Goal: Use online tool/utility: Utilize a website feature to perform a specific function

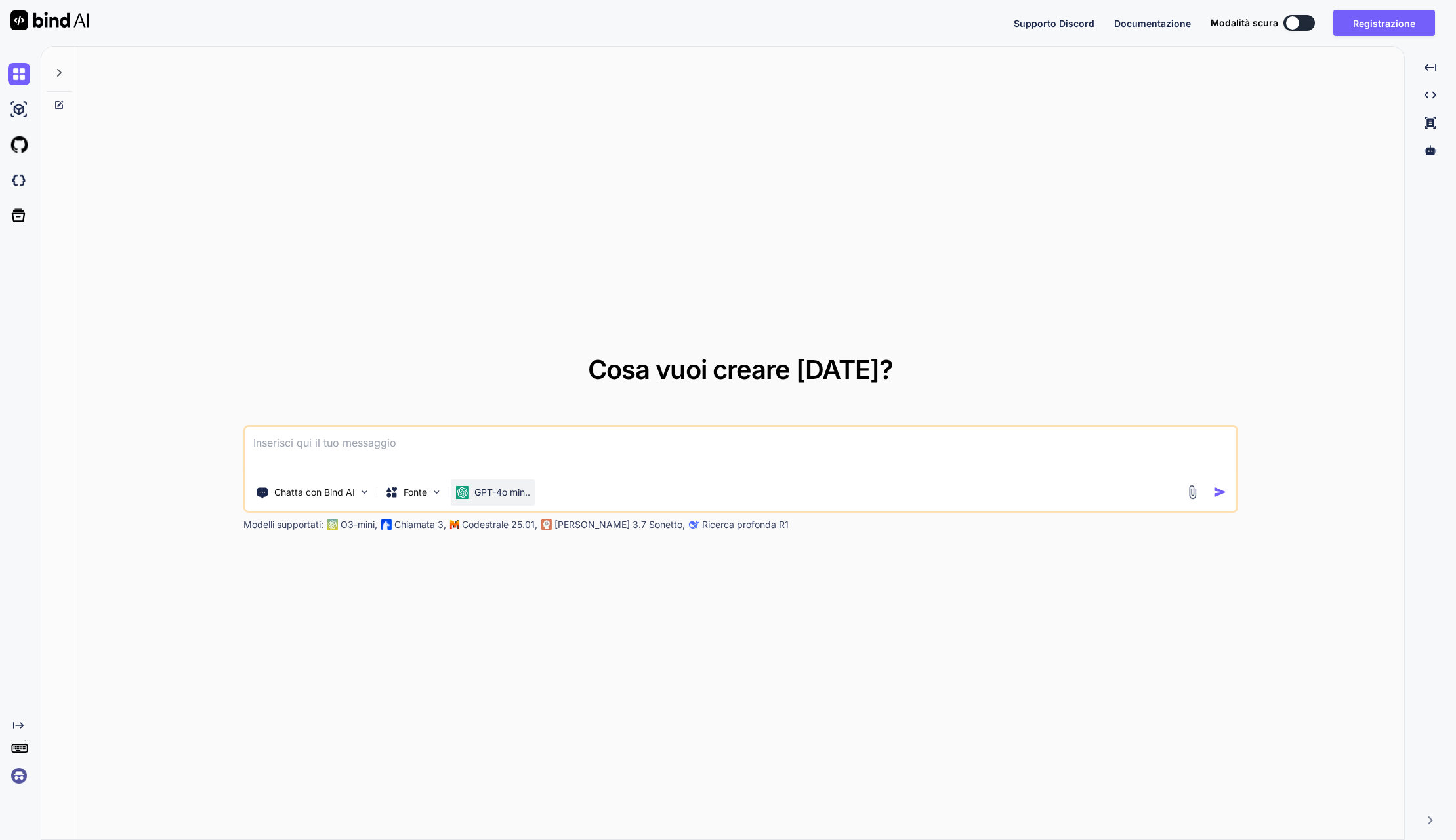
click at [503, 493] on p "GPT-4o min.." at bounding box center [502, 493] width 56 height 13
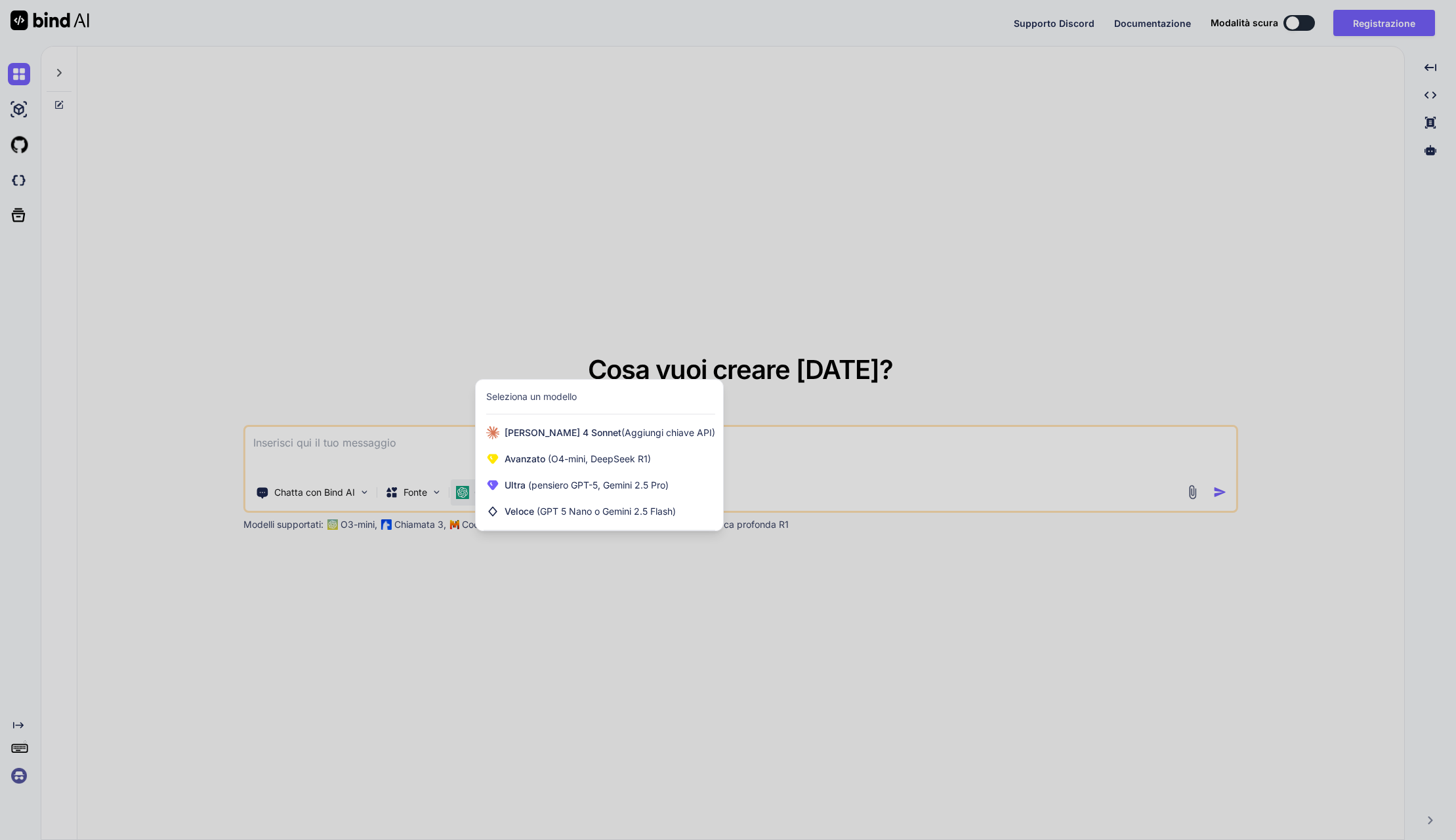
click at [471, 345] on div at bounding box center [728, 420] width 1456 height 840
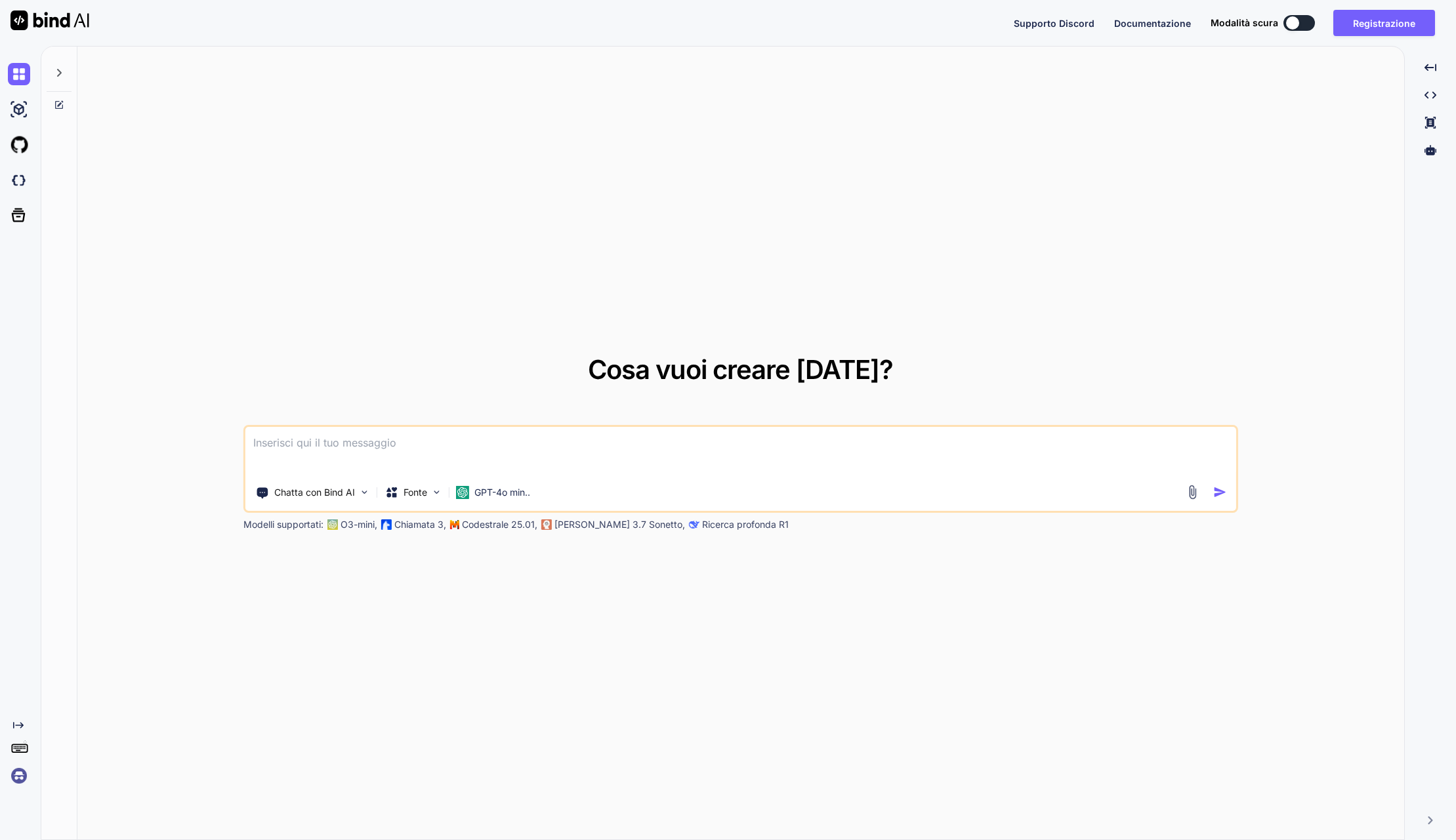
click at [408, 518] on p "Chiamata 3," at bounding box center [420, 524] width 52 height 13
click at [435, 490] on img at bounding box center [437, 493] width 11 height 11
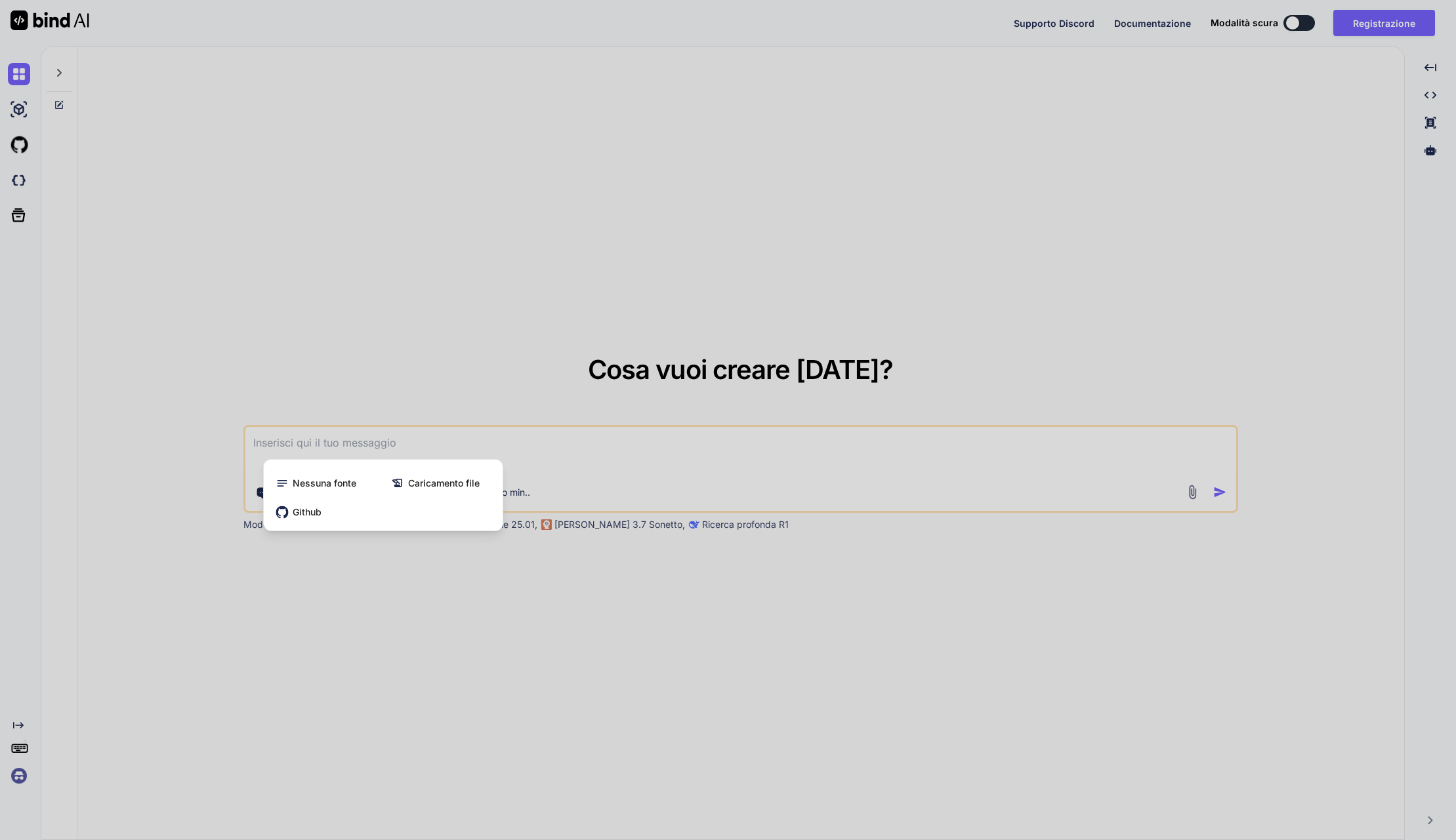
click at [437, 330] on div at bounding box center [728, 420] width 1456 height 840
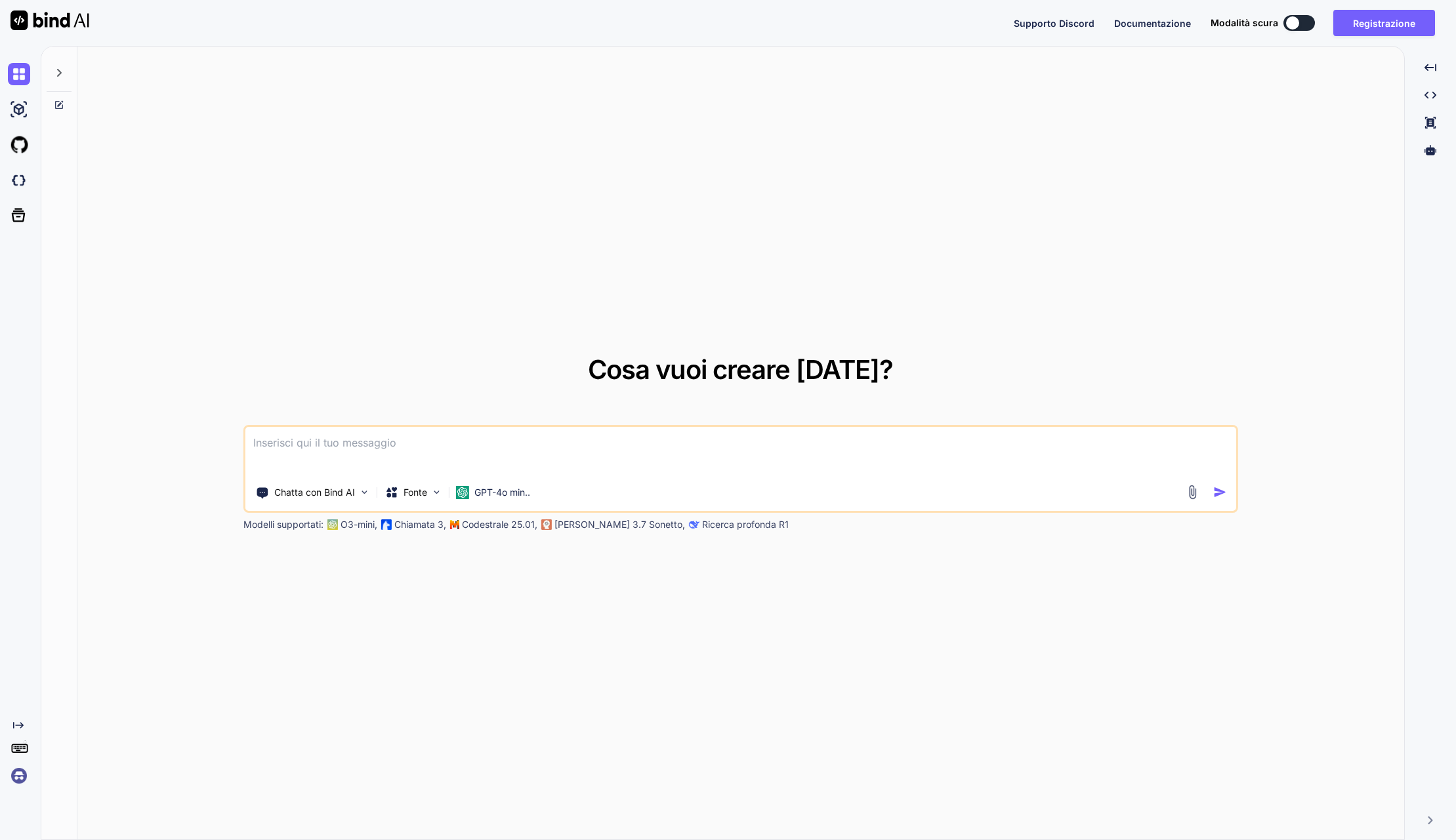
click at [1193, 492] on img at bounding box center [1192, 492] width 15 height 15
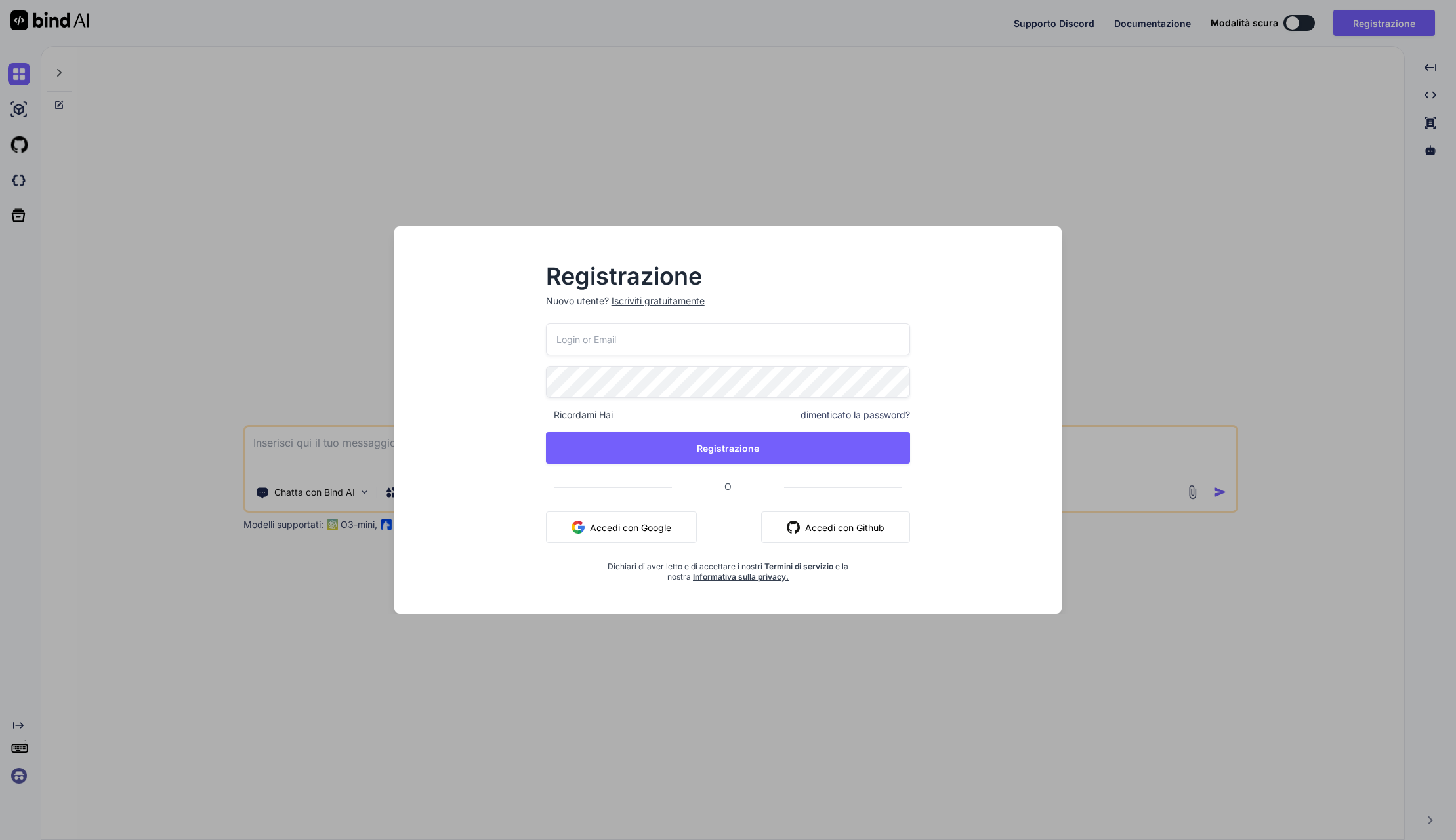
click at [747, 720] on div "Registrazione Nuovo utente? Iscriviti gratuitamente Ricordami Hai dimenticato l…" at bounding box center [728, 420] width 1456 height 840
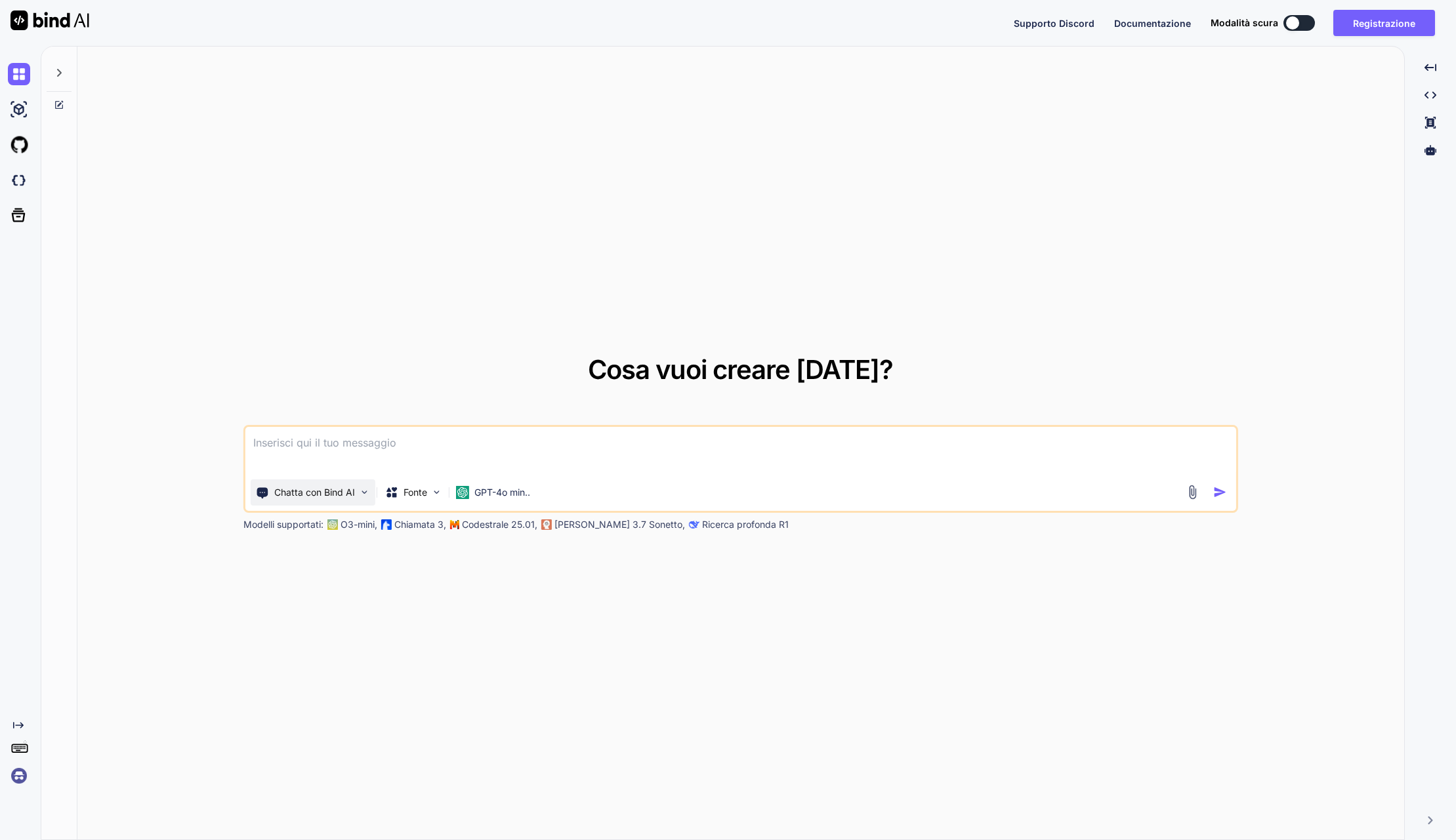
click at [367, 497] on div "Chatta con Bind AI" at bounding box center [313, 493] width 125 height 26
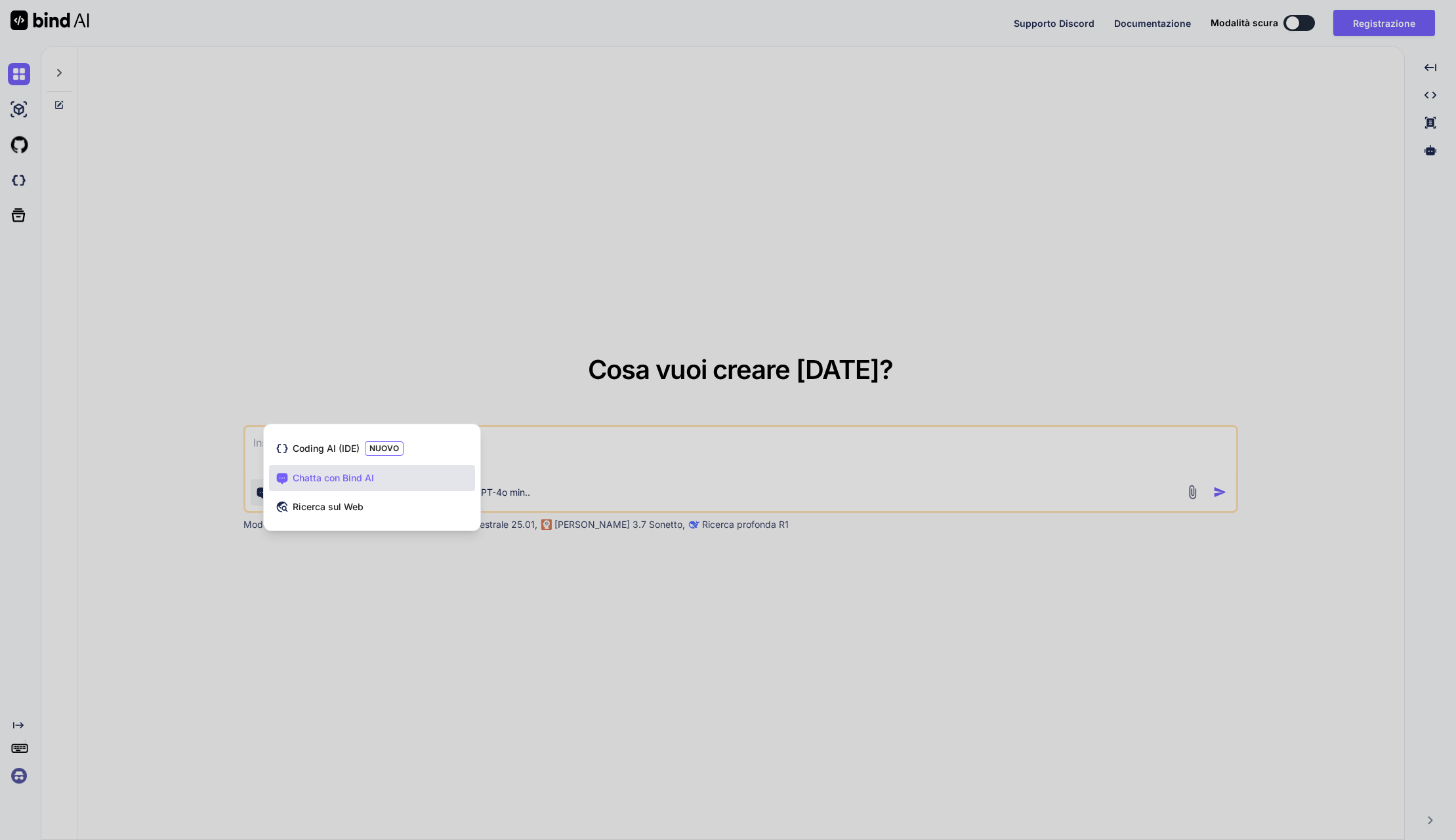
click at [247, 586] on div at bounding box center [728, 420] width 1456 height 840
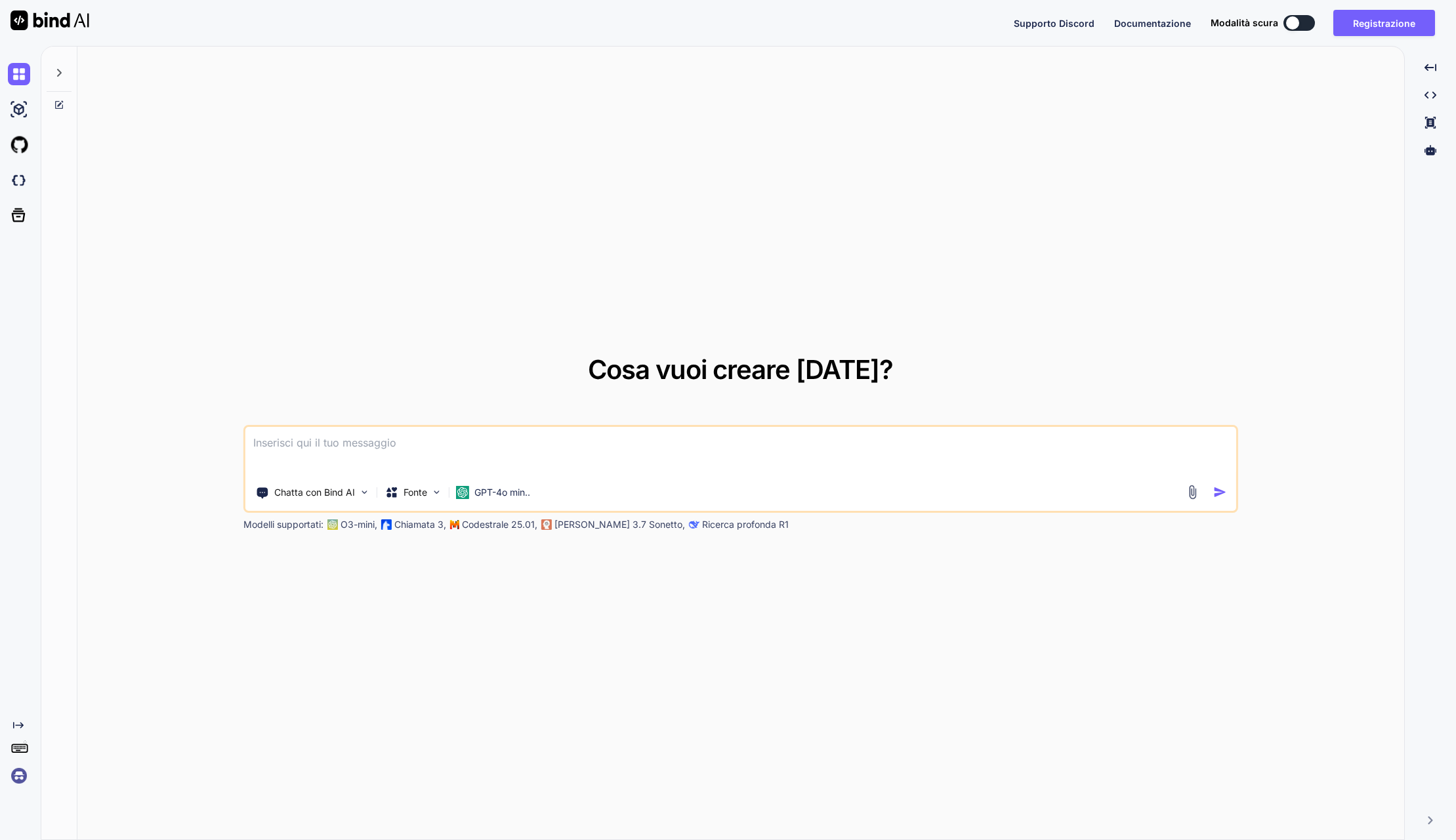
click at [18, 777] on img at bounding box center [19, 776] width 23 height 23
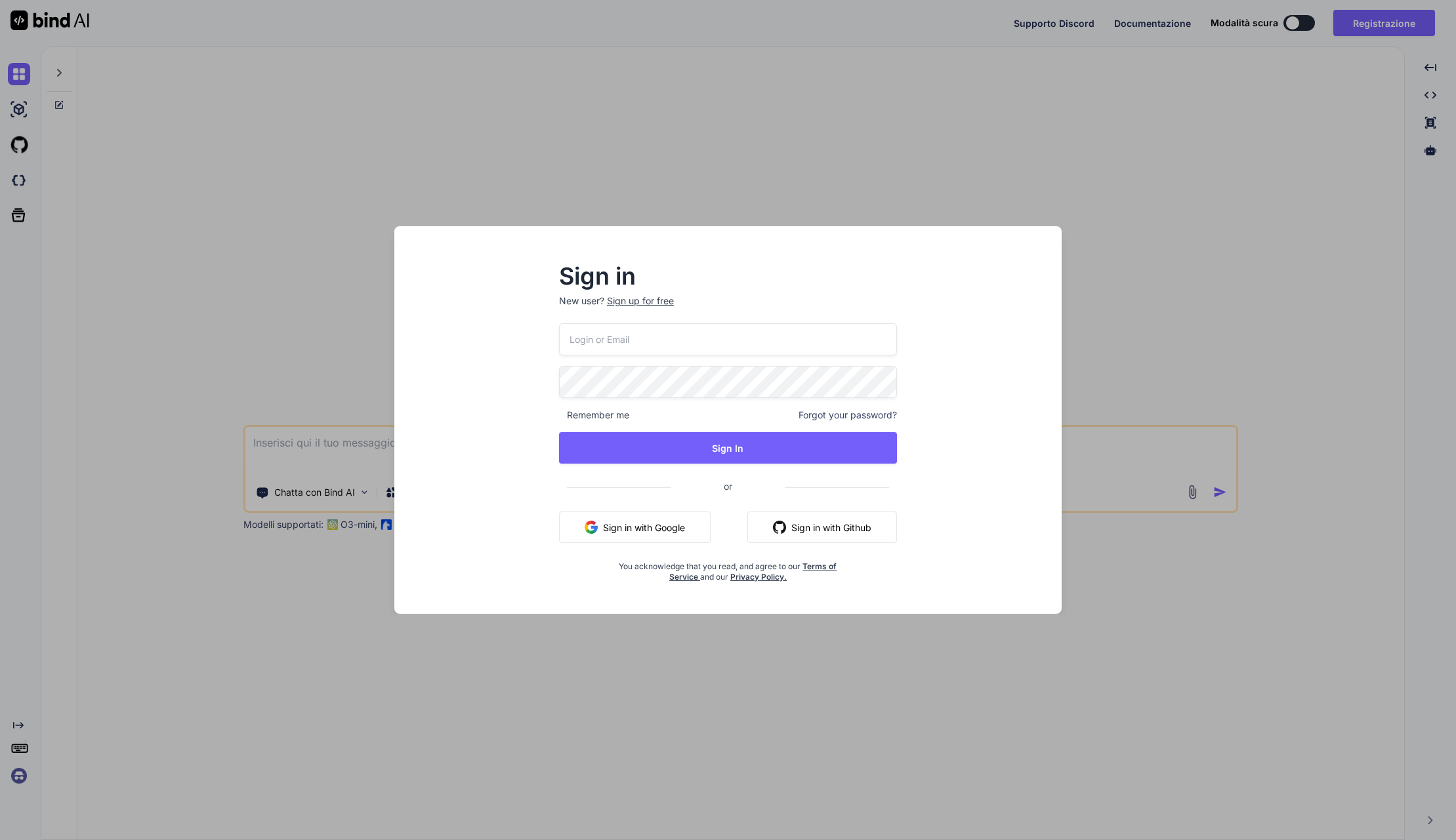
click at [606, 681] on div "Sign in New user? Sign up for free Remember me Forgot your password? Sign In or…" at bounding box center [728, 420] width 1456 height 840
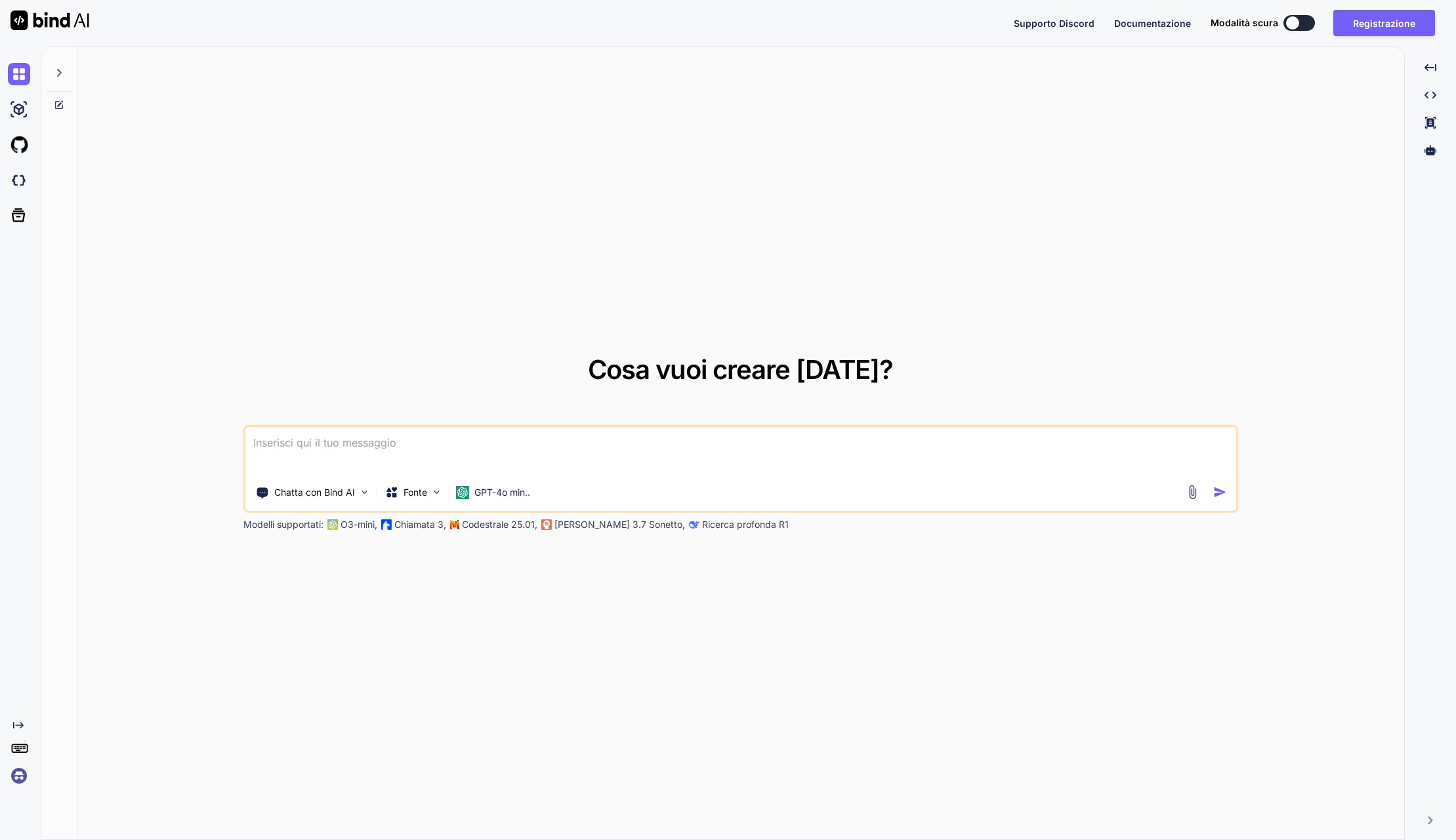
click at [21, 744] on rect at bounding box center [19, 748] width 15 height 8
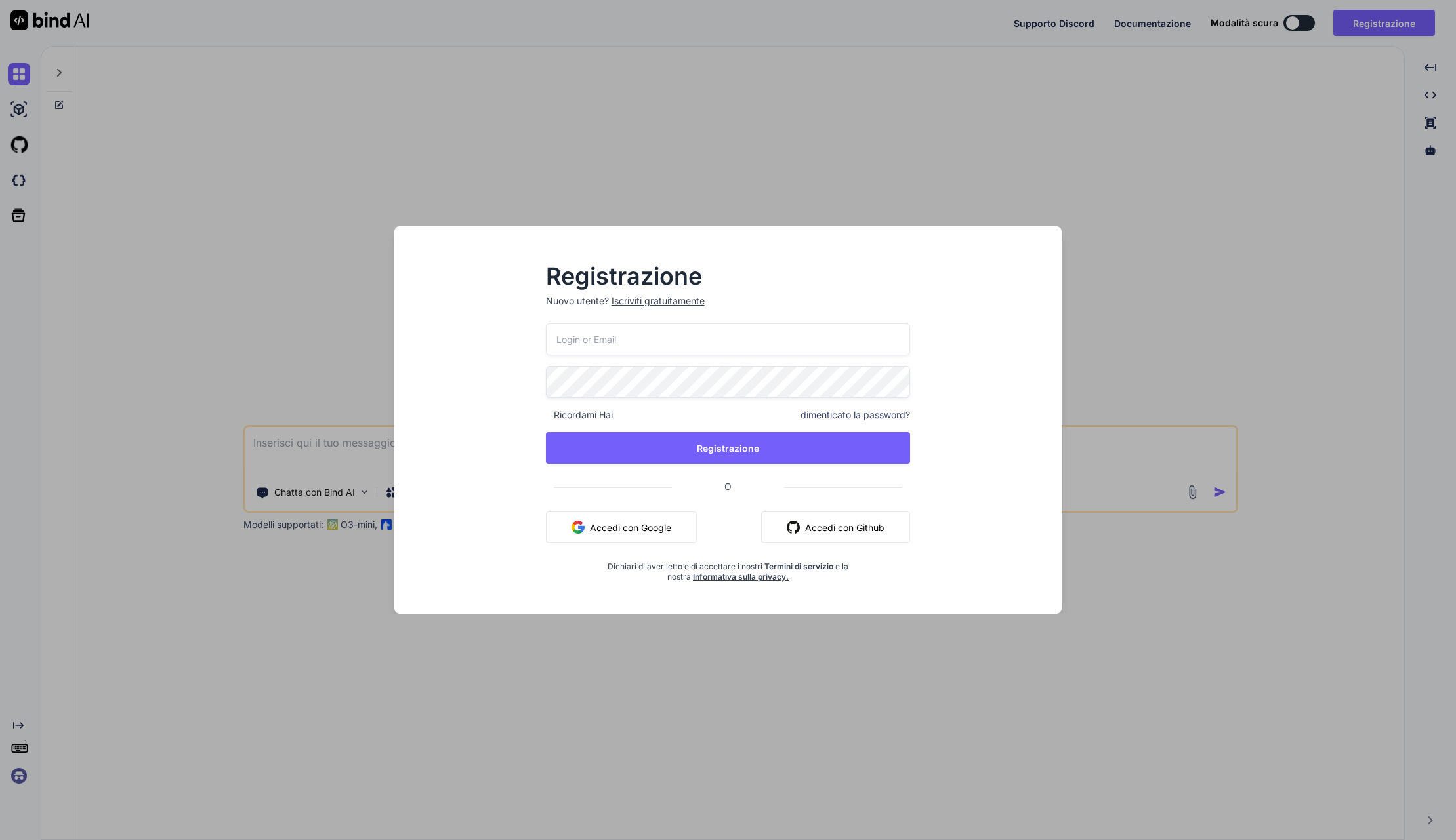
click at [440, 726] on div "Registrazione Nuovo utente? Iscriviti gratuitamente Ricordami Hai dimenticato l…" at bounding box center [728, 420] width 1456 height 840
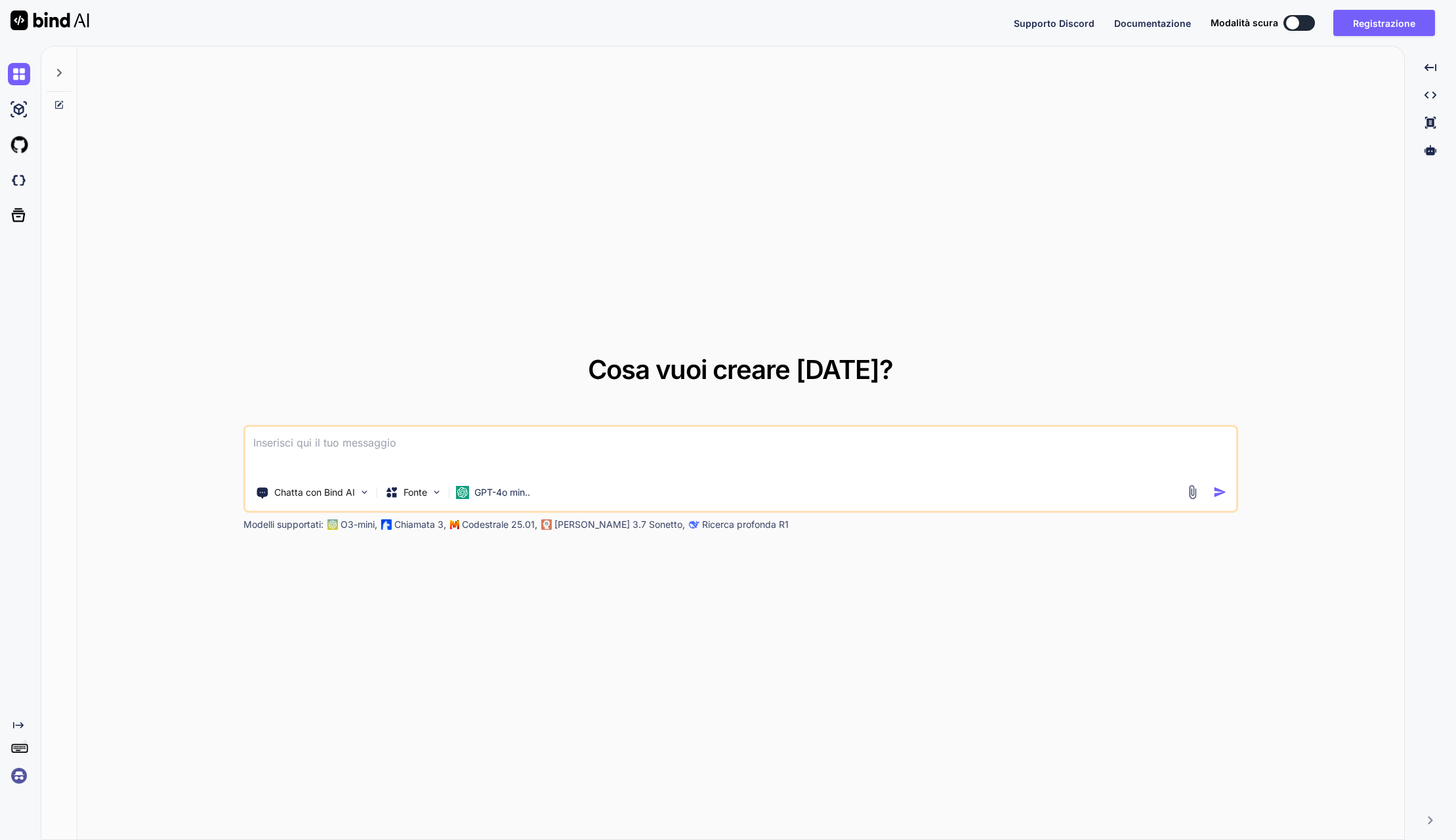
click at [19, 780] on img at bounding box center [19, 776] width 23 height 23
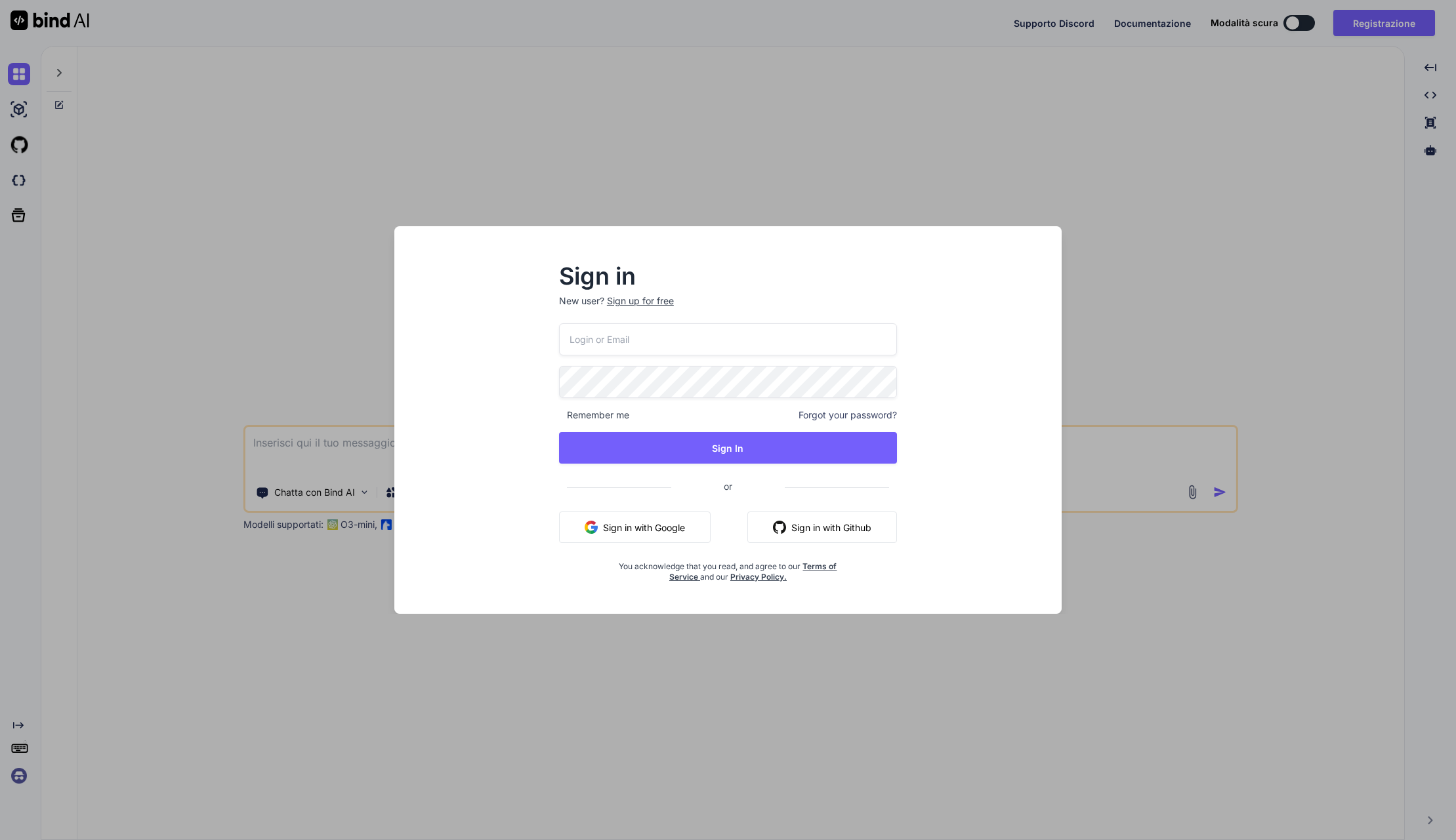
click at [650, 527] on button "Sign in with Google" at bounding box center [635, 527] width 151 height 31
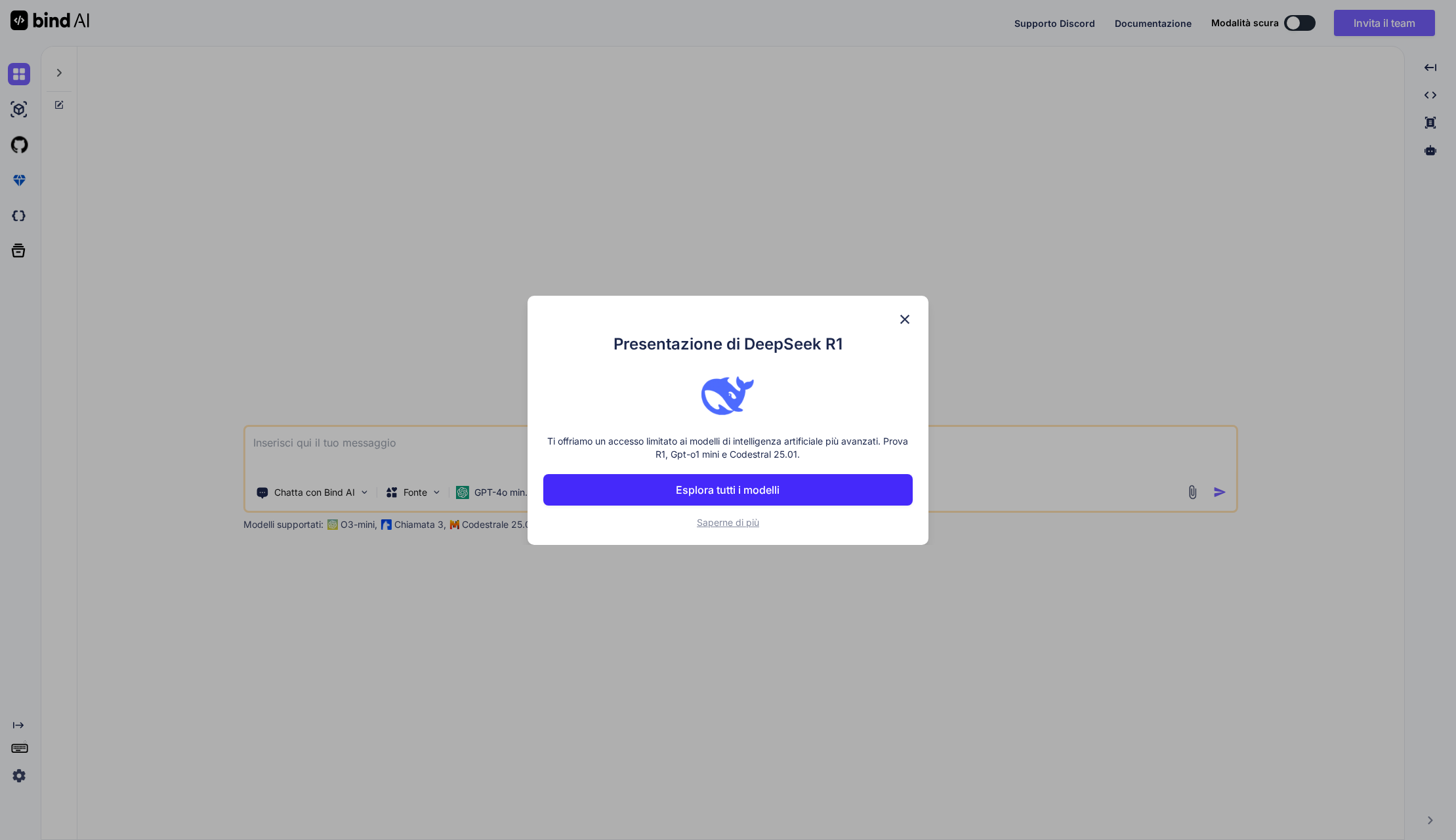
type textarea "x"
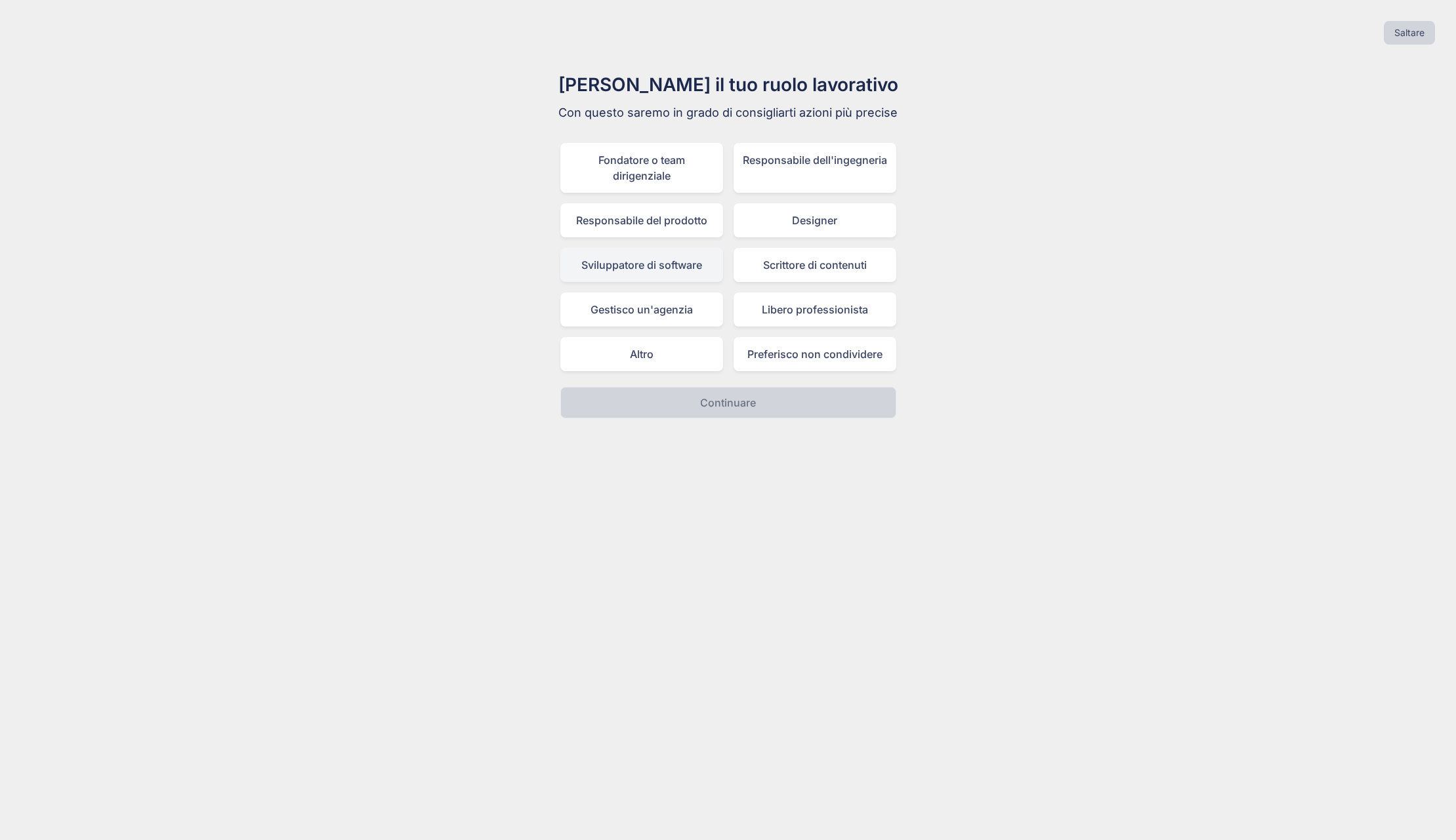
click at [642, 271] on div "Sviluppatore di software" at bounding box center [642, 265] width 163 height 34
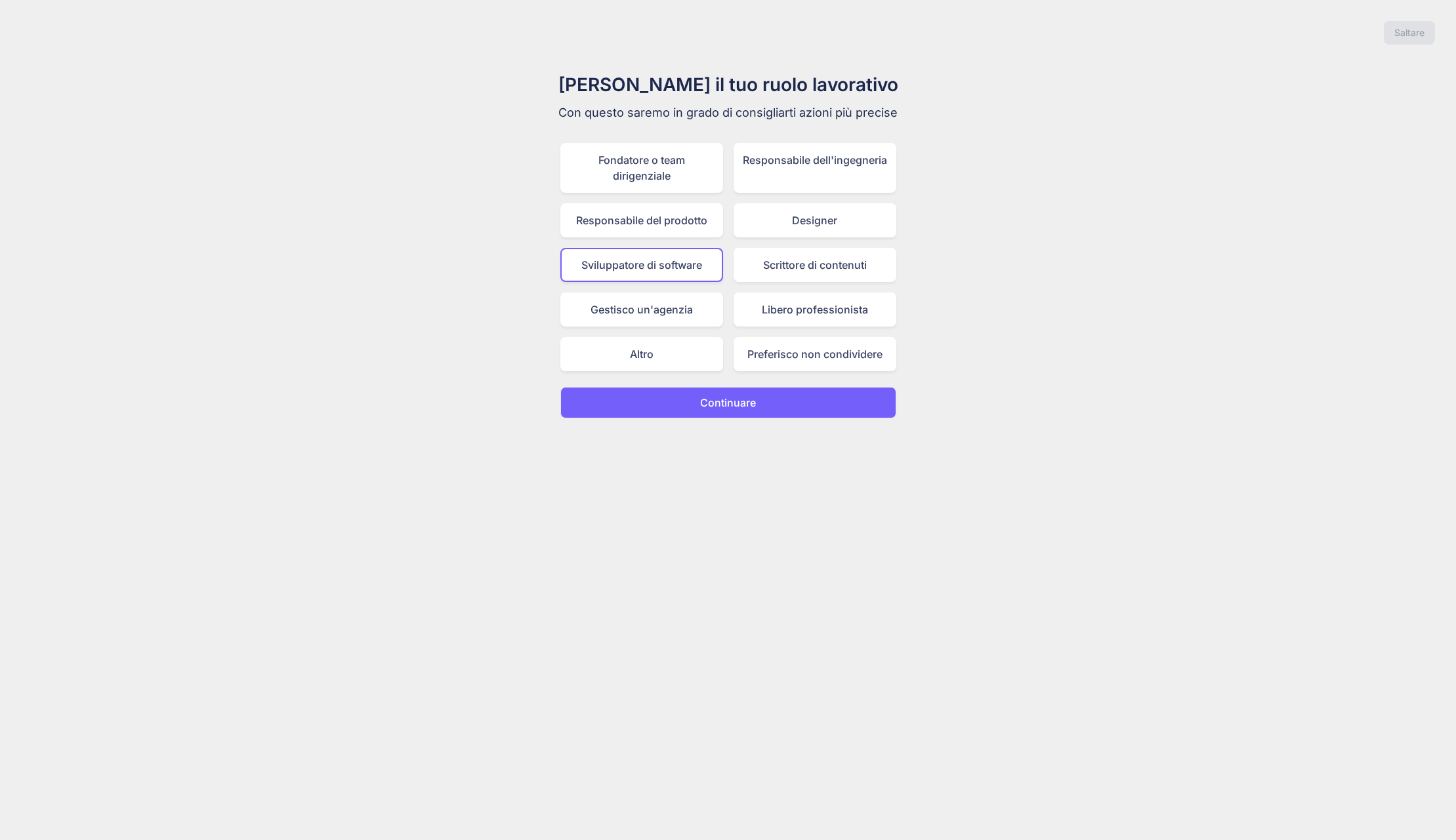
click at [693, 404] on button "Continuare" at bounding box center [728, 403] width 336 height 31
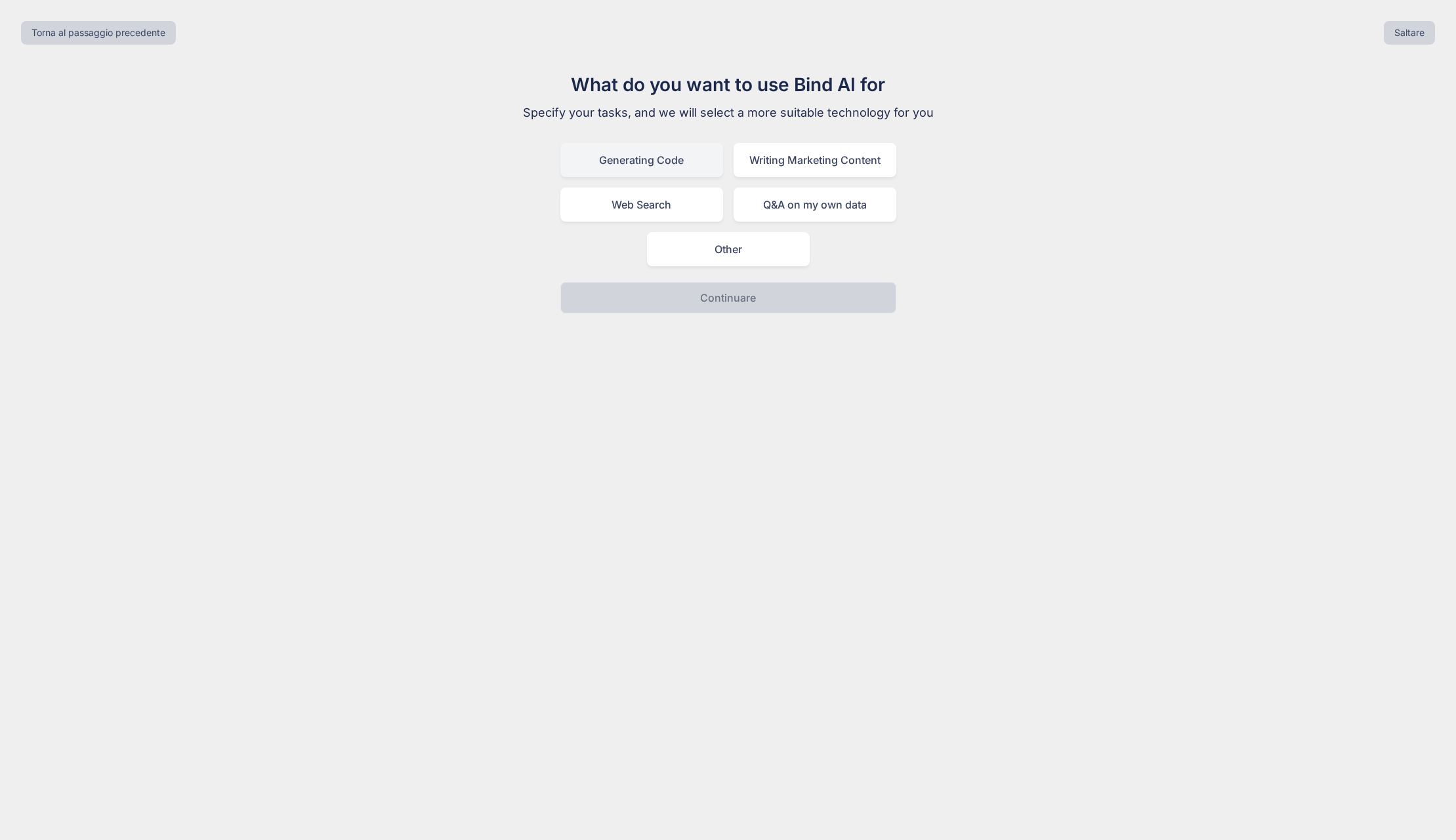
click at [617, 163] on div "Generating Code" at bounding box center [642, 160] width 163 height 34
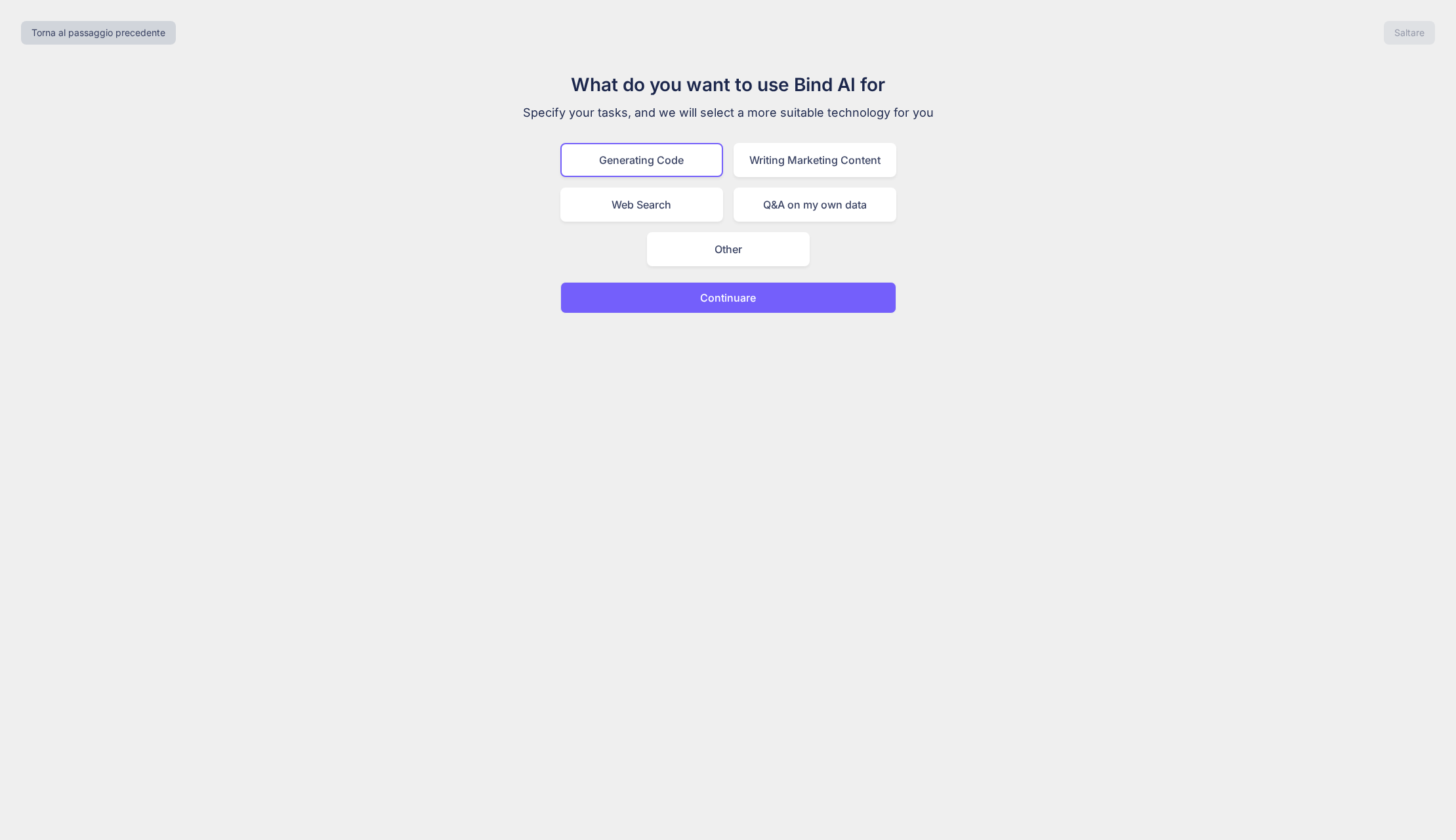
click at [708, 304] on p "Continuare" at bounding box center [728, 298] width 56 height 16
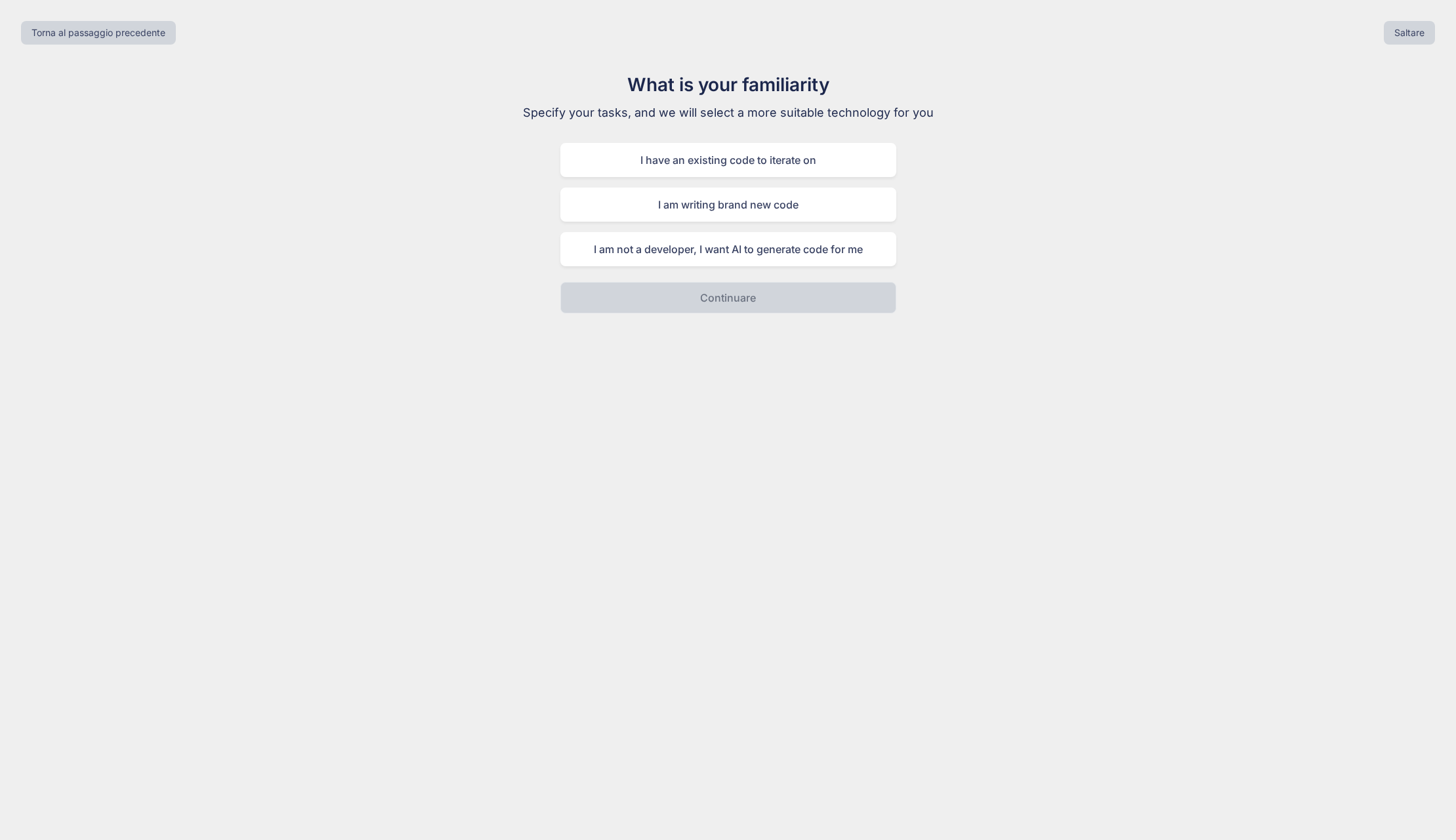
click at [1118, 198] on div "What is your familiarity Specify your tasks, and we will select a more suitable…" at bounding box center [728, 192] width 1435 height 243
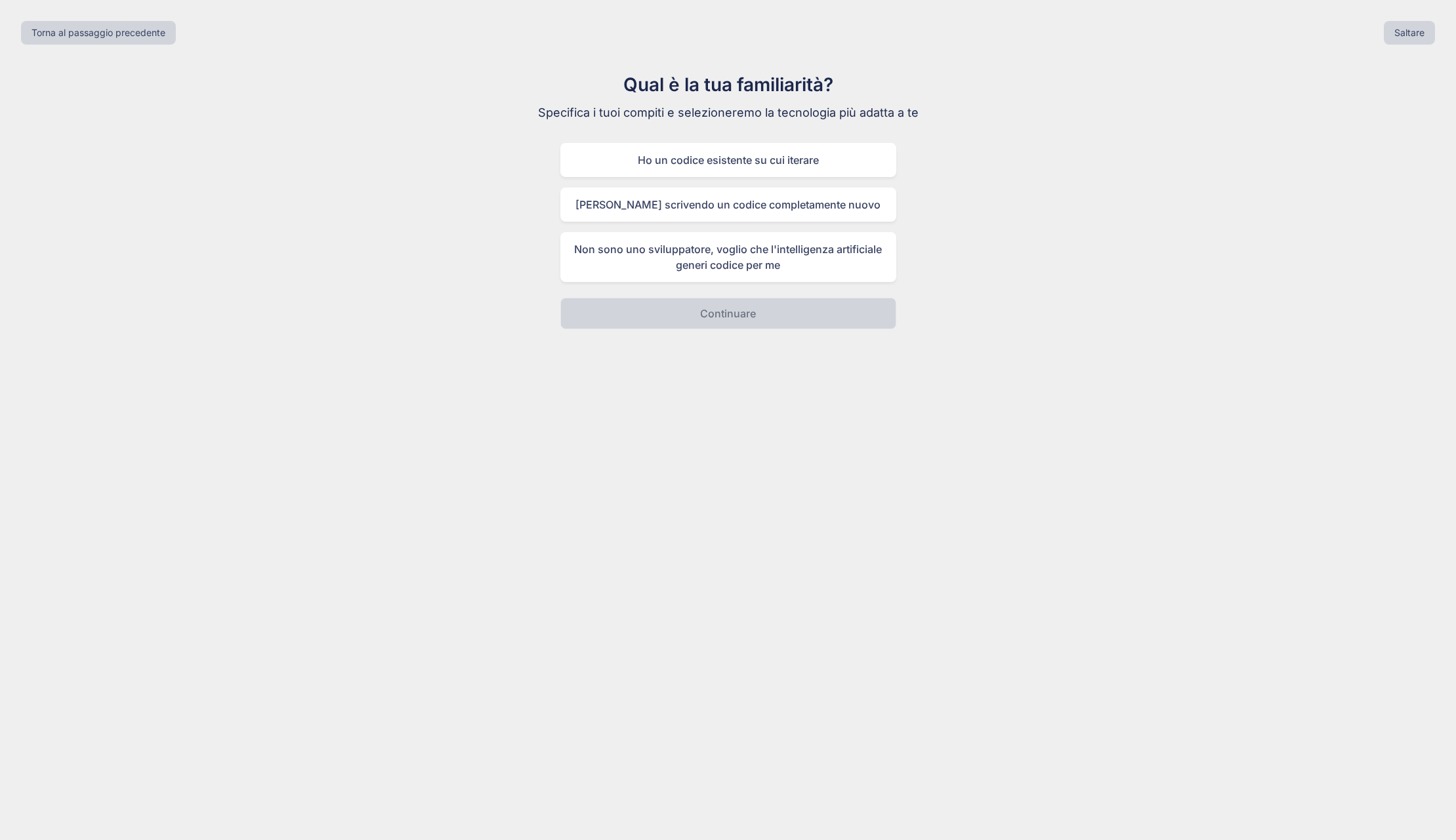
click at [1096, 274] on div "Qual è la tua familiarità? Specifica i tuoi compiti e selezioneremo la tecnolog…" at bounding box center [728, 200] width 1435 height 258
click at [750, 155] on div "Ho un codice esistente su cui iterare" at bounding box center [728, 160] width 336 height 34
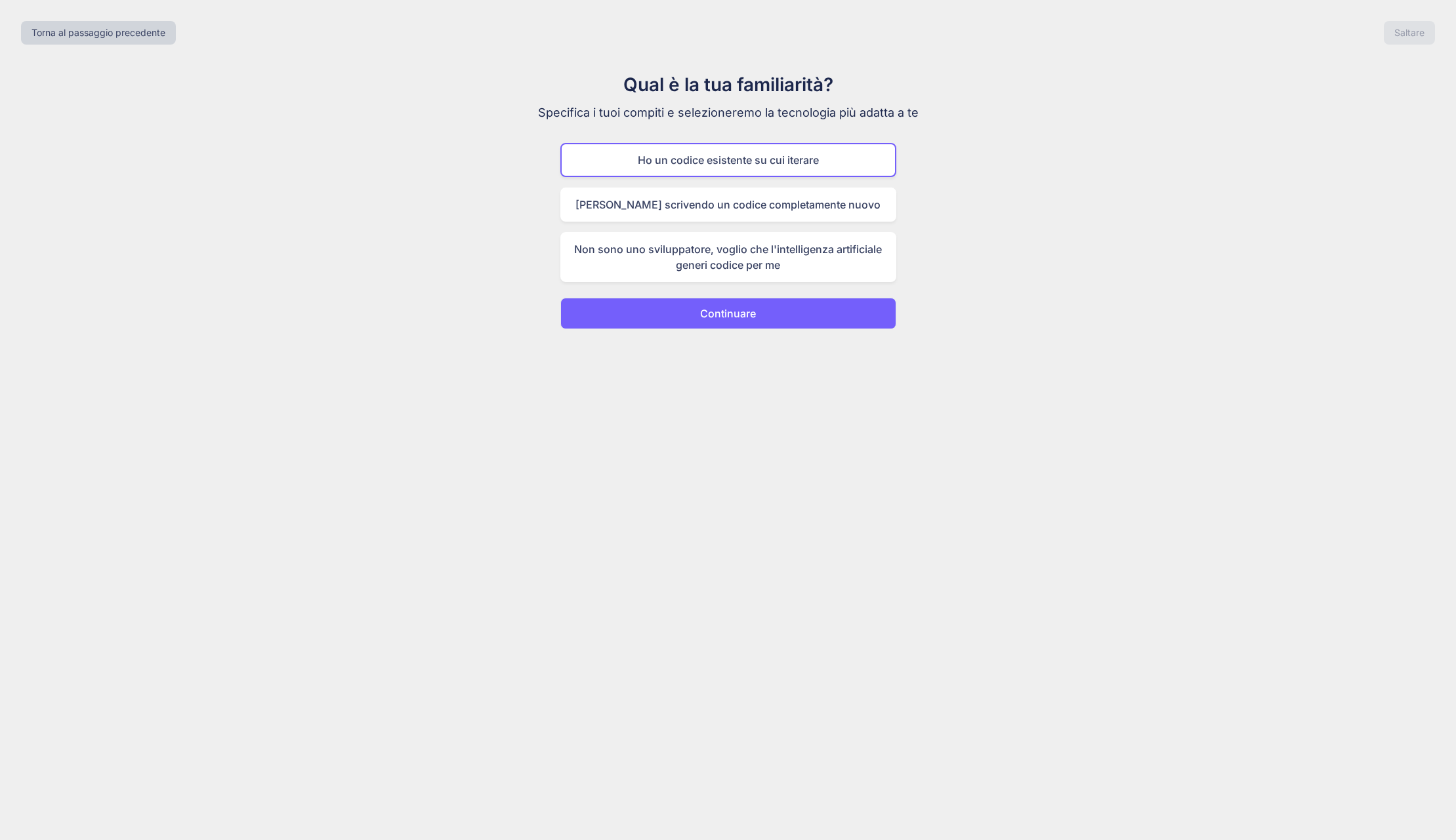
click at [762, 318] on button "Continuare" at bounding box center [728, 313] width 336 height 31
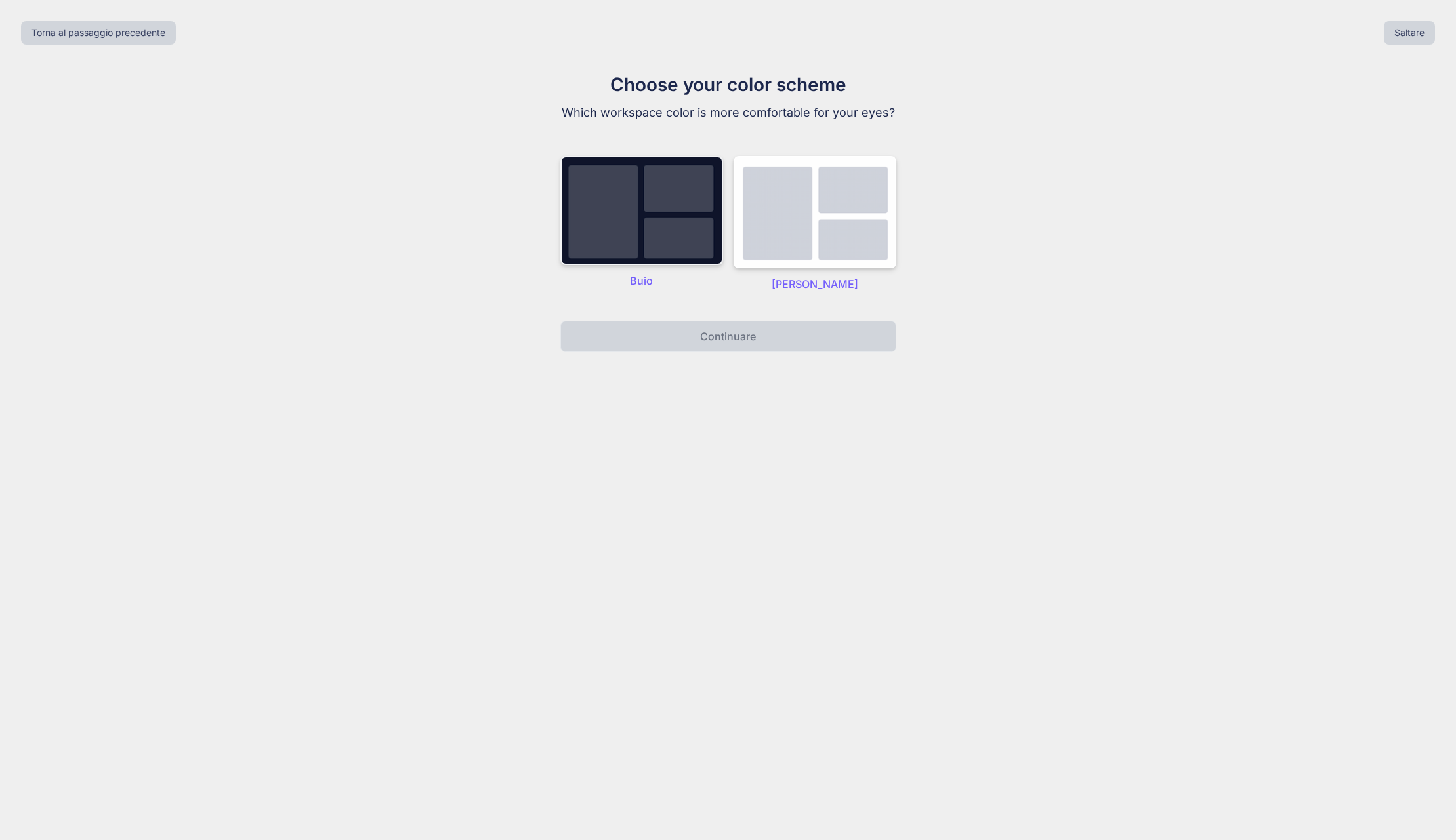
click at [642, 224] on img at bounding box center [642, 211] width 163 height 109
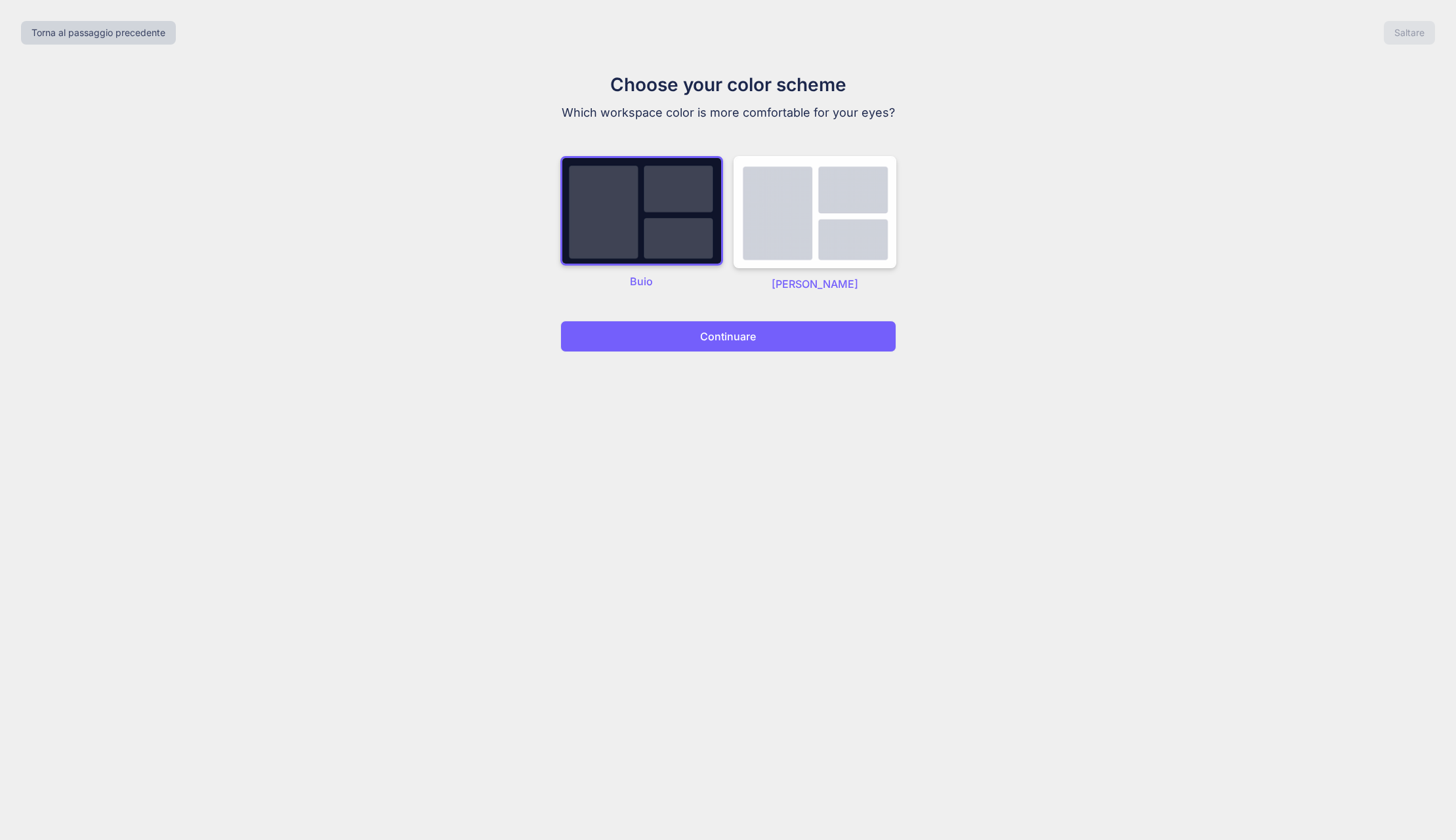
click at [733, 339] on p "Continuare" at bounding box center [728, 336] width 56 height 16
click at [728, 340] on p "Continuare" at bounding box center [728, 336] width 56 height 16
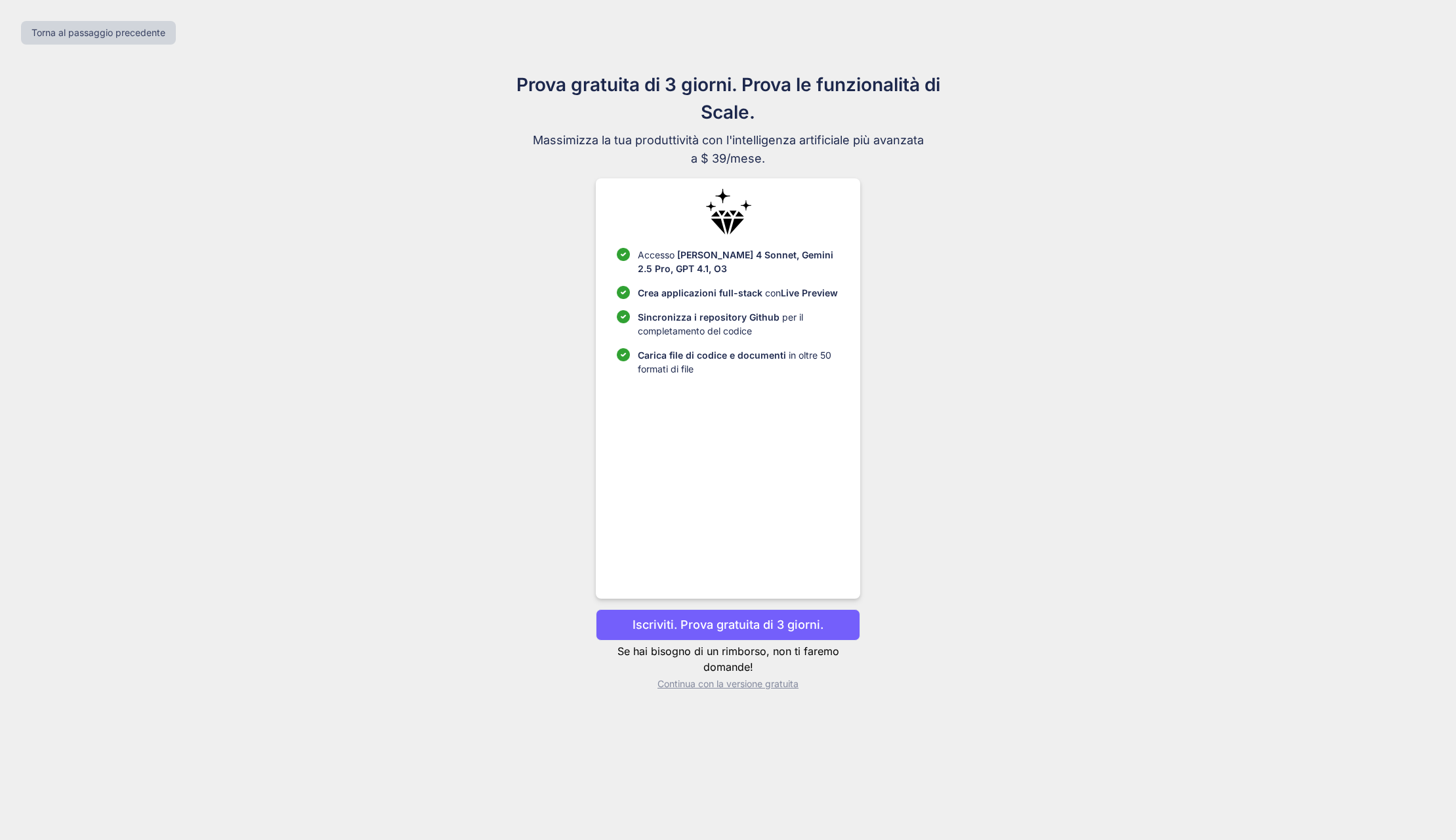
click at [726, 626] on p "Iscriviti. Prova gratuita di 3 giorni." at bounding box center [728, 624] width 191 height 18
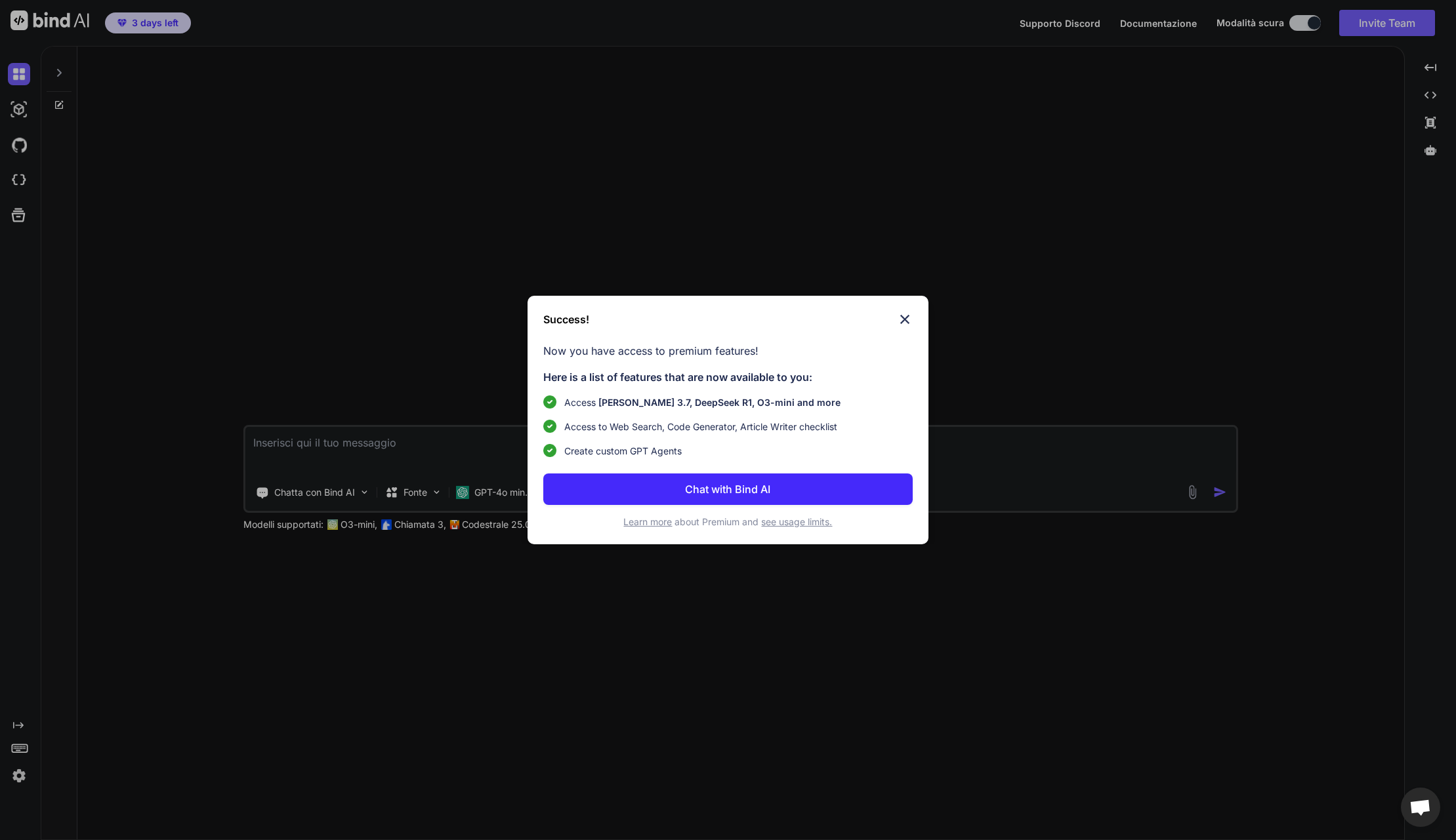
click at [905, 318] on img at bounding box center [905, 319] width 16 height 16
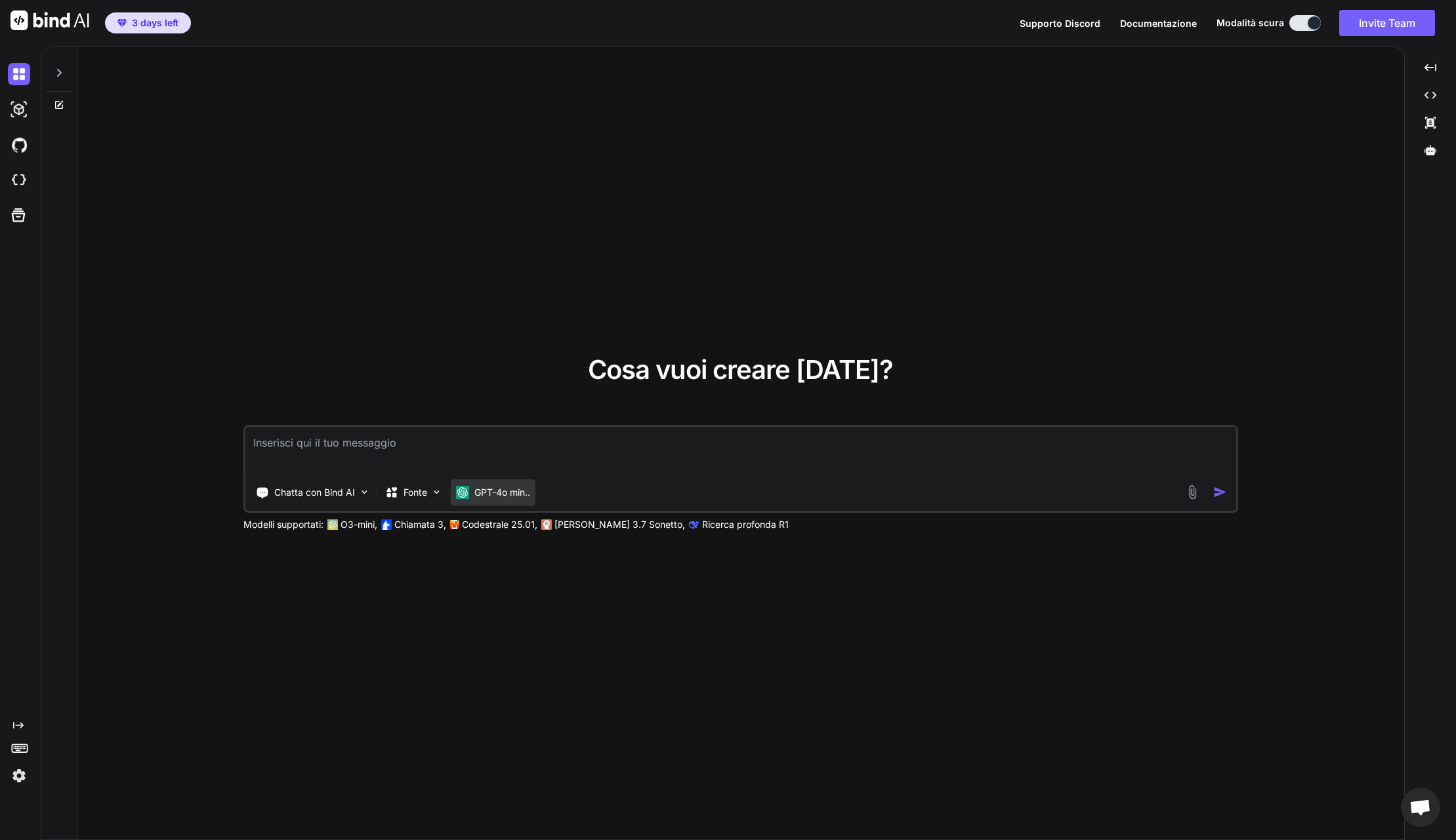
click at [511, 495] on p "GPT-4o min.." at bounding box center [502, 493] width 56 height 13
click at [481, 488] on p "GPT-4o min.." at bounding box center [502, 493] width 56 height 13
click at [436, 487] on img at bounding box center [437, 493] width 11 height 11
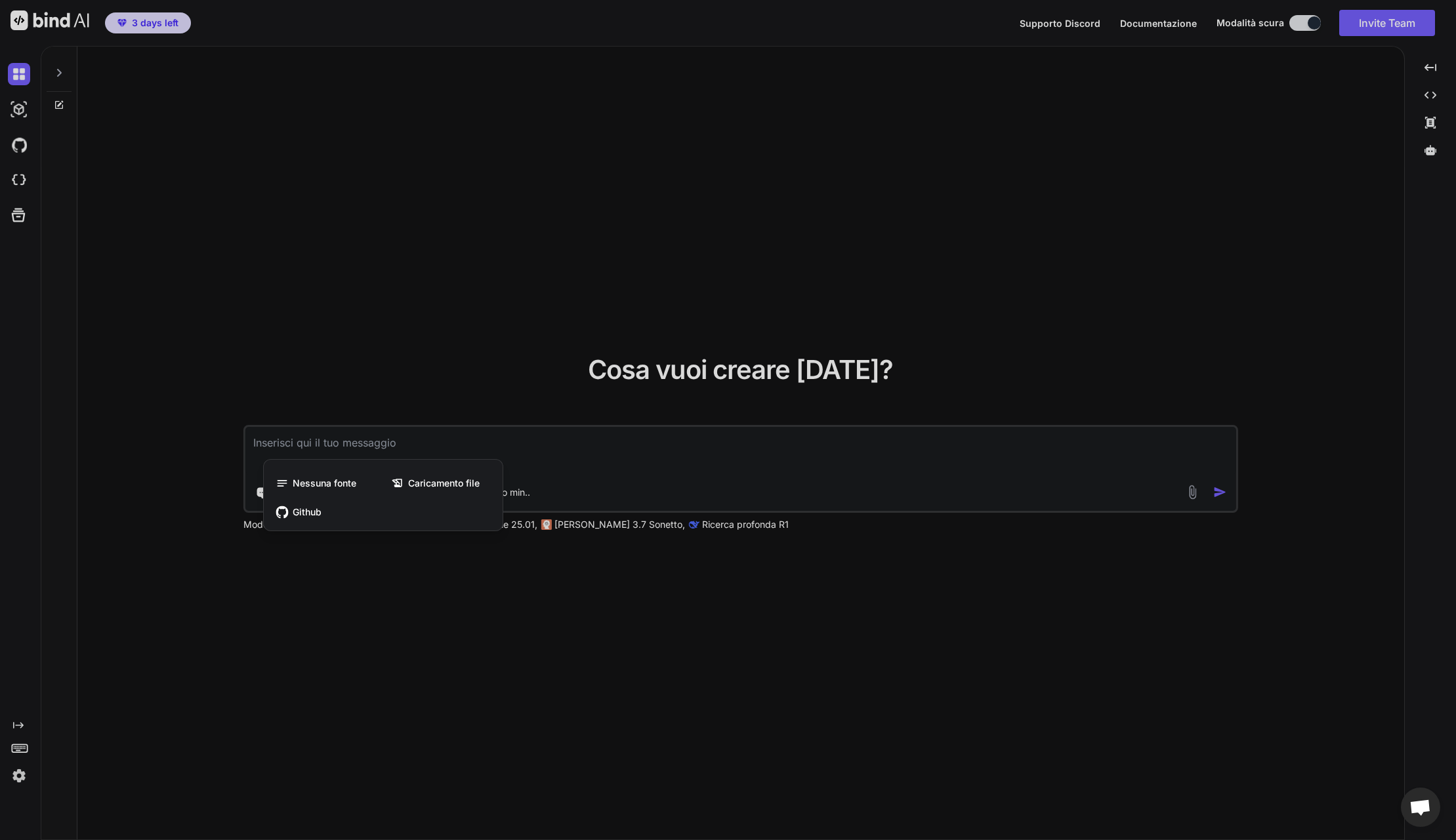
click at [421, 587] on div at bounding box center [728, 420] width 1456 height 840
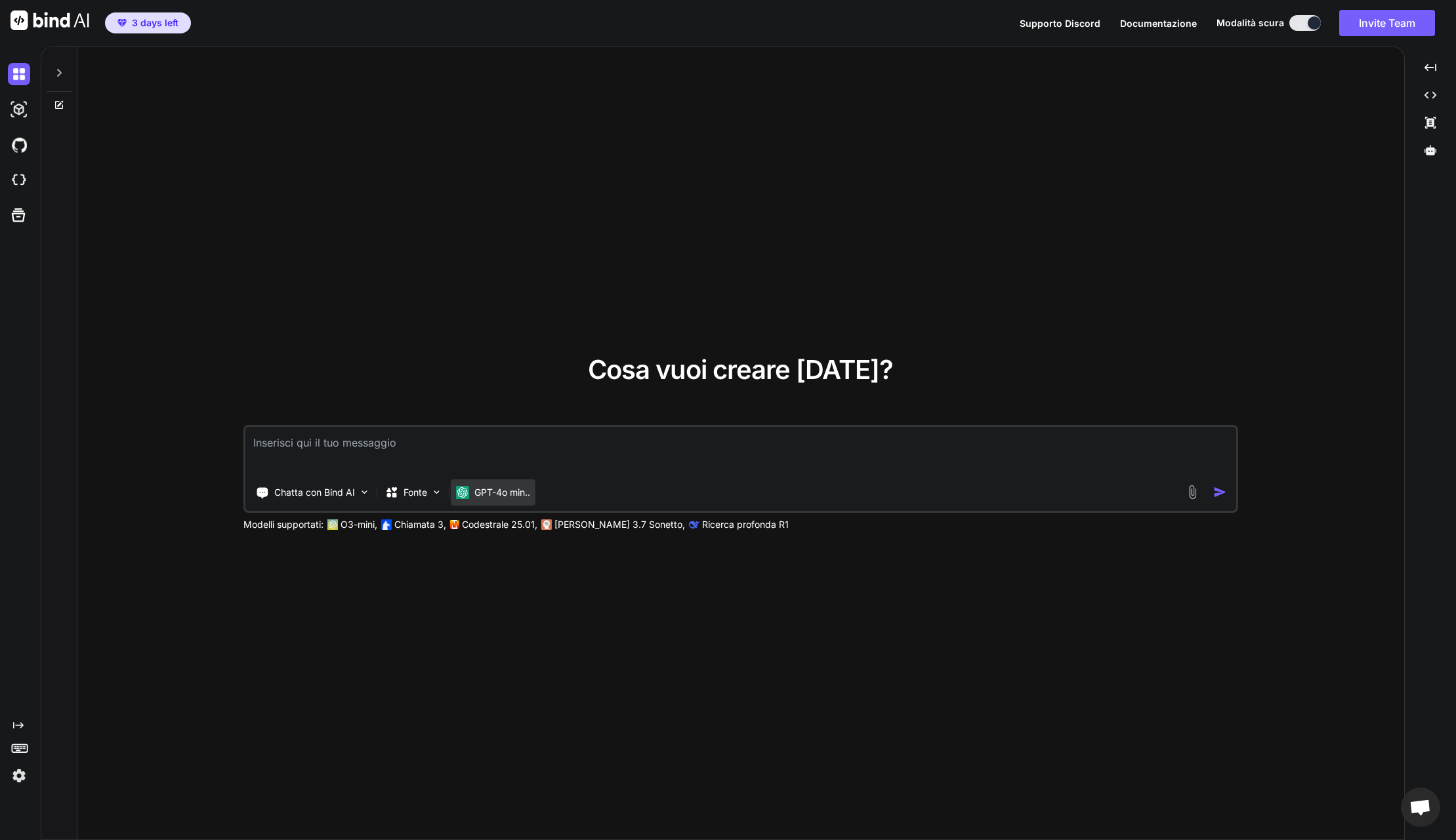
click at [462, 490] on img at bounding box center [462, 493] width 13 height 13
click at [362, 492] on img at bounding box center [365, 493] width 11 height 11
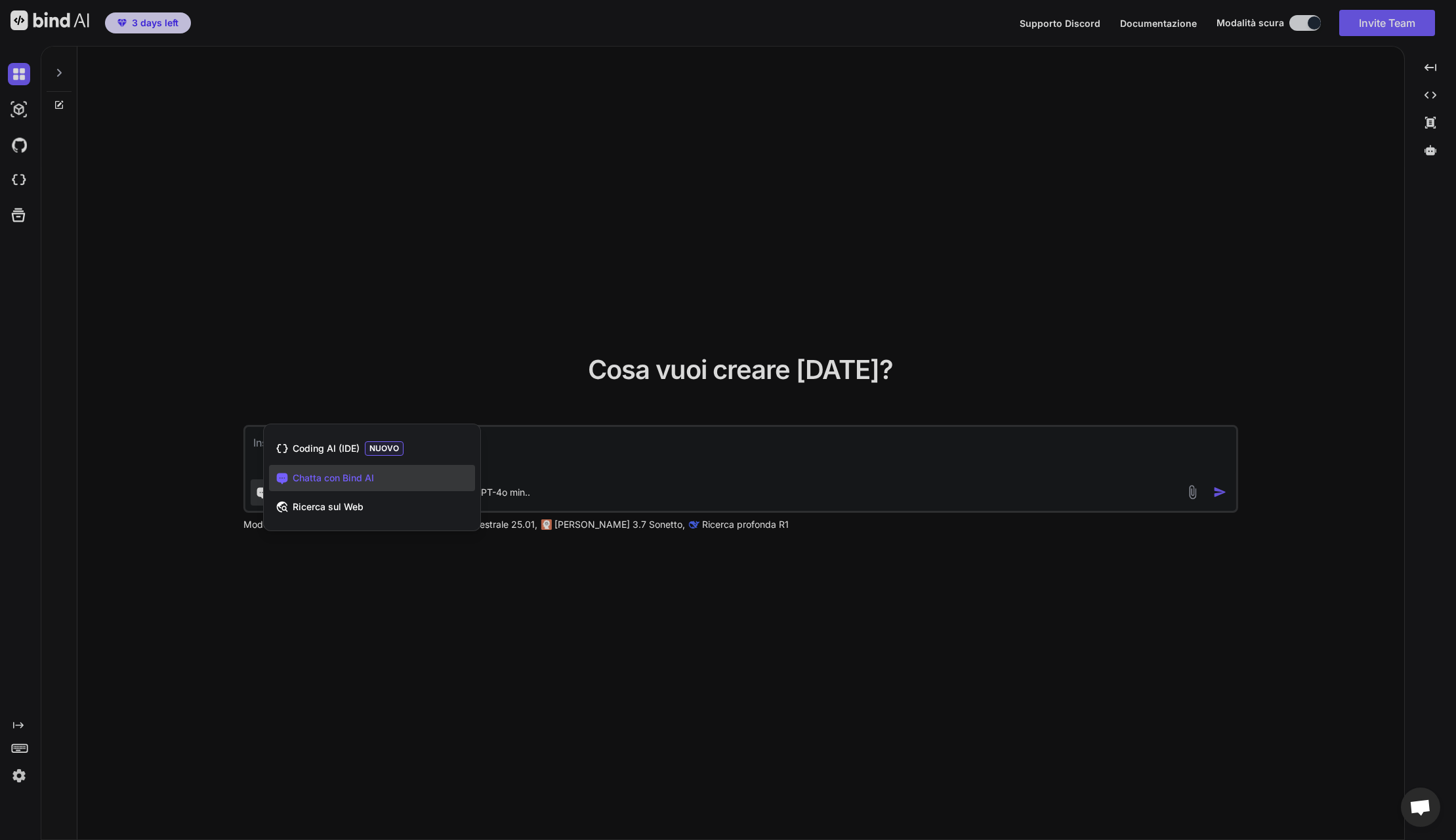
click at [321, 335] on div at bounding box center [728, 420] width 1456 height 840
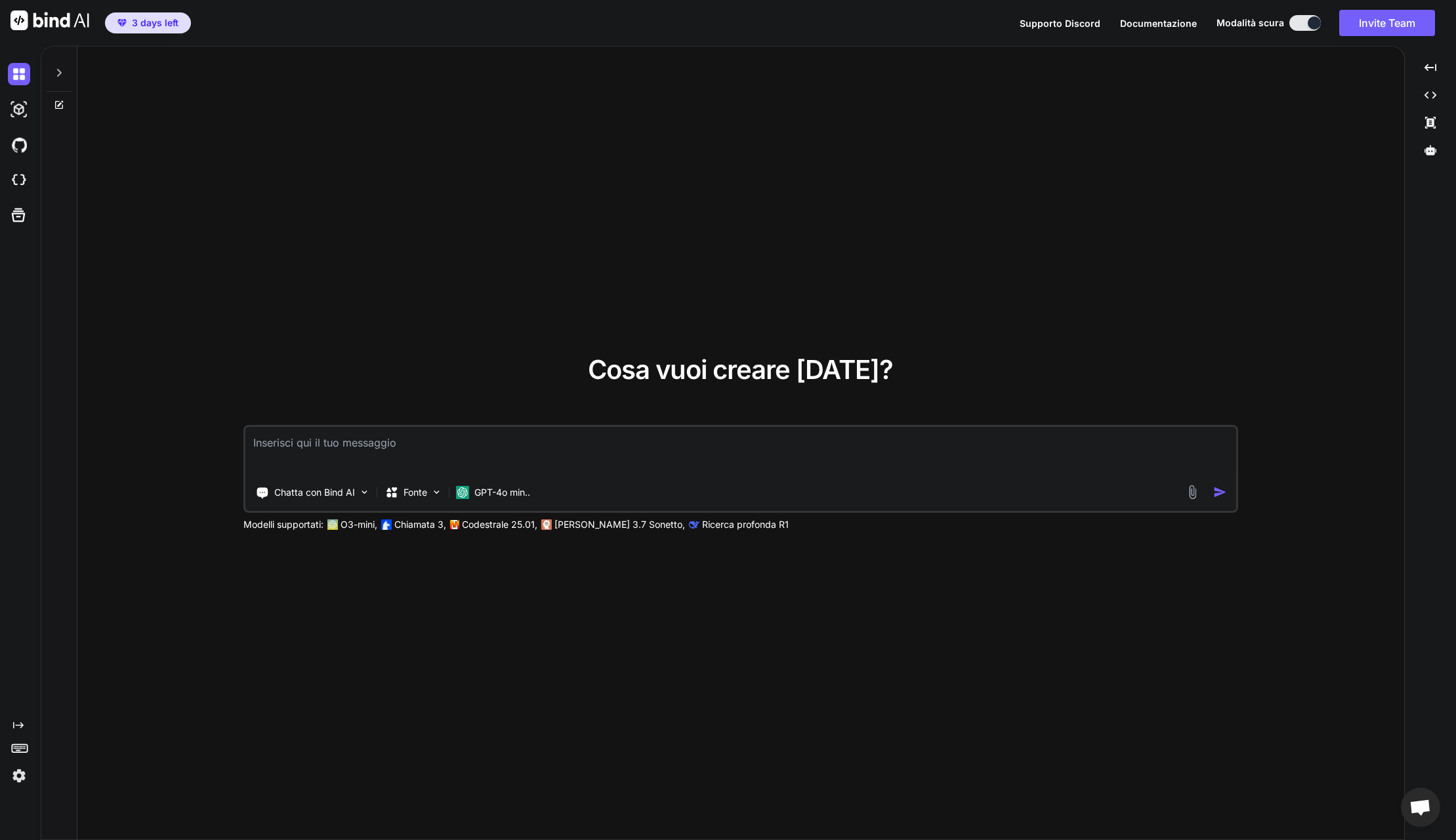
click at [1191, 492] on img at bounding box center [1192, 492] width 15 height 15
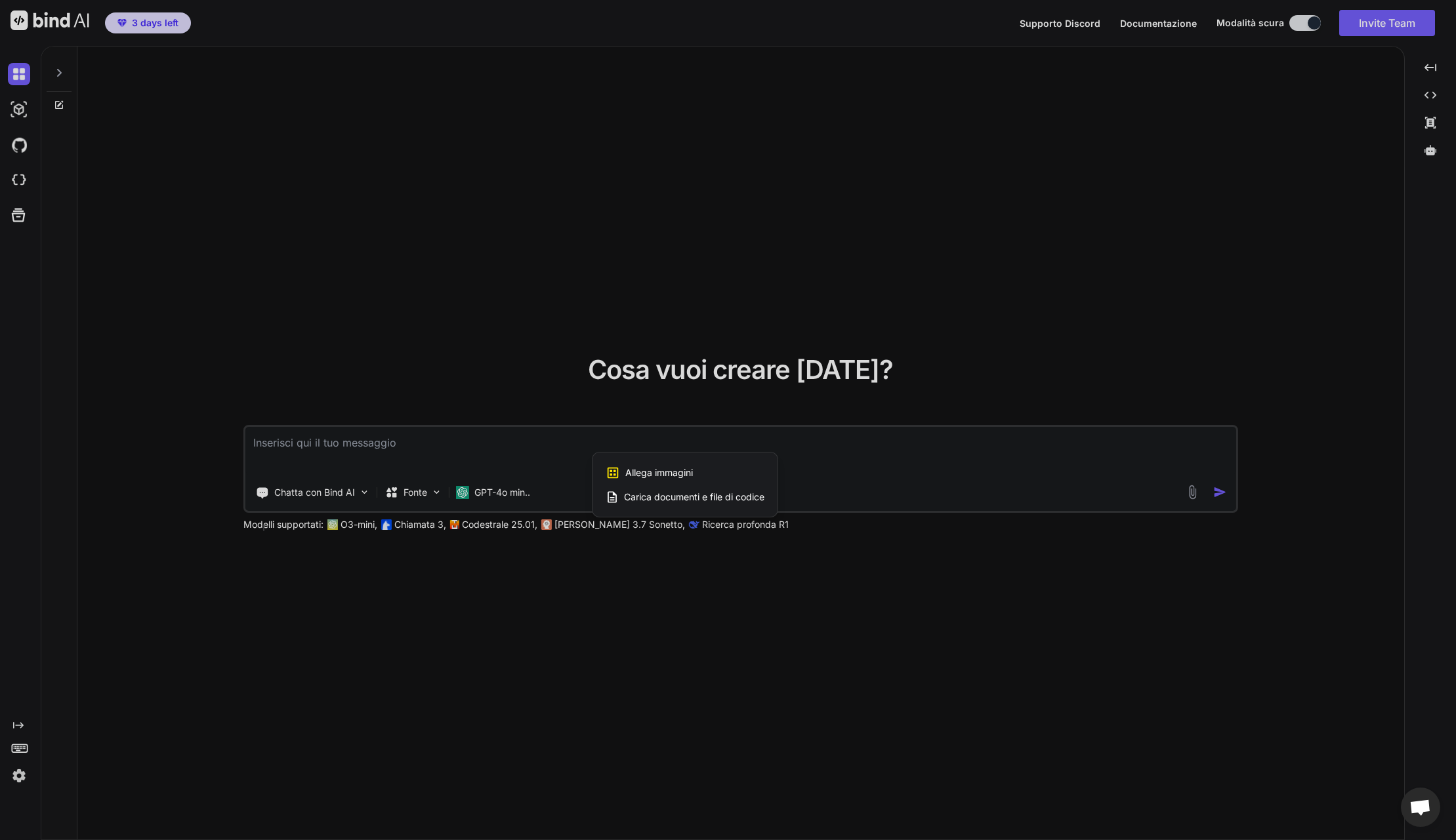
click at [700, 495] on span "Carica documenti e file di codice" at bounding box center [694, 497] width 140 height 13
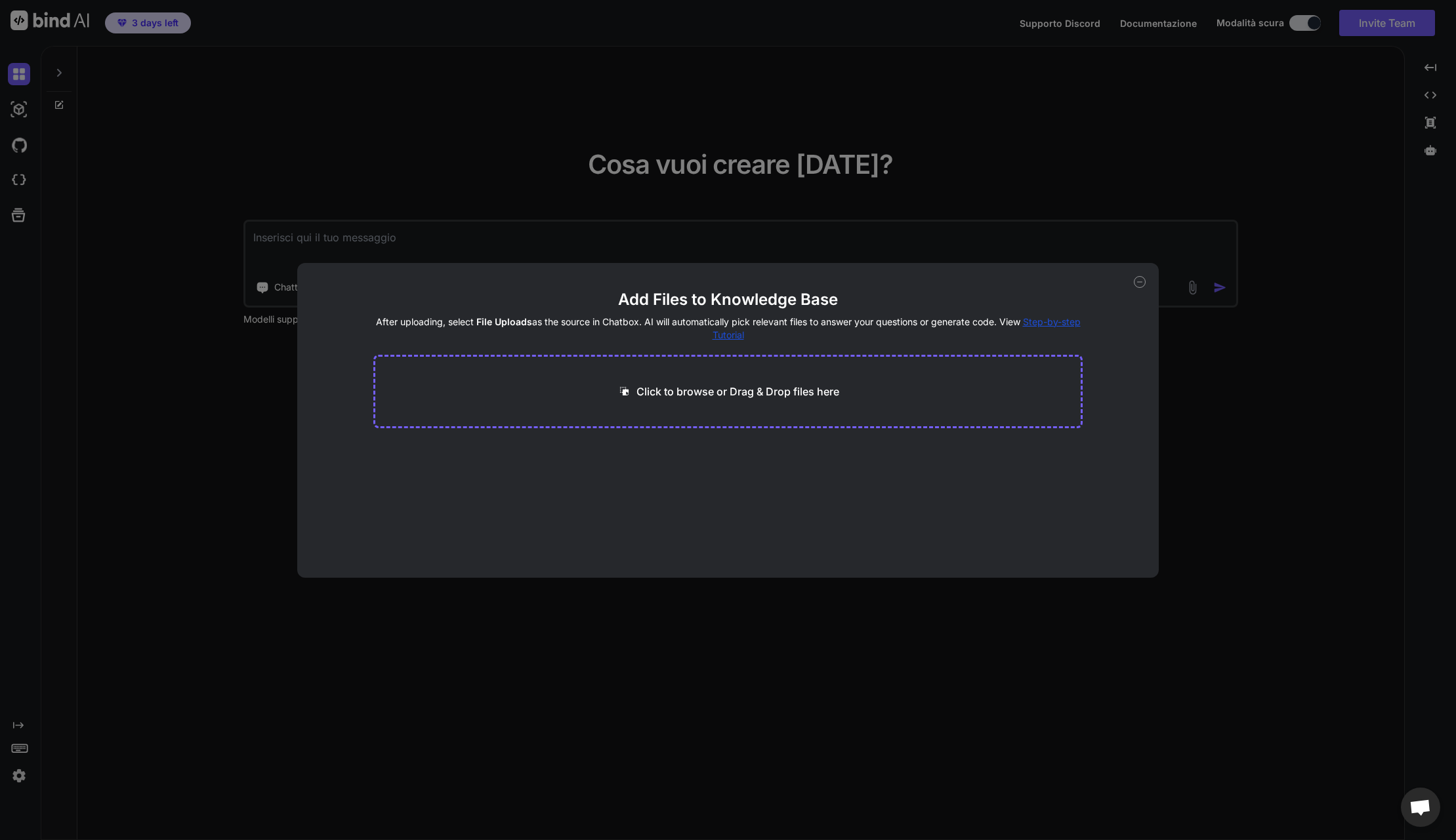
type textarea "x"
click at [690, 401] on div "Fai clic per sfogliare o trascina e rilascia i file qui" at bounding box center [727, 391] width 709 height 74
click at [691, 389] on p "Fai clic per sfogliare o trascina e rilascia i file qui" at bounding box center [738, 391] width 239 height 16
type input "C:\fakepath\analisi_corrente.json"
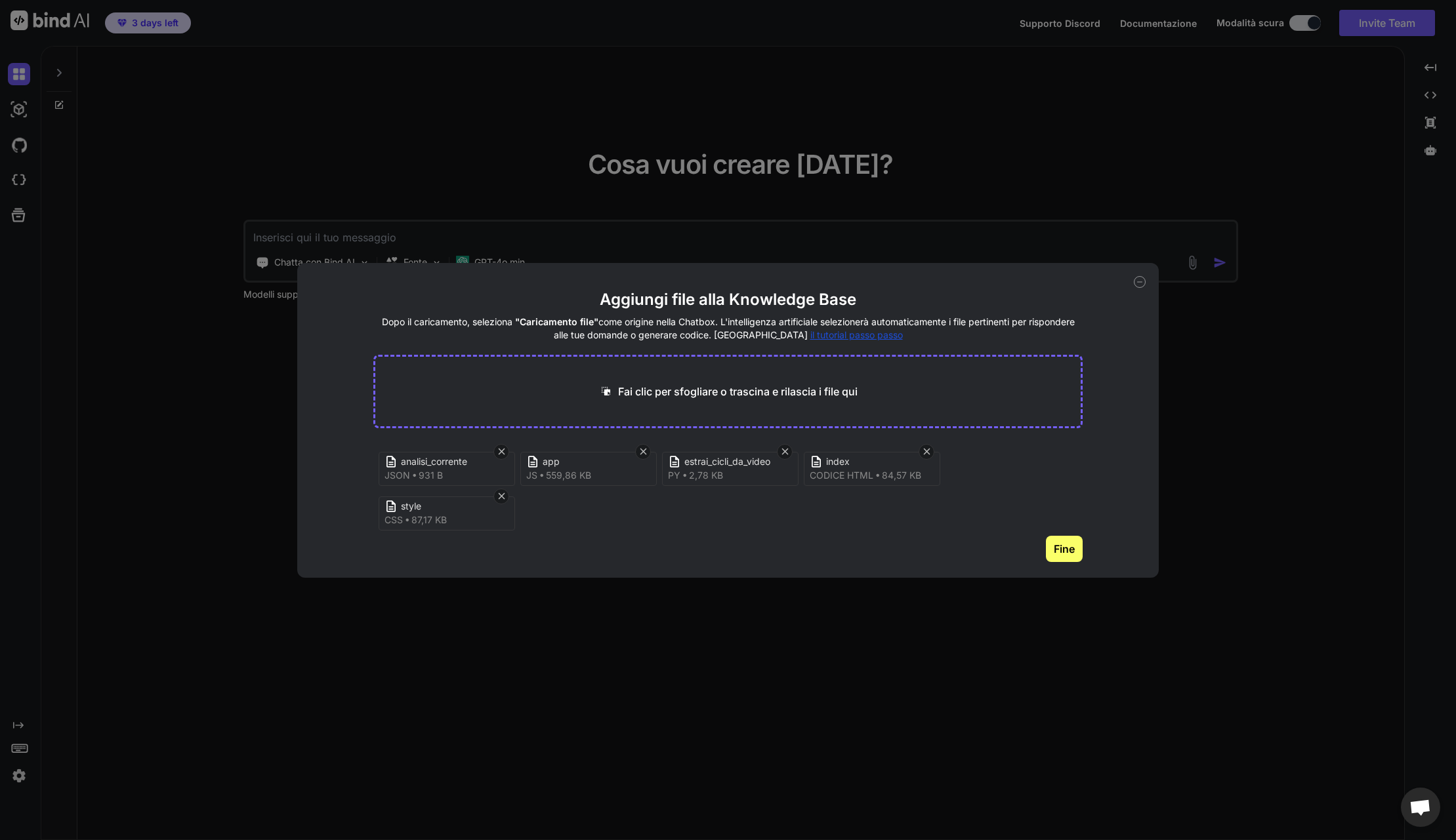
click at [1067, 549] on button "Fine" at bounding box center [1065, 548] width 37 height 26
click at [1139, 286] on icon at bounding box center [1140, 282] width 12 height 12
type textarea "x"
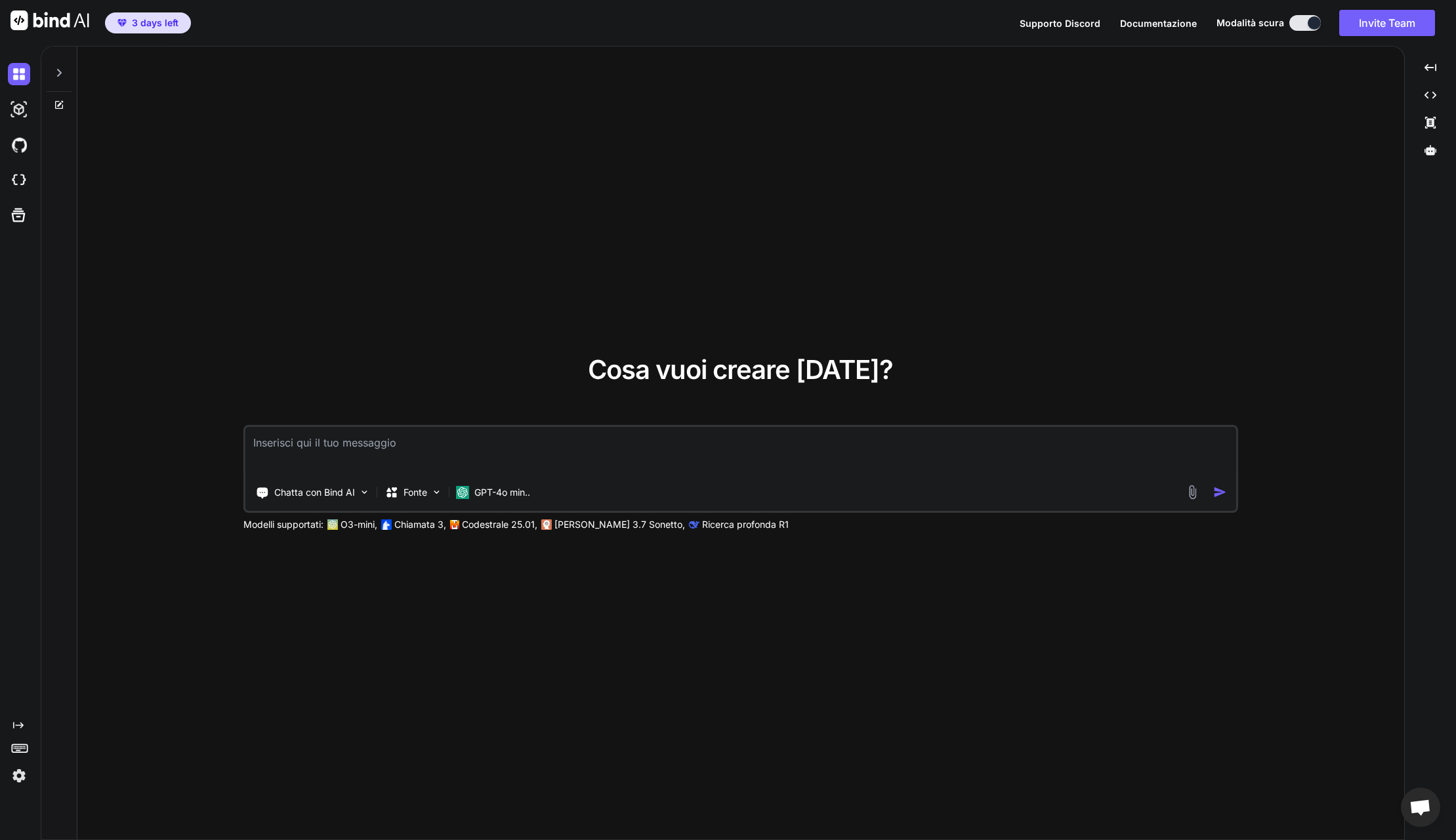
click at [362, 449] on textarea at bounding box center [741, 451] width 991 height 49
type textarea "N"
type textarea "x"
type textarea "Ne"
type textarea "x"
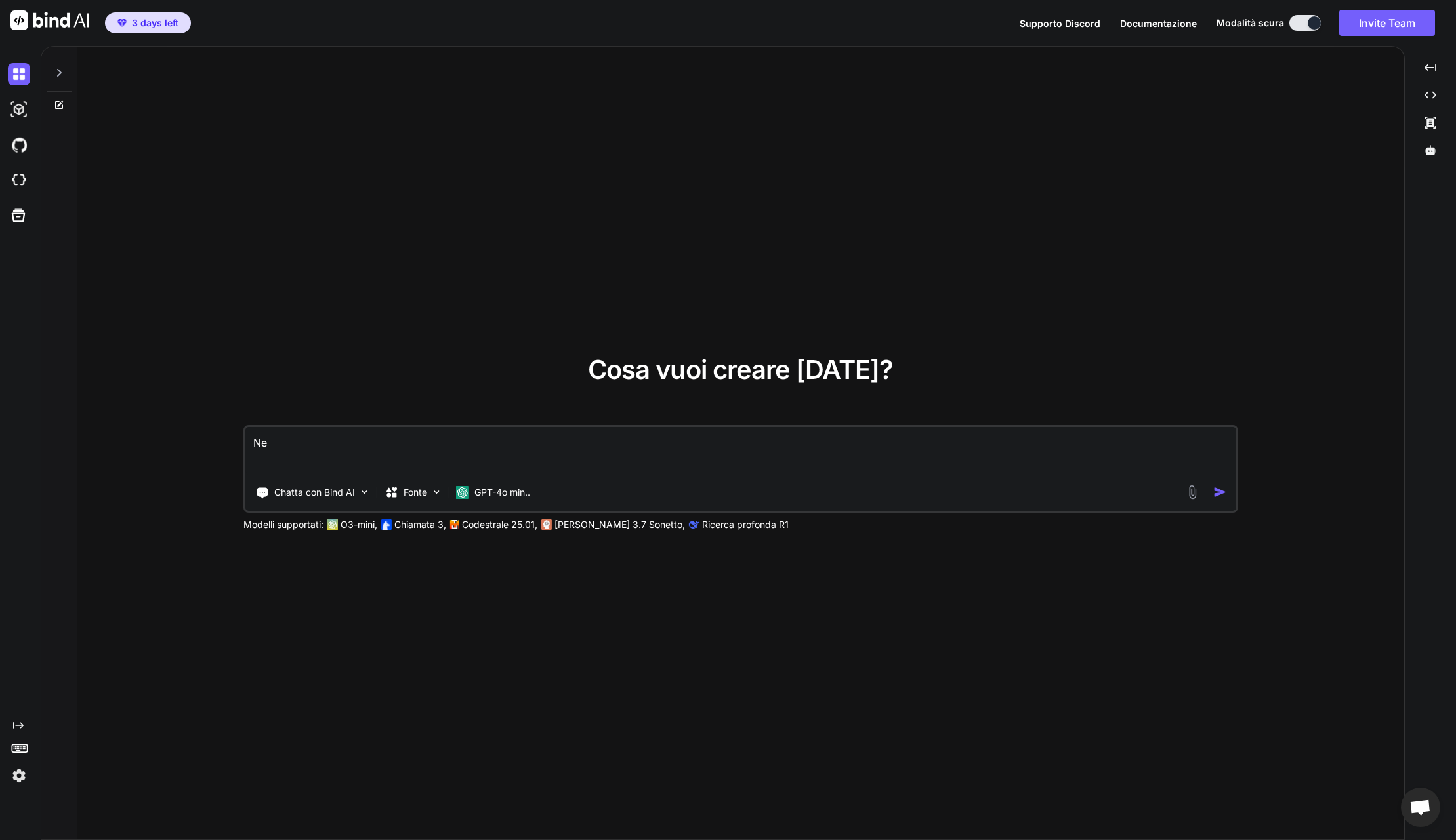
type textarea "Nel"
type textarea "x"
type textarea "[PERSON_NAME]"
type textarea "x"
type textarea "Nella"
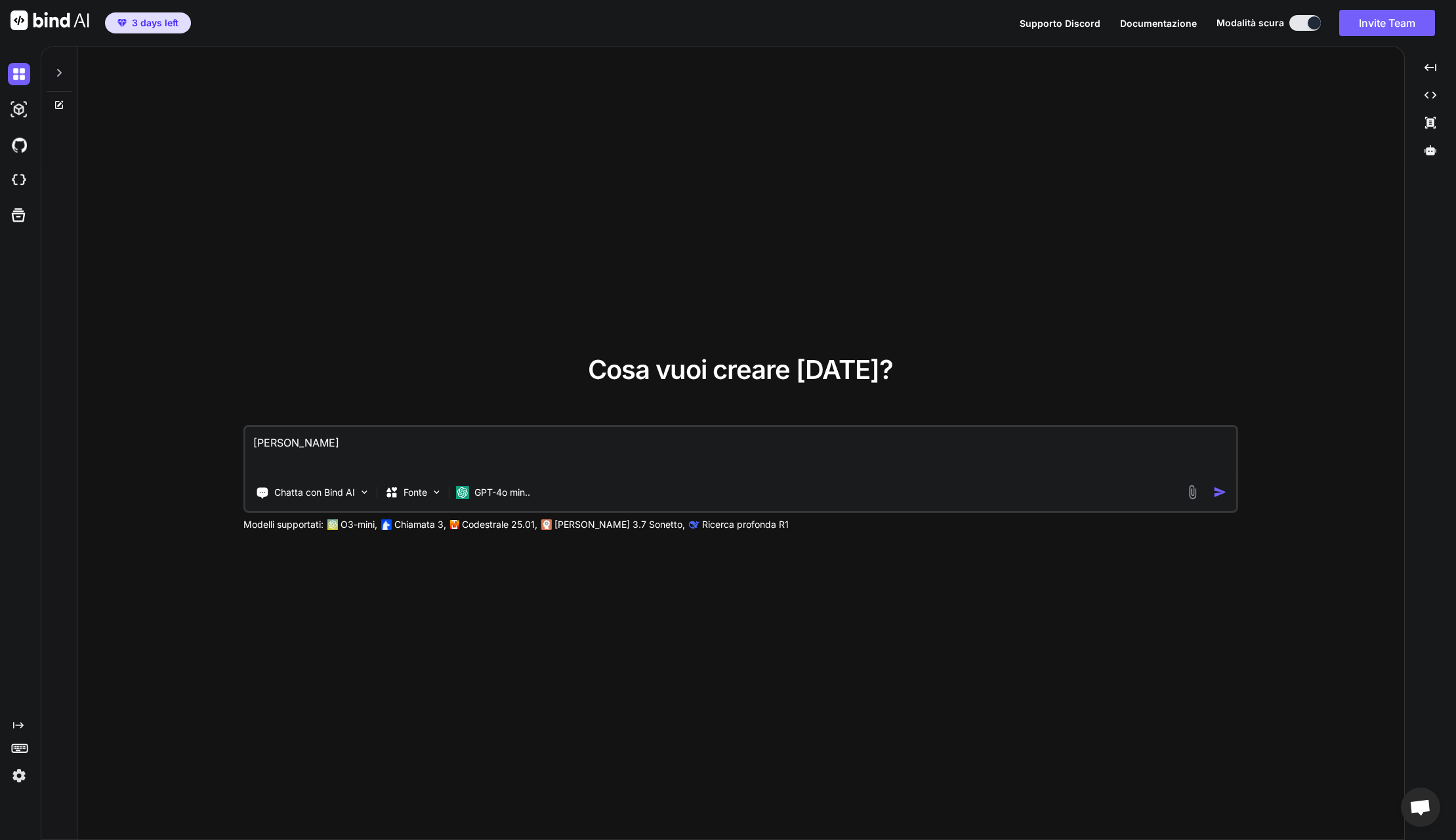
type textarea "x"
type textarea "Nella"
type textarea "x"
type textarea "Nella p"
type textarea "x"
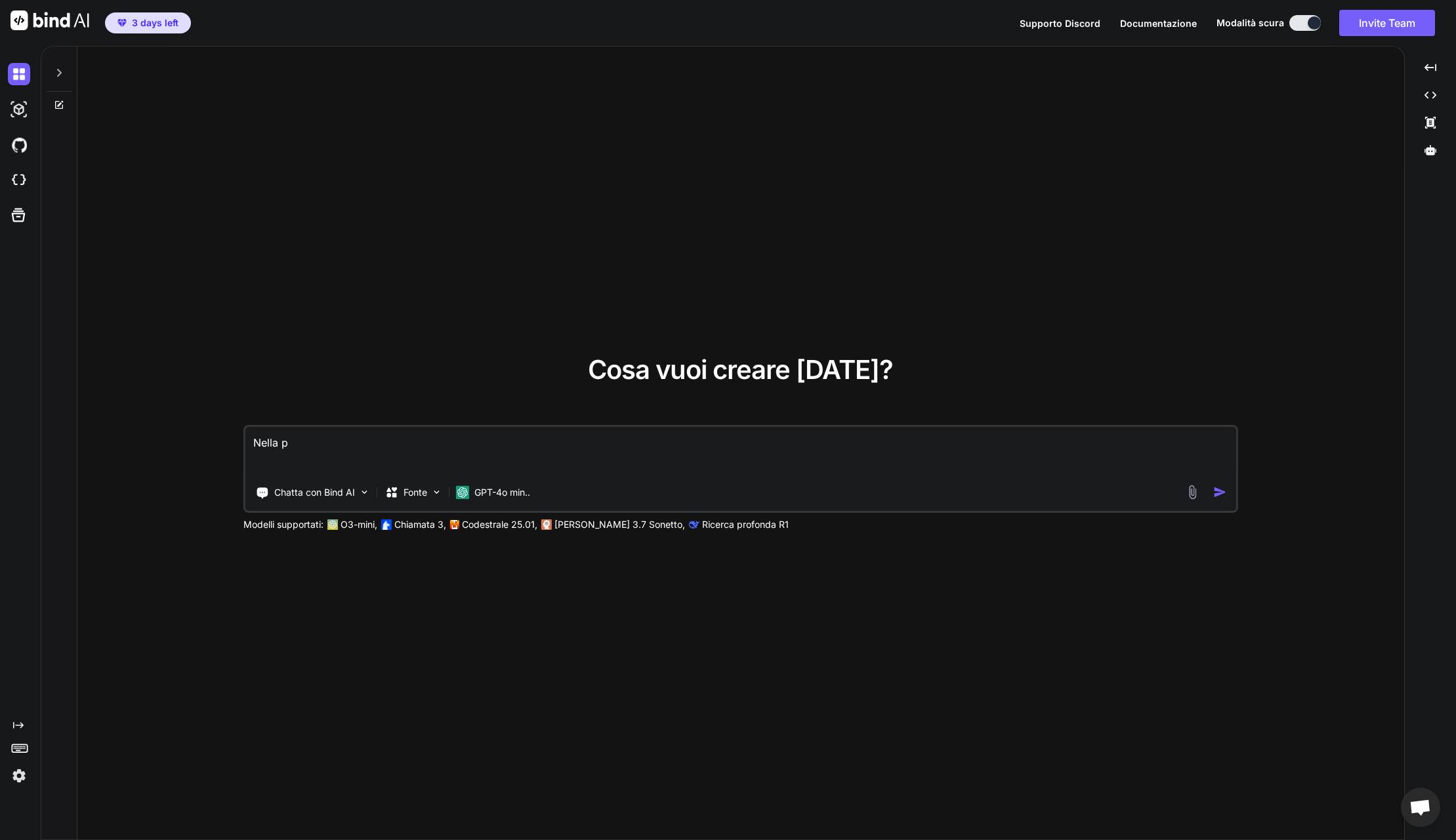
type textarea "Nella pa"
type textarea "x"
type textarea "Nella pag"
type textarea "x"
type textarea "Nella pagi"
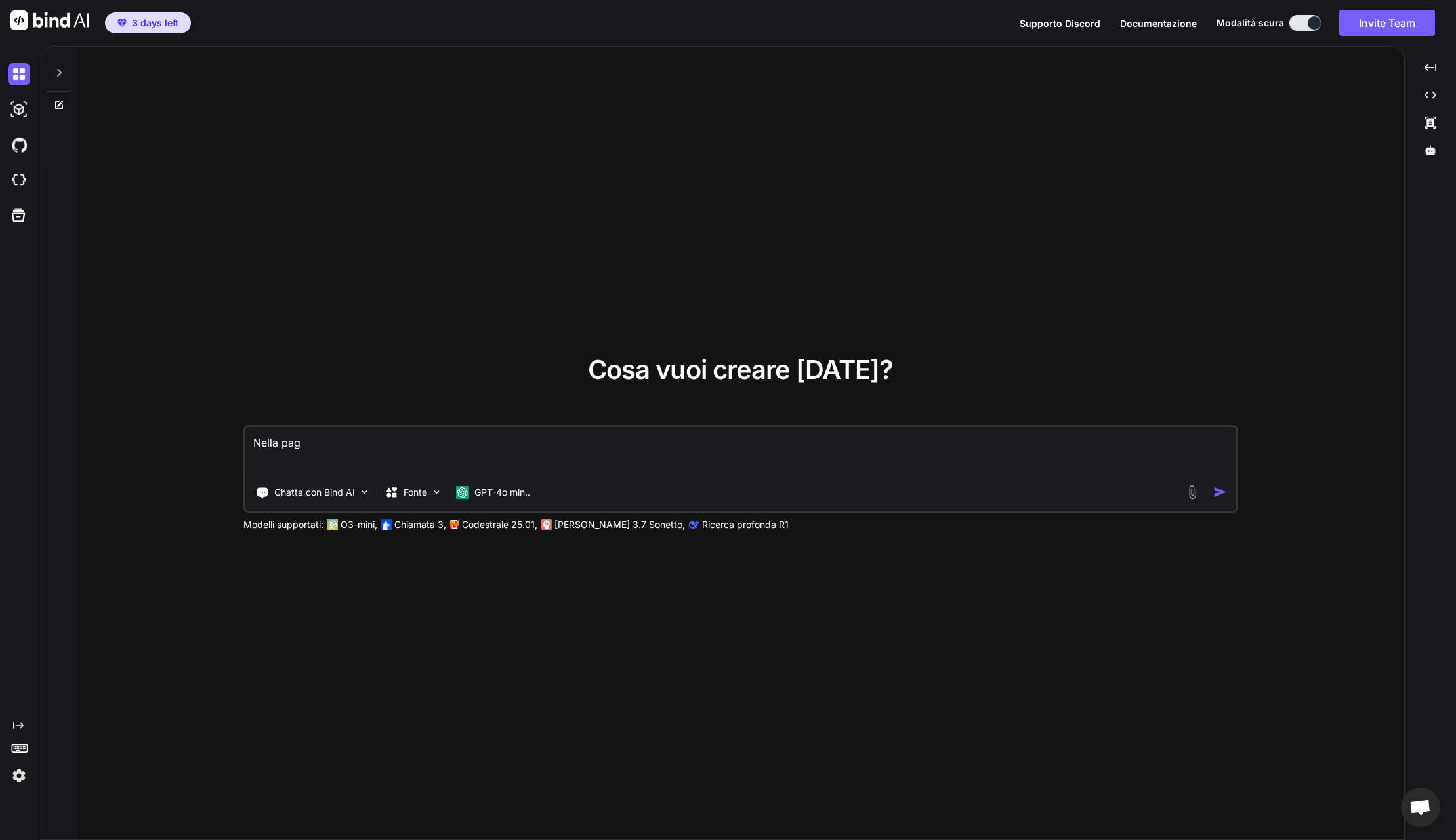
type textarea "x"
type textarea "Nella pagin"
type textarea "x"
type textarea "Nella pagina"
type textarea "x"
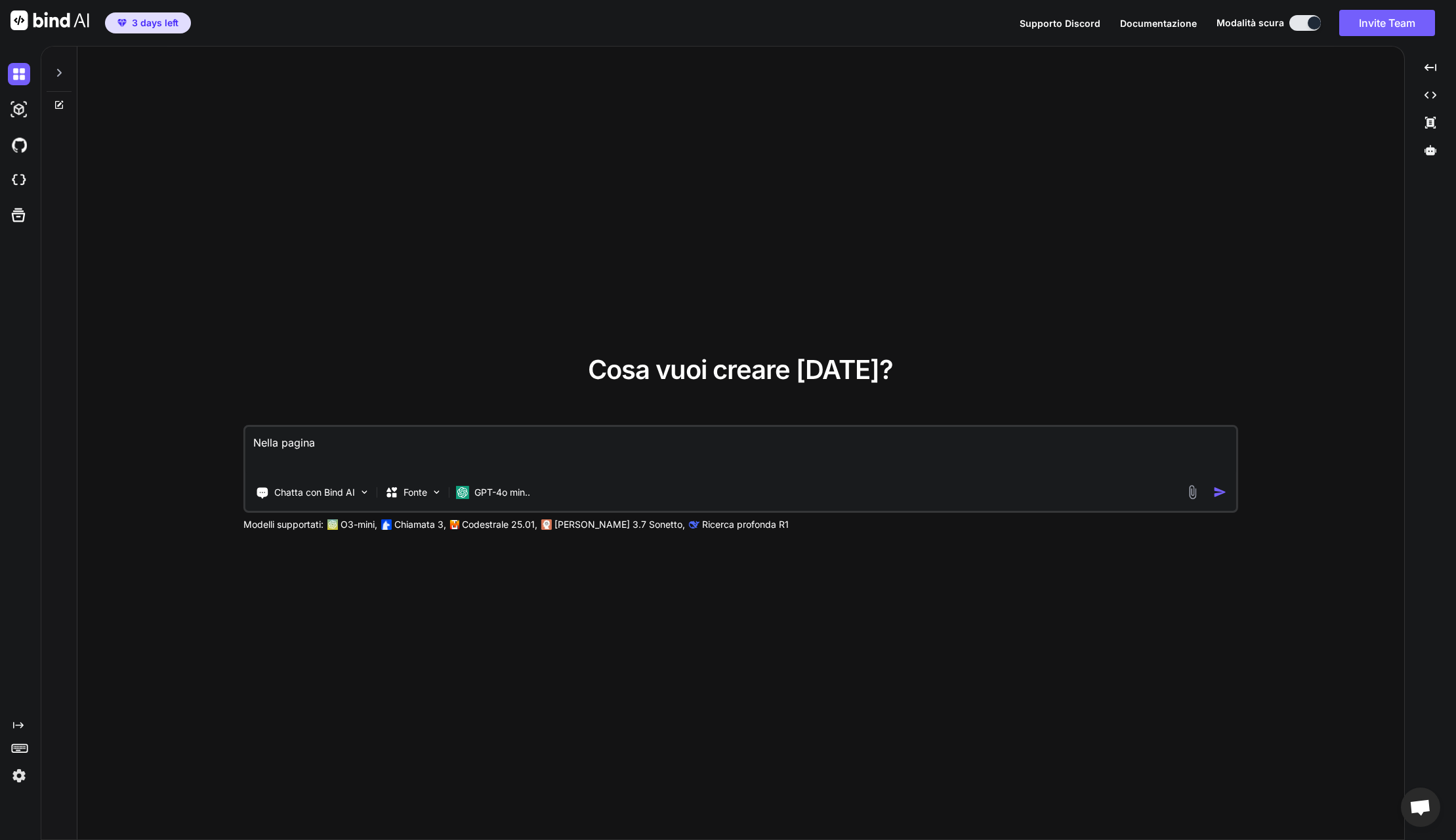
type textarea "Nella pagina"
type textarea "x"
type textarea "Nella pagina d"
type textarea "x"
type textarea "Nella pagina di"
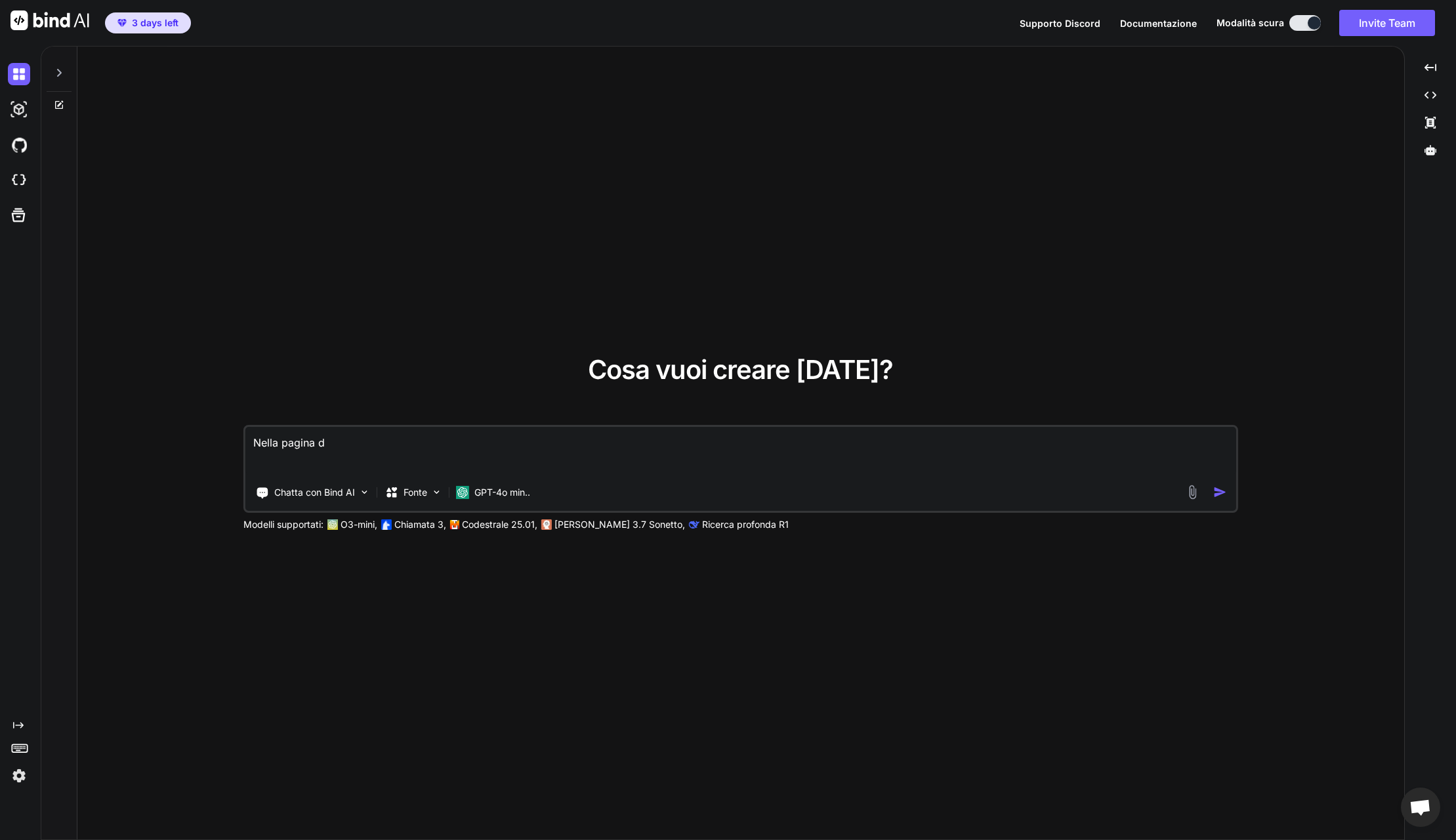
type textarea "x"
type textarea "Nella pagina di"
type textarea "x"
type textarea "Nella pagina di m"
type textarea "x"
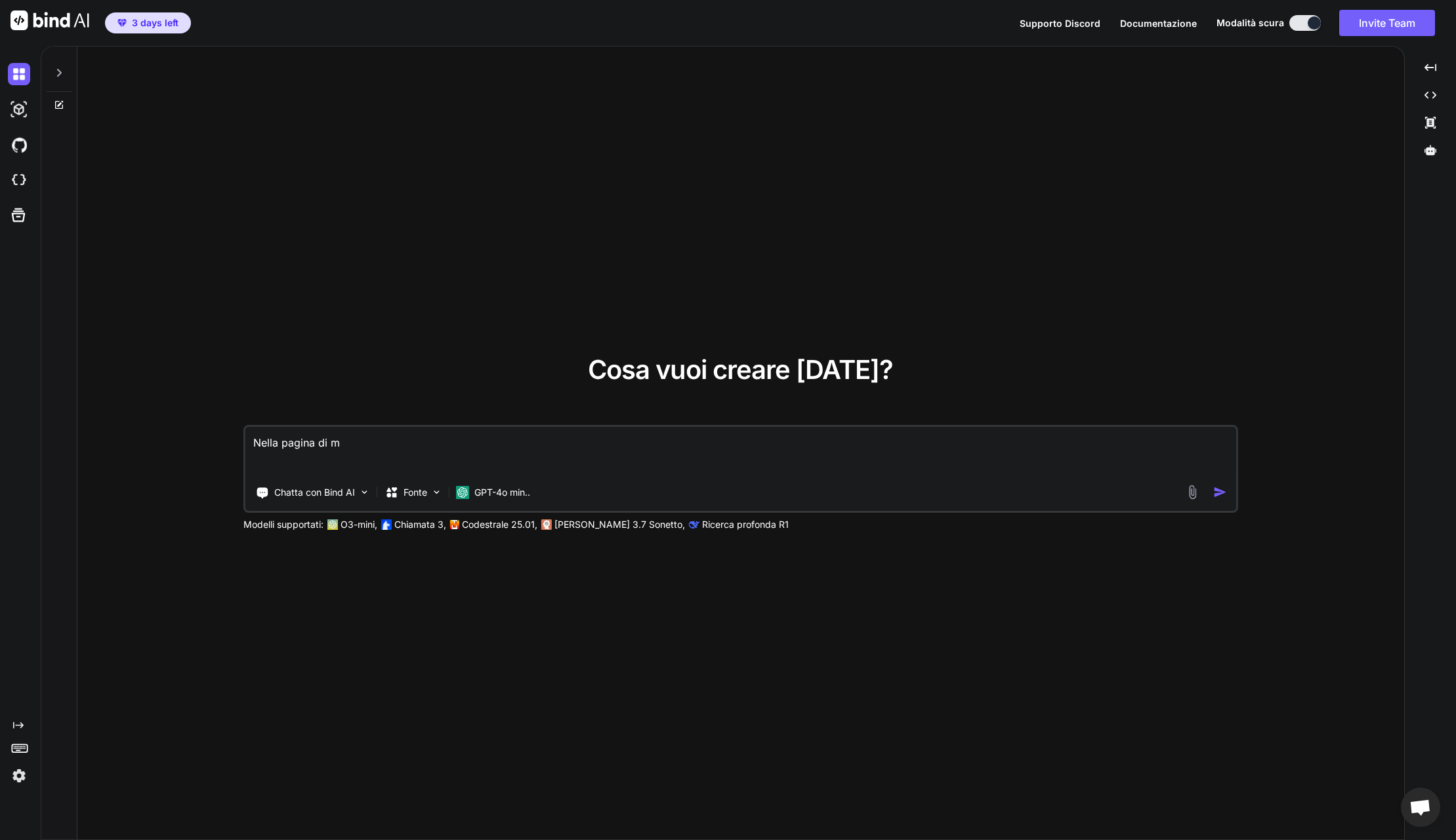
type textarea "Nella pagina di me"
type textarea "x"
type textarea "Nella pagina di men"
type textarea "x"
type textarea "Nella pagina di menu"
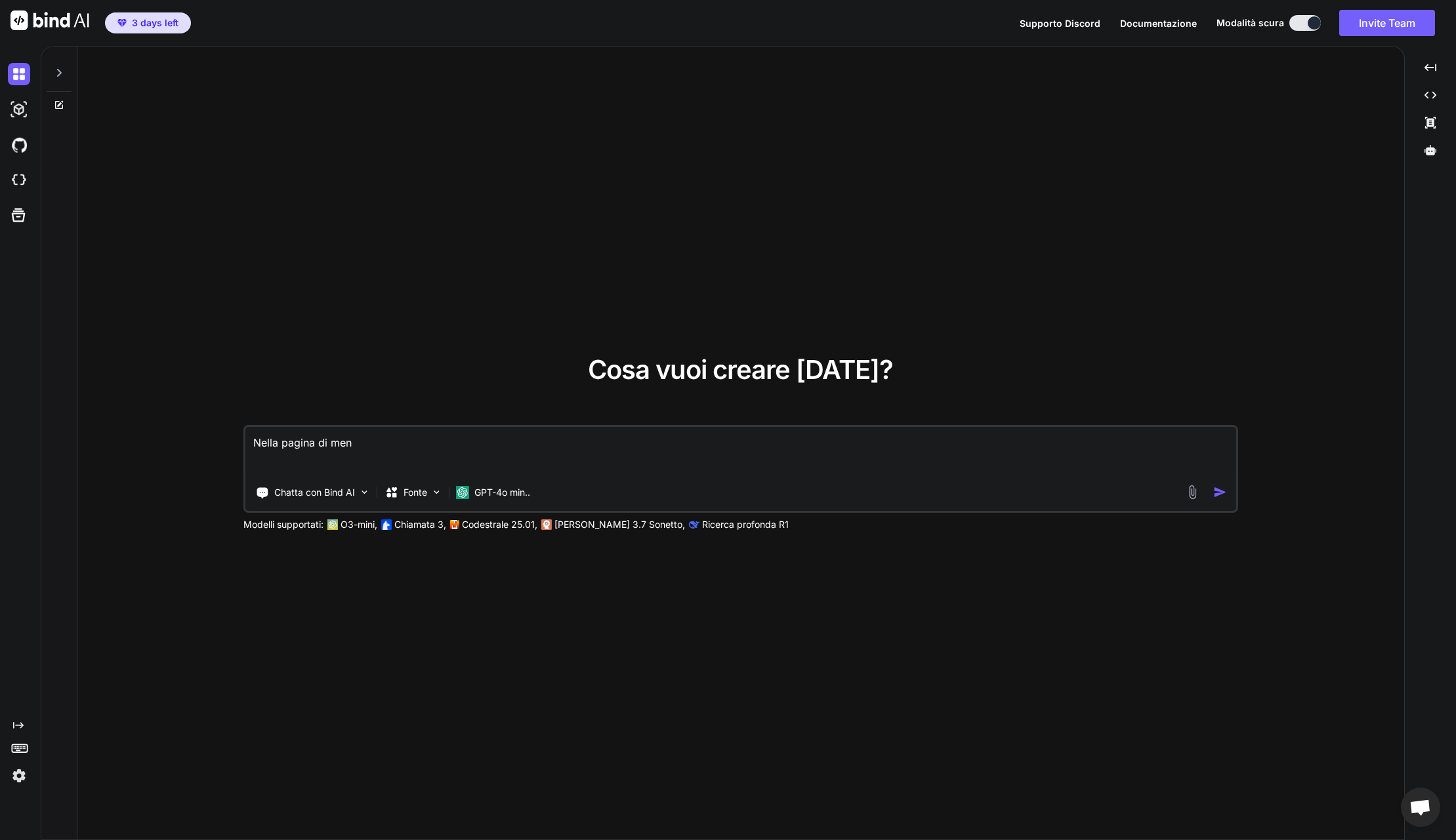
type textarea "x"
type textarea "Nella pagina di menu"
type textarea "x"
click at [255, 443] on textarea "Nella pagina di menu" at bounding box center [741, 451] width 991 height 49
type textarea "HNella pagina di menu"
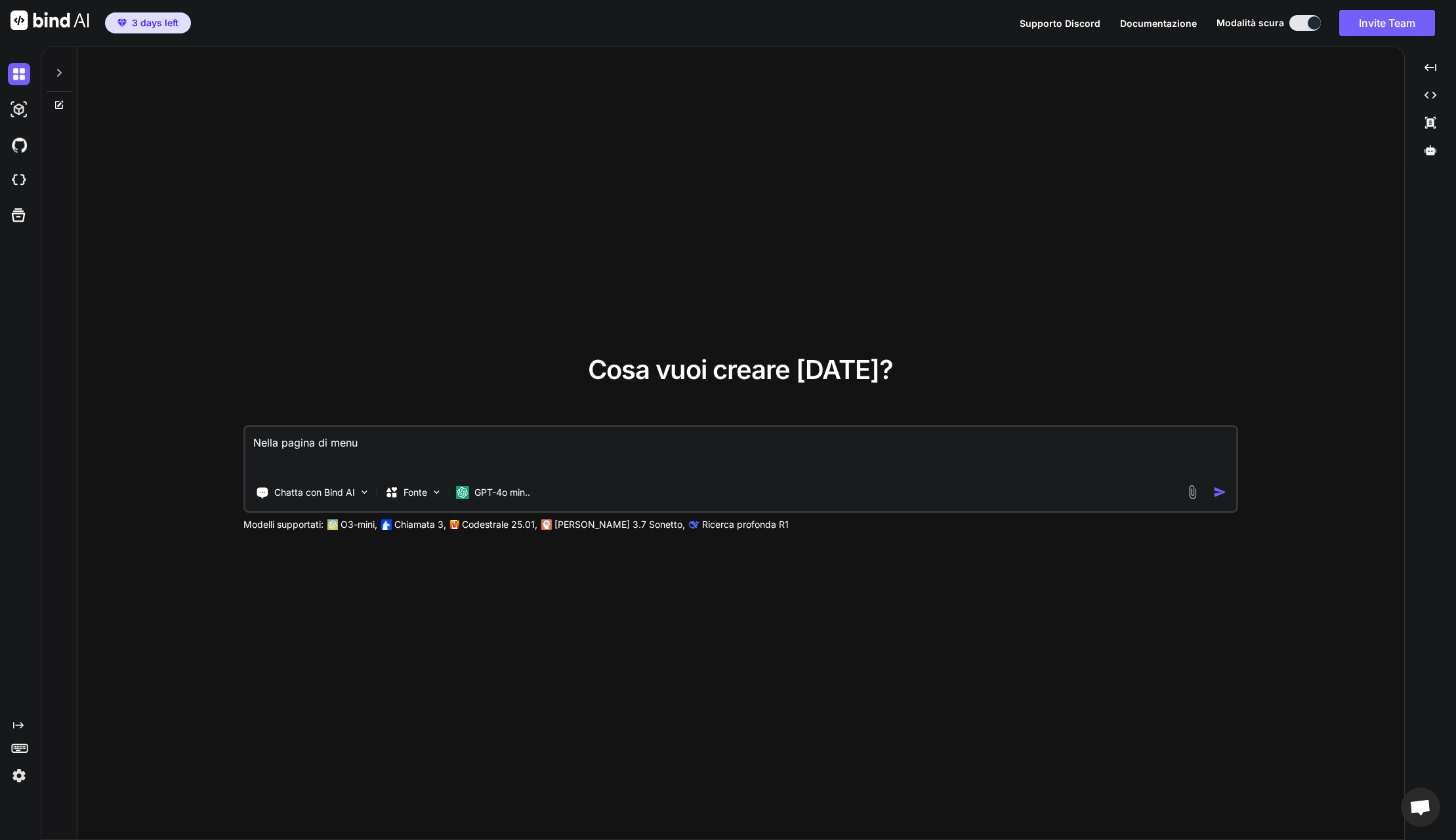
type textarea "x"
type textarea "HoNella pagina di menu"
type textarea "x"
type textarea "Ho Nella pagina di menu"
type textarea "x"
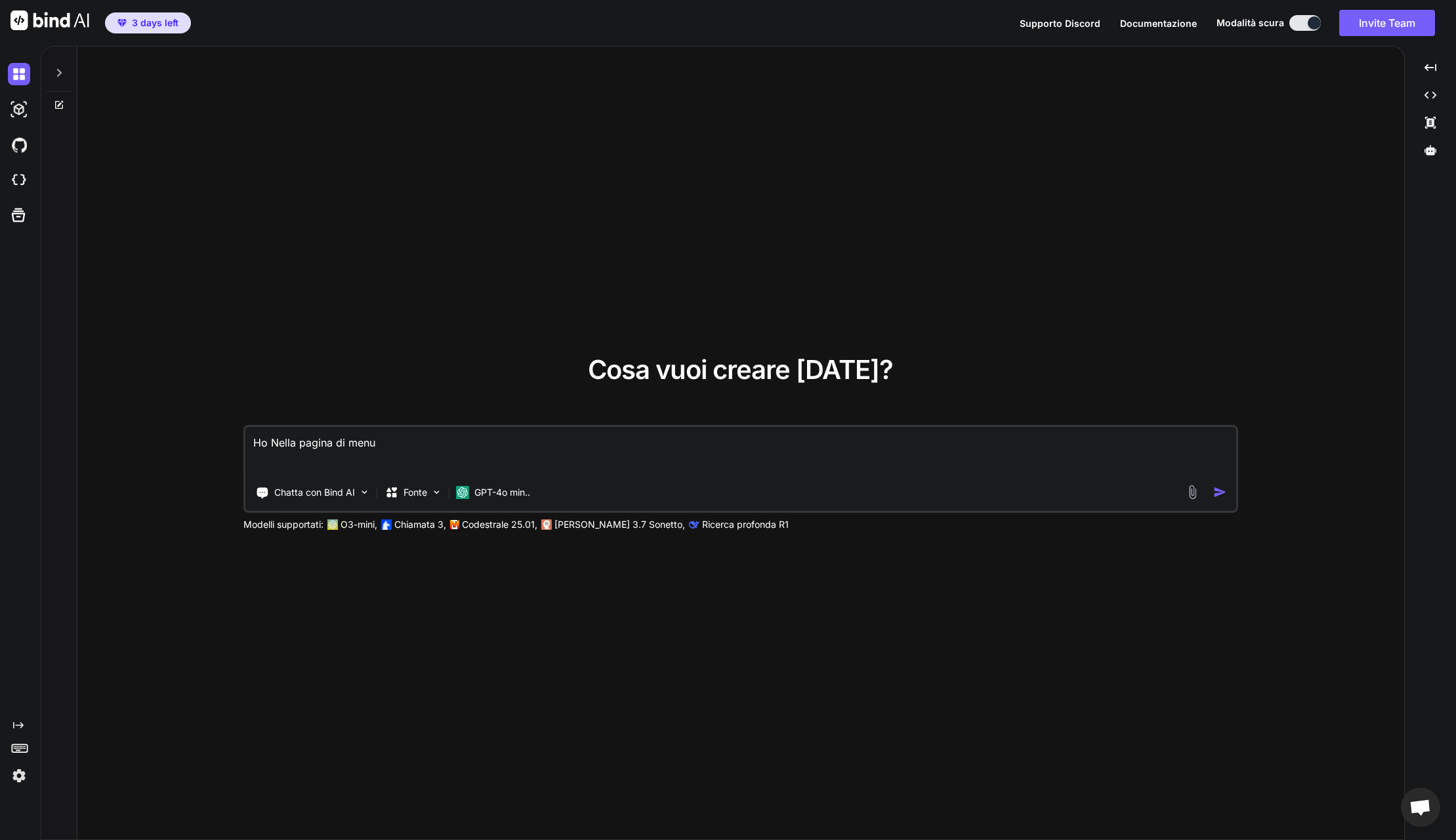
type textarea "Ho aNella pagina di menu"
type textarea "x"
type textarea "Ho alNella pagina di menu"
type textarea "x"
type textarea "Ho allNella pagina di menu"
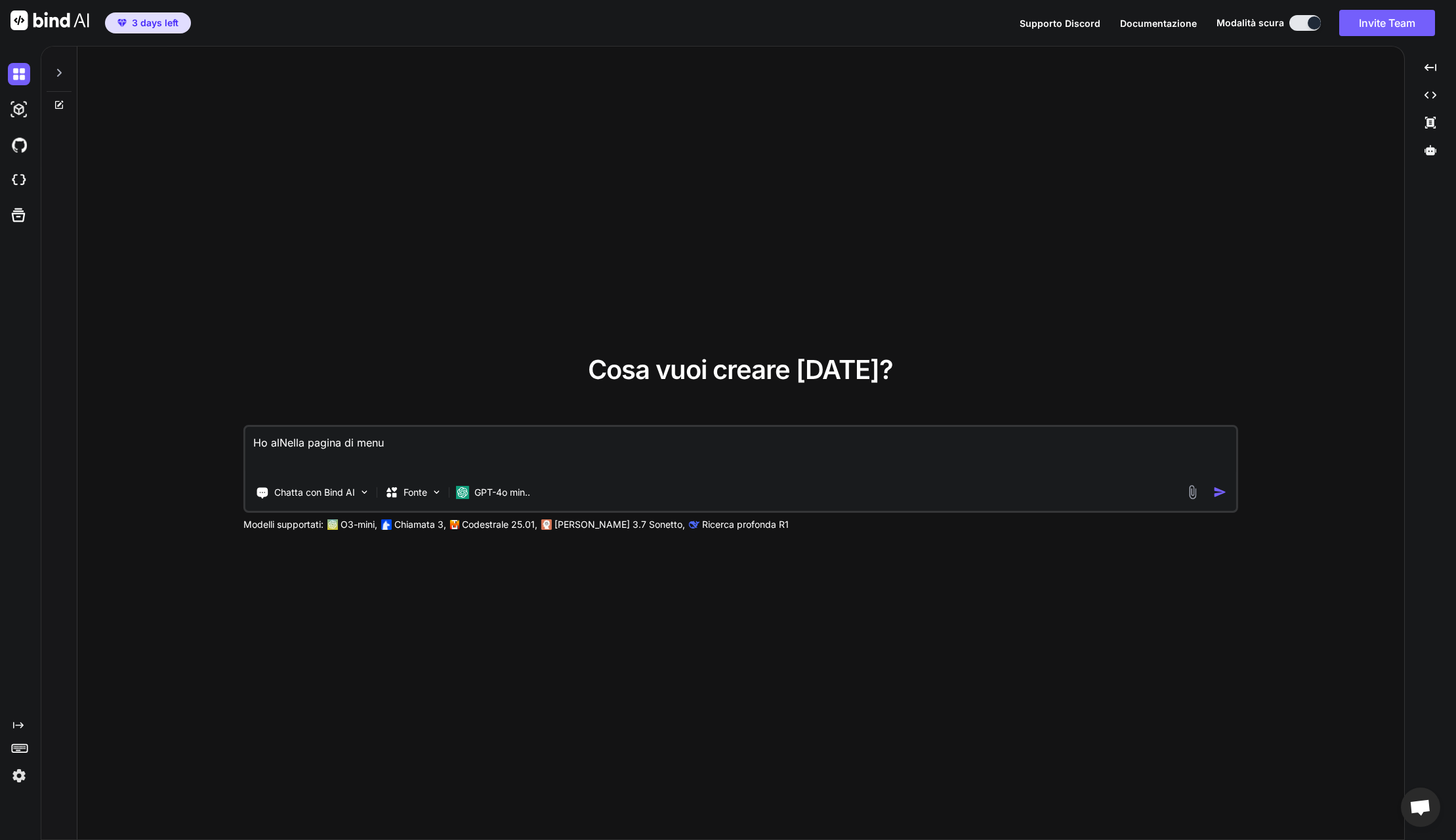
type textarea "x"
type textarea "Ho alleNella pagina di menu"
type textarea "x"
type textarea "Ho allegNella pagina di menu"
type textarea "x"
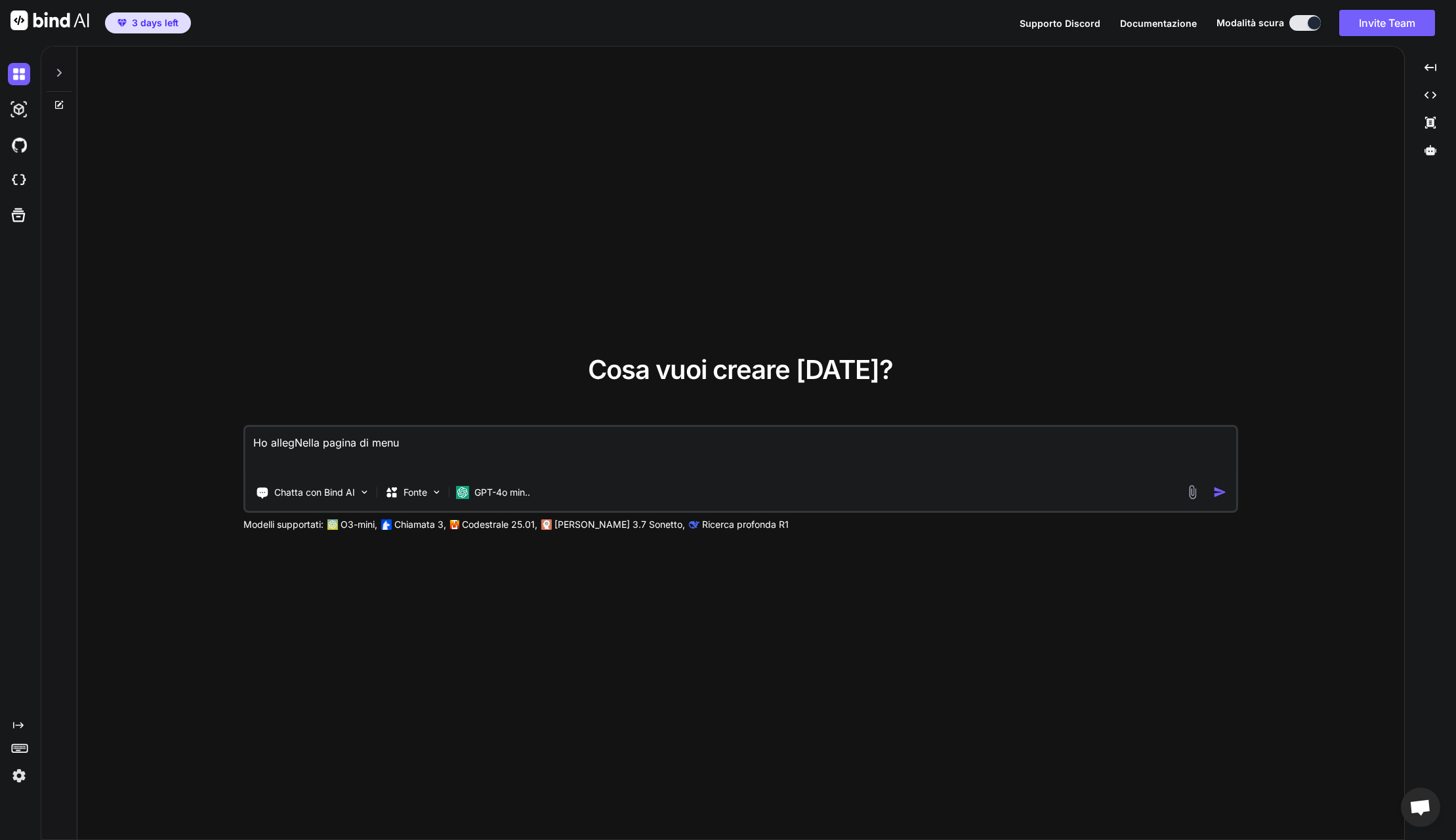
type textarea "Ho allegaNella pagina di menu"
type textarea "x"
type textarea "Ho allegatNella pagina di menu"
type textarea "x"
type textarea "Ho allegatoNella pagina di menu"
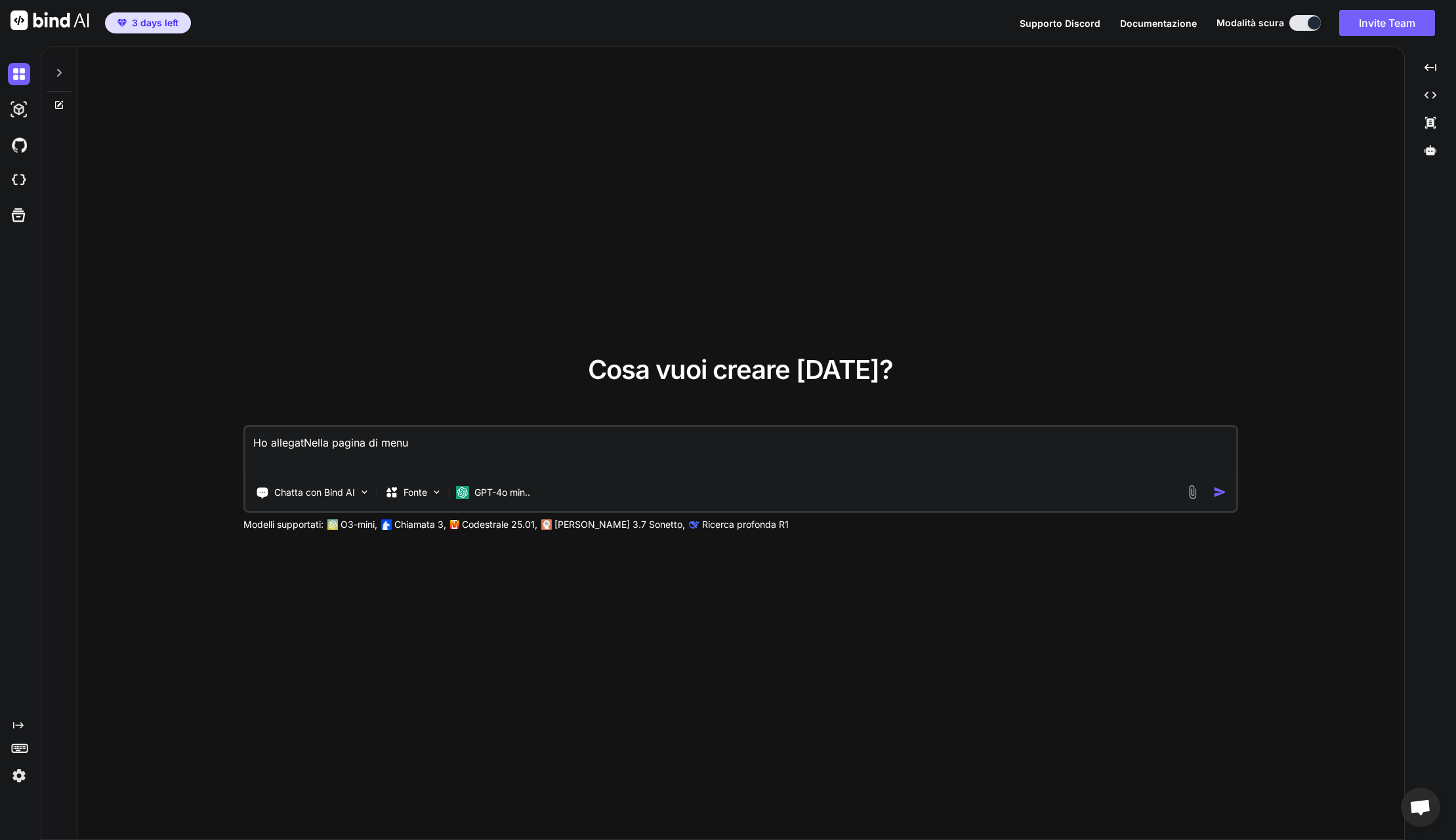
type textarea "x"
type textarea "Ho allegato Nella pagina di menu"
type textarea "x"
type textarea "Ho allegato lNella pagina di menu"
type textarea "x"
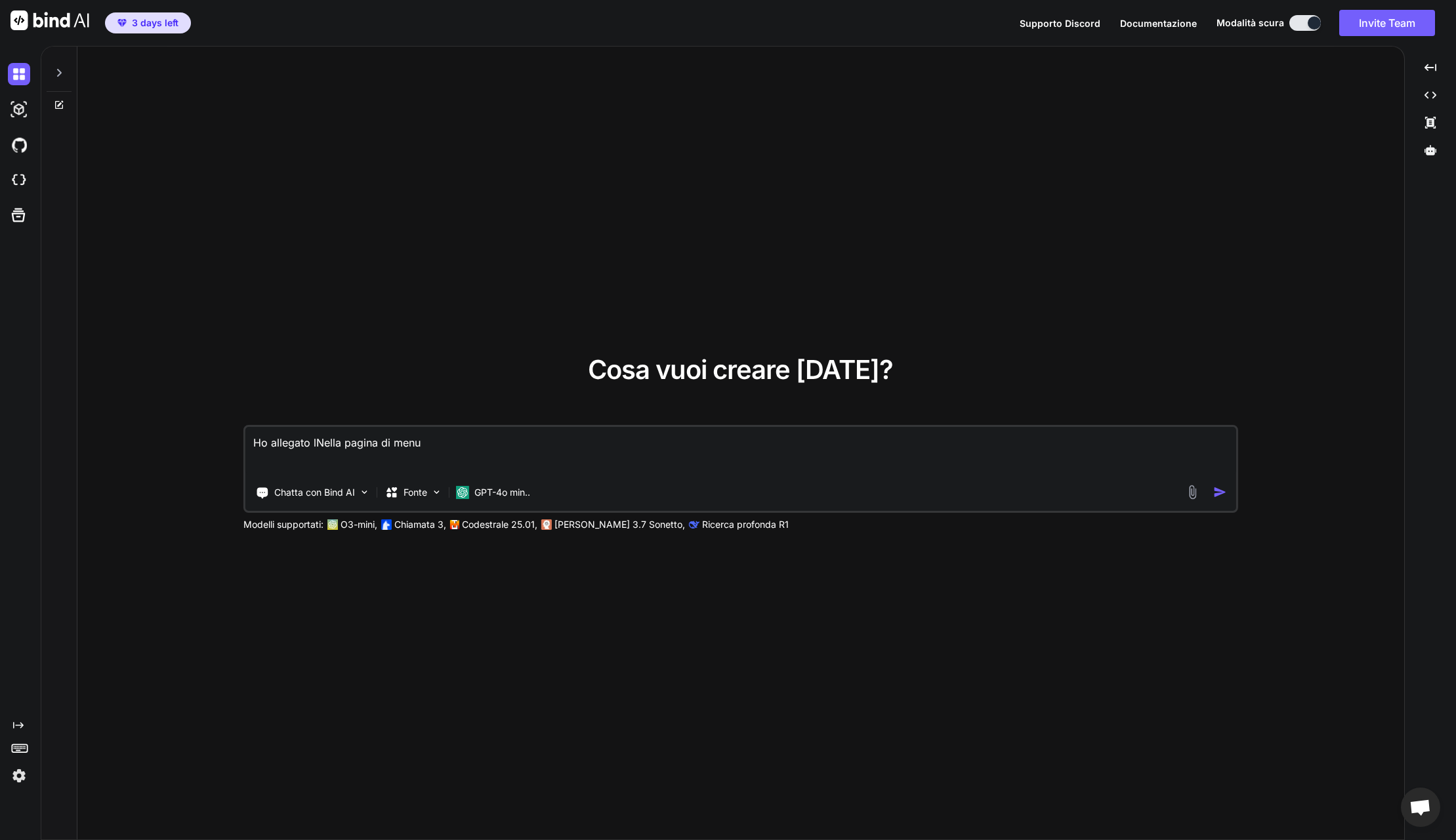
type textarea "Ho allegato laNella pagina di menu"
type textarea "x"
type textarea "Ho allegato la Nella pagina di menu"
type textarea "x"
type textarea "Ho allegato laNella pagina di menu"
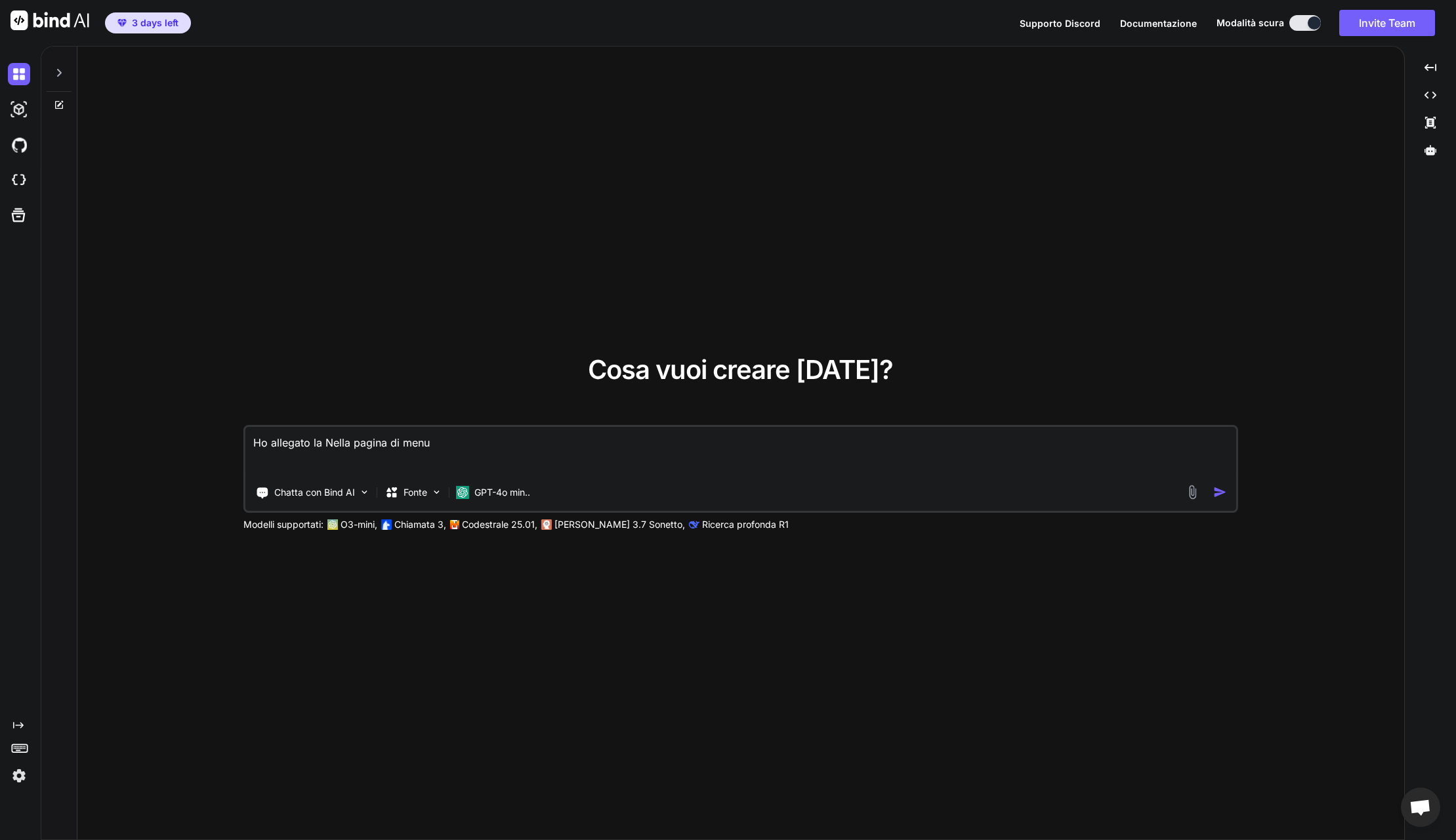
type textarea "x"
type textarea "Ho allegato lNella pagina di menu"
type textarea "x"
type textarea "Ho allegato Nella pagina di menu"
type textarea "x"
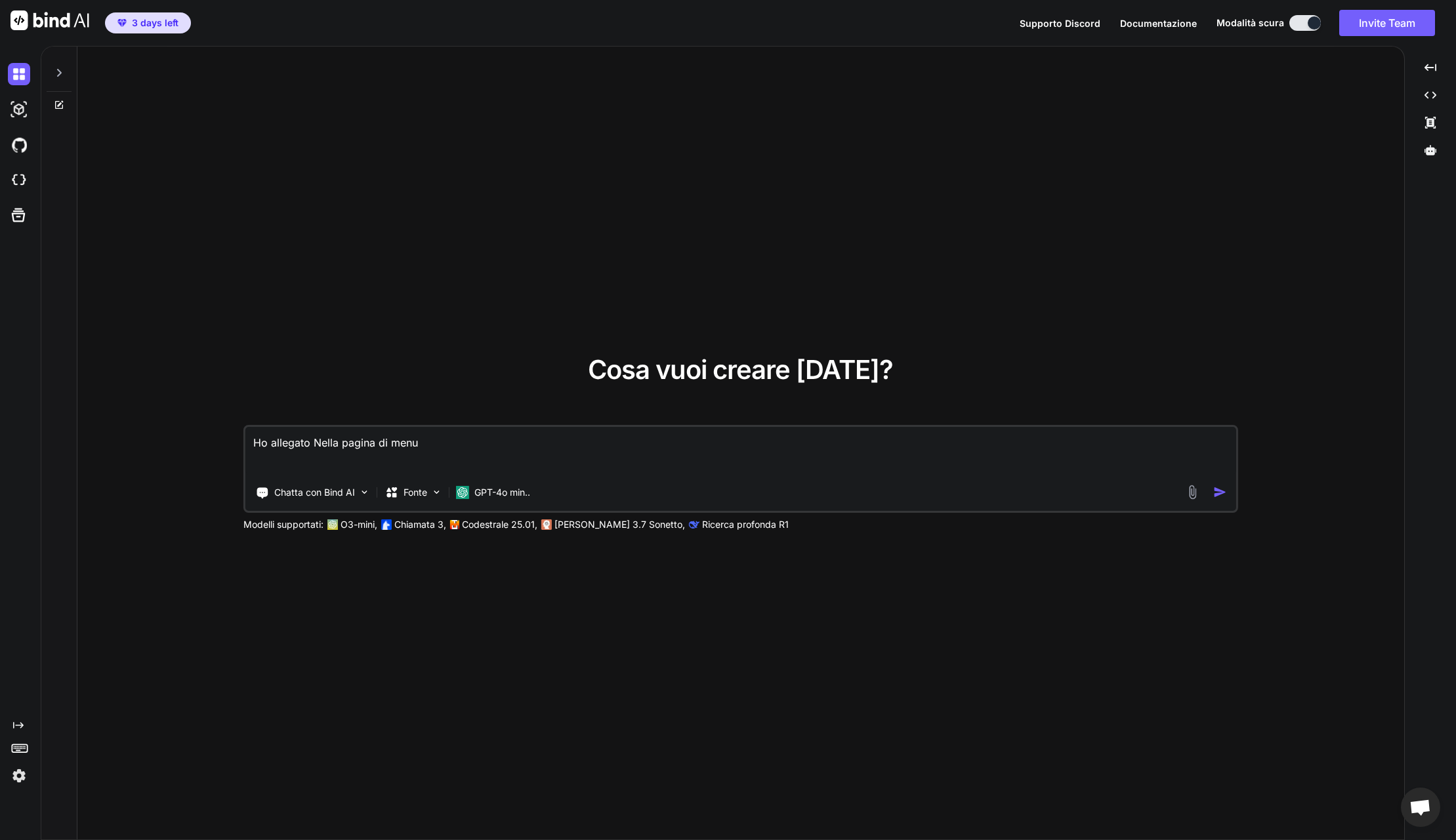
type textarea "Ho allegato iNella pagina di menu"
type textarea "x"
type textarea "Ho allegato ilNella pagina di menu"
type textarea "x"
type textarea "Ho allegato il Nella pagina di menu"
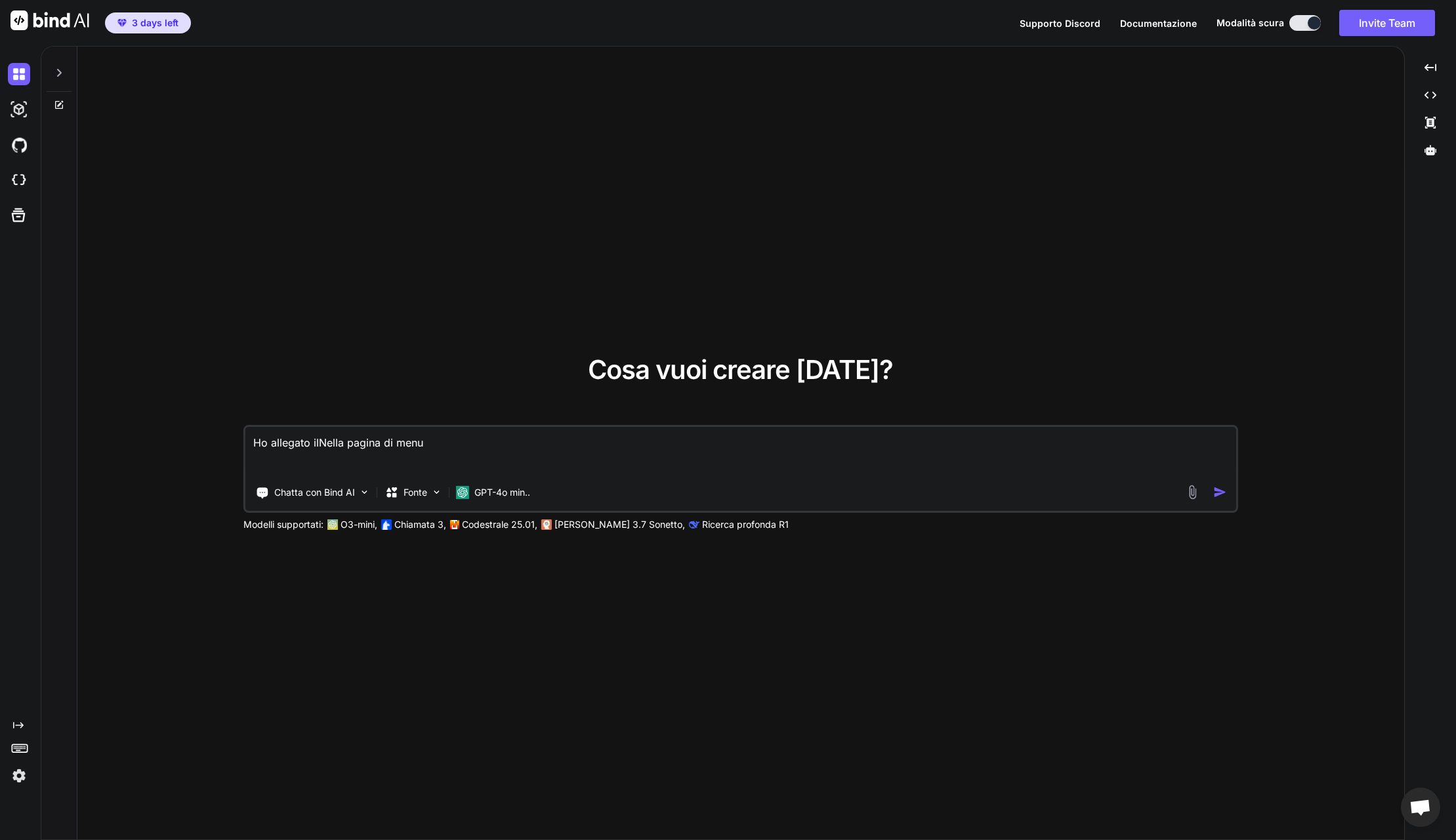
type textarea "x"
type textarea "Ho allegato il cNella pagina di menu"
type textarea "x"
type textarea "Ho allegato il coNella pagina di menu"
type textarea "x"
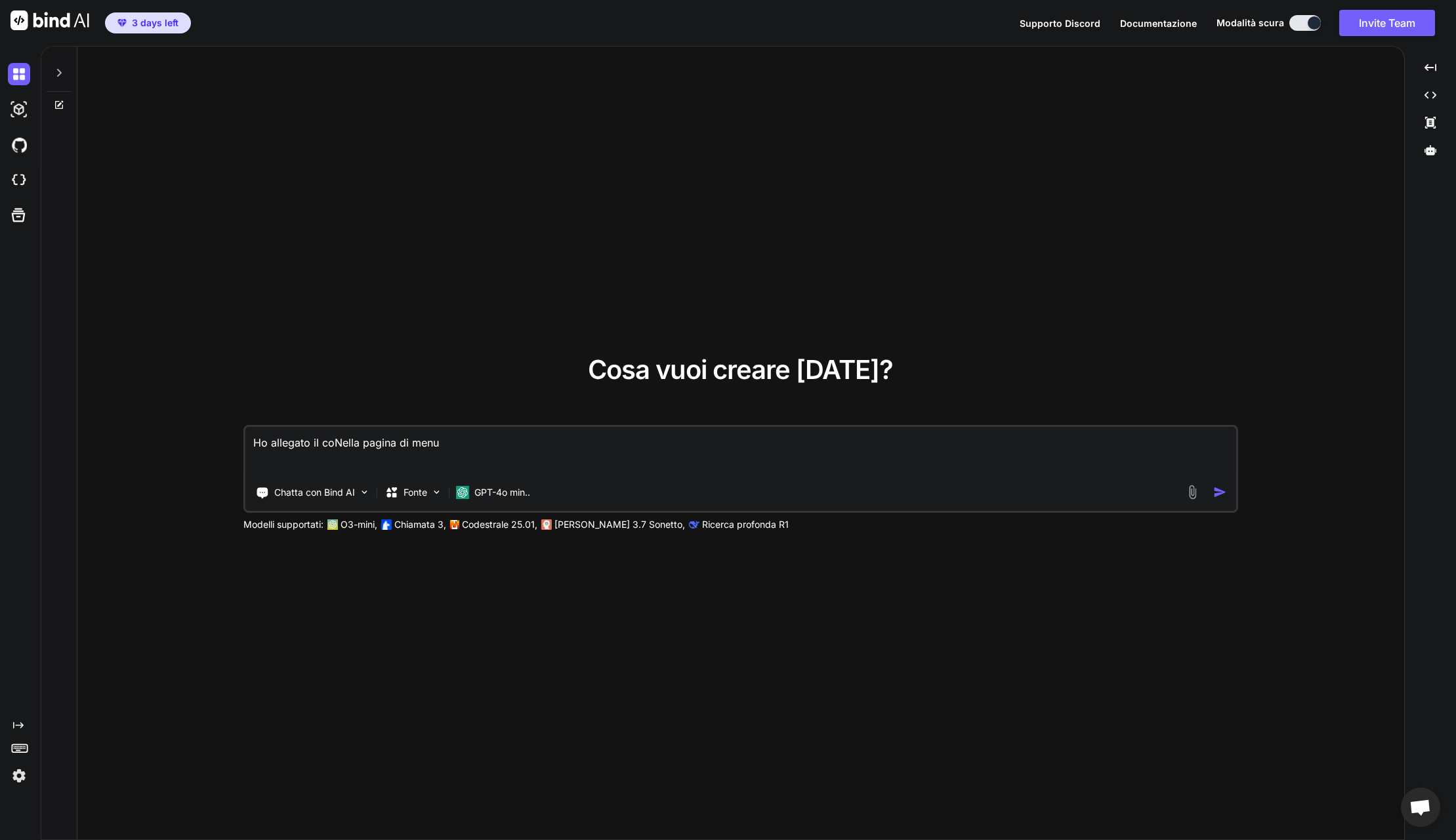
type textarea "Ho allegato il codNella pagina di menu"
type textarea "x"
type textarea "Ho allegato il codiNella pagina di menu"
type textarea "x"
type textarea "Ho allegato il codicNella pagina di menu"
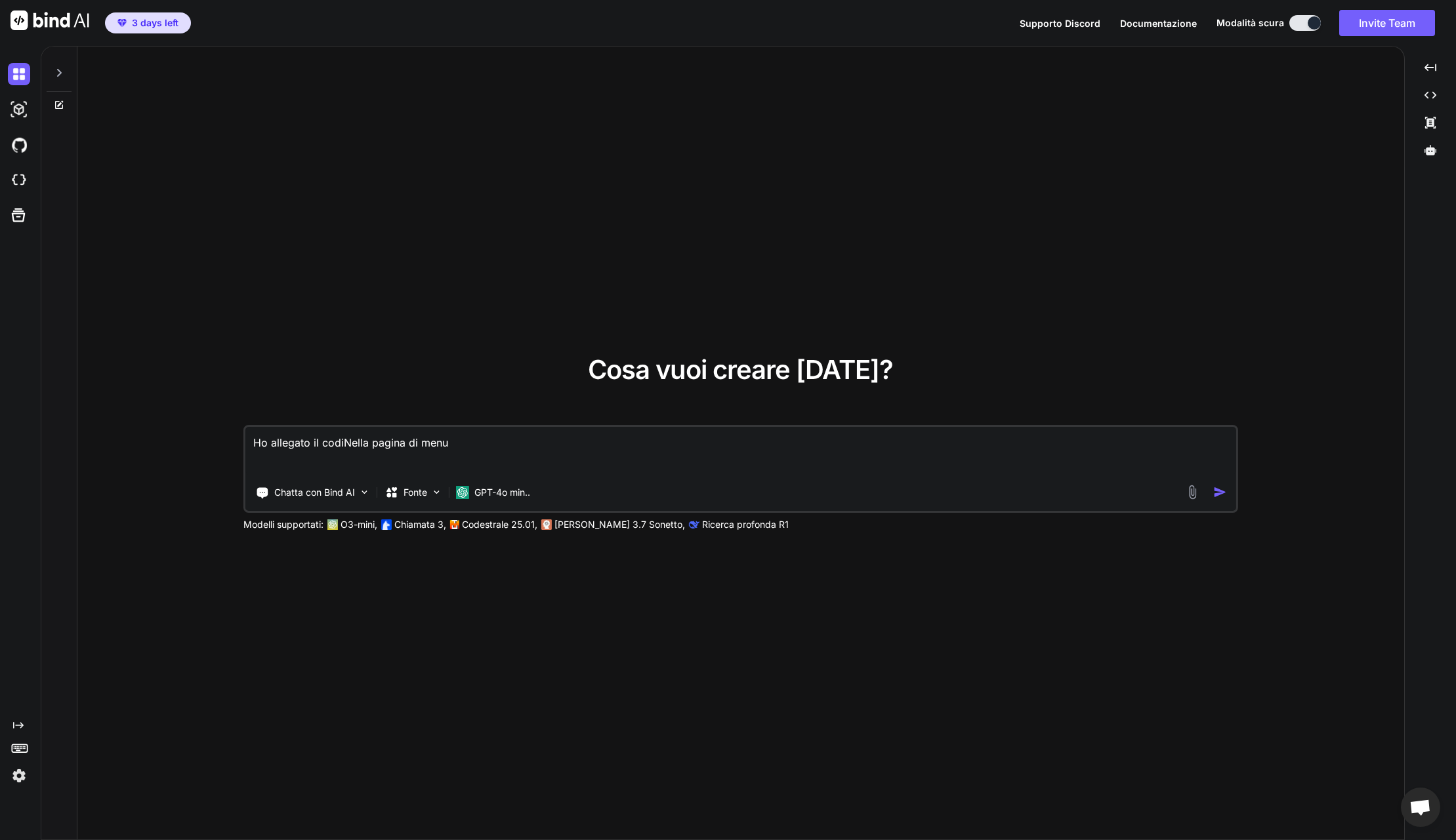
type textarea "x"
type textarea "Ho allegato il codiceNella pagina di menu"
type textarea "x"
type textarea "Ho allegato il codice Nella pagina di menu"
type textarea "x"
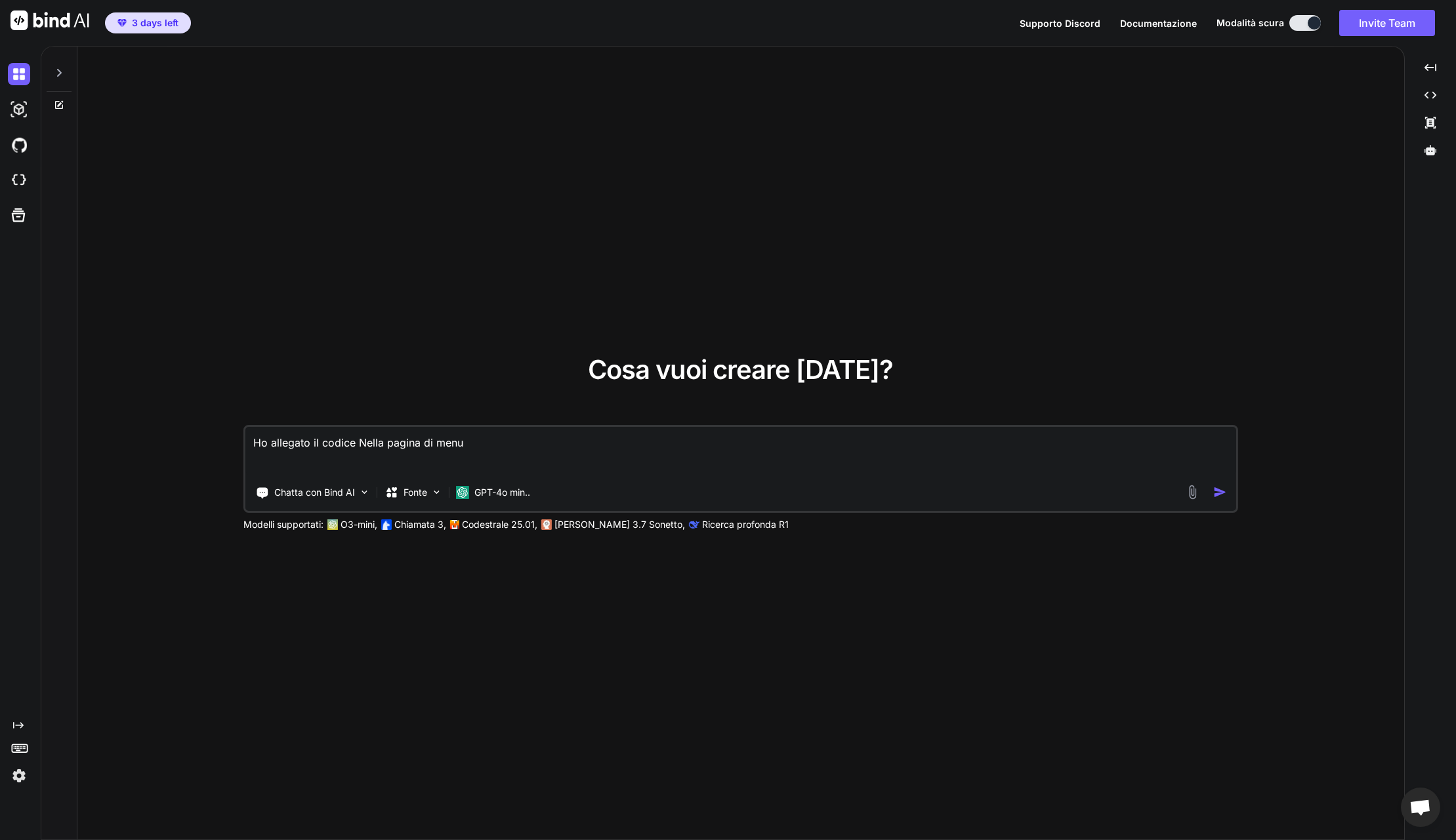
type textarea "Ho allegato il codice dNella pagina di menu"
type textarea "x"
type textarea "Ho allegato il codice deNella pagina di menu"
type textarea "x"
type textarea "Ho allegato il codice delNella pagina di menu"
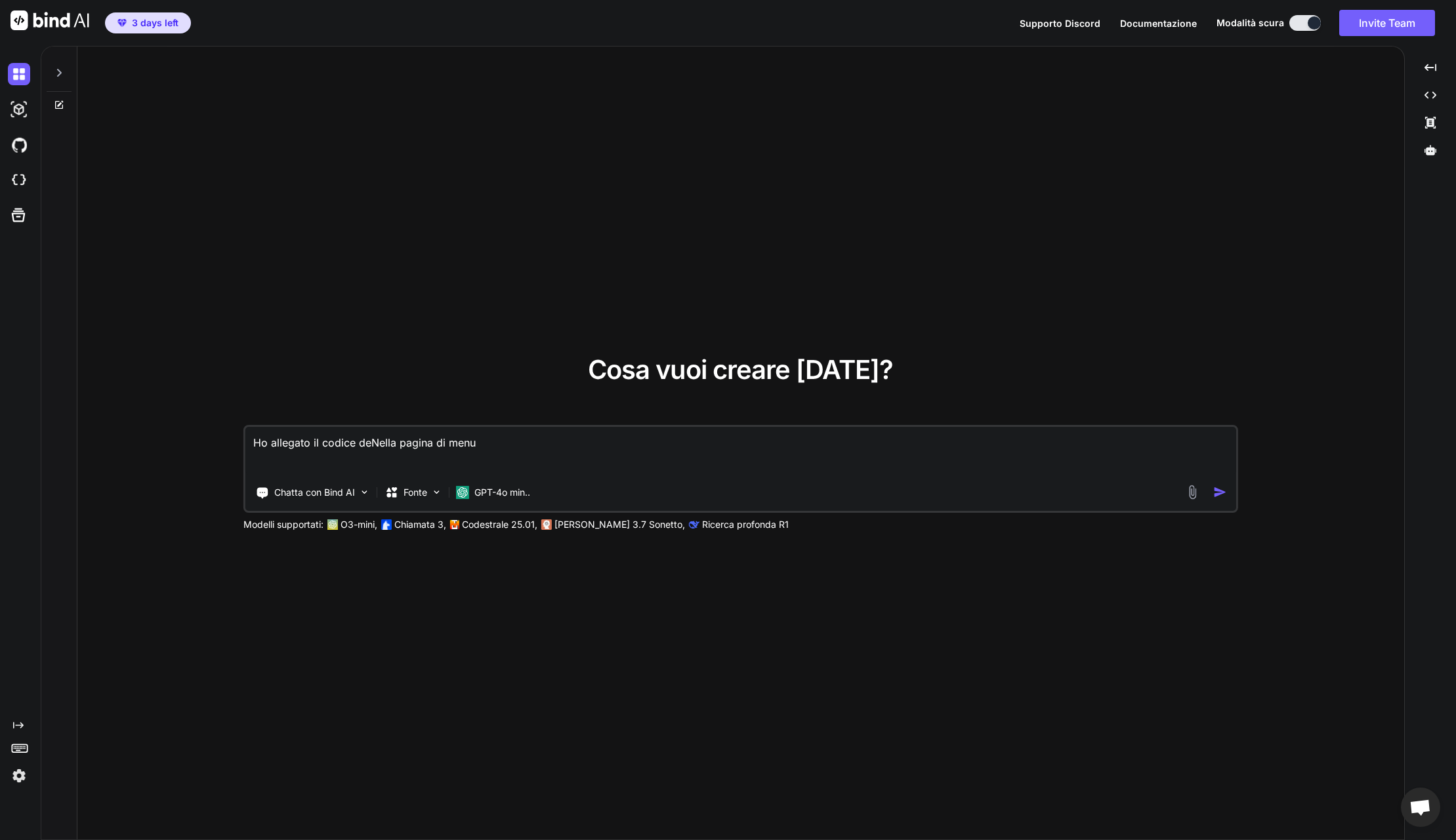
type textarea "x"
type textarea "Ho allegato il codice dellNella pagina di menu"
type textarea "x"
type textarea "Ho allegato il codice dellaNella pagina di menu"
type textarea "x"
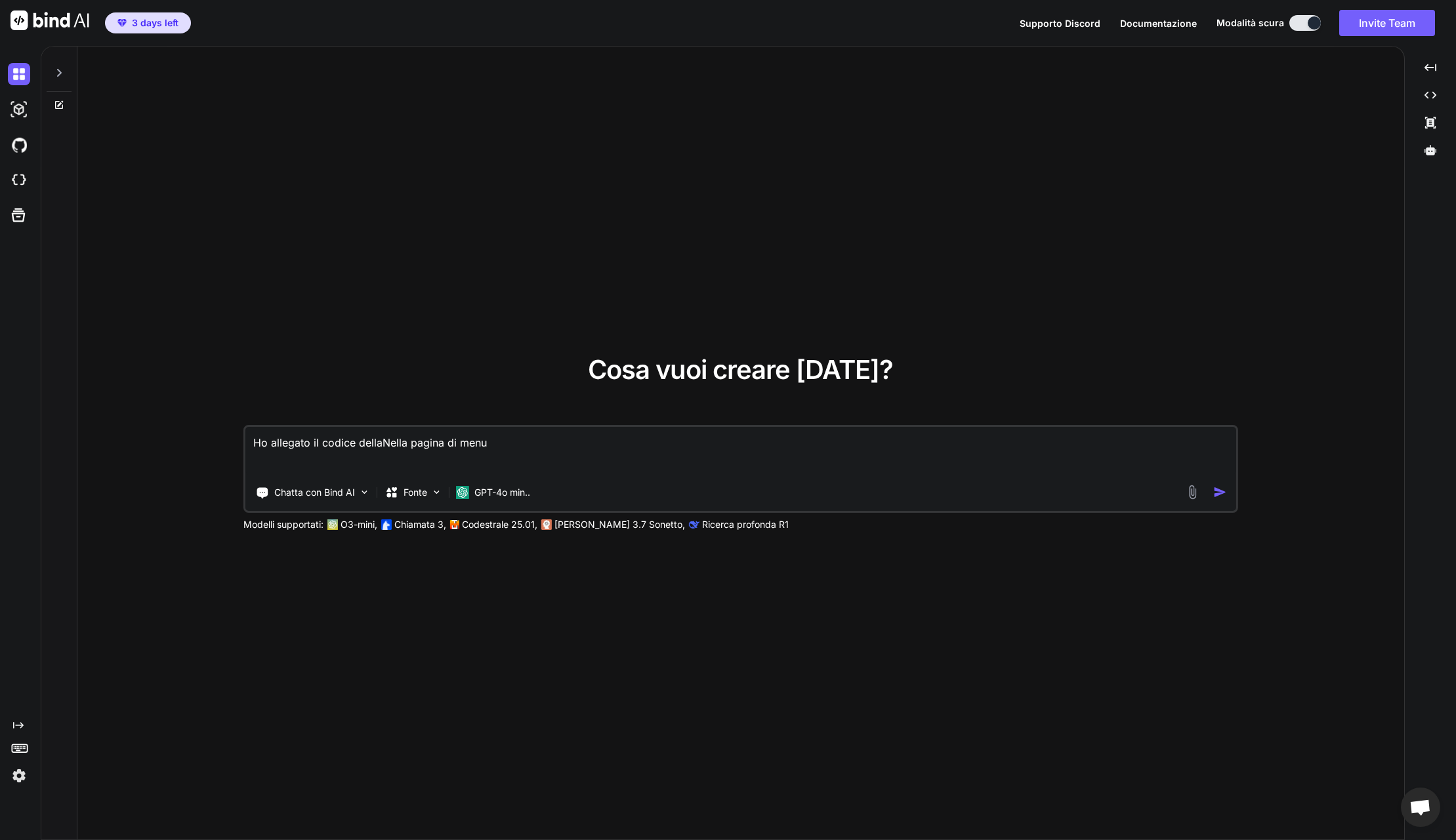
type textarea "Ho allegato il codice della Nella pagina di menu"
type textarea "x"
type textarea "Ho allegato il codice della mNella pagina di menu"
type textarea "x"
type textarea "Ho allegato il codice della [PERSON_NAME] pagina di menu"
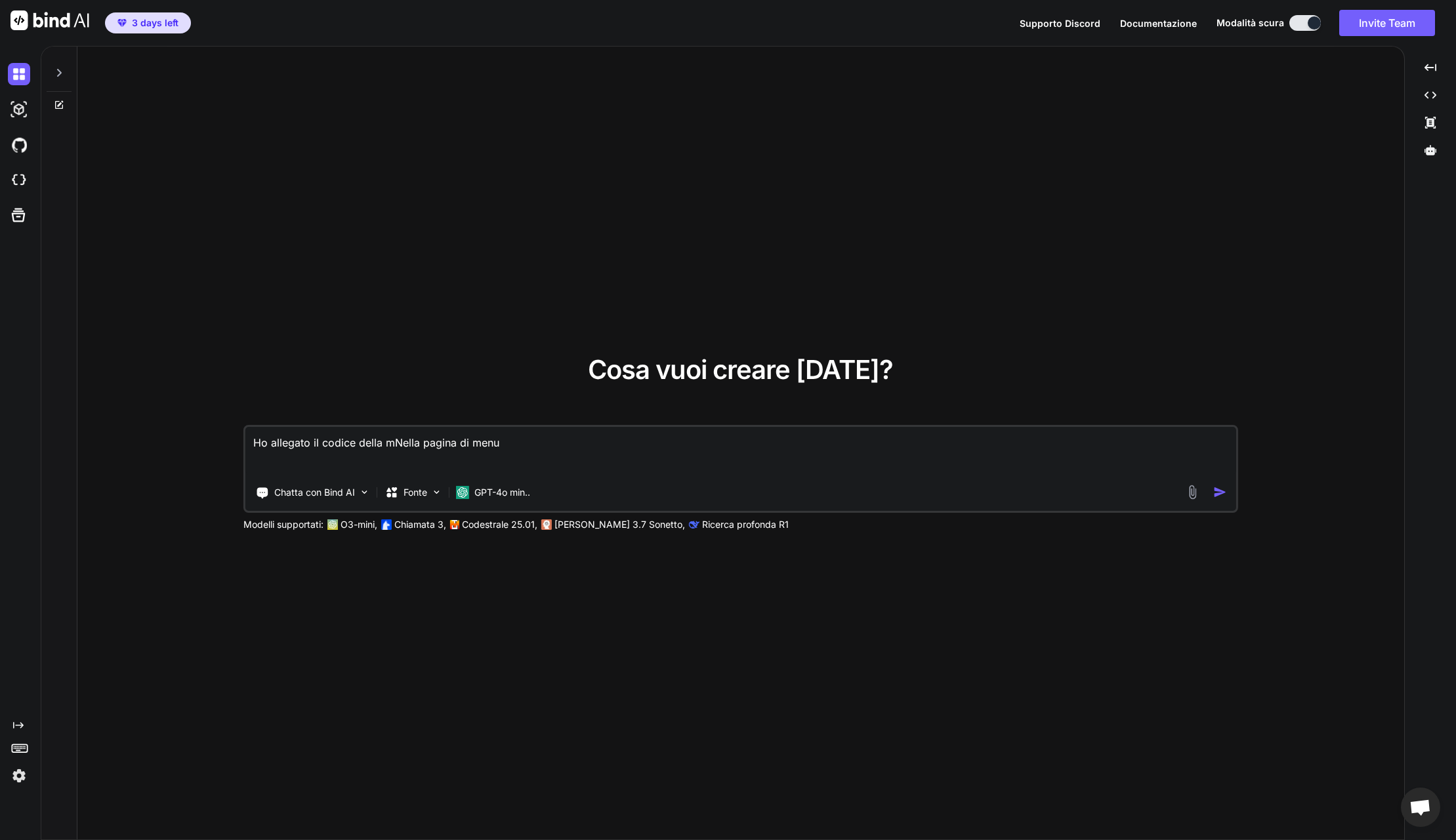
type textarea "x"
type textarea "Ho allegato il codice della miaNella pagina di menu"
type textarea "x"
type textarea "Ho allegato il codice della mia Nella pagina di menu"
type textarea "x"
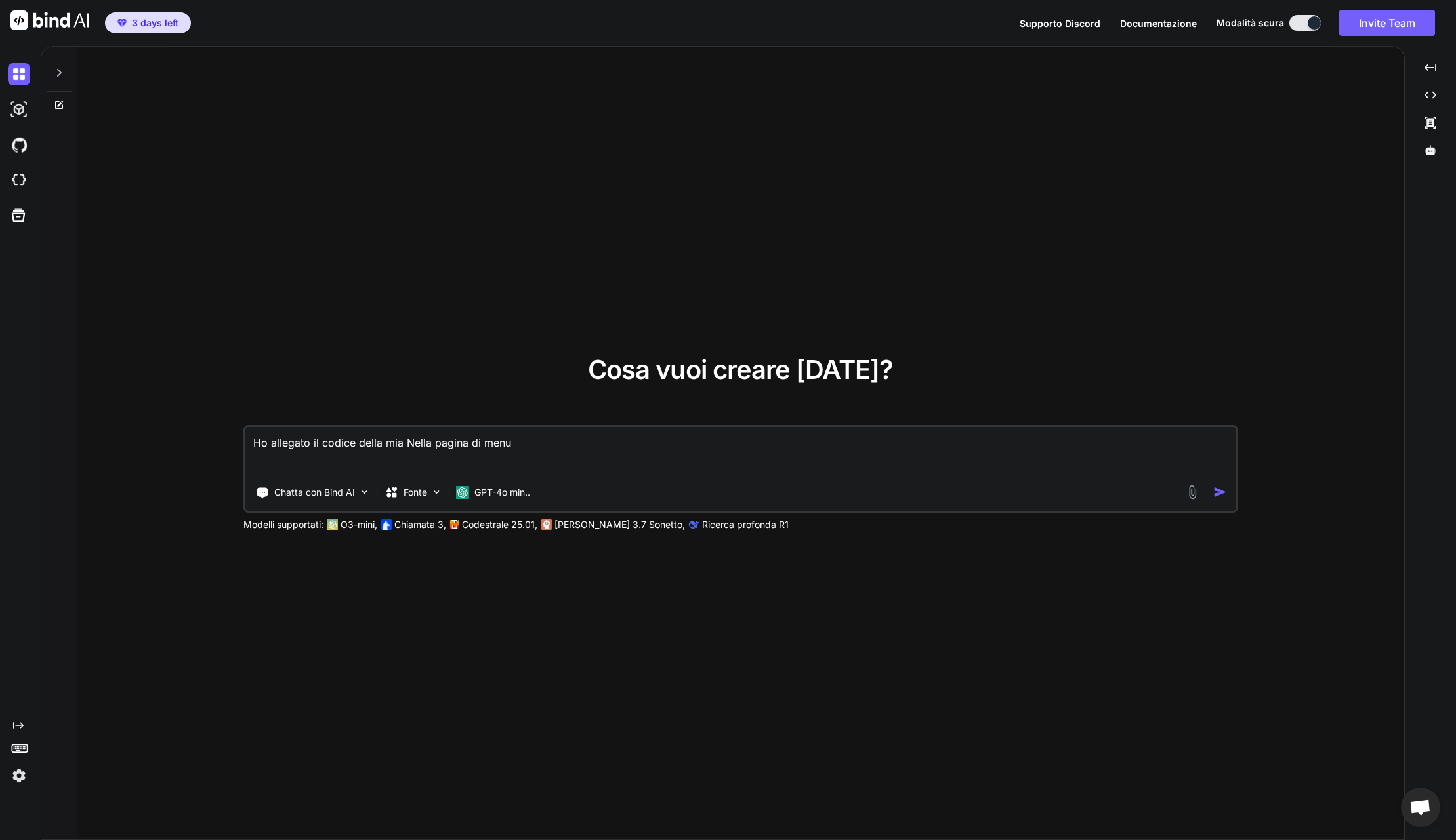
type textarea "Ho allegato il codice della mia wNella pagina di menu"
type textarea "x"
type textarea "Ho allegato il codice della mia weNella pagina di menu"
type textarea "x"
type textarea "Ho allegato il codice della mia webNella pagina di menu"
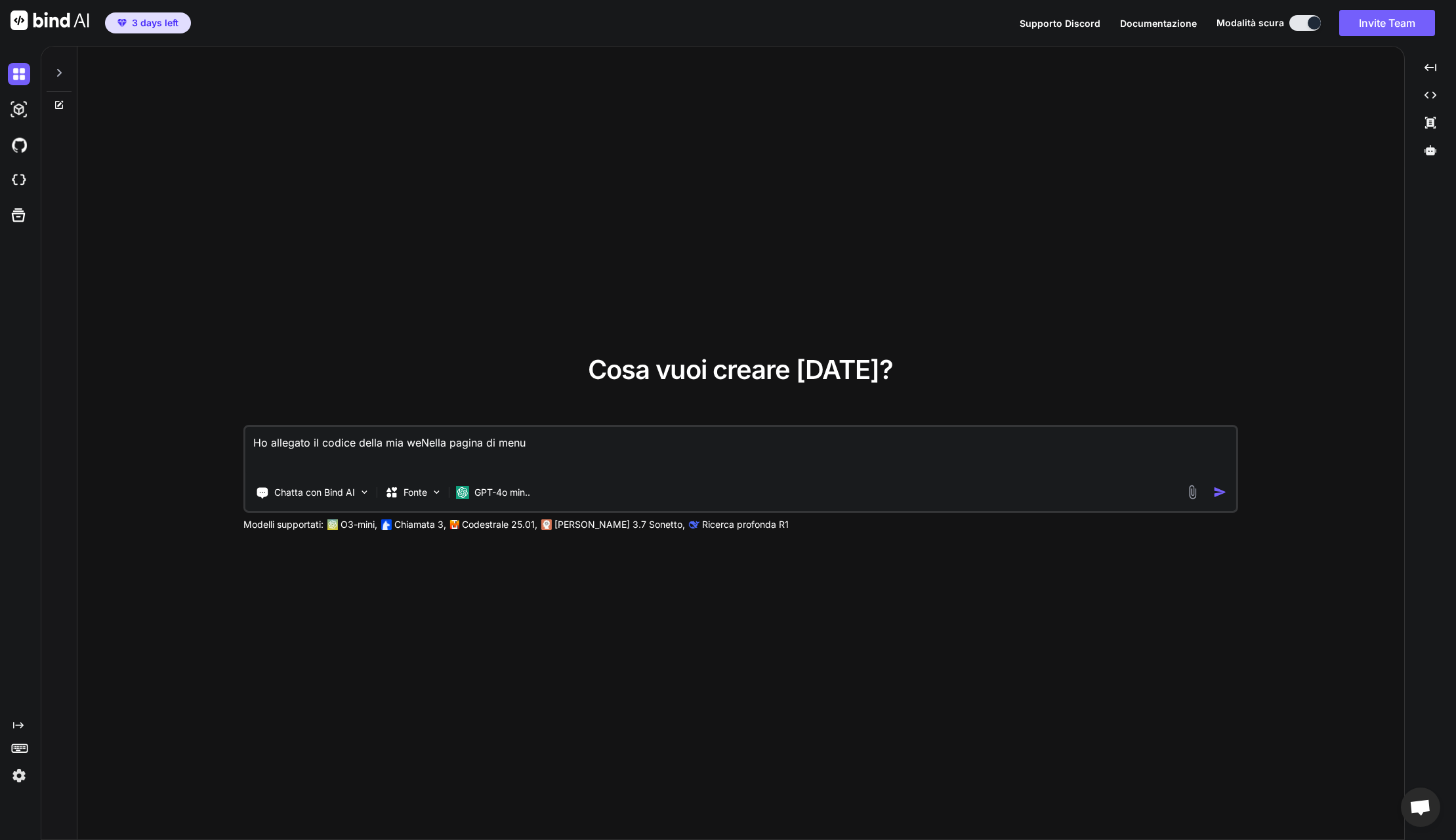
type textarea "x"
type textarea "Ho allegato il codice della mia web Nella pagina di menu"
type textarea "x"
type textarea "Ho allegato il codice della mia web aNella pagina di menu"
type textarea "x"
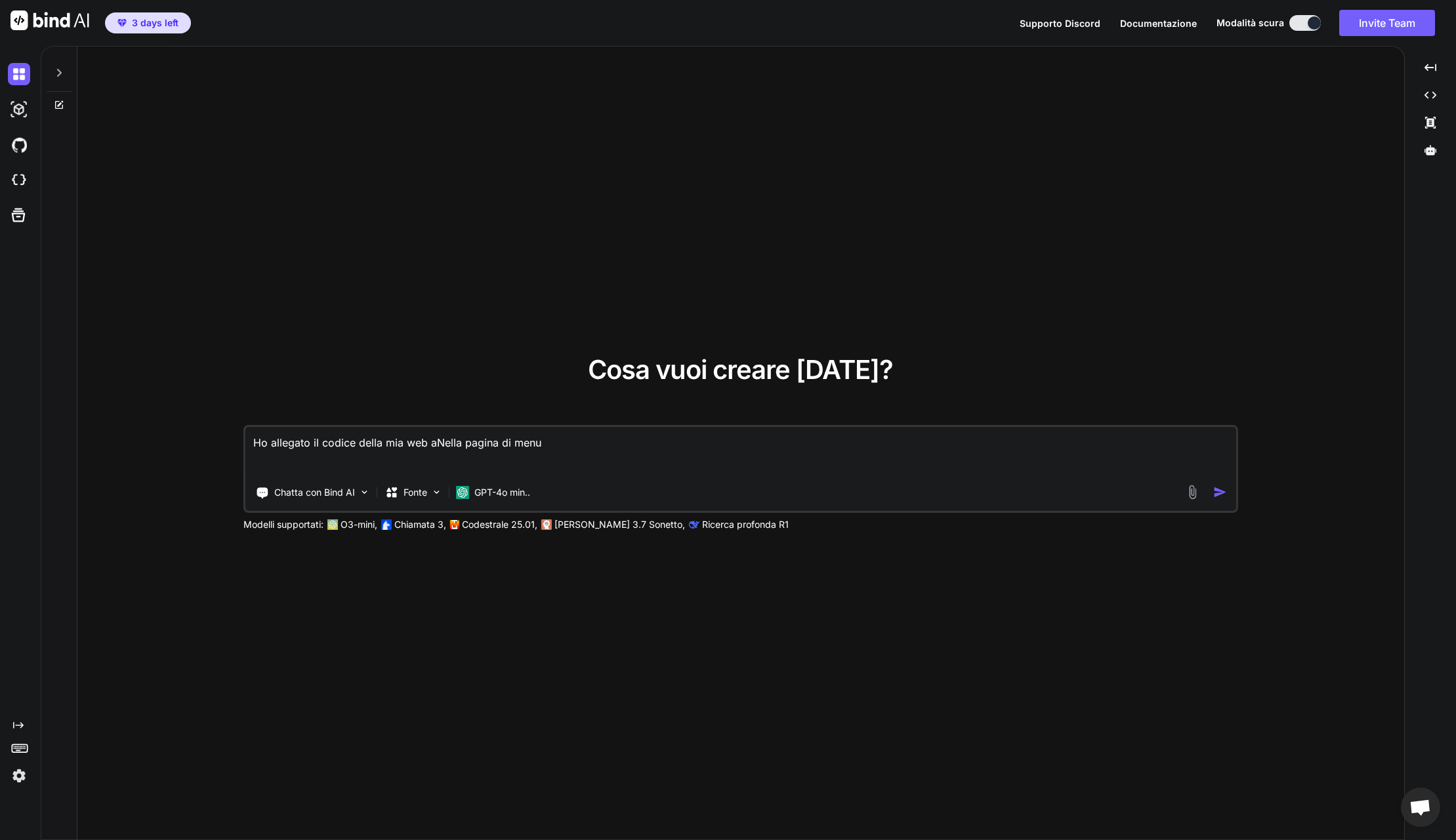
type textarea "Ho allegato il codice della mia web apNella pagina di menu"
type textarea "x"
type textarea "Ho allegato il codice della mia web appNella pagina di menu"
type textarea "x"
type textarea "Ho allegato il codice della mia web app,Nella pagina di menu"
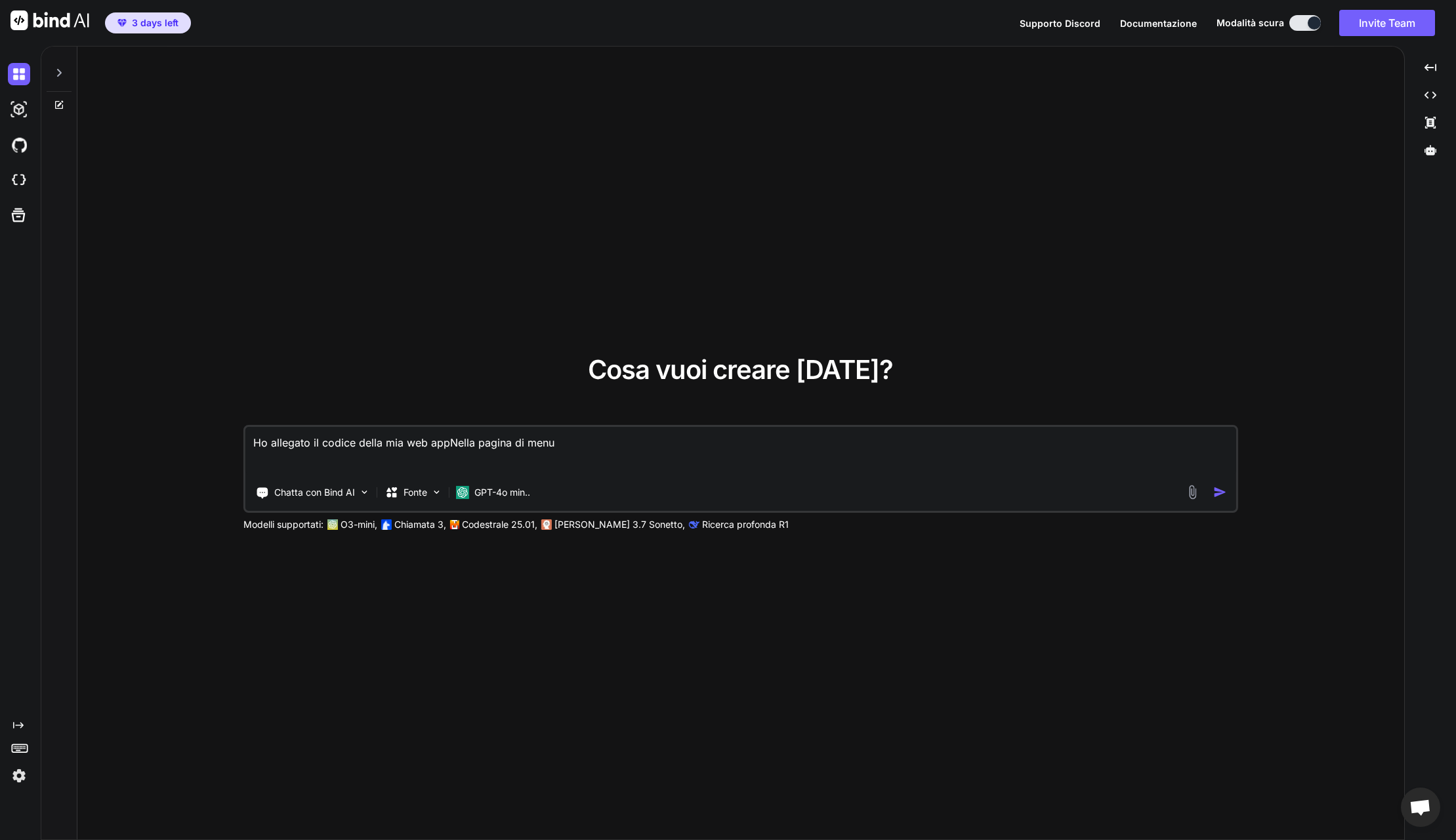
type textarea "x"
type textarea "Ho allegato il codice della mia web app, Nella pagina di menu"
type textarea "x"
type textarea "Ho allegato il codice della mia web app, ella pagina di menu"
type textarea "x"
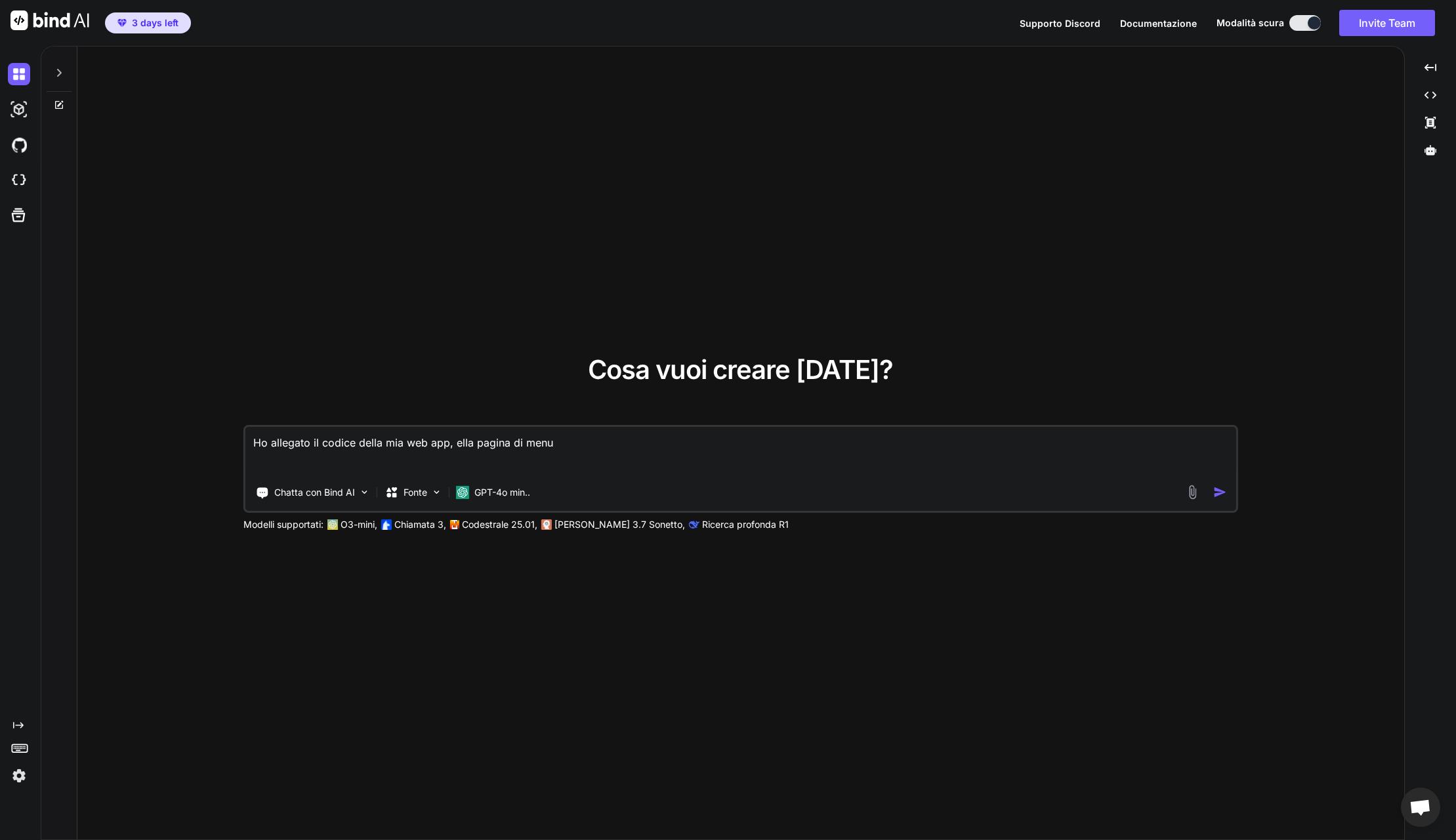
type textarea "Ho allegato il codice della mia web app, nella pagina di menu"
type textarea "x"
click at [573, 447] on textarea "Ho allegato il codice della mia web app, nella pagina di menu" at bounding box center [741, 451] width 991 height 49
type textarea "Ho allegato il codice della mia web app, nella pagina di menu C"
type textarea "x"
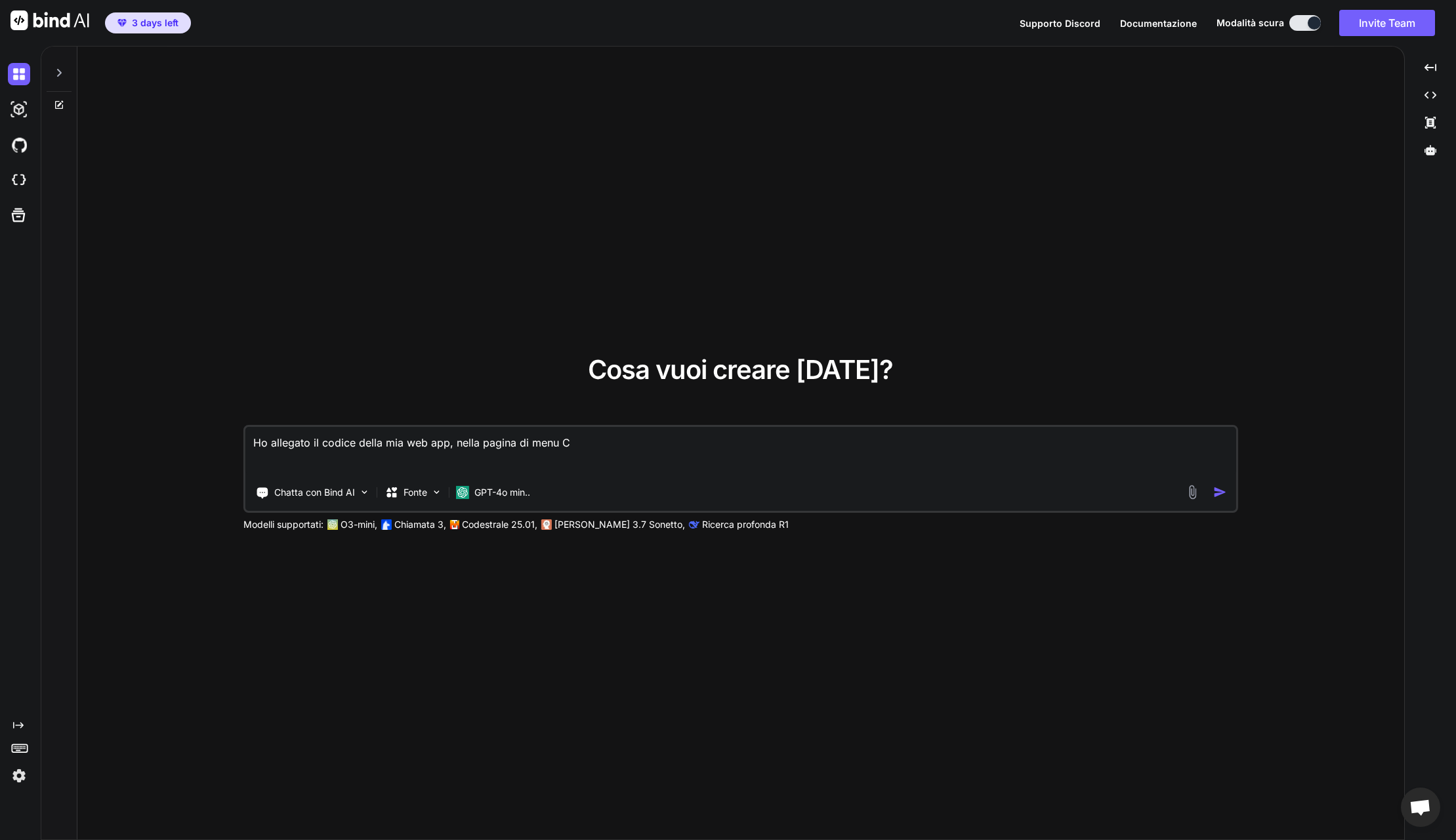
type textarea "Ho allegato il codice della mia web app, nella pagina di menu [PERSON_NAME]"
type textarea "x"
type textarea "Ho allegato il codice della mia web app, nella pagina di menu Cic"
type textarea "x"
type textarea "Ho allegato il codice della mia web app, nella pagina di menu Cicl"
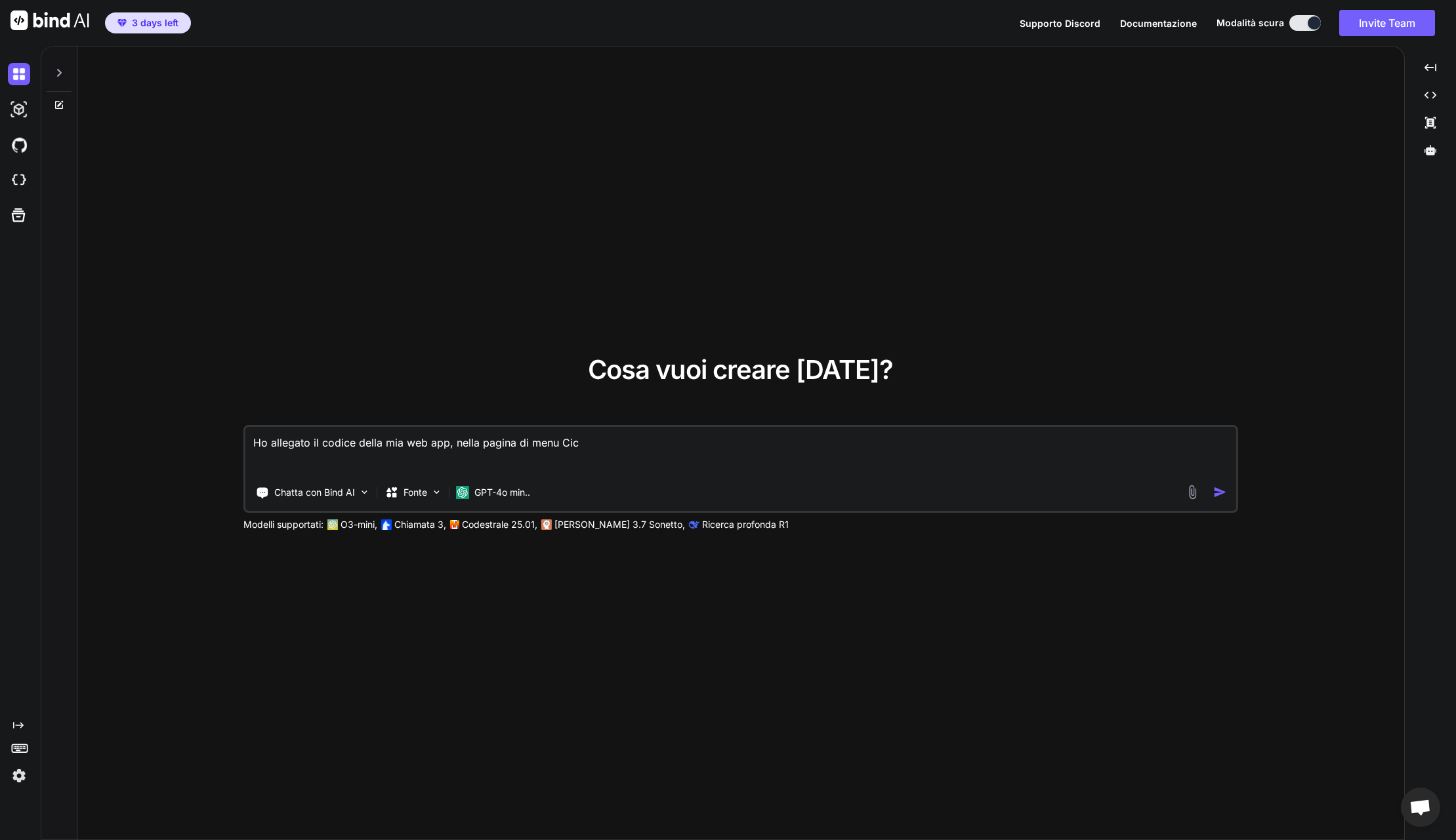
type textarea "x"
type textarea "Ho allegato il codice della mia web app, nella pagina di menu Cicli"
type textarea "x"
type textarea "Ho allegato il codice della mia web app, nella pagina di menu Cicli"
type textarea "x"
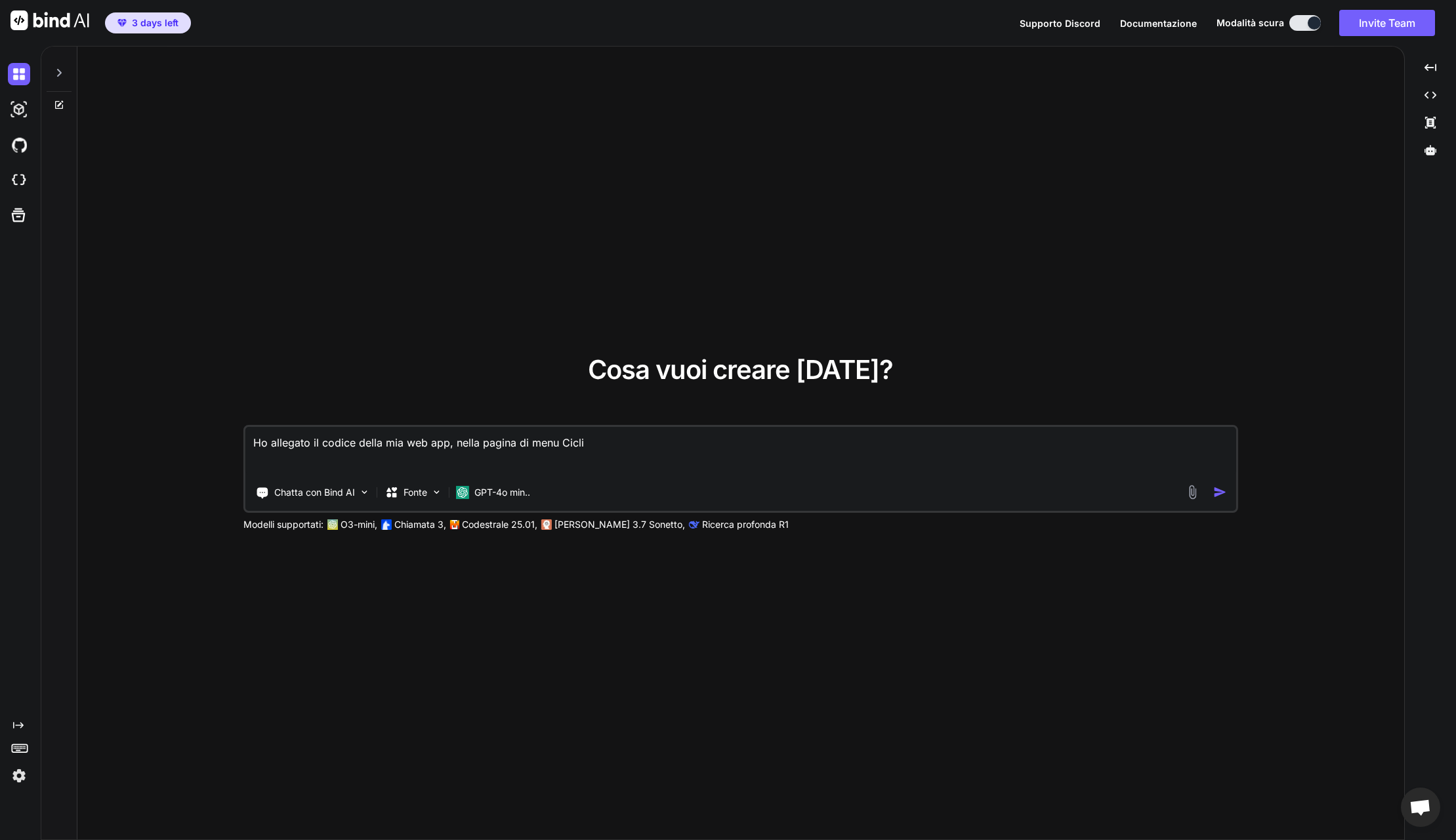
type textarea "Ho allegato il codice della mia web app, nella pagina di menu Cicli e"
type textarea "x"
type textarea "Ho allegato il codice della mia web app, nella pagina di menu Cicli e"
type textarea "x"
type textarea "Ho allegato il codice della mia web app, nella pagina di menu Cicli e C"
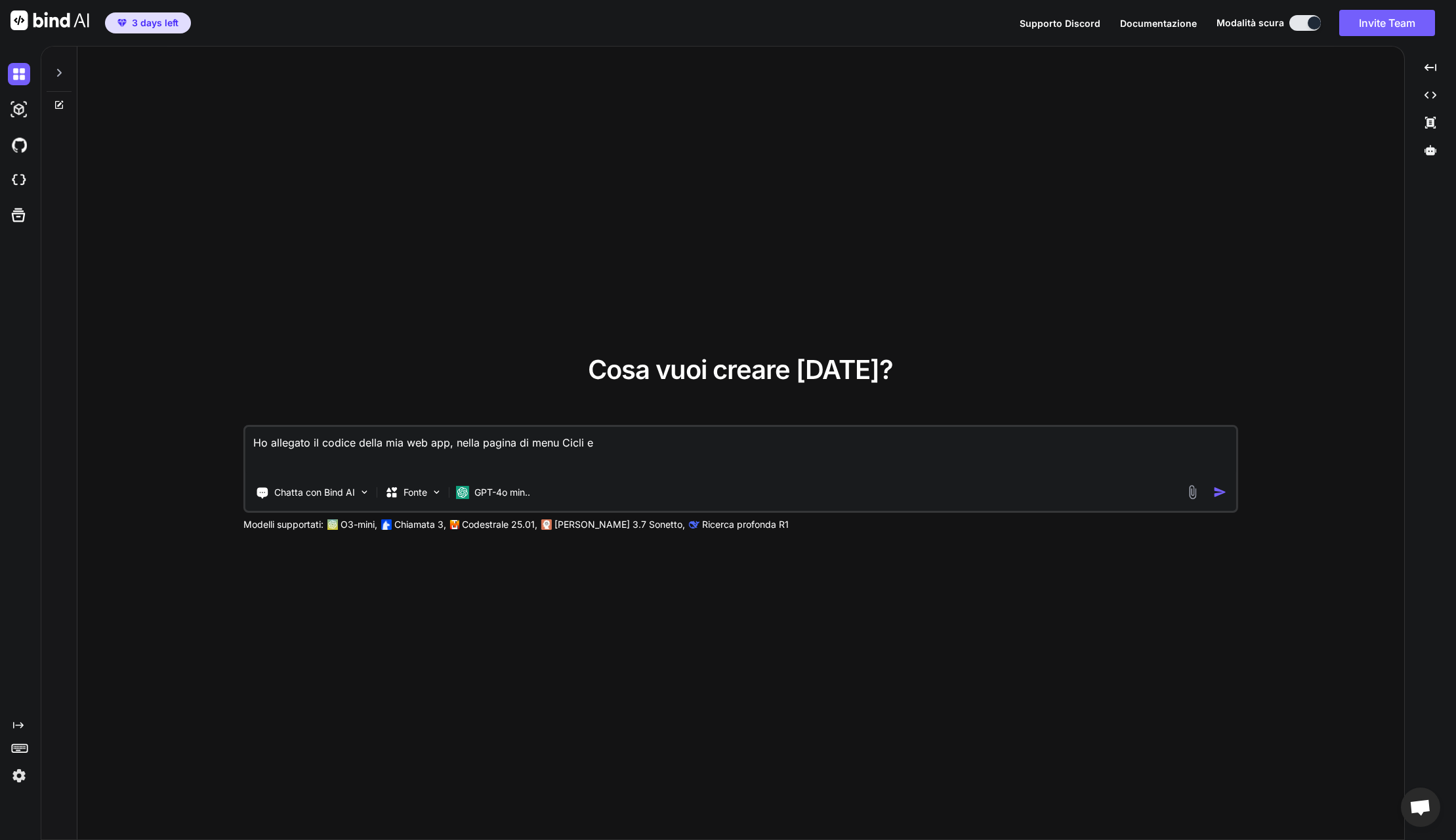
type textarea "x"
type textarea "Ho allegato il codice della mia web app, nella pagina di menu Cicli e Ci"
type textarea "x"
type textarea "Ho allegato il codice della mia web app, nella pagina di menu Cicli e Cic"
type textarea "x"
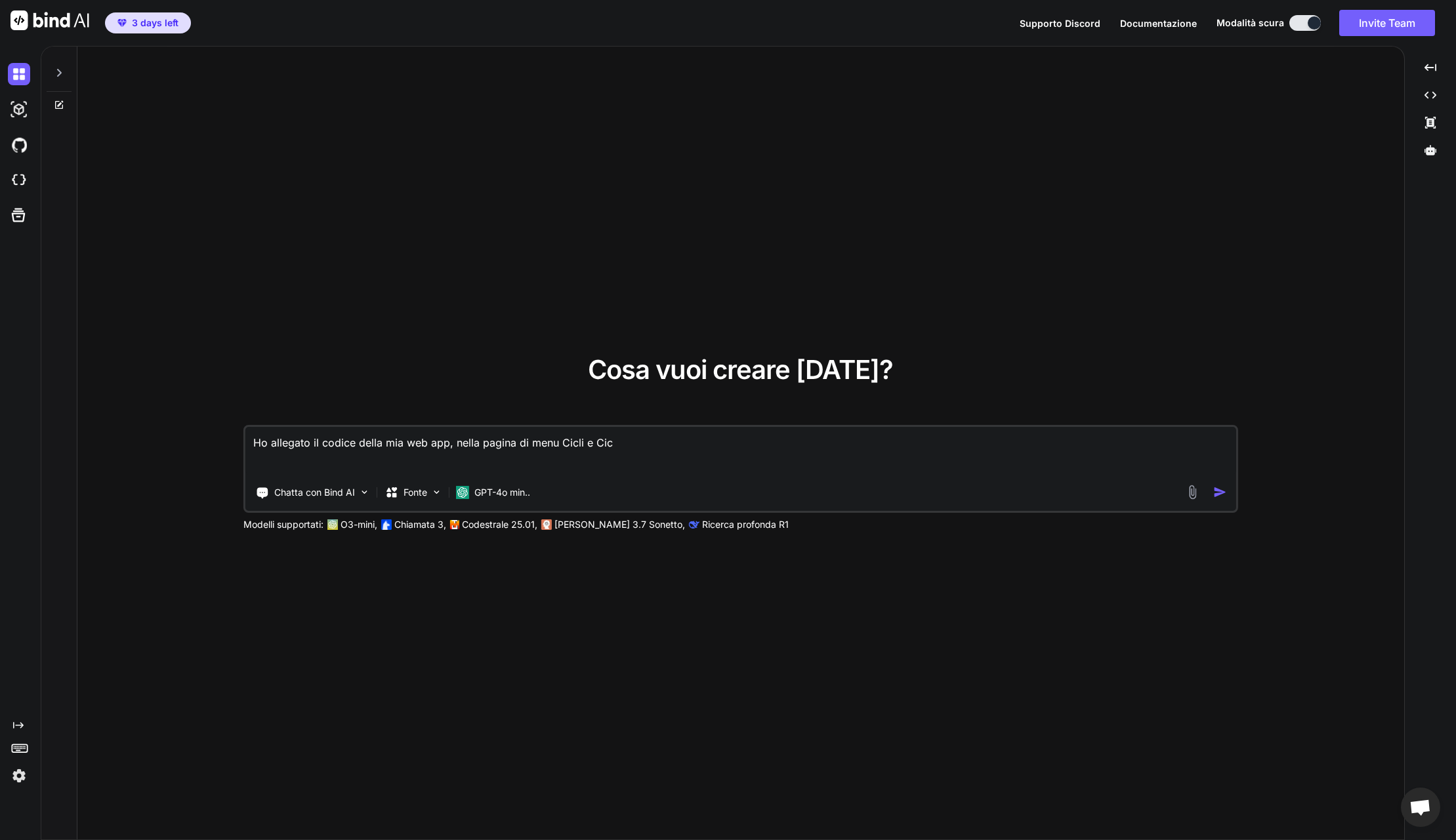
type textarea "Ho allegato il codice della mia web app, nella pagina di menu Cicli e Cicl"
type textarea "x"
type textarea "Ho allegato il codice della mia web app, nella pagina di menu Cicli e Cicli"
type textarea "x"
type textarea "Ho allegato il codice della mia web app, nella pagina di menu Cicli e Cicli"
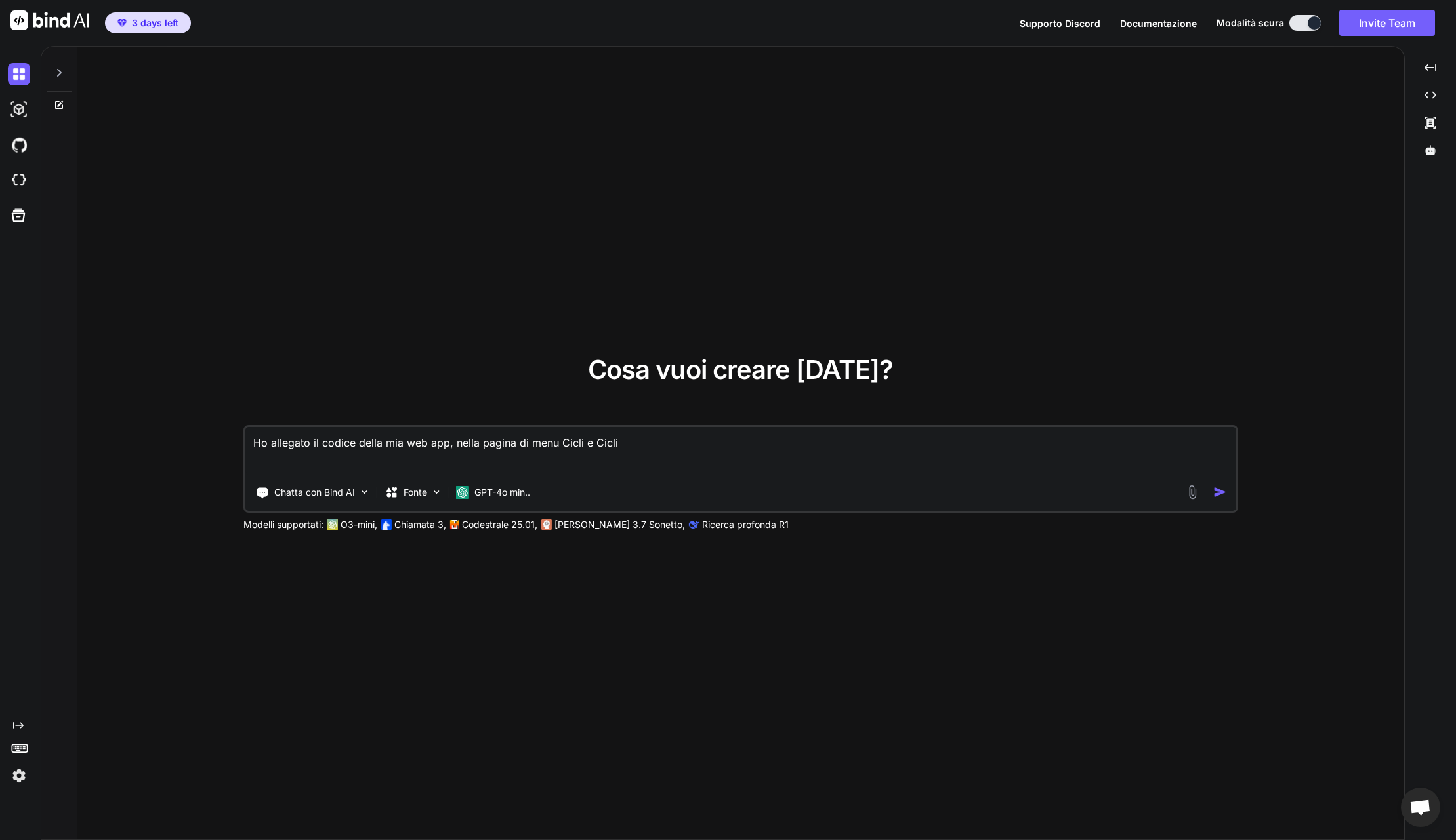
type textarea "x"
type textarea "Ho allegato il codice della mia web app, nella pagina di menu Cicli e Cicli I"
type textarea "x"
type textarea "Ho allegato il codice della mia web app, nella pagina di menu Cicli e Cicli In"
type textarea "x"
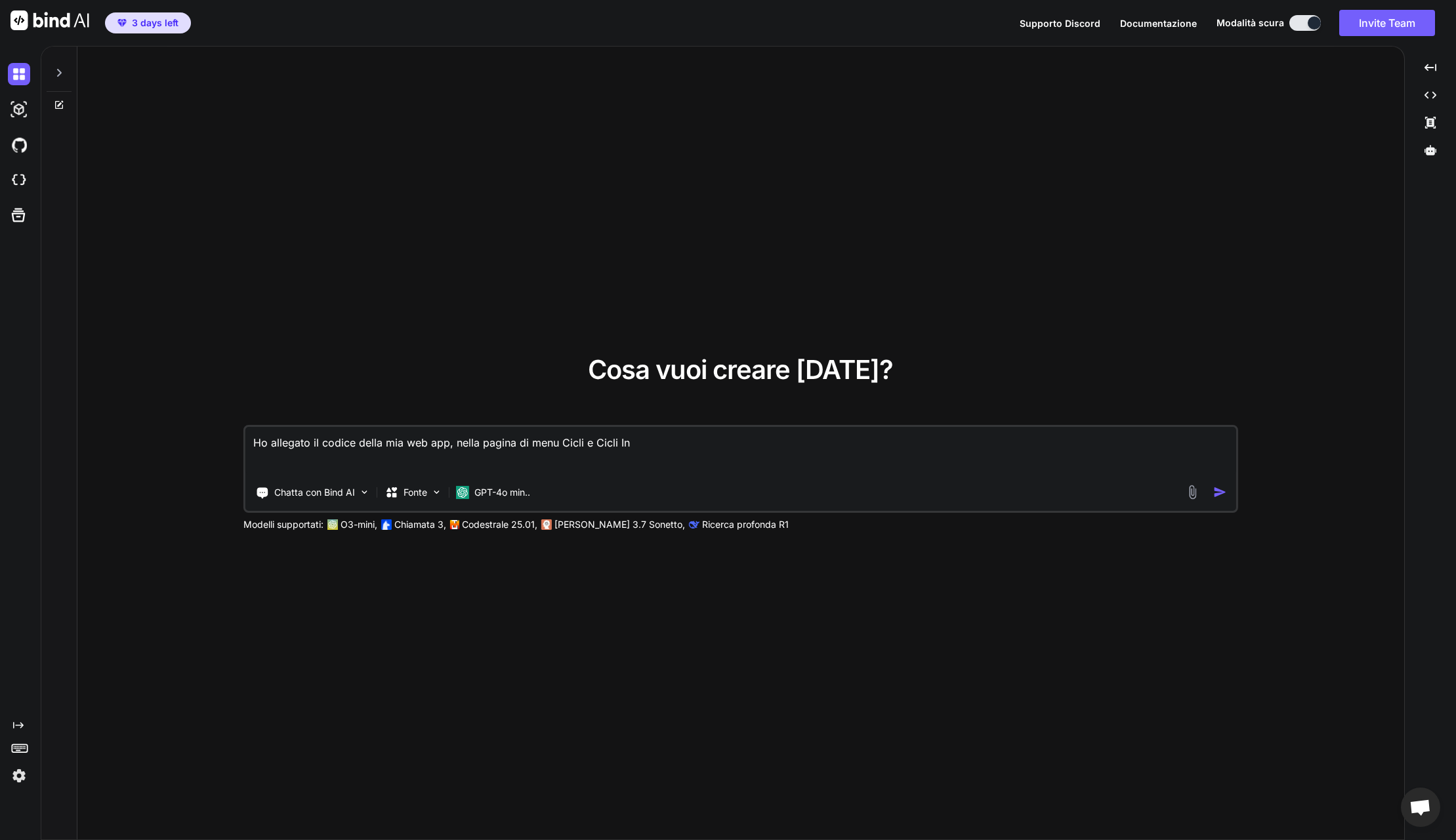
type textarea "Ho allegato il codice della mia web app, nella pagina di menu Cicli e Cicli Inv"
type textarea "x"
type textarea "Ho allegato il codice della mia web app, nella pagina di menu Cicli e Cicli Inve"
type textarea "x"
type textarea "Ho allegato il codice della mia web app, nella pagina di menu Cicli e Cicli Inv…"
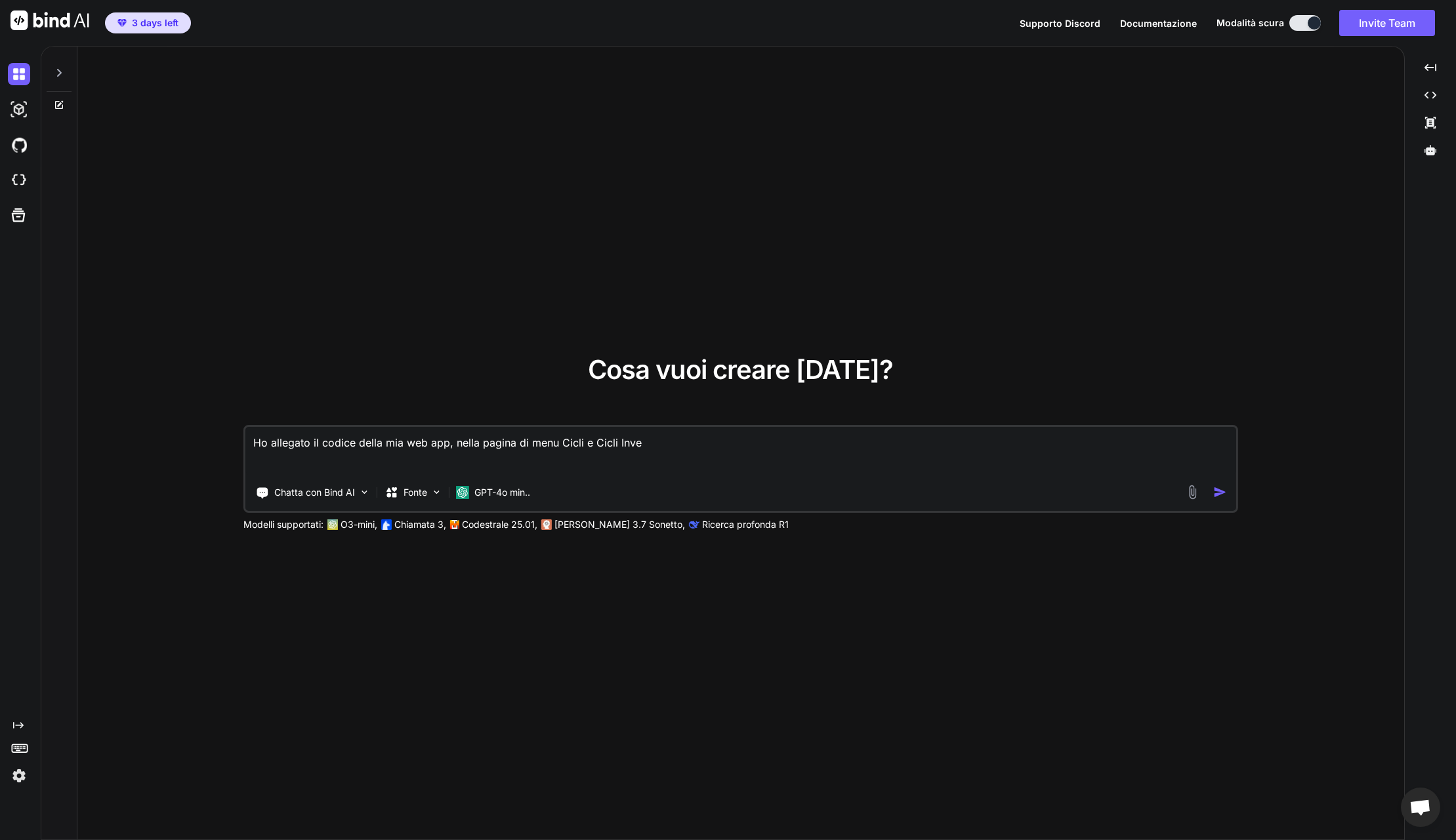
type textarea "x"
type textarea "Ho allegato il codice della mia web app, nella pagina di menu Cicli e Cicli Inv…"
type textarea "x"
type textarea "Ho allegato il codice della mia web app, nella pagina di menu Cicli e Cicli Inv…"
type textarea "x"
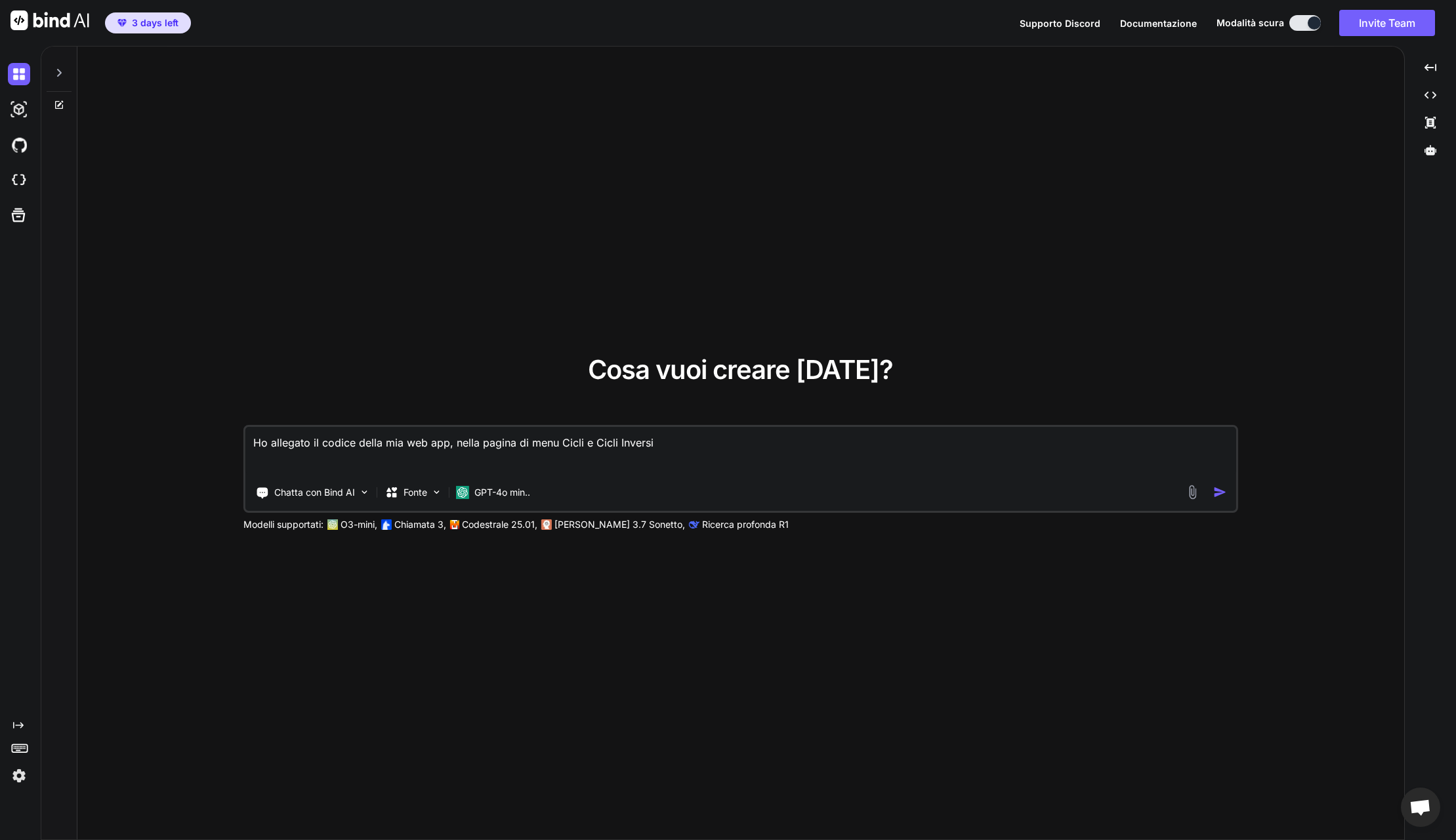
type textarea "Ho allegato il codice della mia web app, nella pagina di menu Cicli e Cicli Inv…"
type textarea "x"
type textarea "Ho allegato il codice della mia web app, nella pagina di menu Cicli e Cicli Inv…"
type textarea "x"
type textarea "Ho allegato il codice della mia web app, nella pagina di menu Cicli e Cicli Inv…"
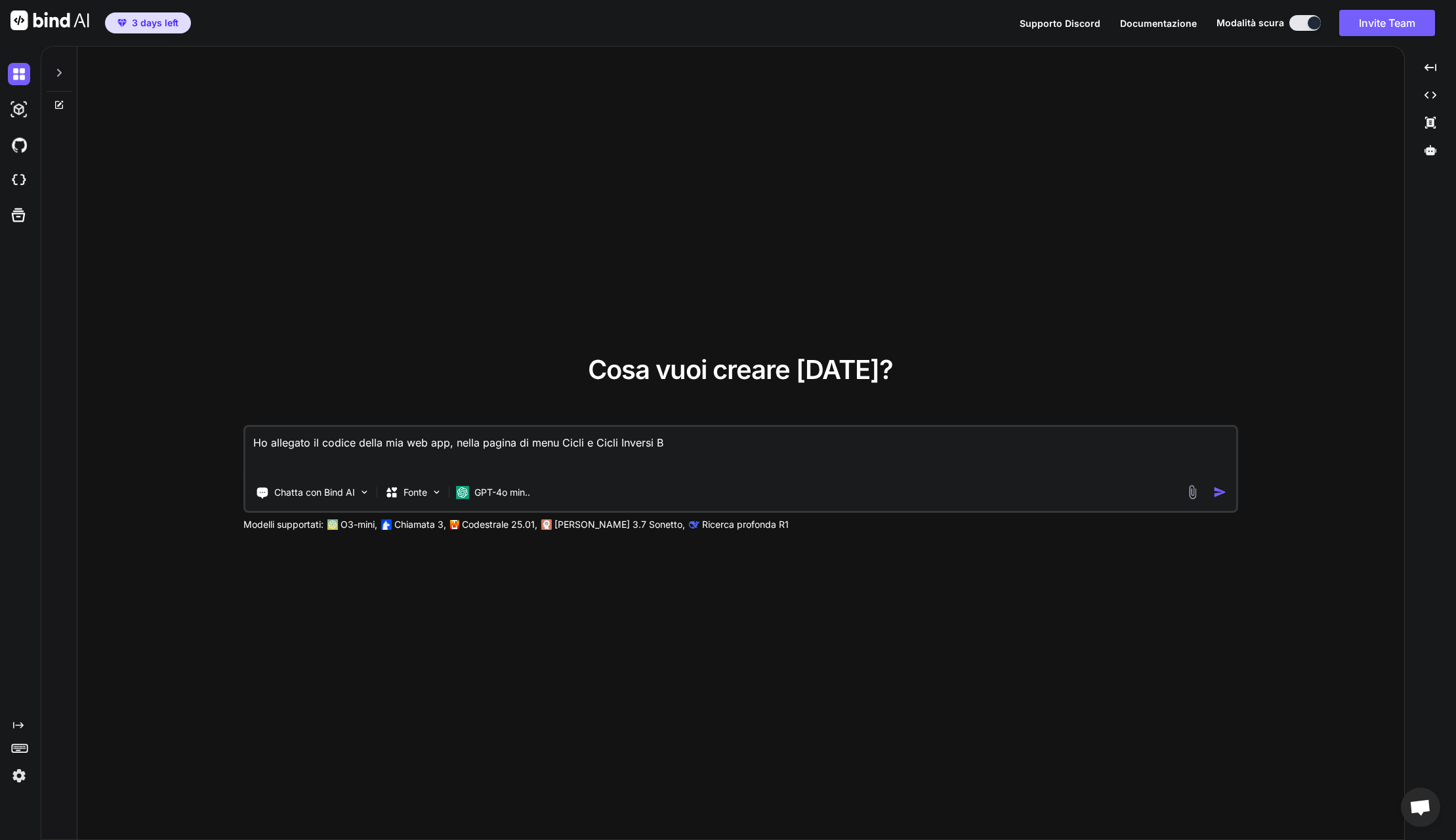
type textarea "x"
type textarea "Ho allegato il codice della mia web app, nella pagina di menu Cicli e Cicli Inv…"
type textarea "x"
type textarea "Ho allegato il codice della mia web app, nella pagina di menu Cicli e Cicli Inv…"
type textarea "x"
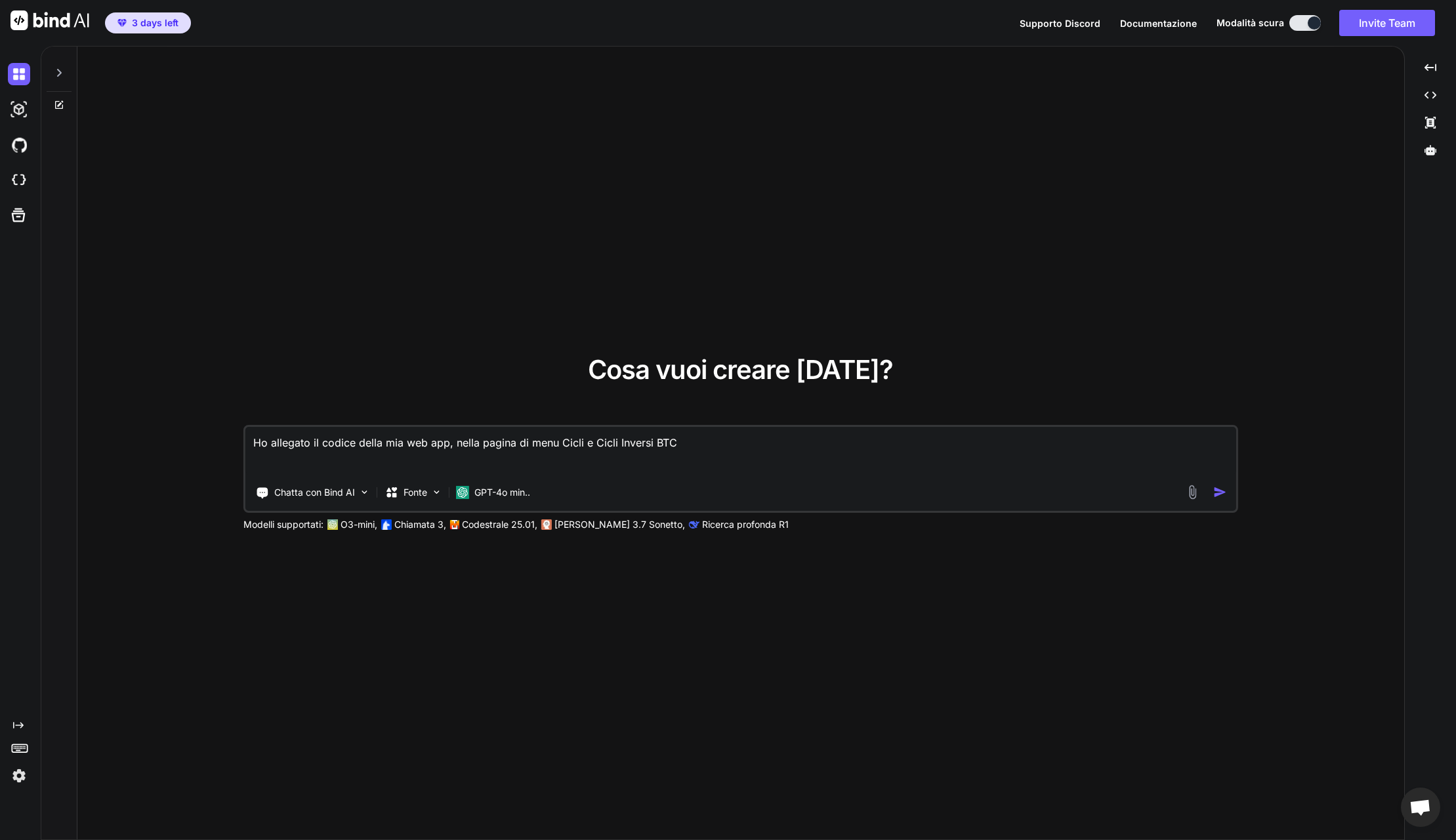
type textarea "Ho allegato il codice della mia web app, nella pagina di menu Cicli e Cicli Inv…"
type textarea "x"
type textarea "Ho allegato il codice della mia web app, nella pagina di menu Cicli e Cicli Inv…"
type textarea "x"
type textarea "Ho allegato il codice della mia web app, nella pagina di menu Cicli e Cicli Inv…"
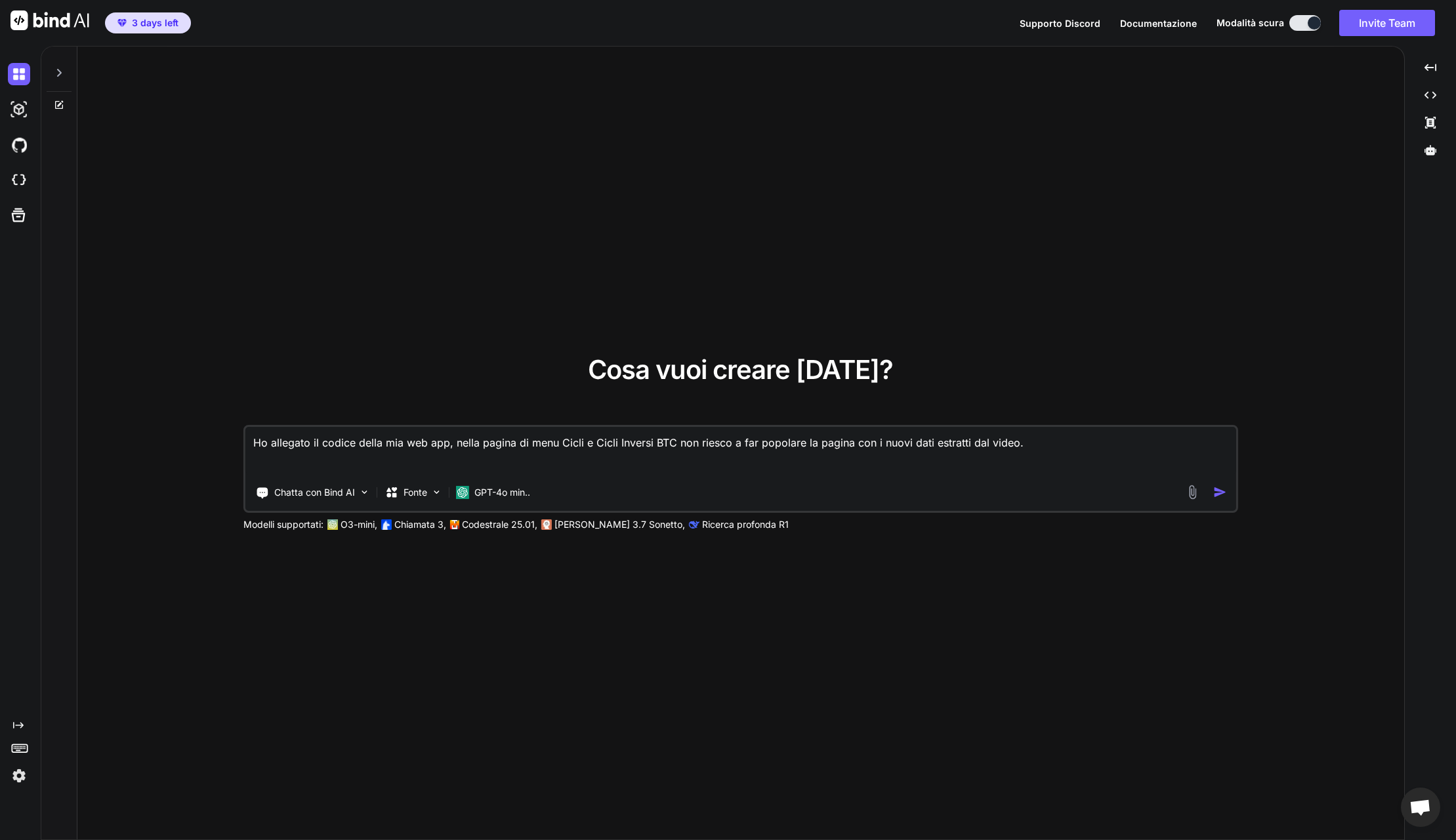
click at [1217, 493] on img "button" at bounding box center [1220, 492] width 13 height 13
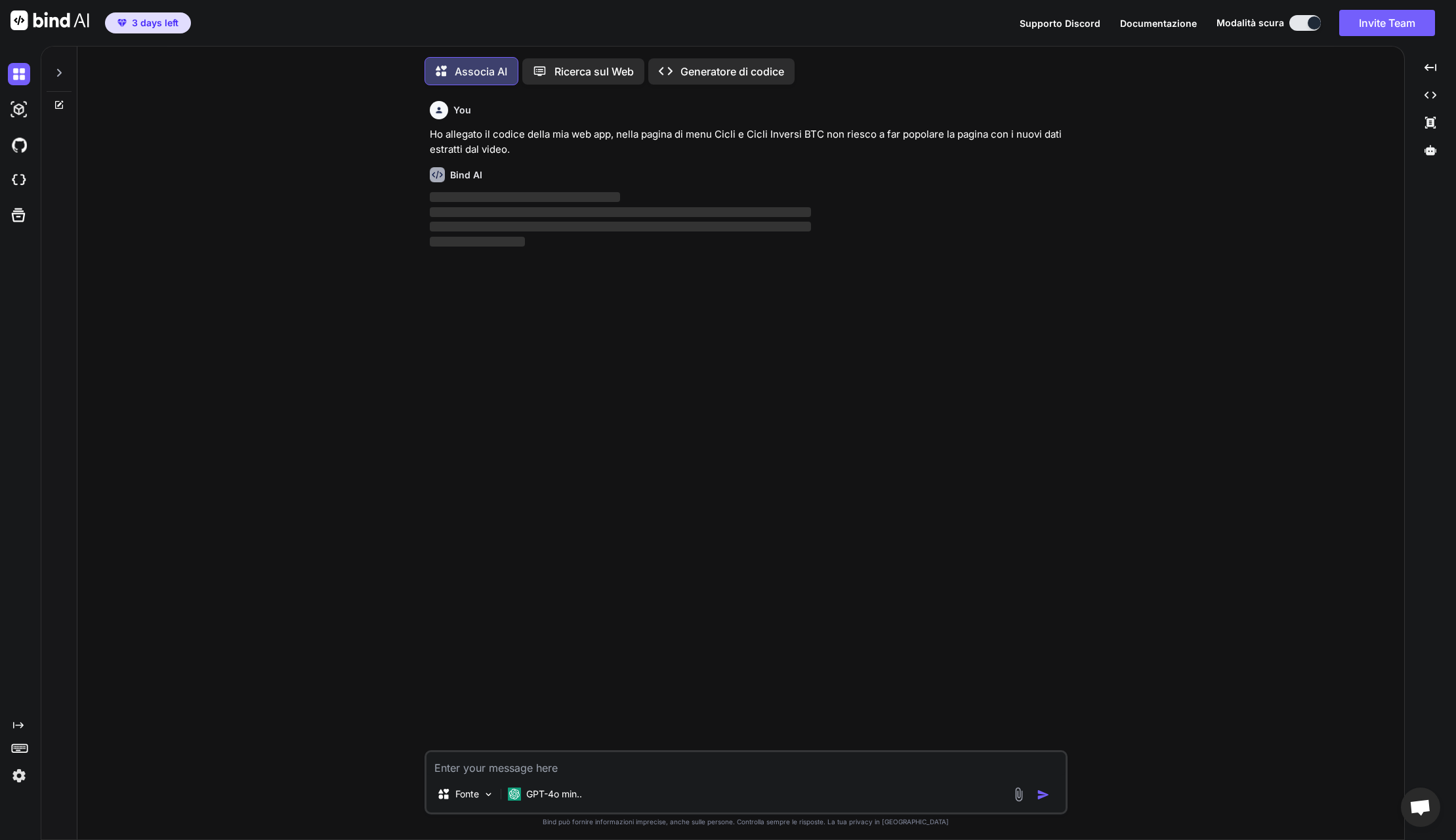
scroll to position [4, 0]
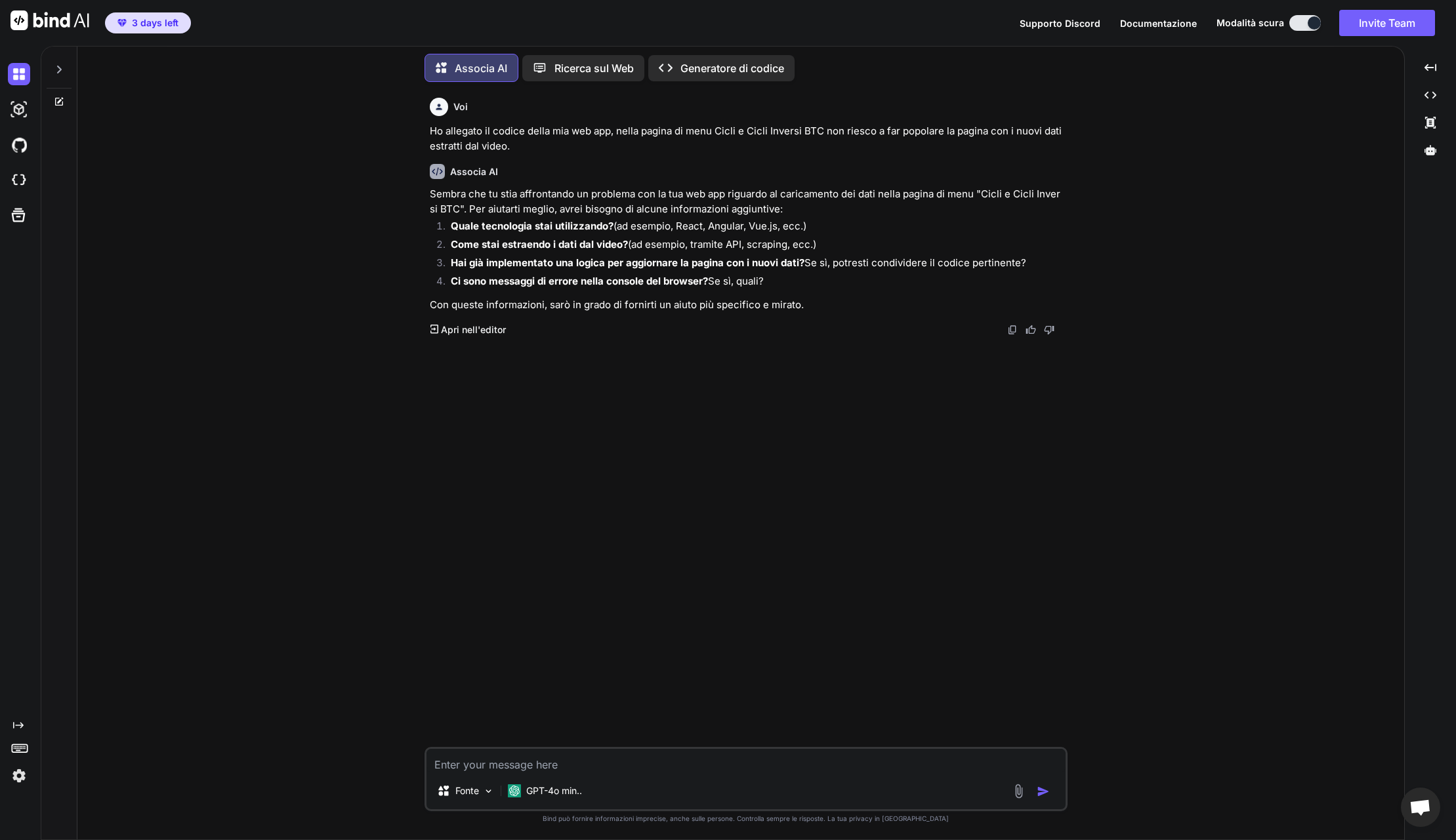
click at [510, 766] on textarea at bounding box center [746, 761] width 639 height 23
click at [1043, 793] on img "button" at bounding box center [1043, 792] width 13 height 13
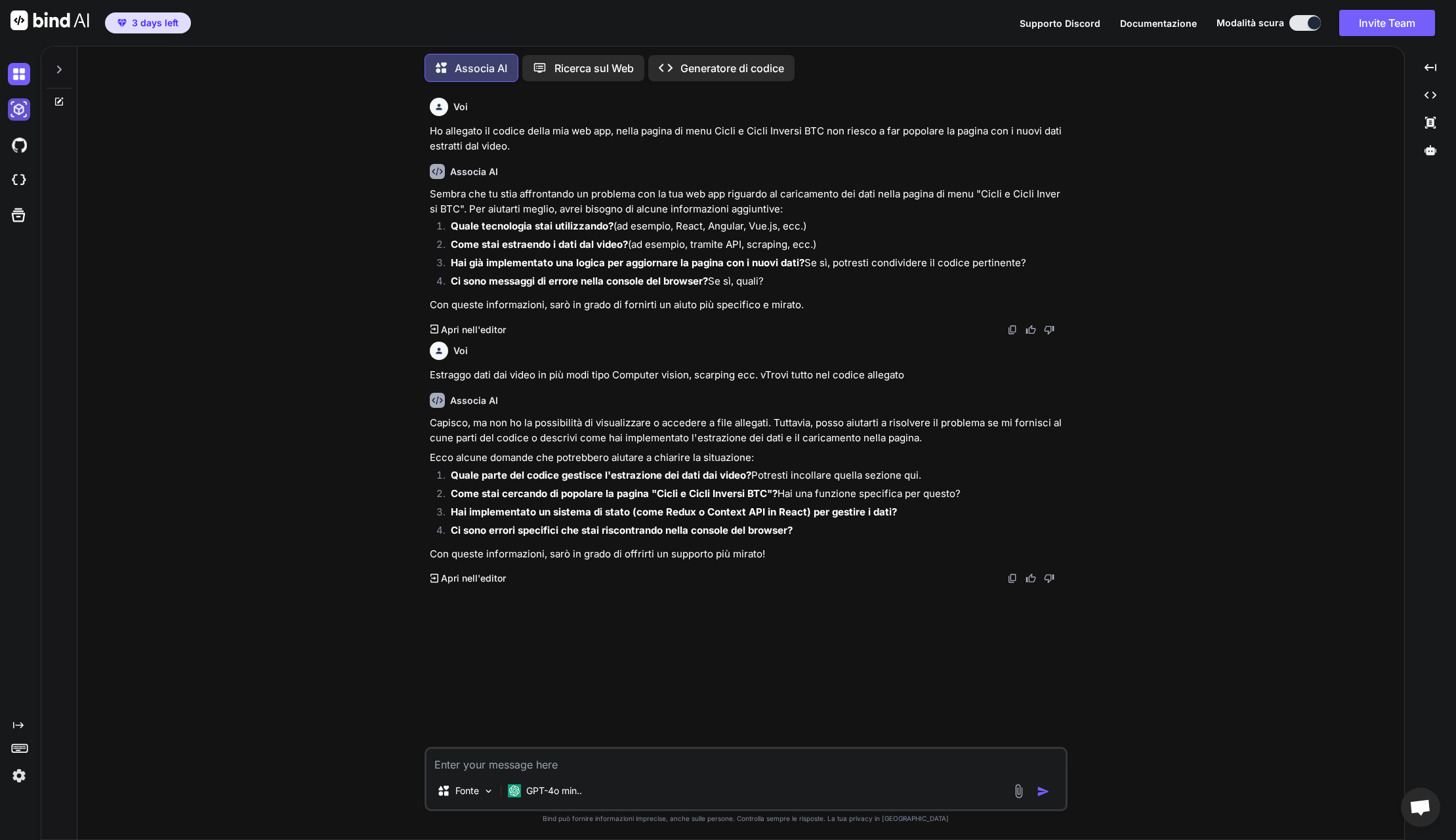
click at [13, 107] on img at bounding box center [19, 110] width 23 height 23
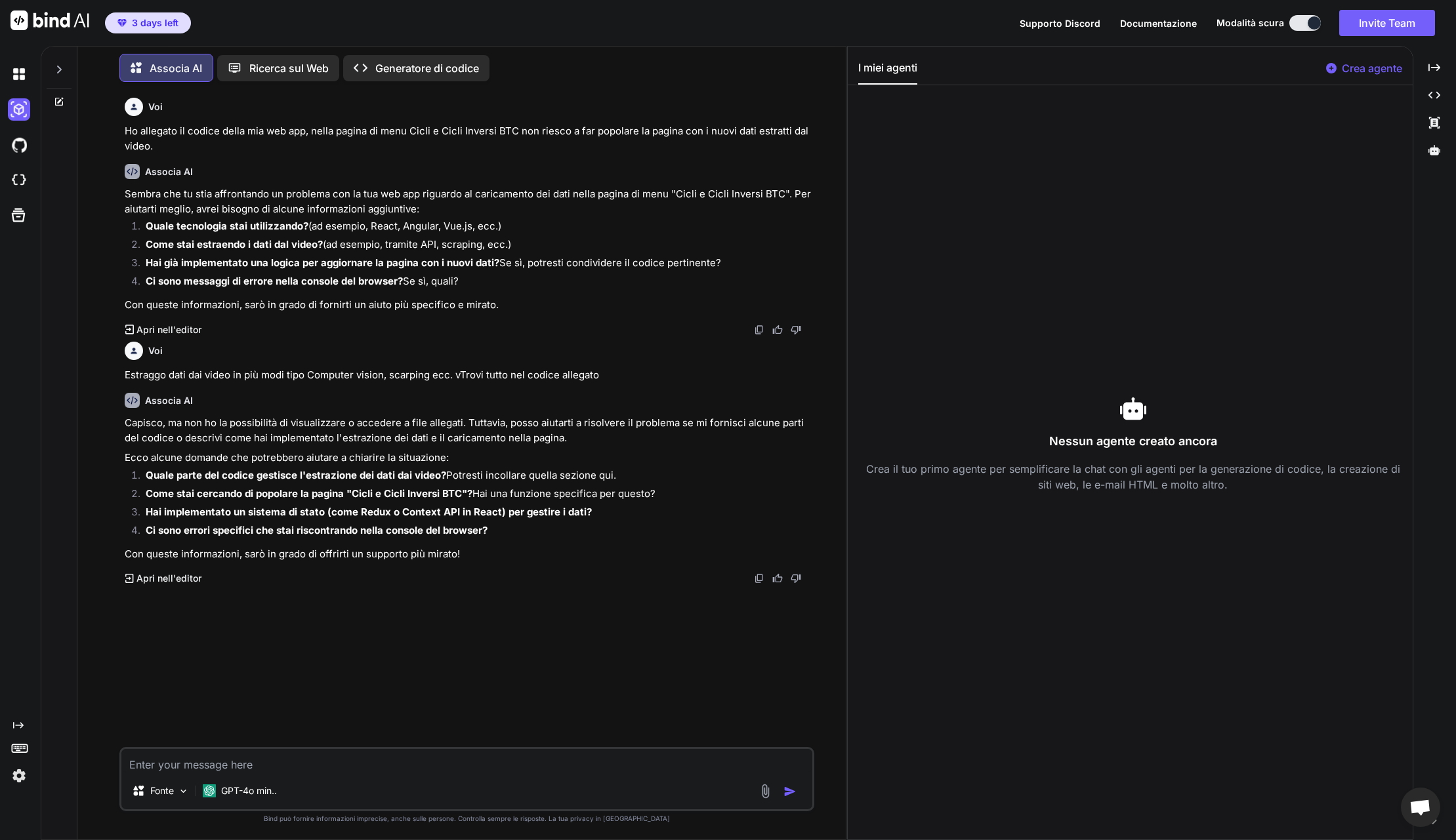
click at [161, 70] on p "Associa AI" at bounding box center [176, 68] width 52 height 16
click at [21, 143] on img at bounding box center [19, 145] width 23 height 23
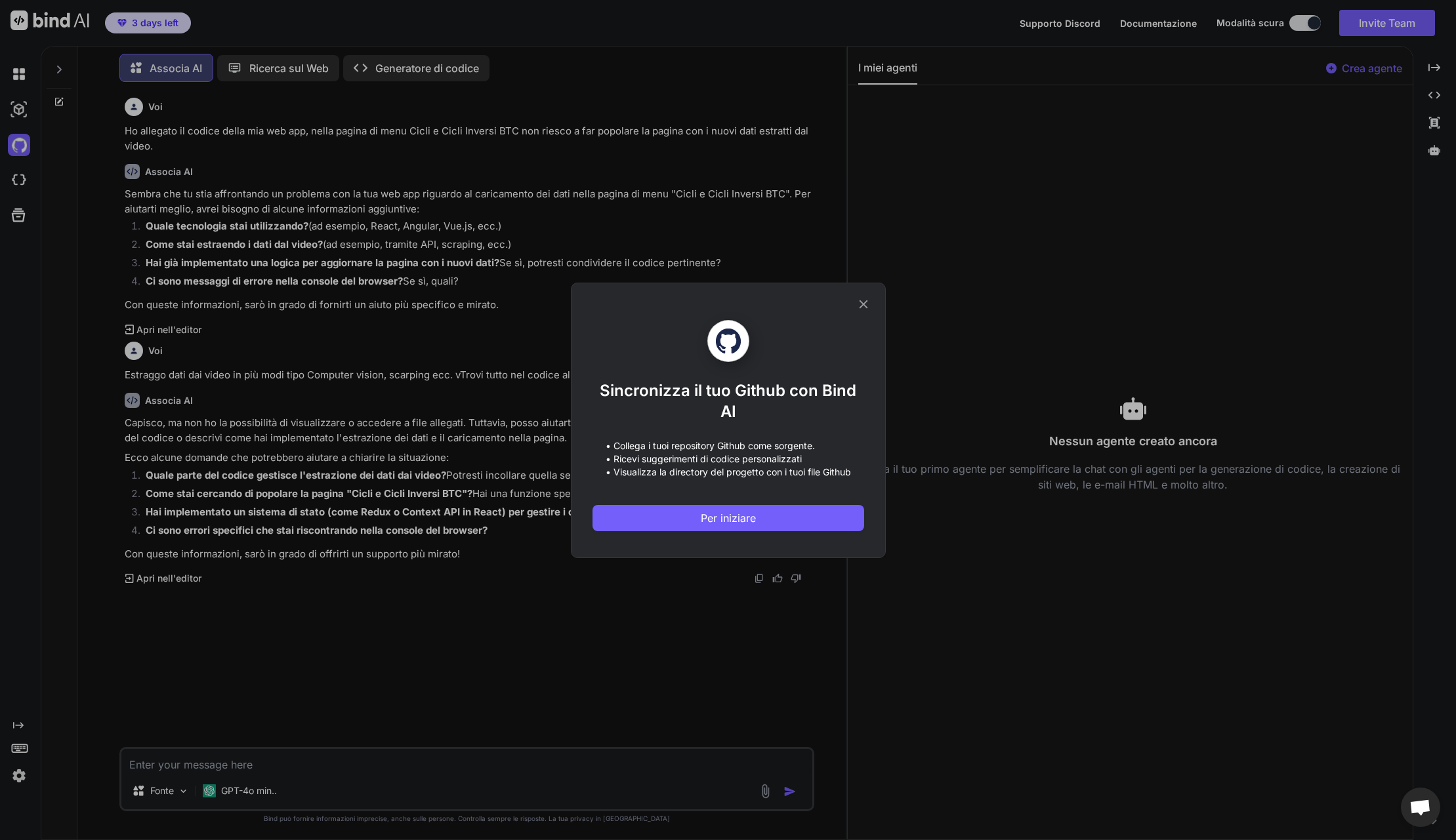
click at [860, 304] on icon at bounding box center [864, 304] width 14 height 14
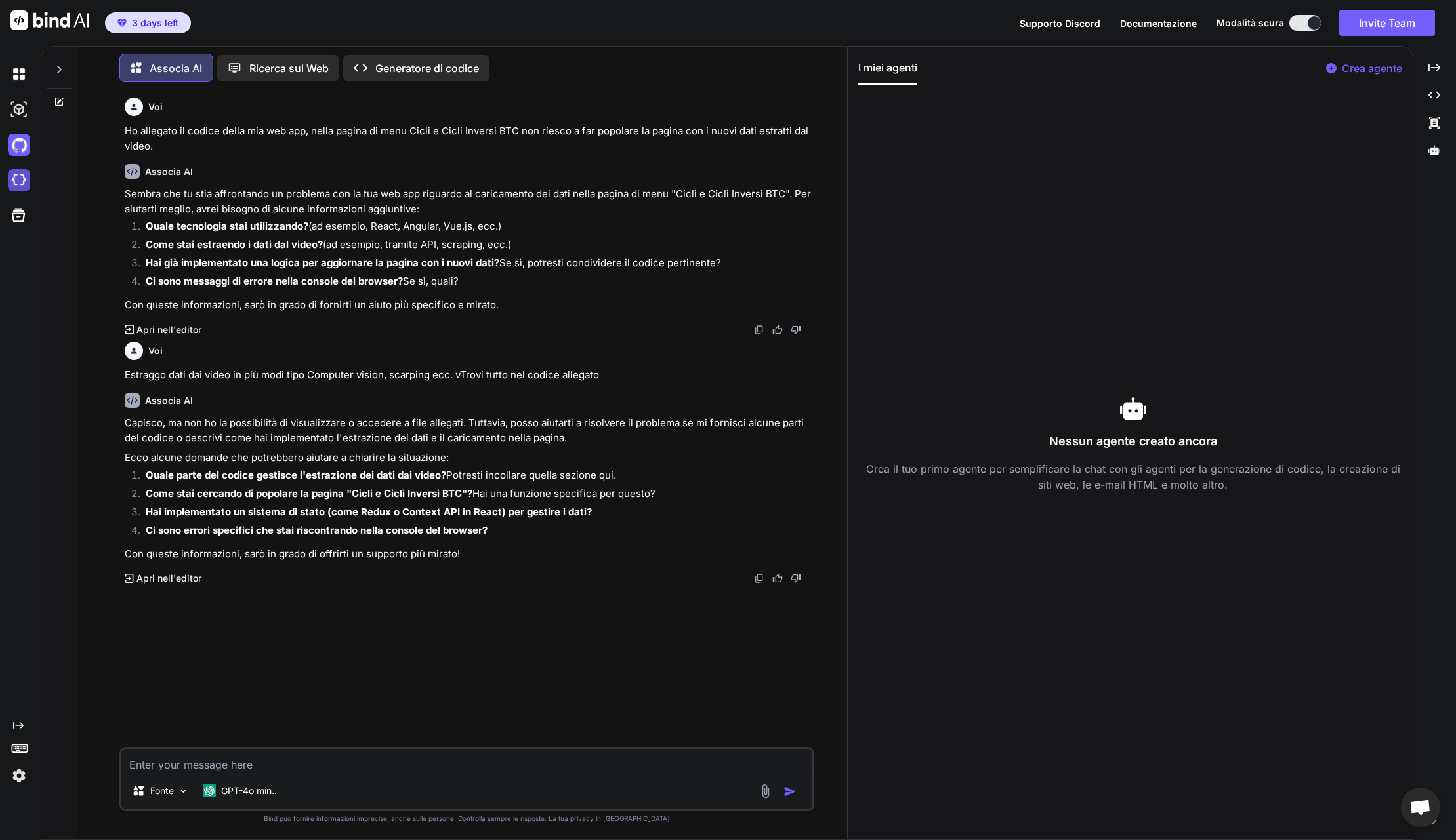
click at [16, 179] on img at bounding box center [19, 180] width 23 height 23
drag, startPoint x: 123, startPoint y: 125, endPoint x: 166, endPoint y: 140, distance: 45.5
click at [166, 140] on div "Voi Ho allegato il codice della mia web app, nella pagina di menu Cicli e Cicli…" at bounding box center [467, 420] width 692 height 655
copy p "Ho allegato il codice della mia web app, nella pagina di menu Cicli e Cicli Inv…"
click at [1435, 91] on icon "Created with Pixso." at bounding box center [1434, 95] width 12 height 12
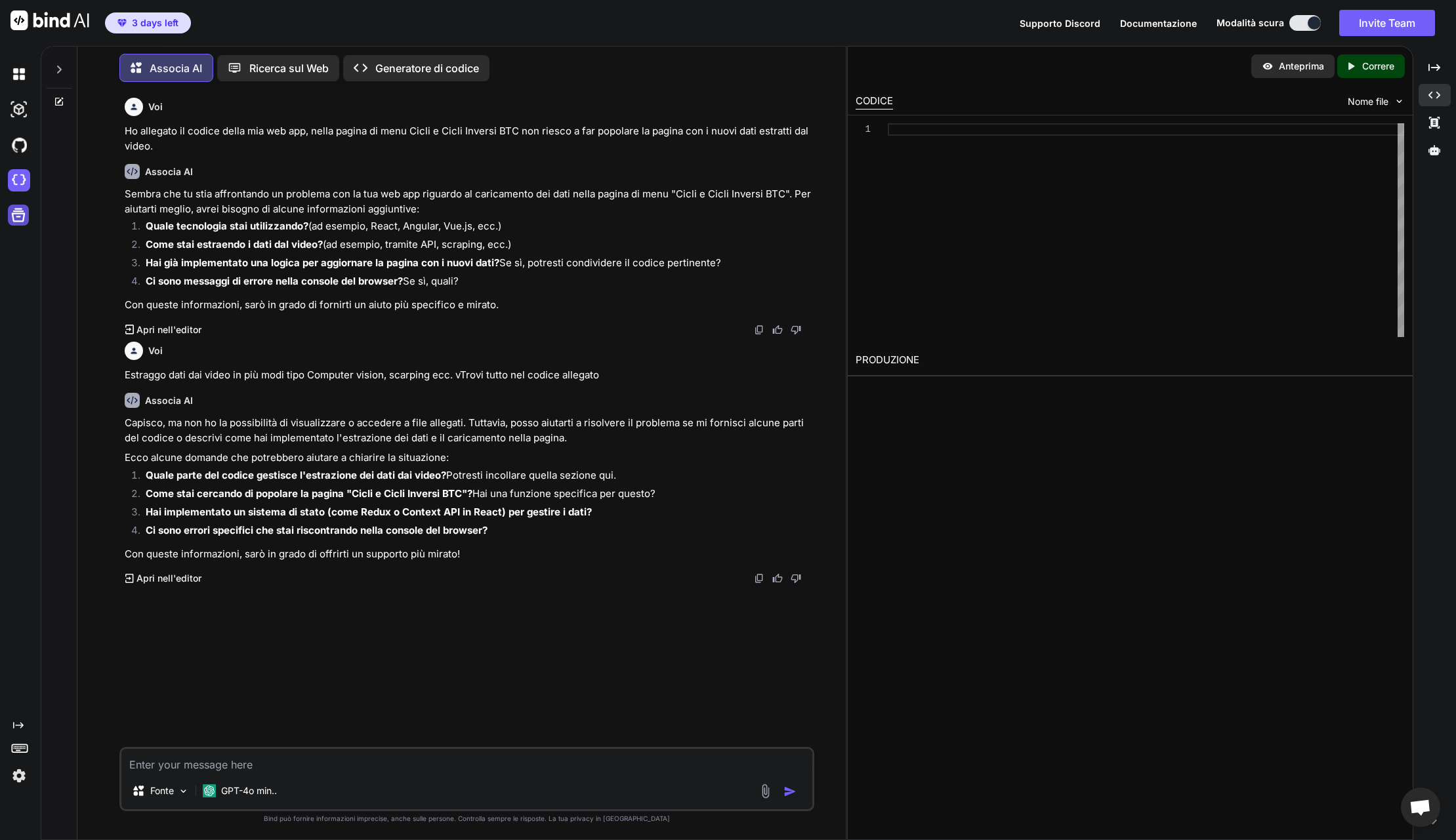
click at [16, 209] on icon at bounding box center [18, 215] width 13 height 13
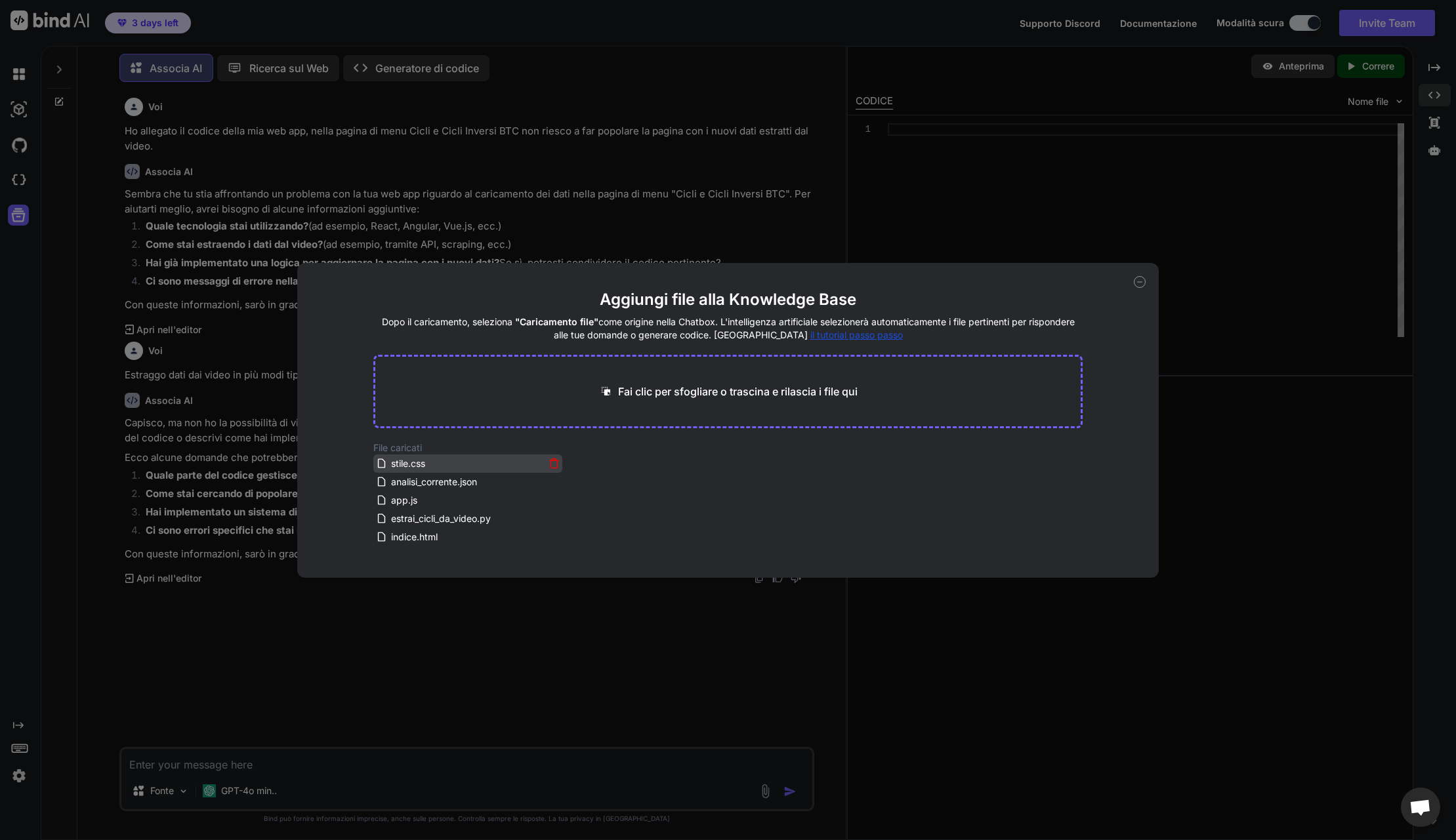
click at [559, 464] on icon at bounding box center [554, 464] width 11 height 11
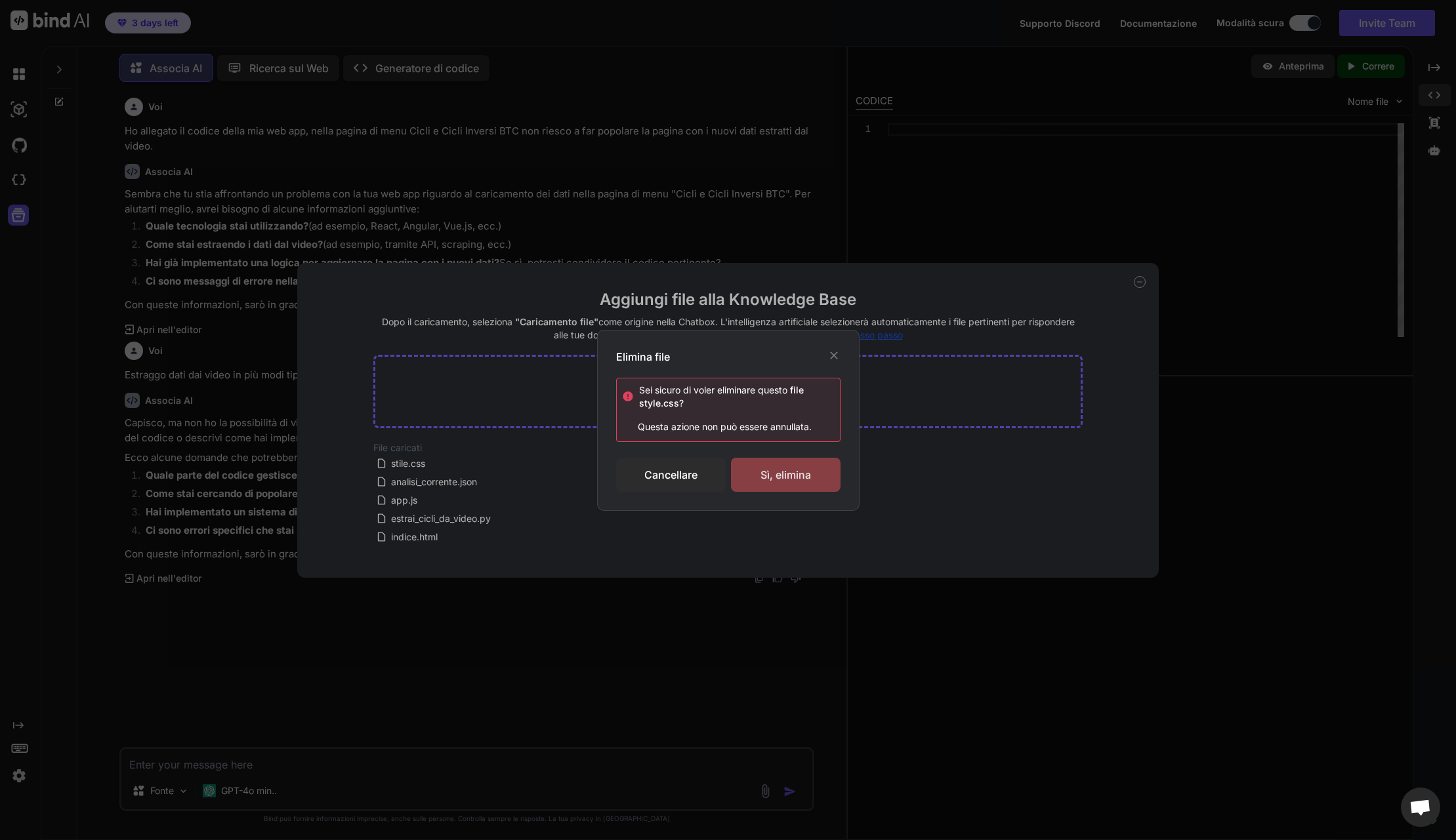
click at [792, 473] on div "Sì, elimina" at bounding box center [786, 475] width 110 height 34
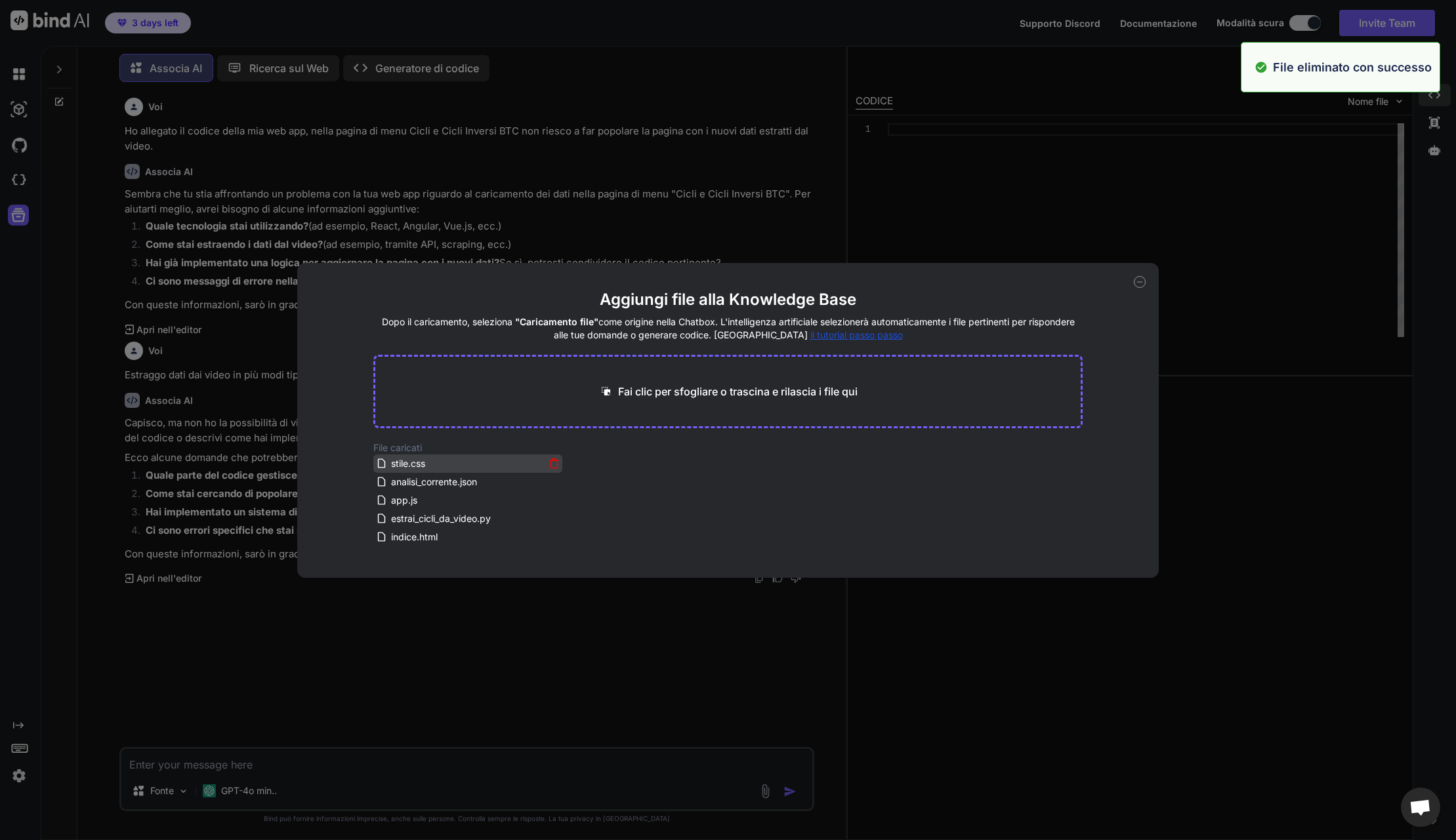
click at [551, 464] on icon at bounding box center [554, 464] width 6 height 7
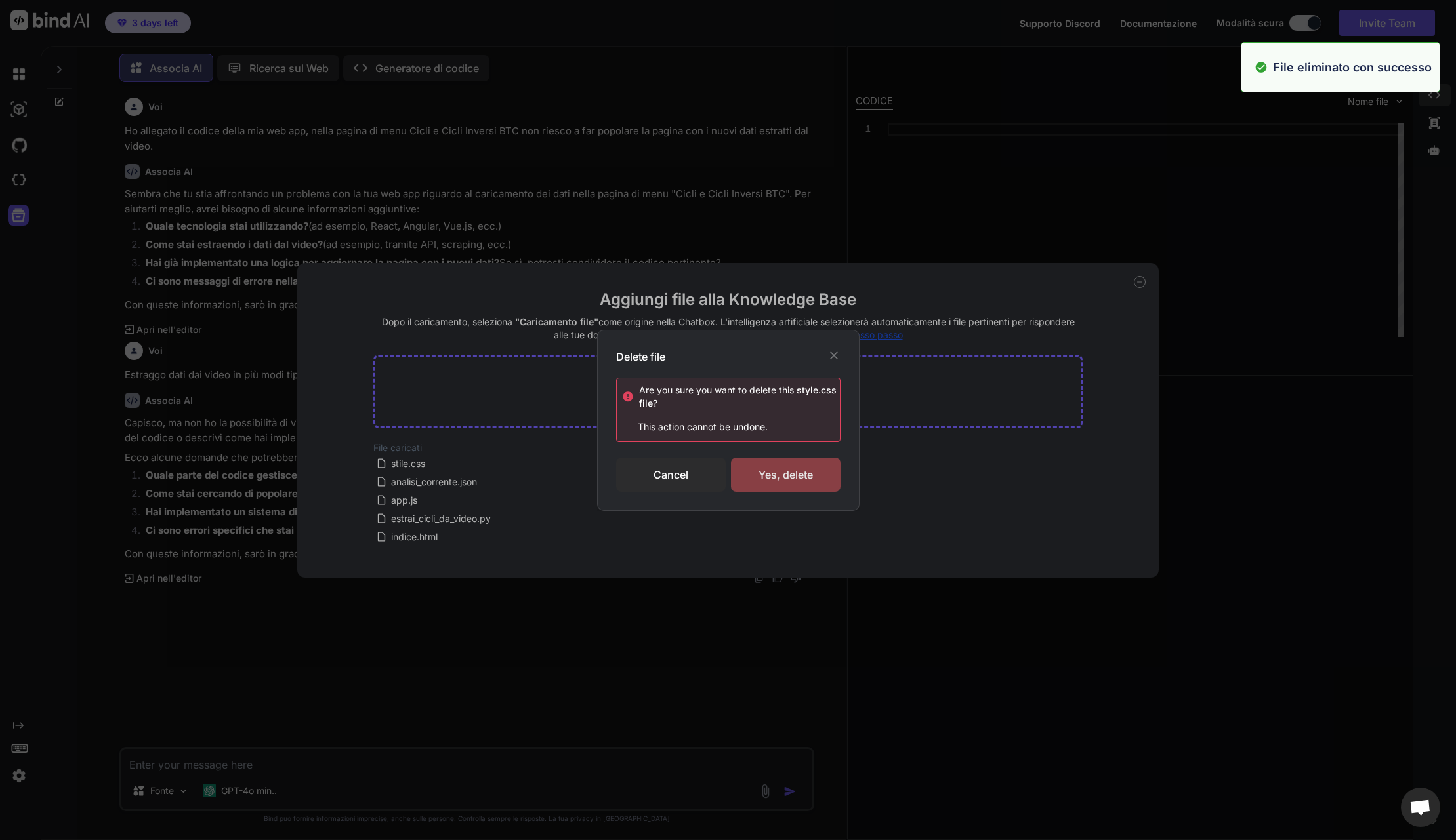
click at [793, 468] on div "Yes, delete" at bounding box center [786, 475] width 110 height 34
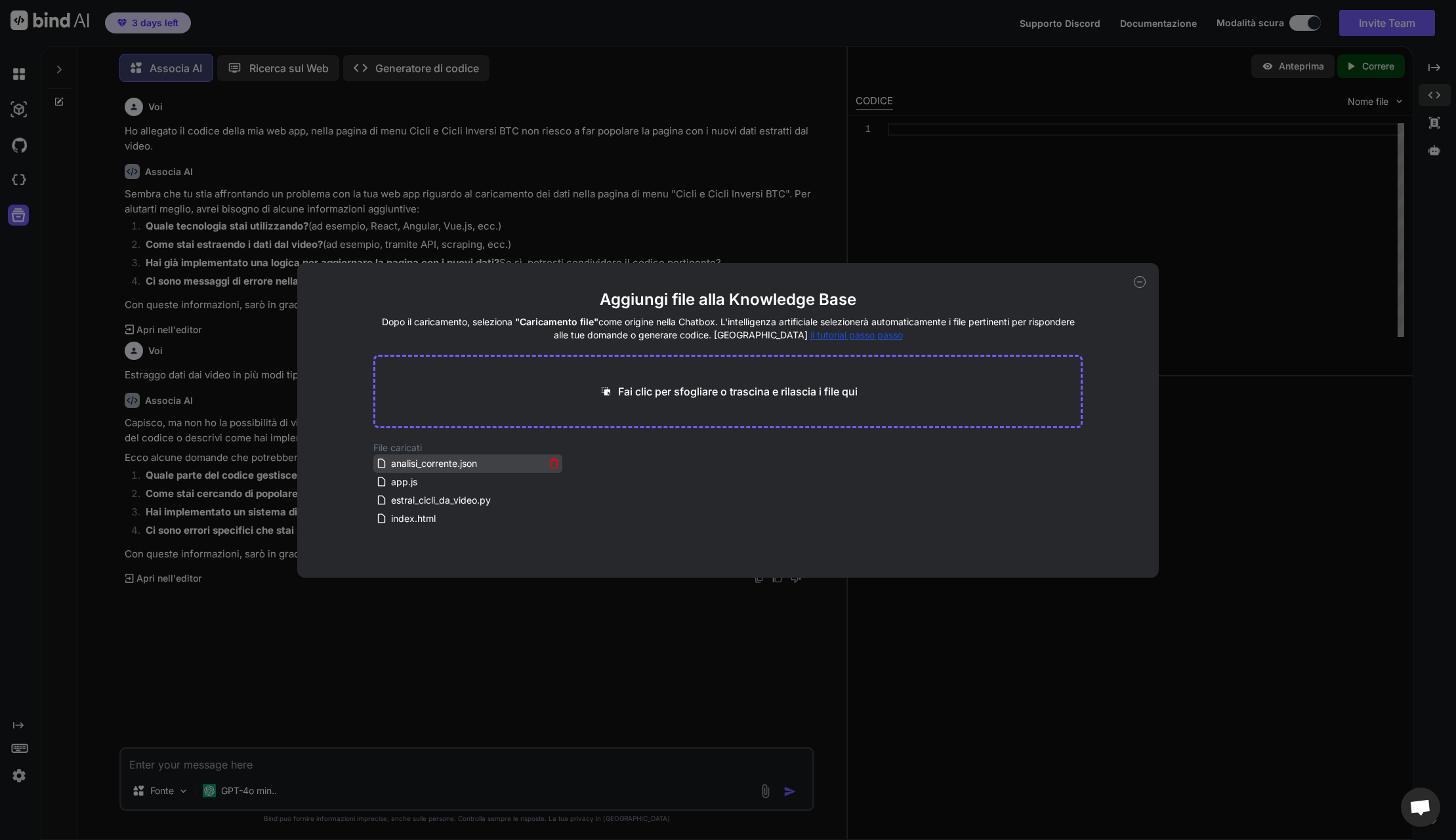
click at [554, 464] on icon at bounding box center [554, 464] width 11 height 11
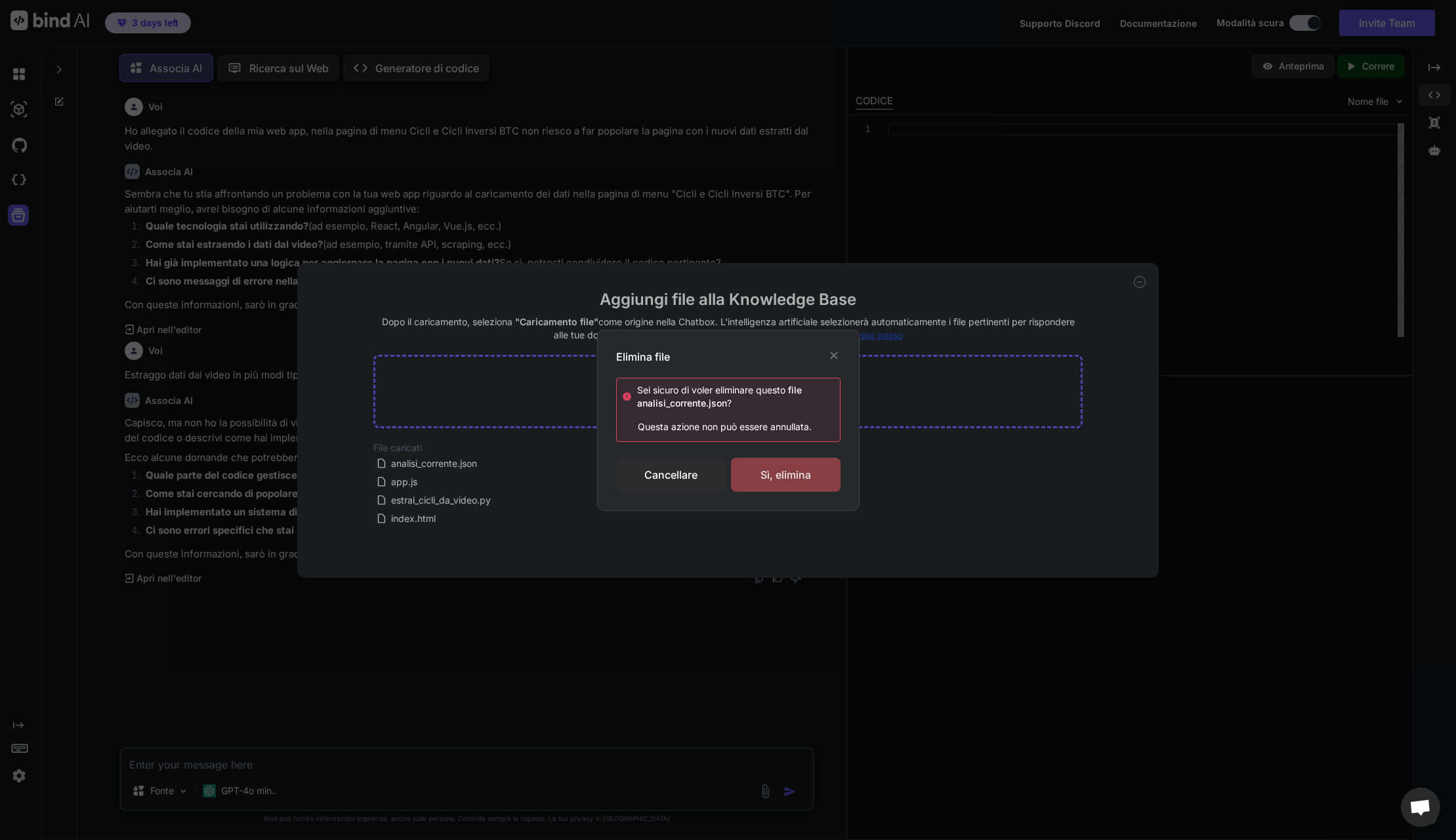
click at [774, 476] on div "Sì, elimina" at bounding box center [786, 475] width 110 height 34
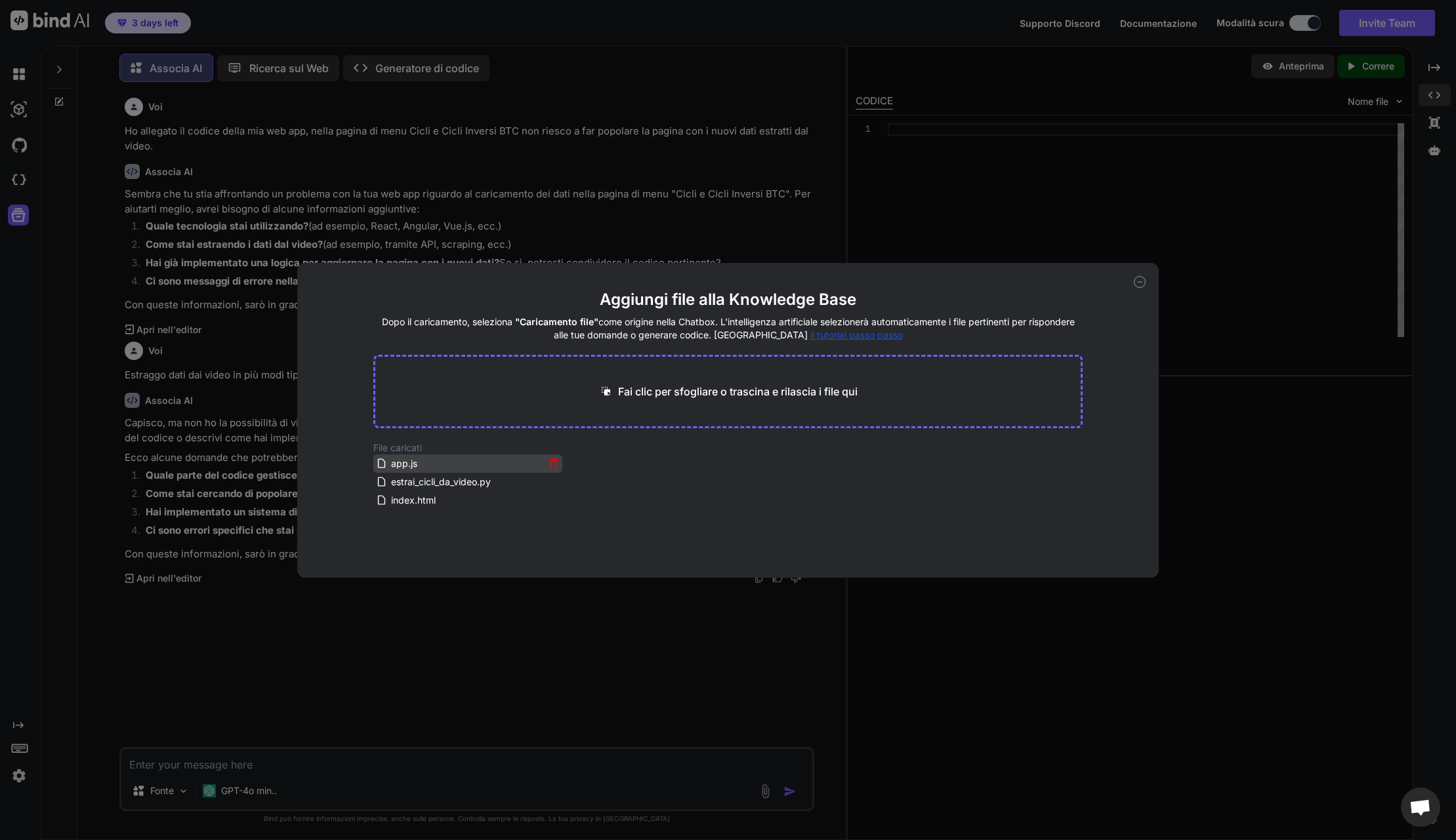
click at [556, 465] on icon at bounding box center [554, 464] width 11 height 11
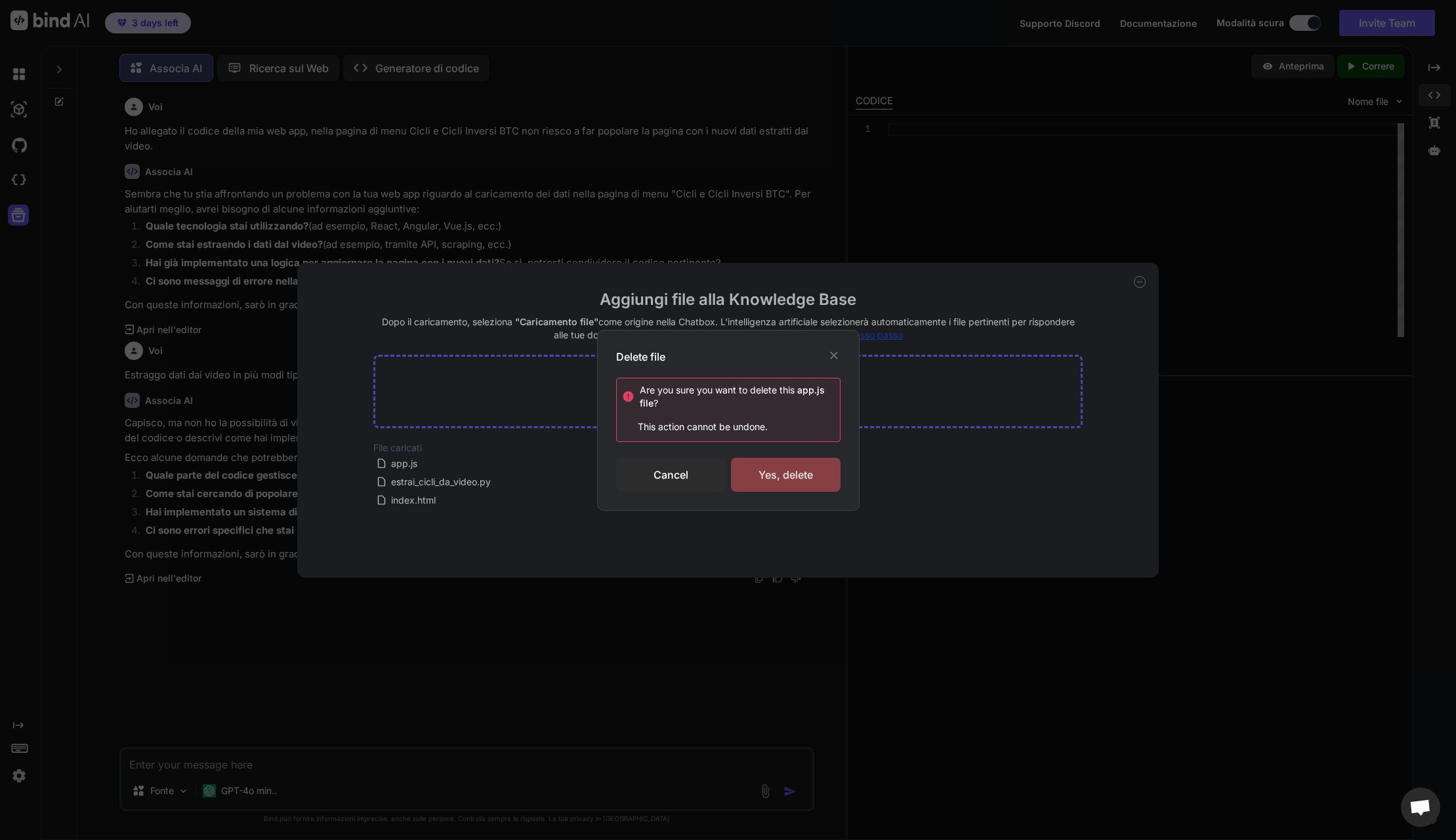
click at [794, 475] on div "Yes, delete" at bounding box center [786, 475] width 110 height 34
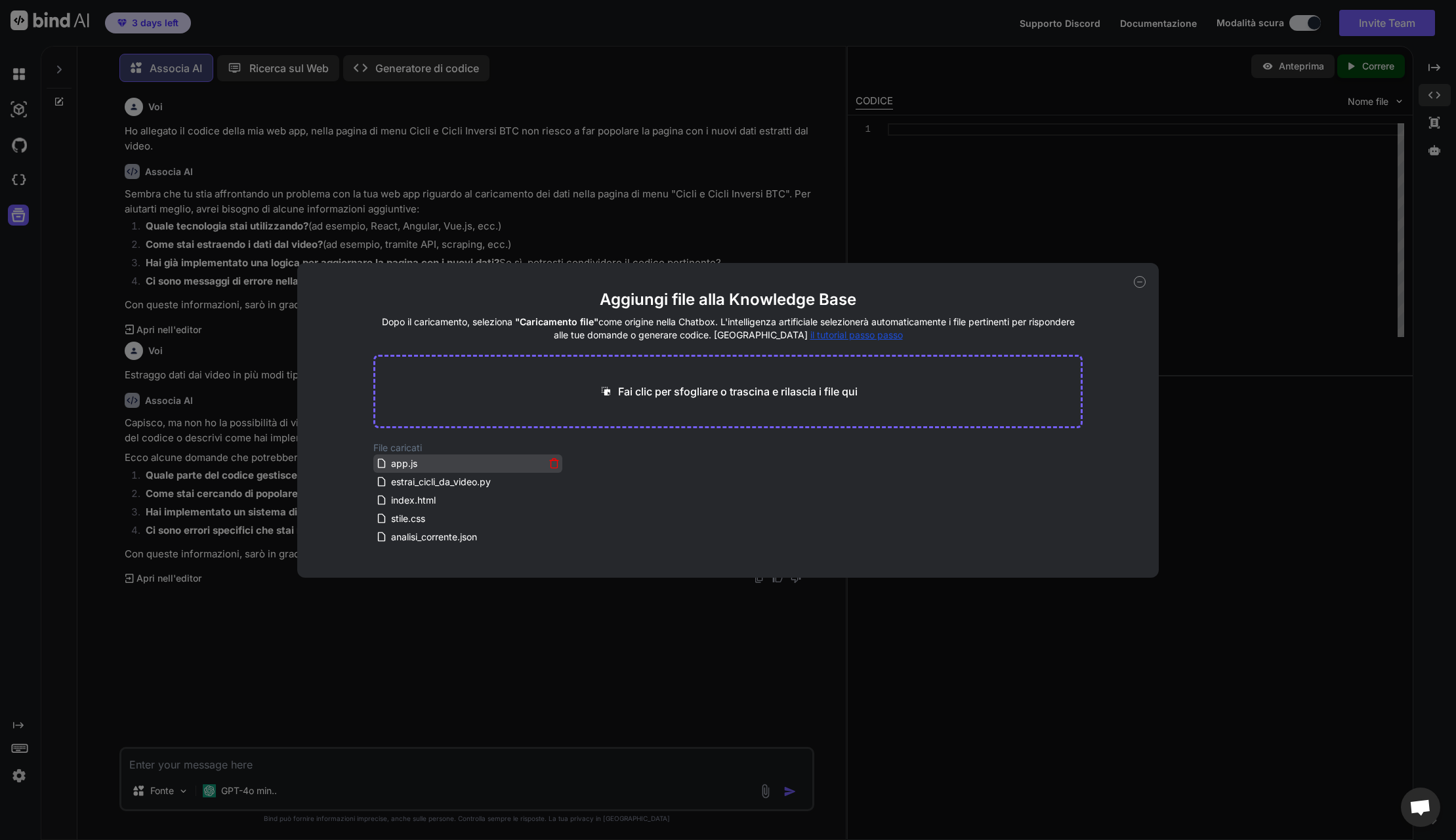
click at [558, 465] on icon at bounding box center [554, 464] width 6 height 7
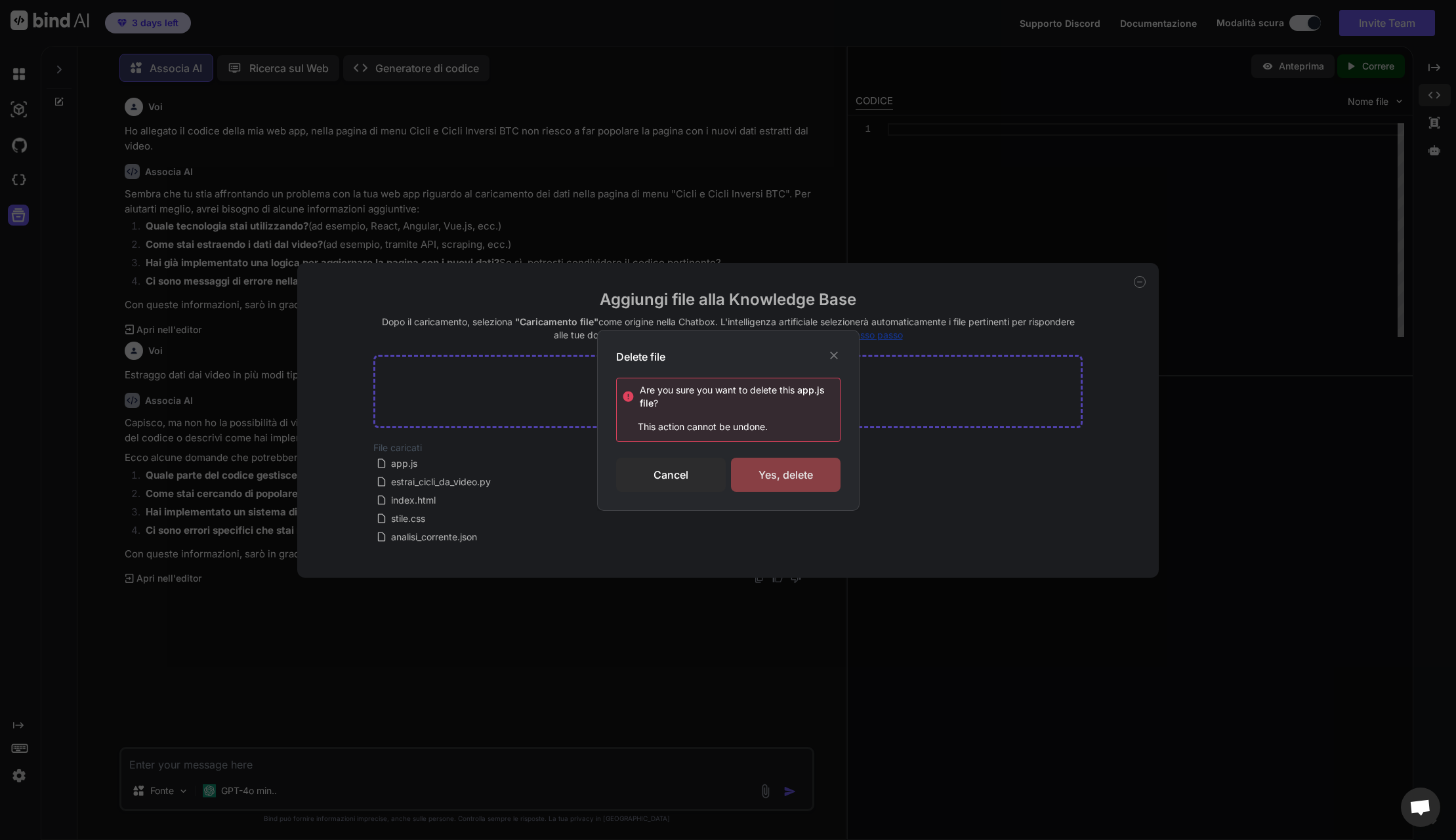
click at [786, 476] on div "Yes, delete" at bounding box center [786, 475] width 110 height 34
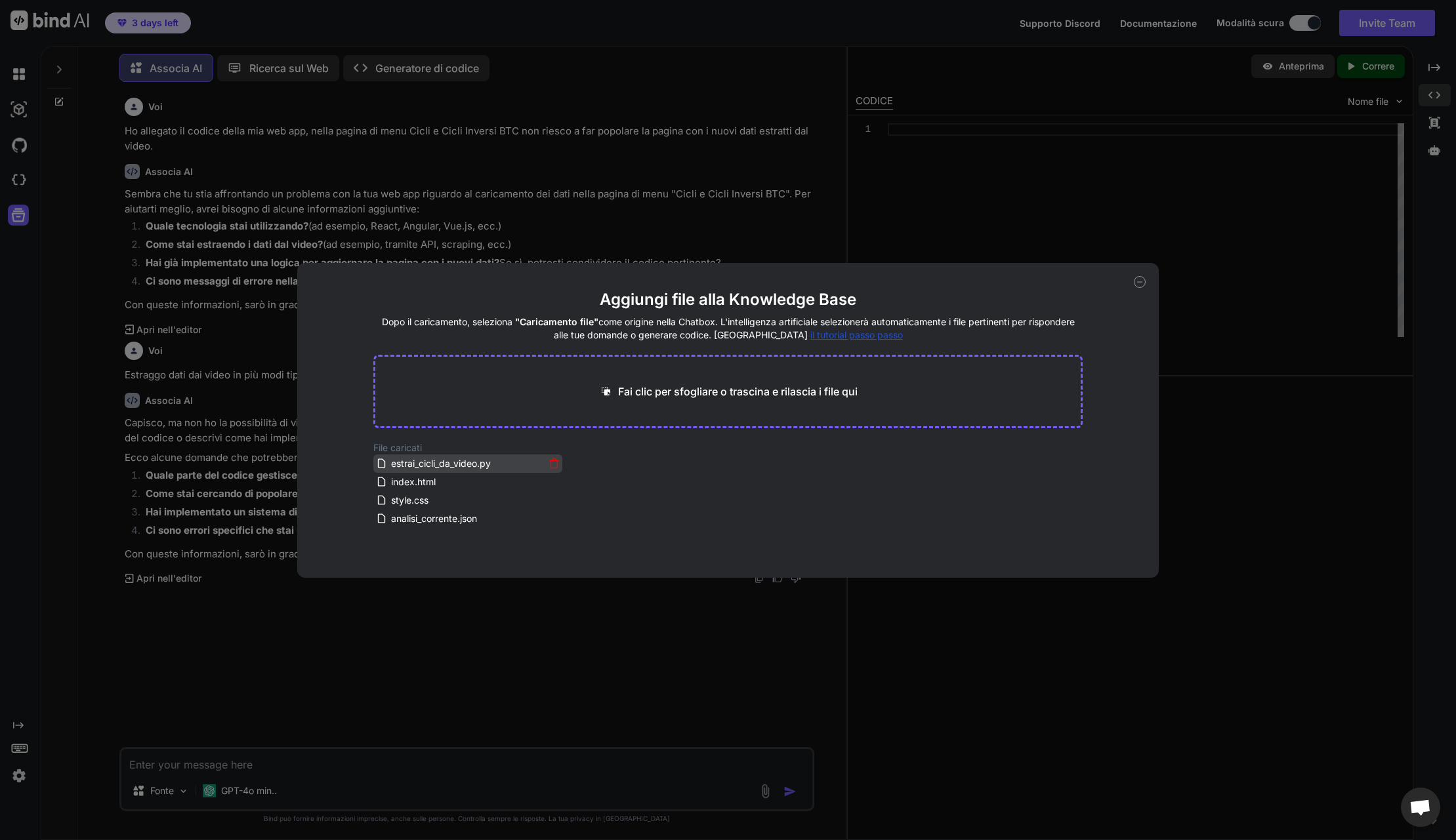
click at [557, 466] on icon at bounding box center [554, 464] width 6 height 7
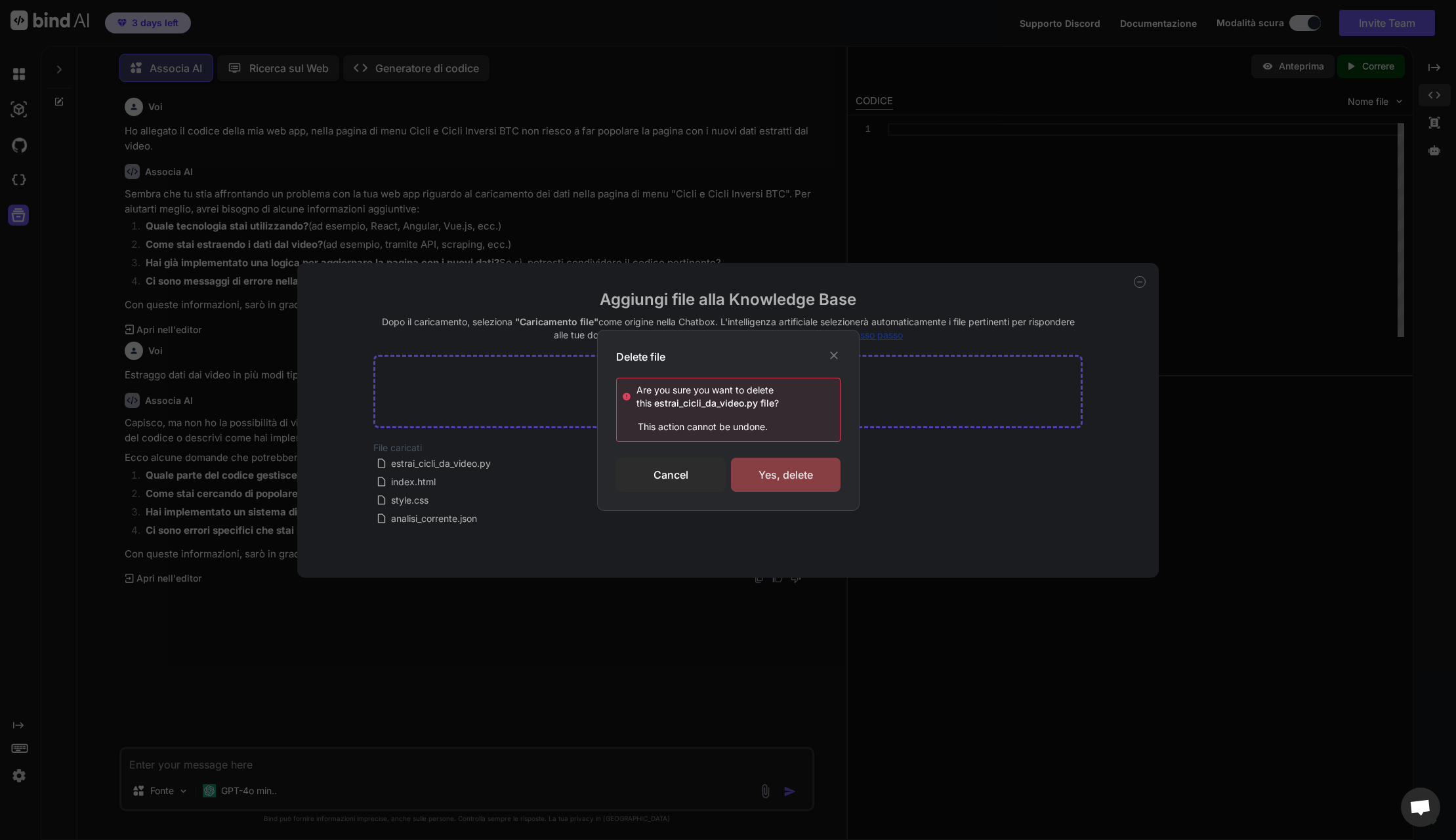
click at [786, 480] on div "Yes, delete" at bounding box center [786, 475] width 110 height 34
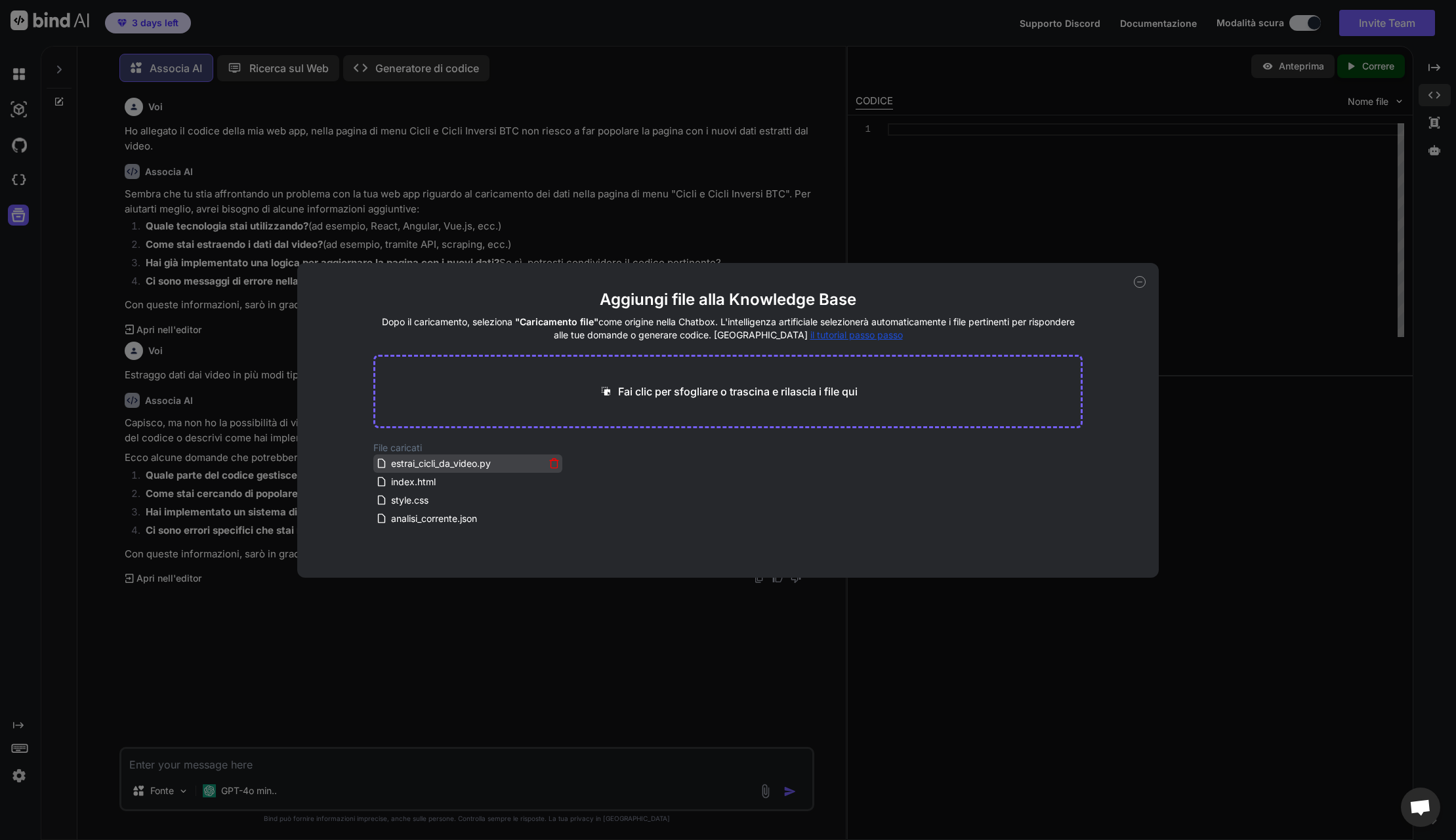
click at [554, 461] on icon at bounding box center [554, 464] width 11 height 11
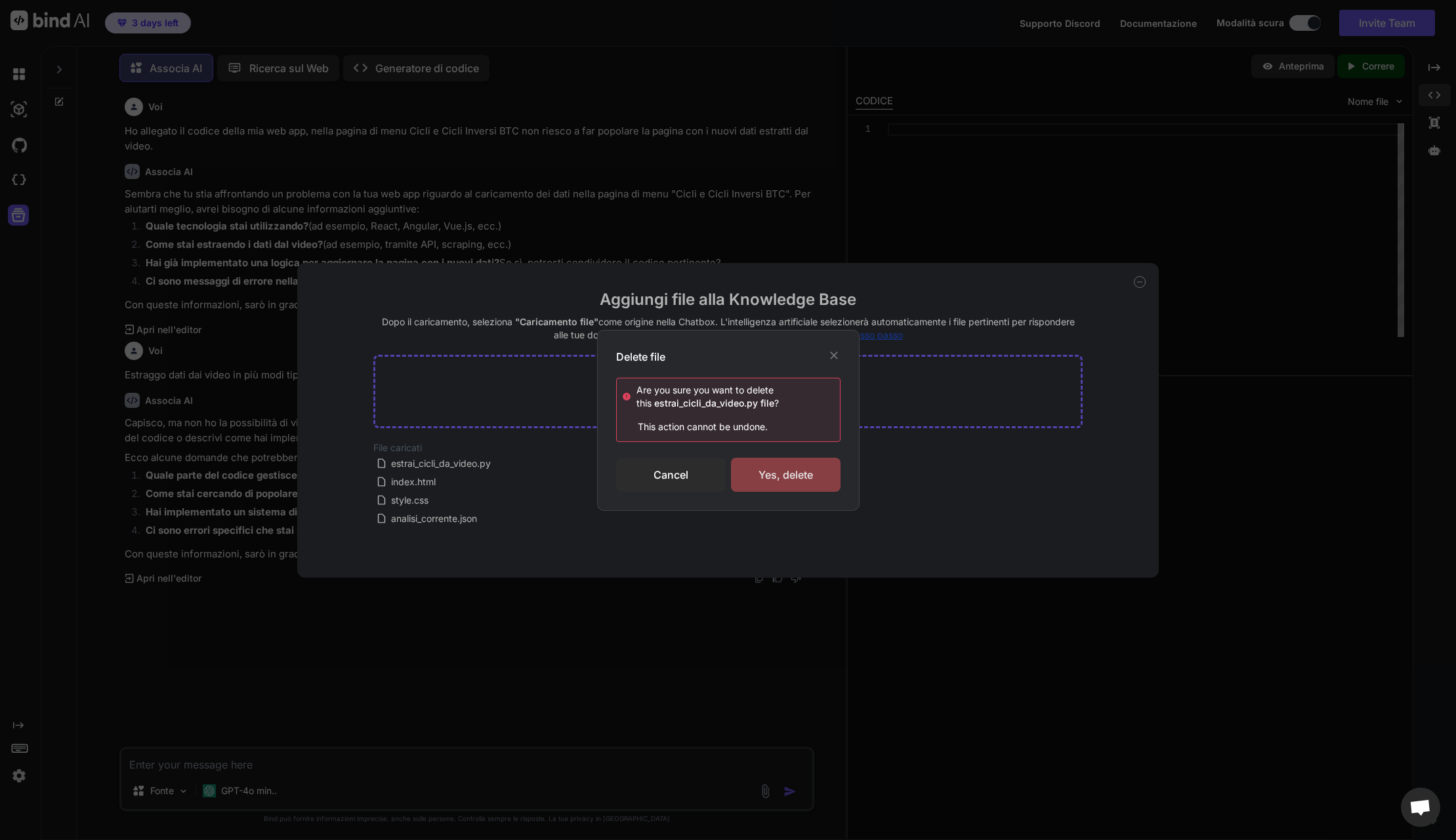
click at [800, 474] on div "Yes, delete" at bounding box center [786, 475] width 110 height 34
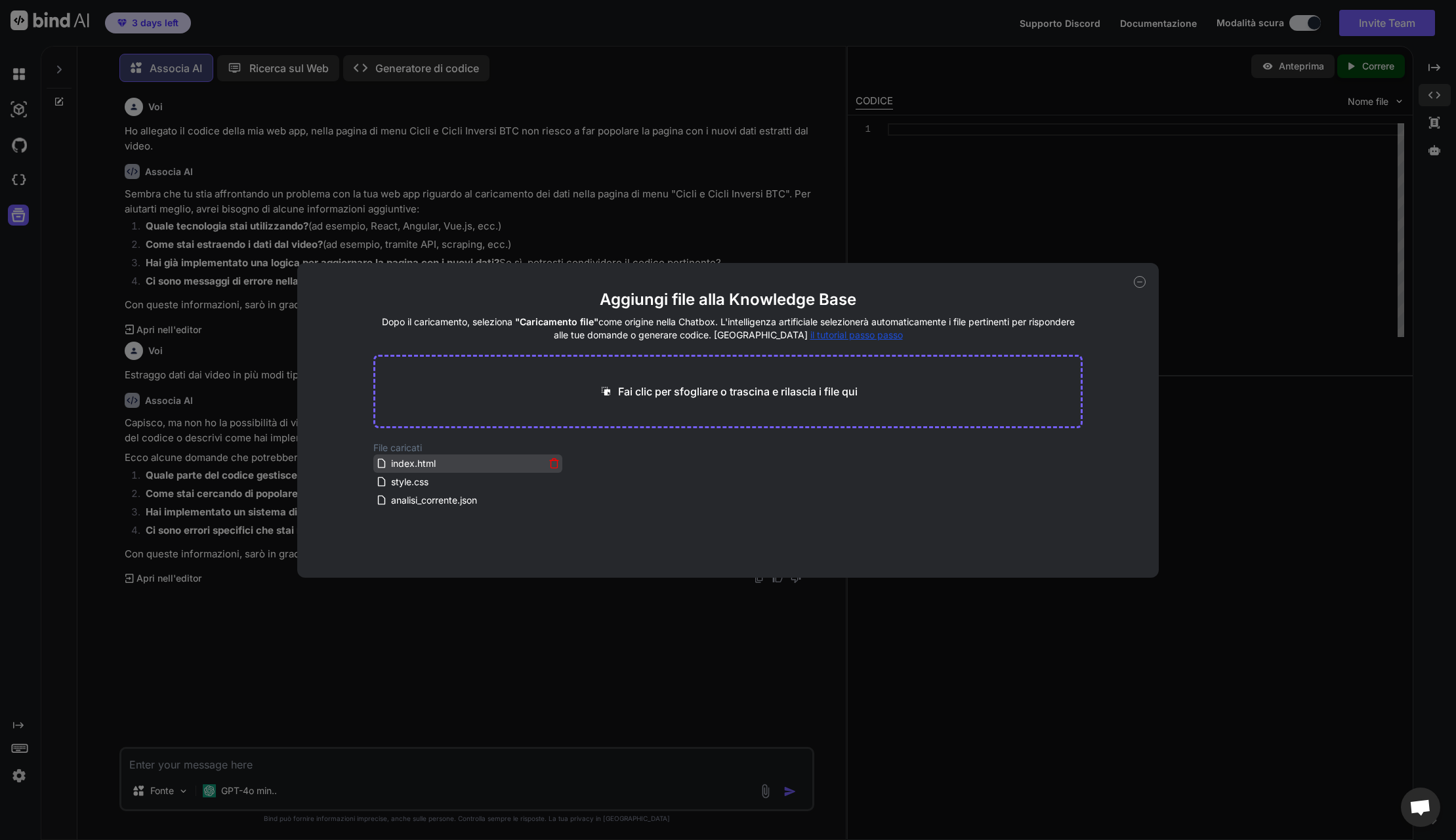
click at [554, 464] on icon at bounding box center [554, 464] width 11 height 11
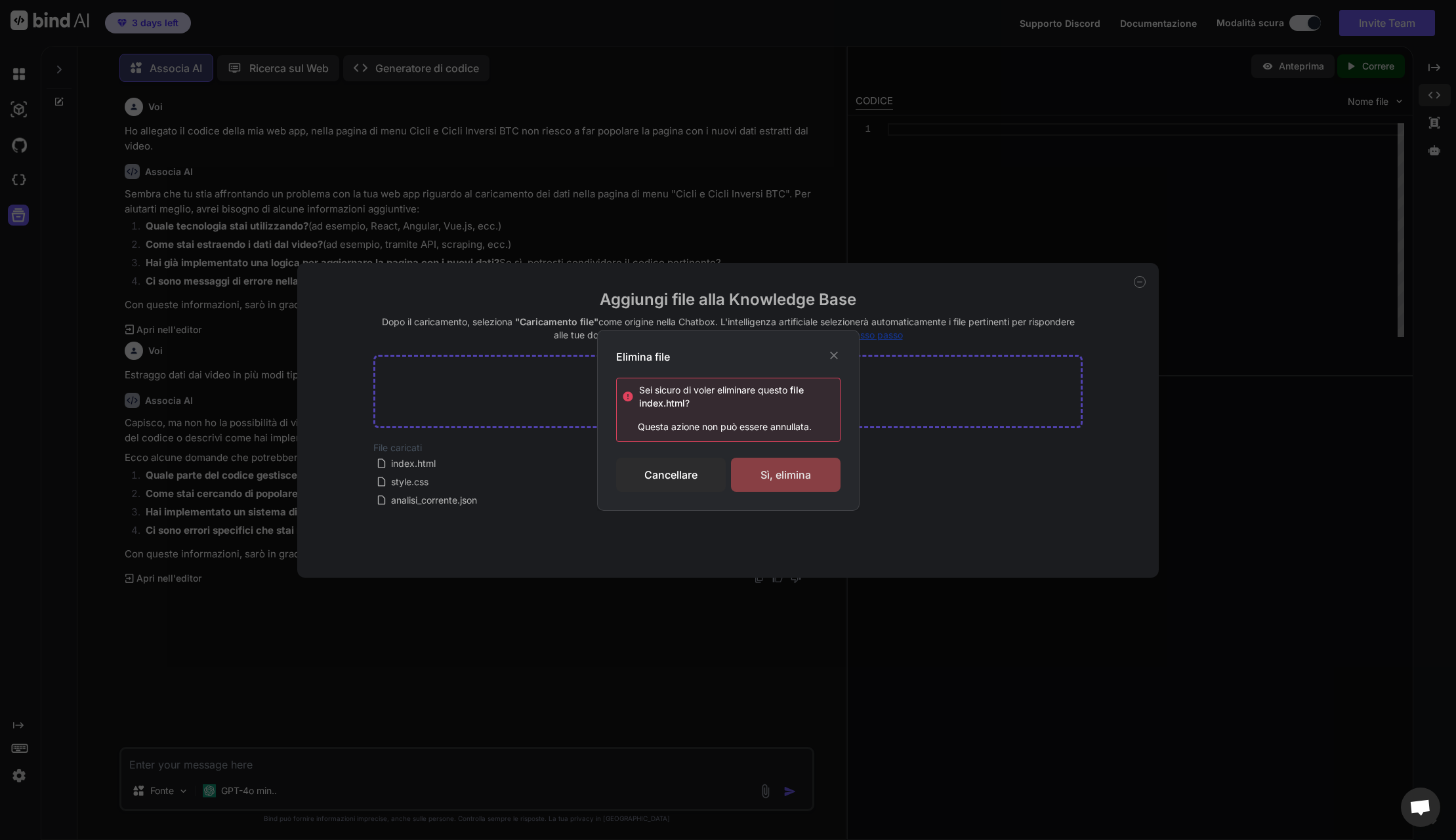
click at [791, 474] on div "Sì, elimina" at bounding box center [786, 475] width 110 height 34
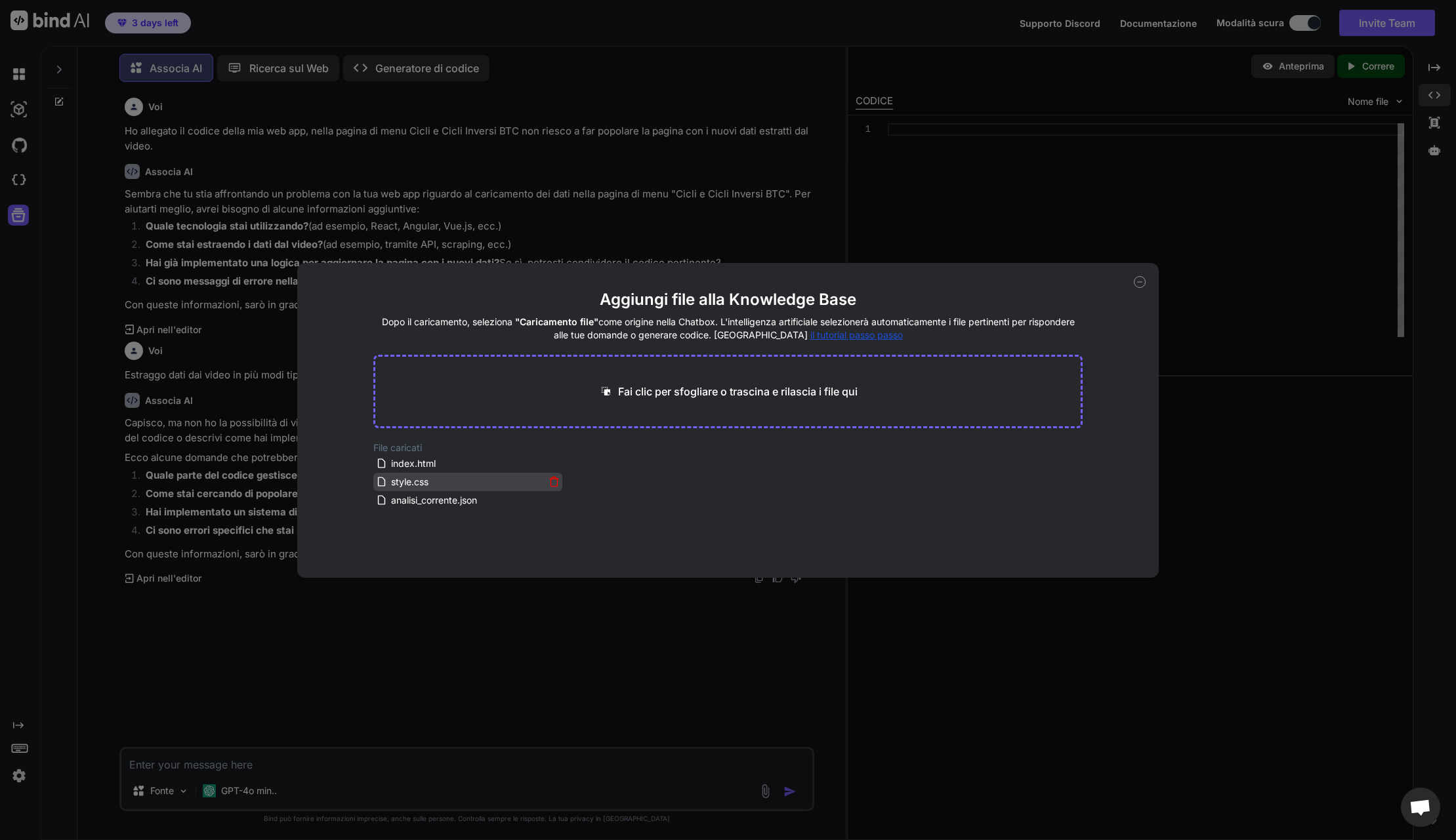
click at [553, 483] on icon at bounding box center [554, 482] width 11 height 11
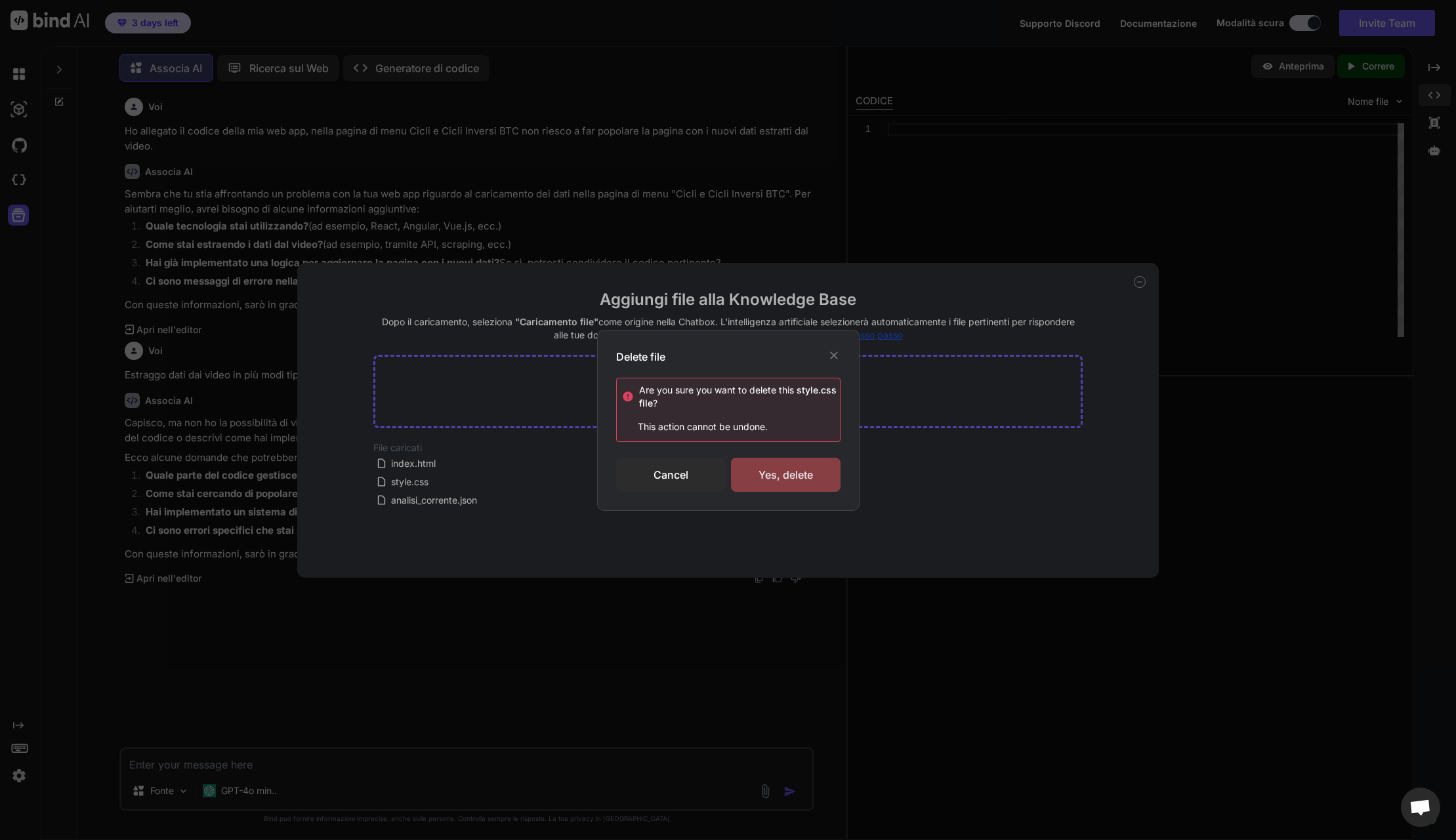
click at [779, 477] on div "Yes, delete" at bounding box center [786, 475] width 110 height 34
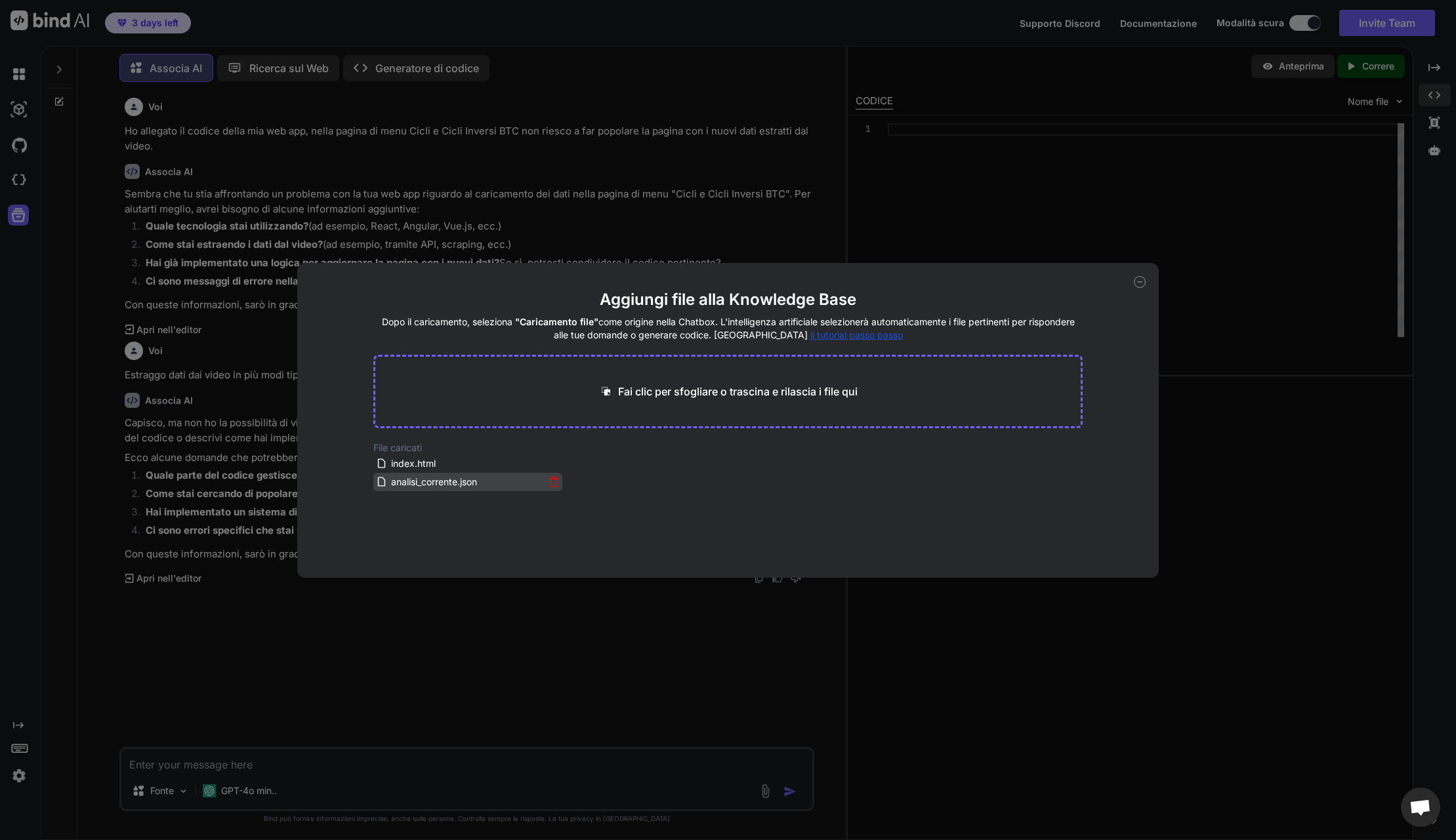
click at [554, 482] on icon at bounding box center [554, 482] width 11 height 11
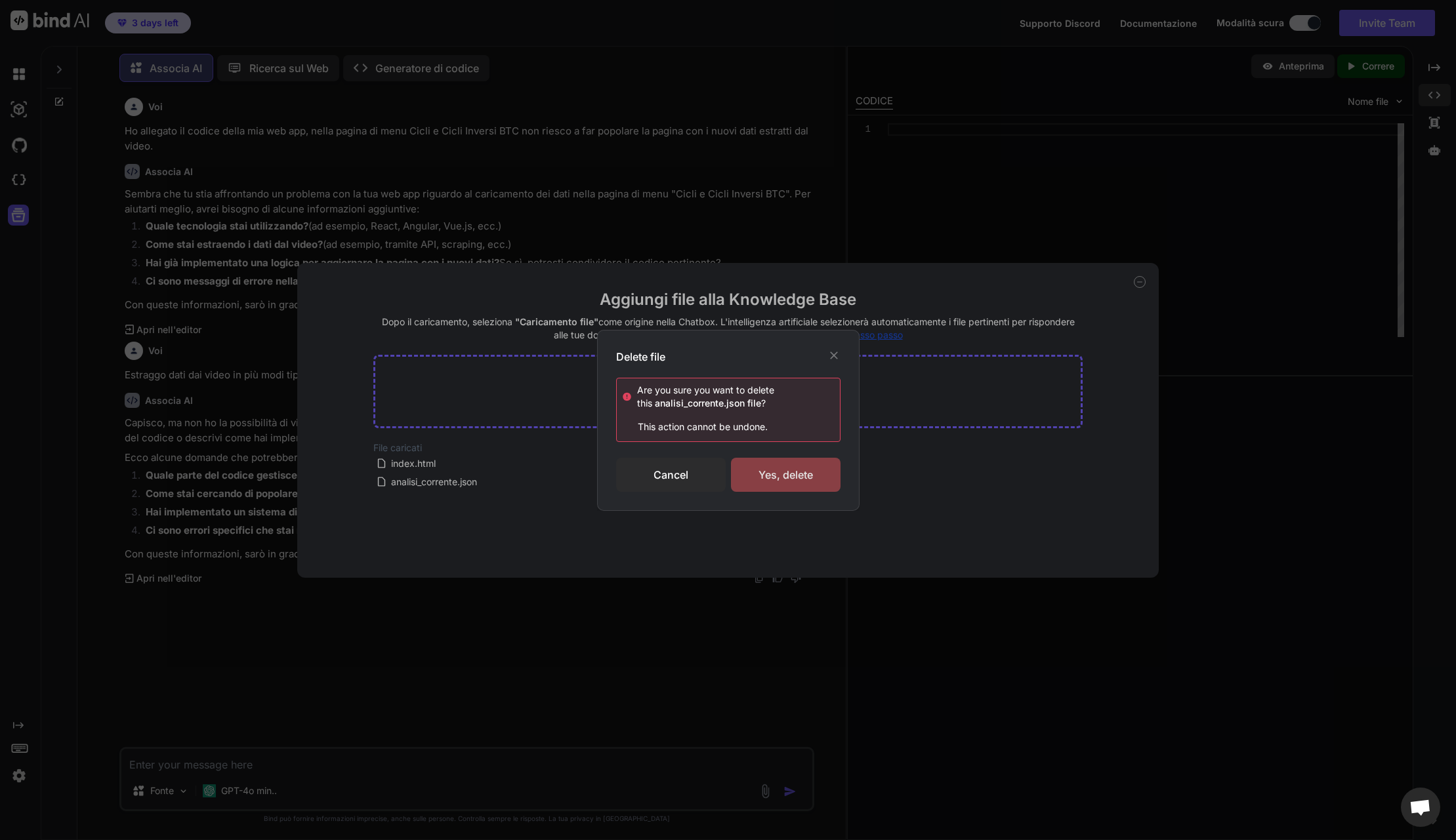
click at [771, 477] on div "Yes, delete" at bounding box center [786, 475] width 110 height 34
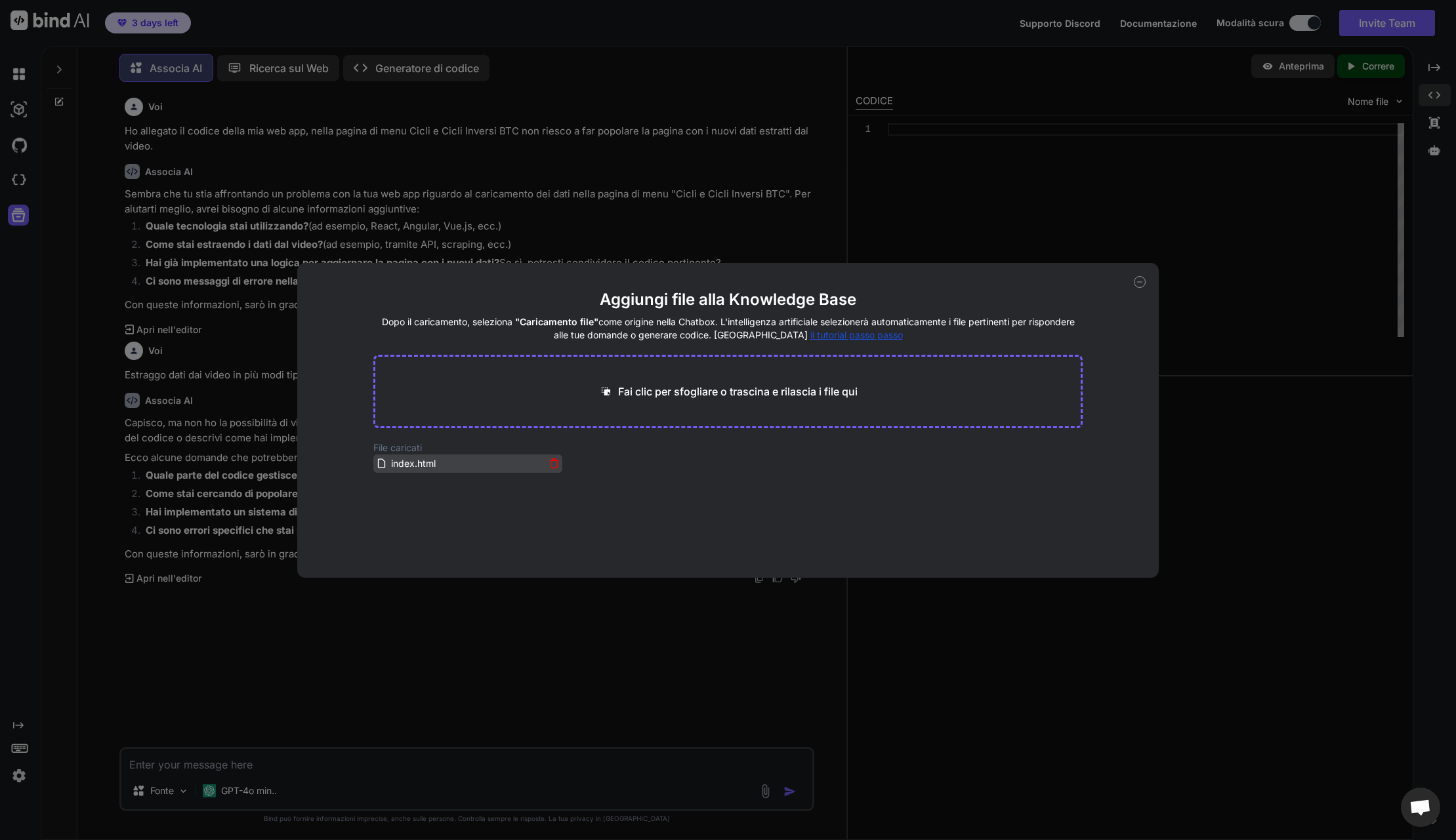
click at [553, 464] on icon at bounding box center [554, 464] width 11 height 11
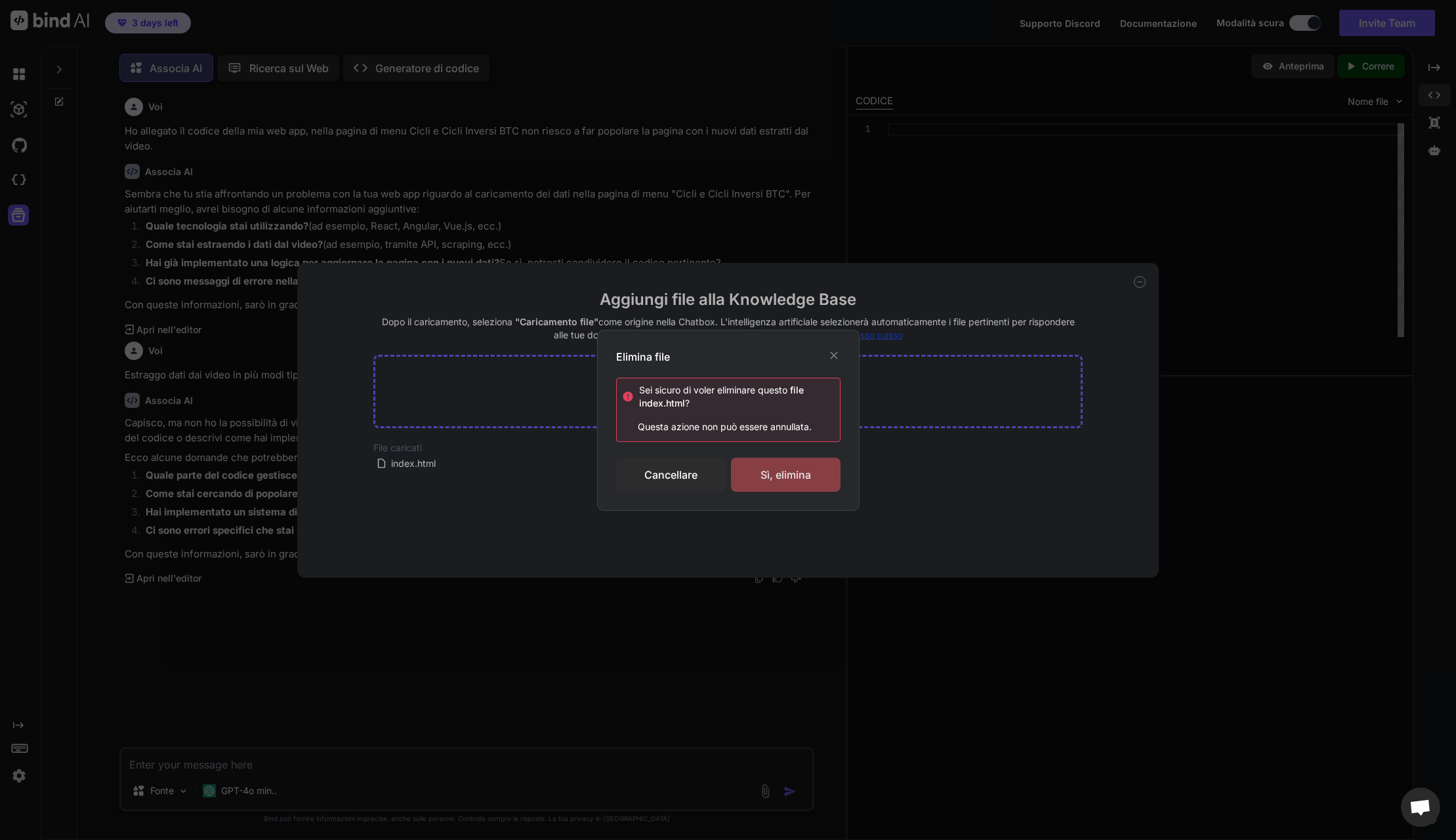
click at [781, 471] on div "Sì, elimina" at bounding box center [786, 475] width 110 height 34
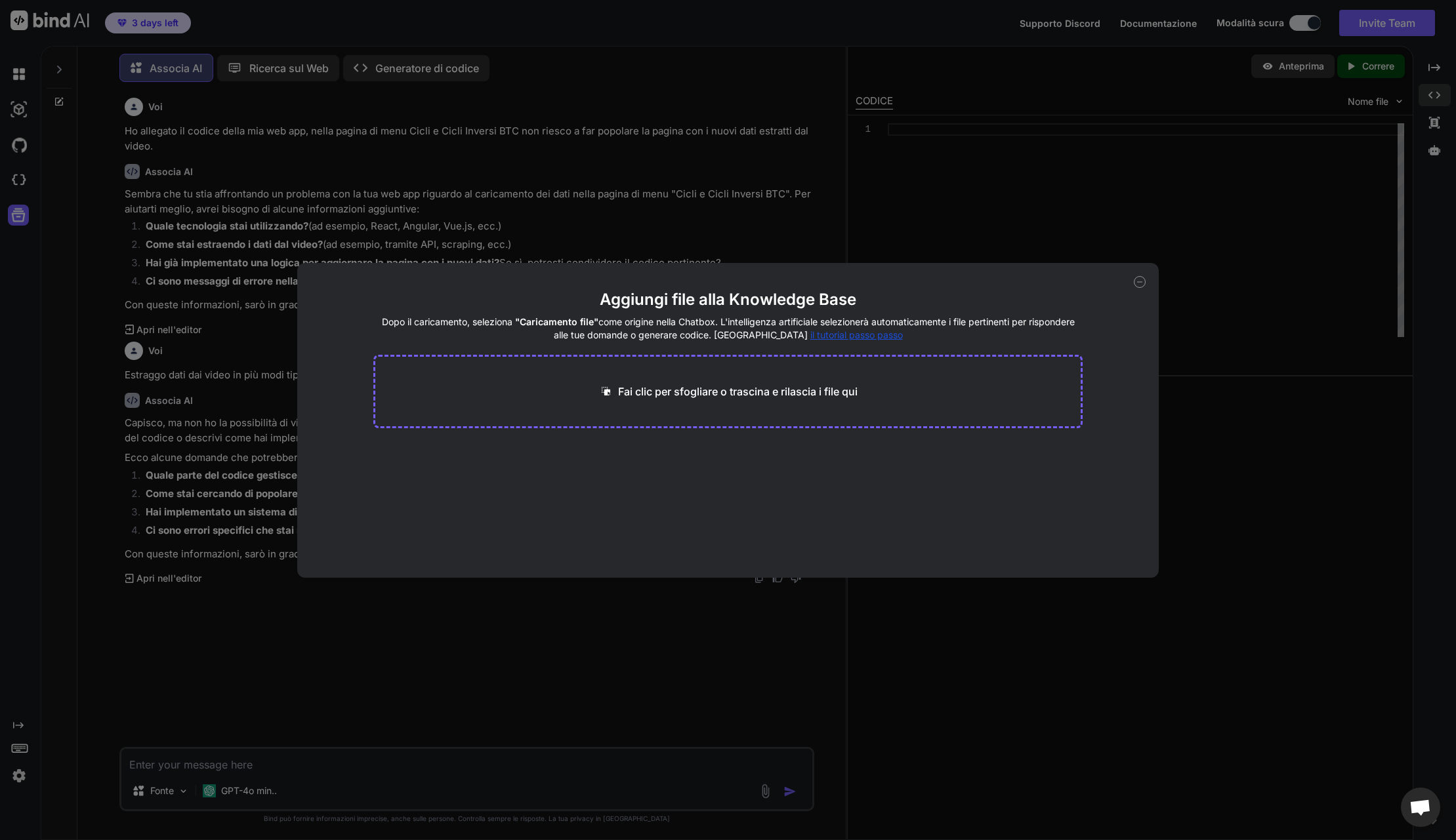
click at [1136, 282] on icon at bounding box center [1140, 282] width 12 height 12
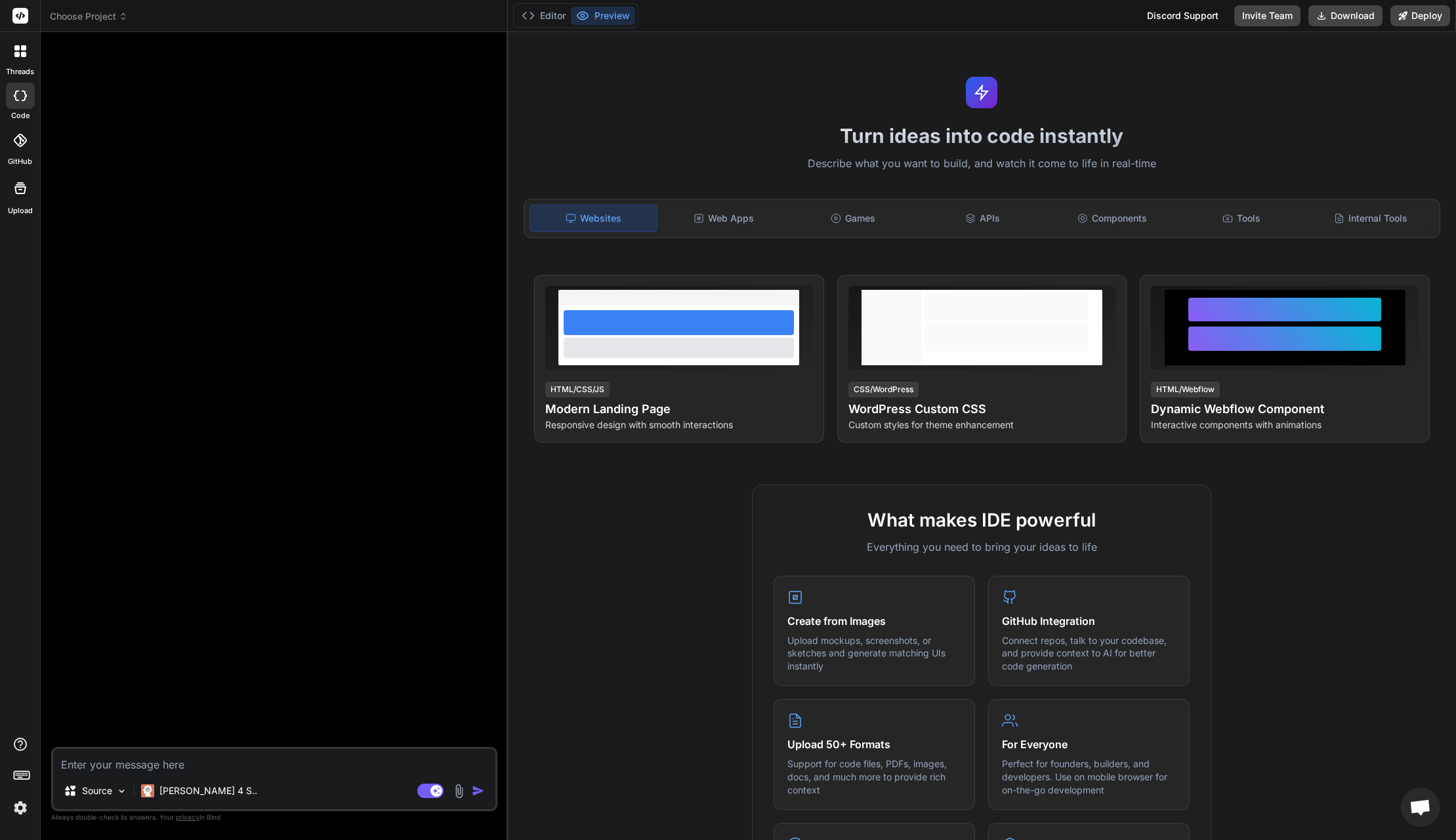
click at [457, 786] on img at bounding box center [459, 791] width 15 height 15
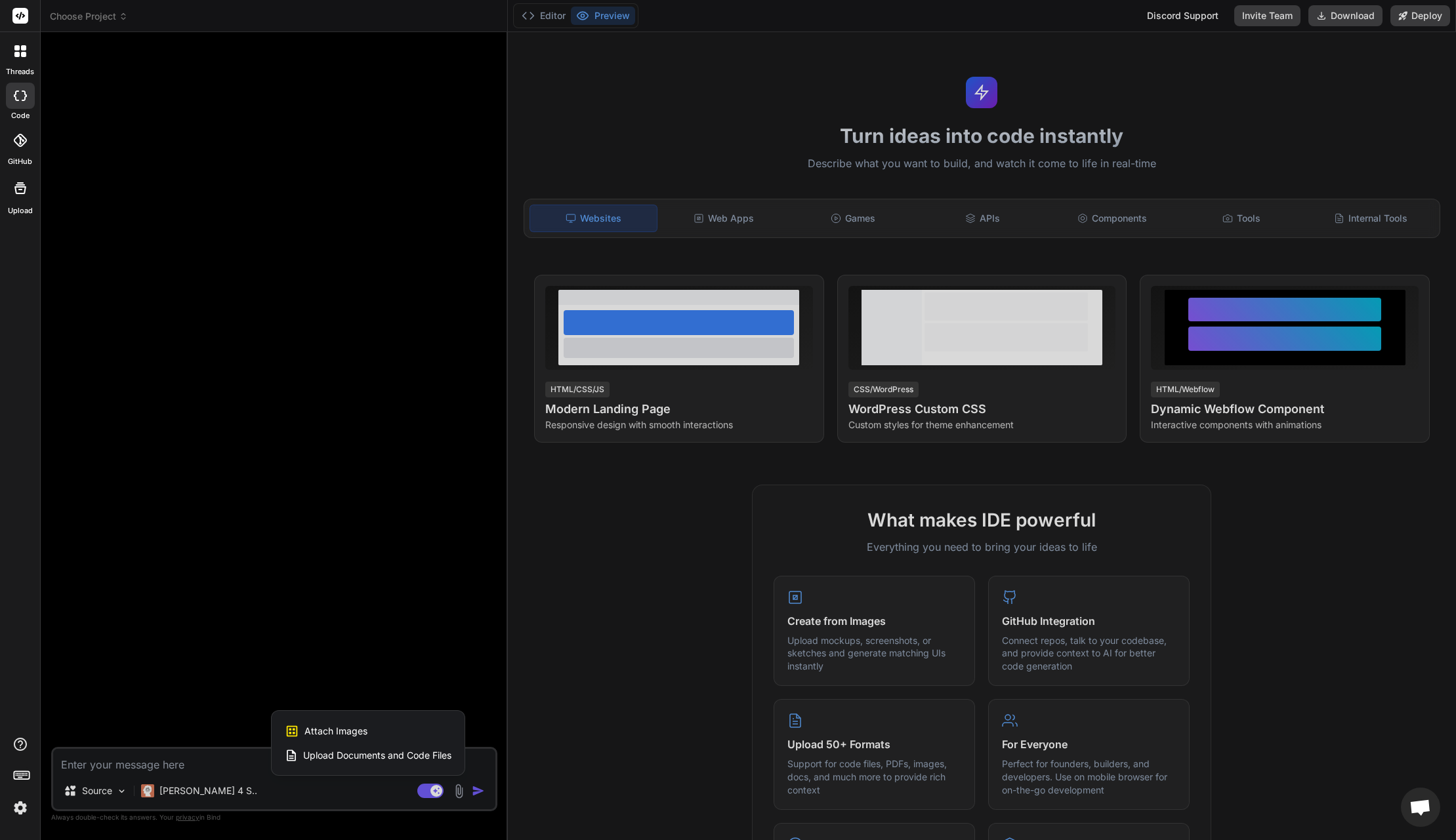
click at [340, 760] on span "Upload Documents and Code Files" at bounding box center [377, 756] width 148 height 13
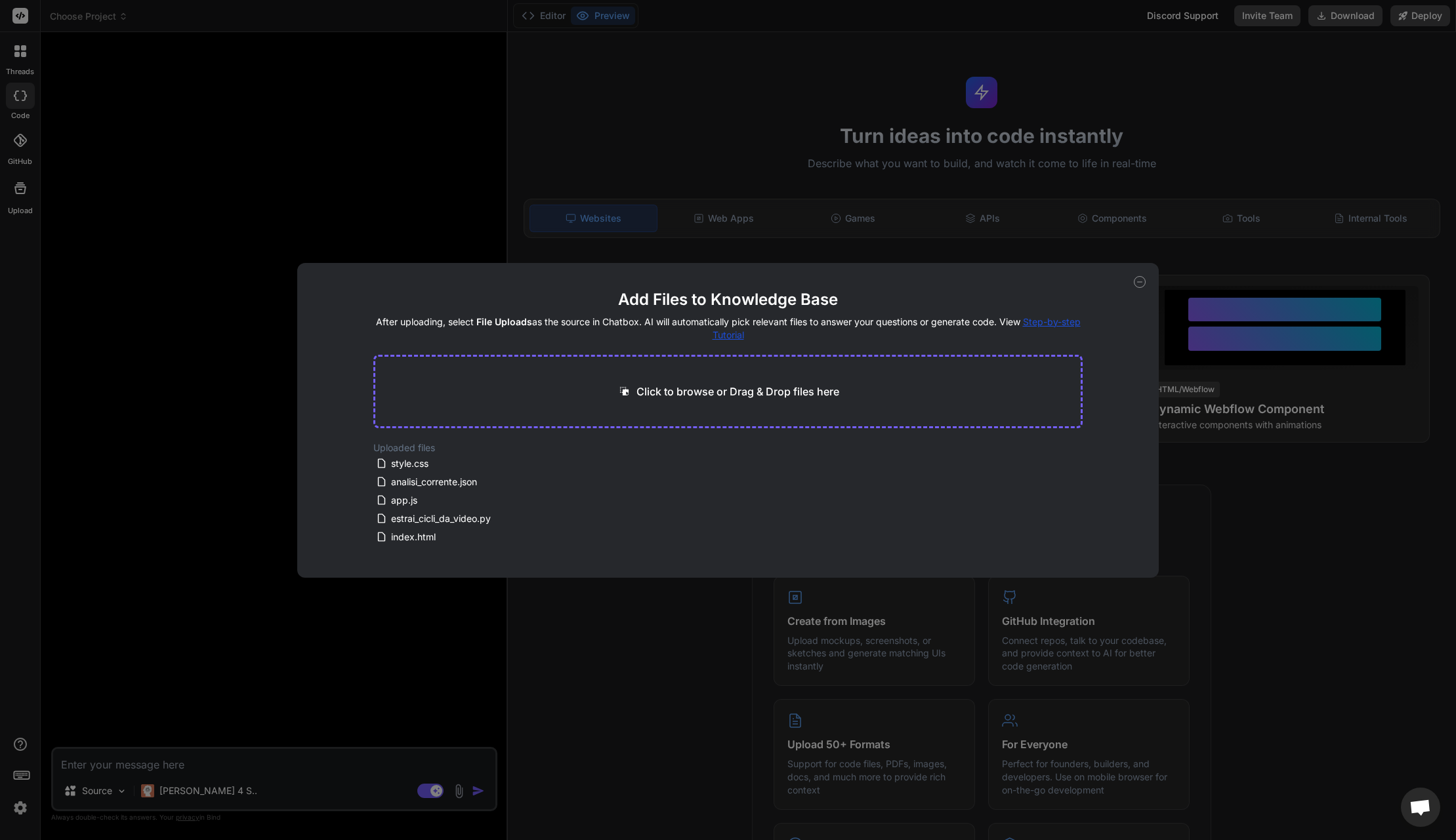
click at [217, 598] on div "Add Files to Knowledge Base After uploading, select File Uploads as the source …" at bounding box center [728, 420] width 1456 height 840
type textarea "x"
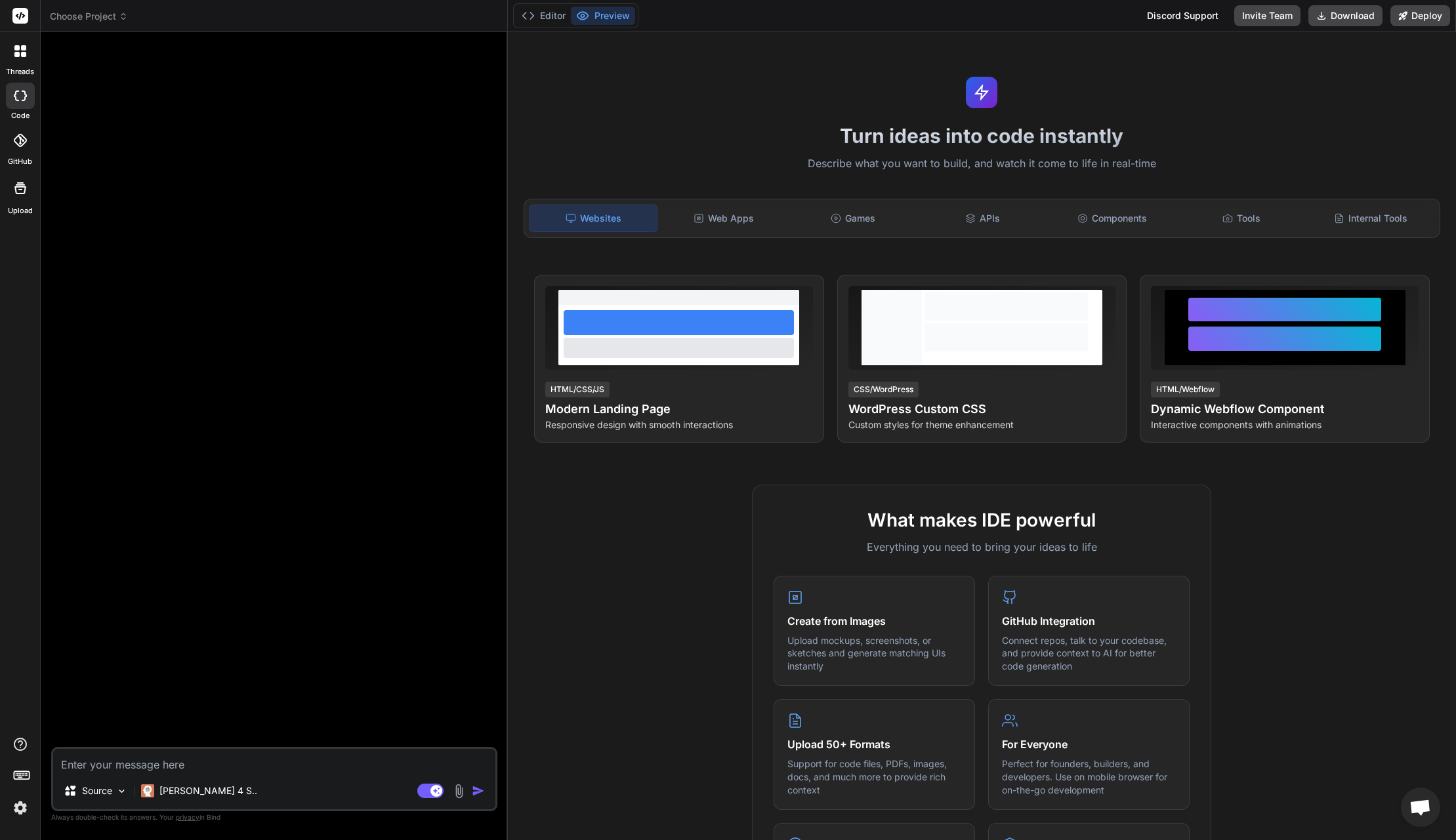
click at [111, 763] on textarea at bounding box center [274, 761] width 442 height 23
paste textarea "Ho allegato il codice della mia web app, nella pagina di menu Cicli e Cicli Inv…"
type textarea "Ho allegato il codice della mia web app, nella pagina di menu Cicli e Cicli Inv…"
type textarea "x"
type textarea "Ho allegato il codice della mia web app, nella pagina di menu Cicli e Cicli Inv…"
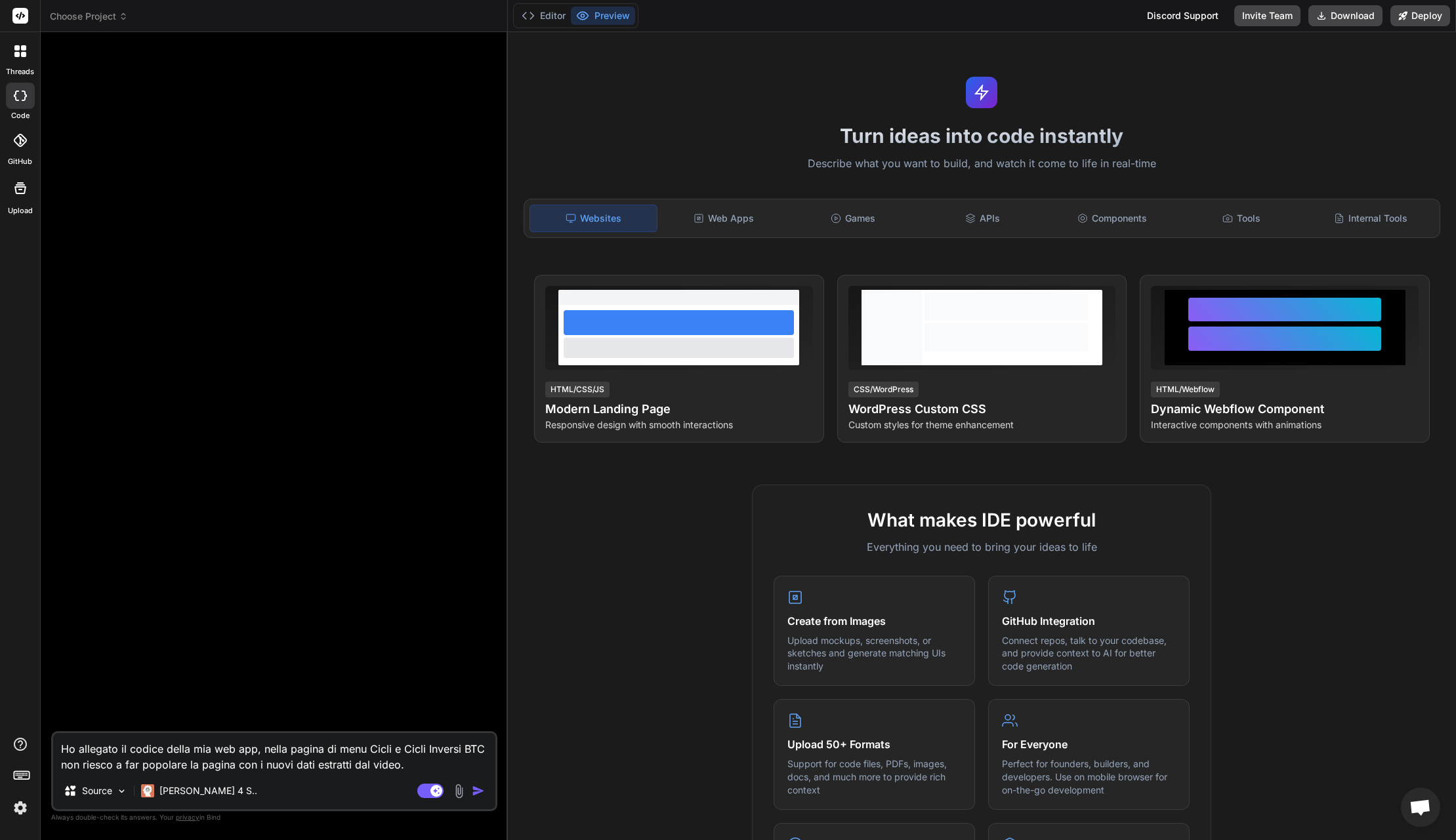
click at [479, 790] on img "button" at bounding box center [478, 791] width 13 height 13
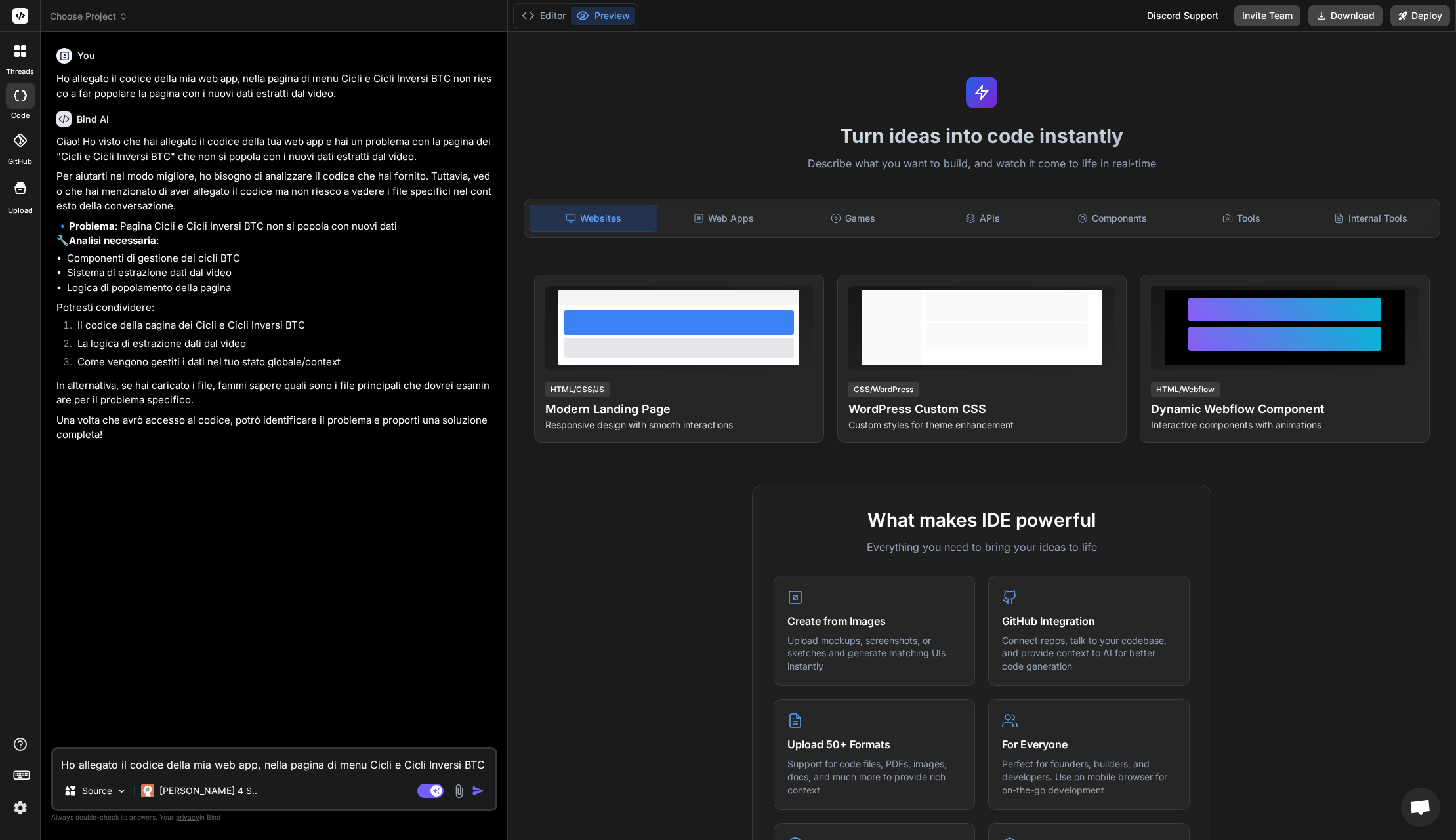
click at [462, 789] on img at bounding box center [459, 791] width 15 height 15
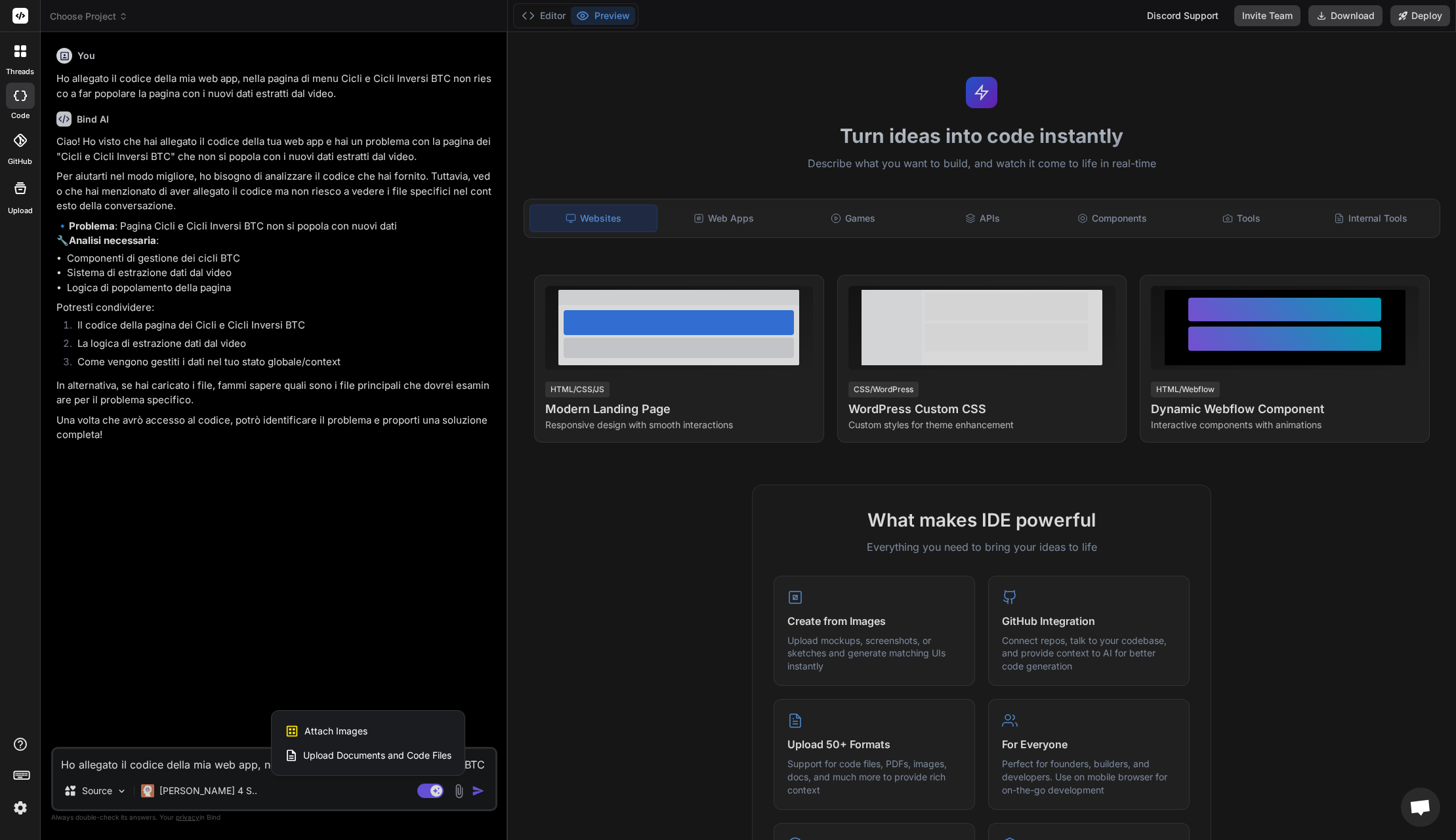
click at [360, 756] on span "Upload Documents and Code Files" at bounding box center [377, 756] width 148 height 13
type textarea "x"
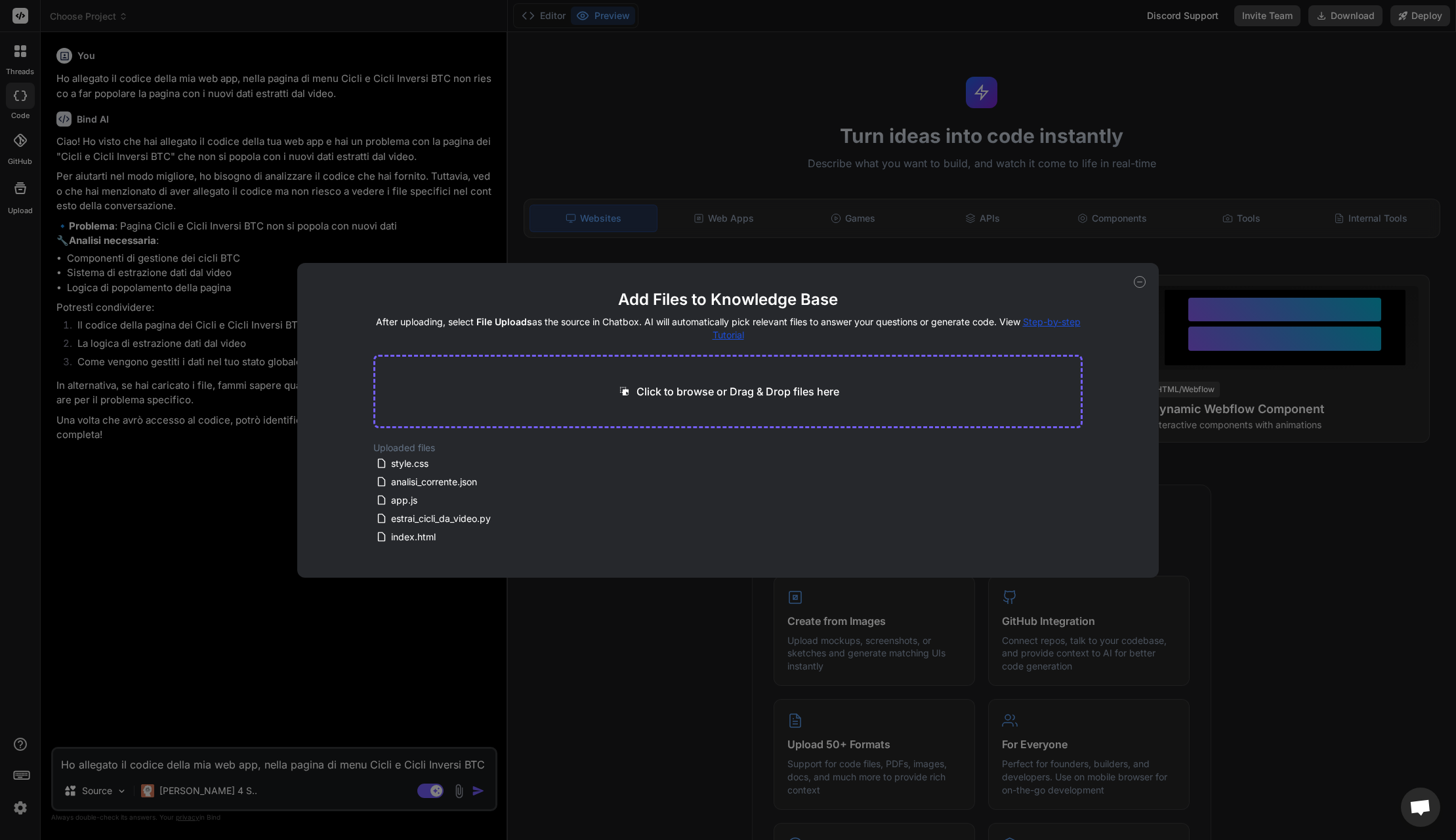
click at [687, 391] on p "Click to browse or Drag & Drop files here" at bounding box center [738, 391] width 202 height 16
type input "C:\fakepath\analisi_corrente.json"
click at [500, 454] on icon at bounding box center [501, 451] width 6 height 6
click at [500, 454] on icon at bounding box center [502, 451] width 11 height 11
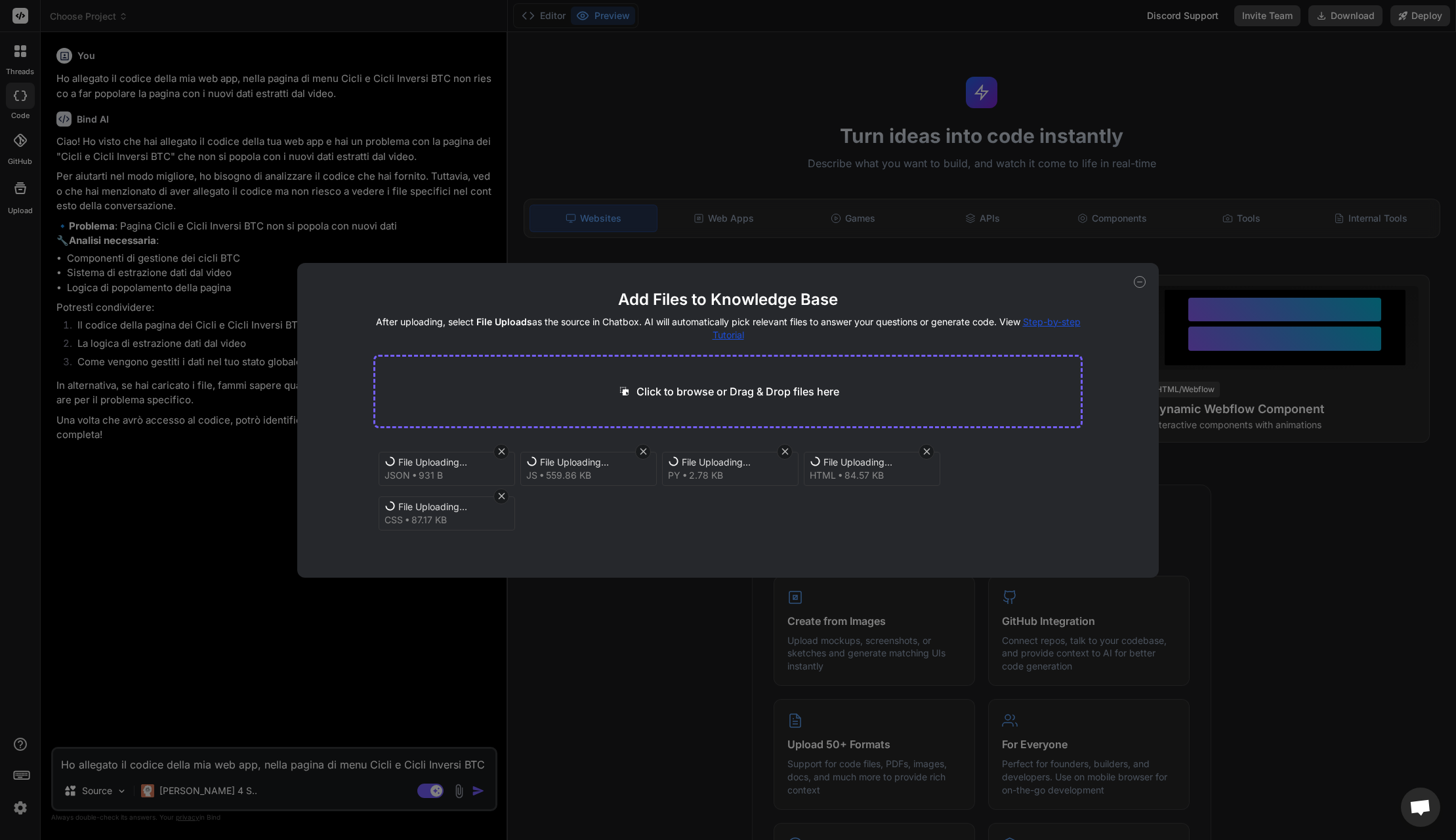
click at [1136, 284] on icon at bounding box center [1140, 282] width 12 height 12
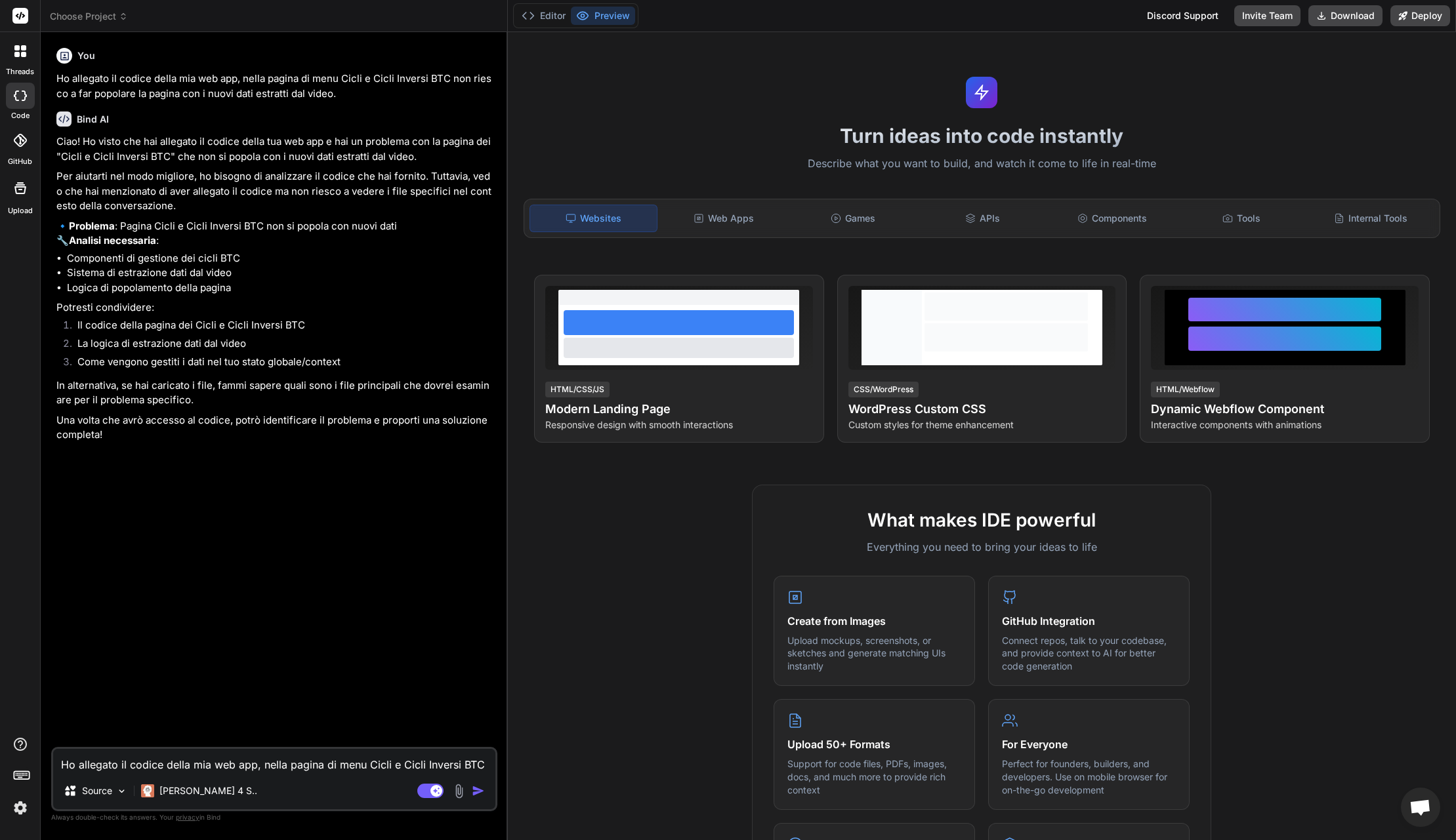
click at [457, 789] on img at bounding box center [459, 791] width 15 height 15
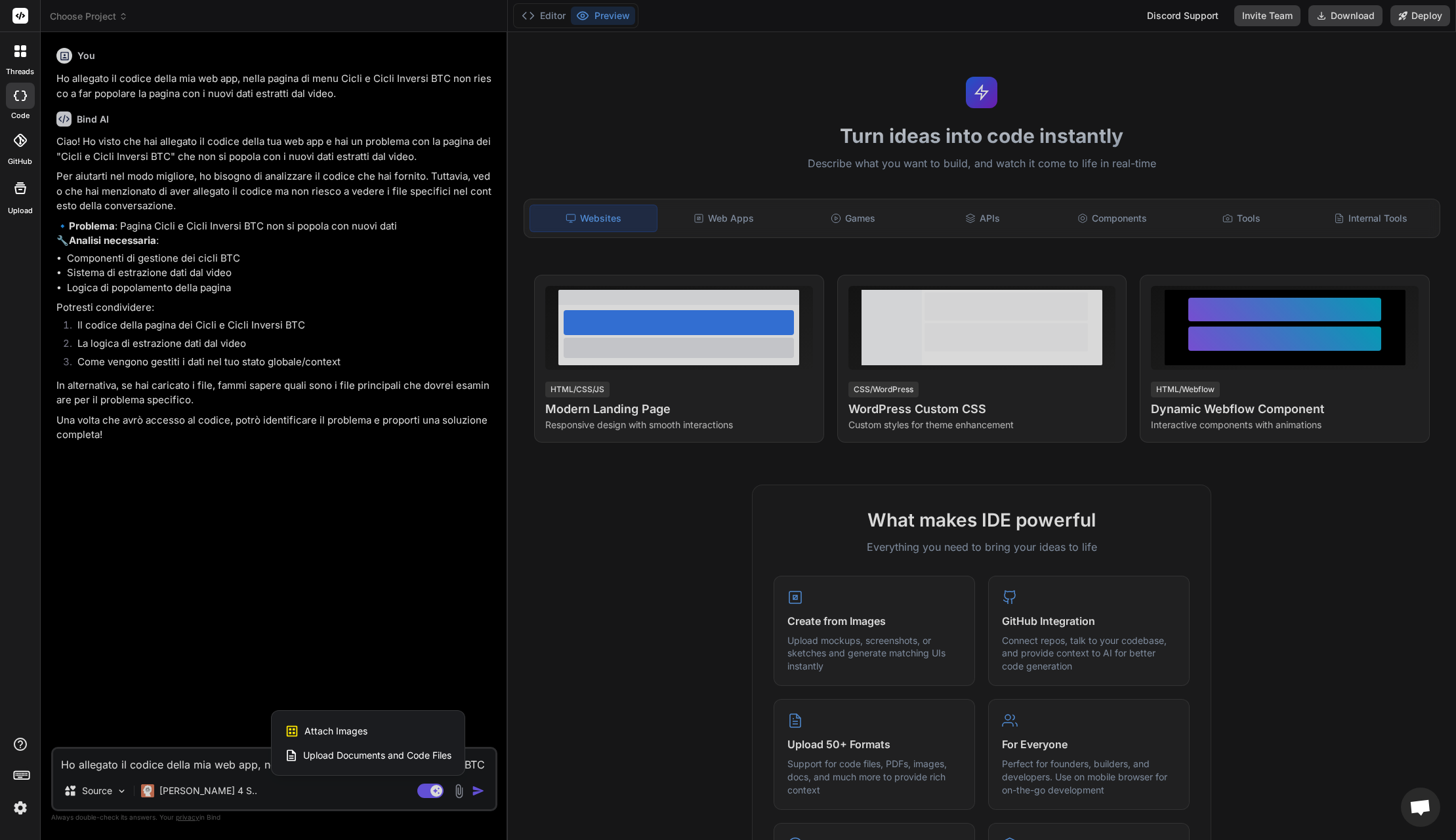
click at [341, 757] on span "Upload Documents and Code Files" at bounding box center [377, 756] width 148 height 13
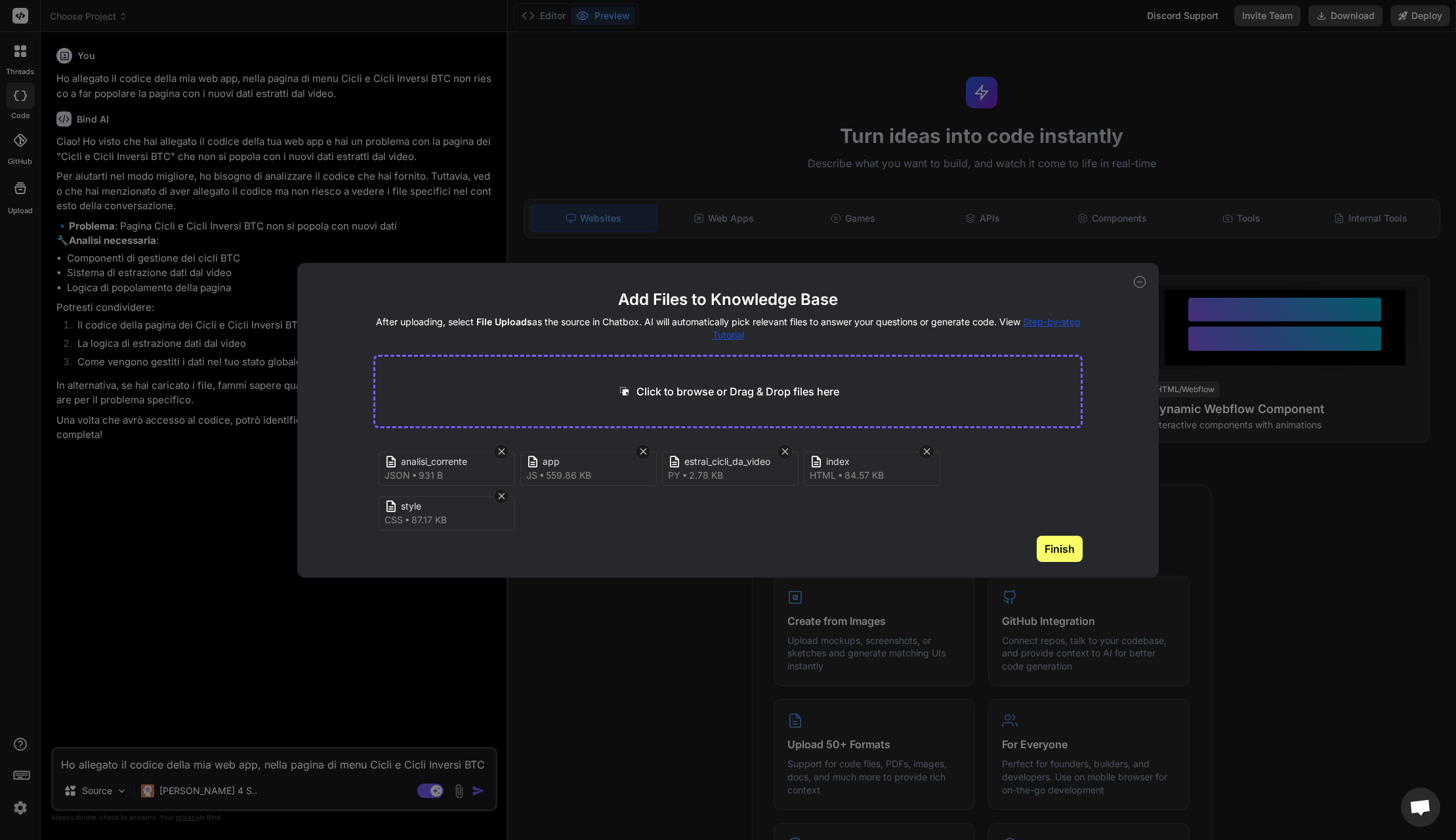
click at [1056, 549] on button "Finish" at bounding box center [1060, 548] width 46 height 26
click at [1135, 283] on icon at bounding box center [1140, 282] width 12 height 12
type textarea "x"
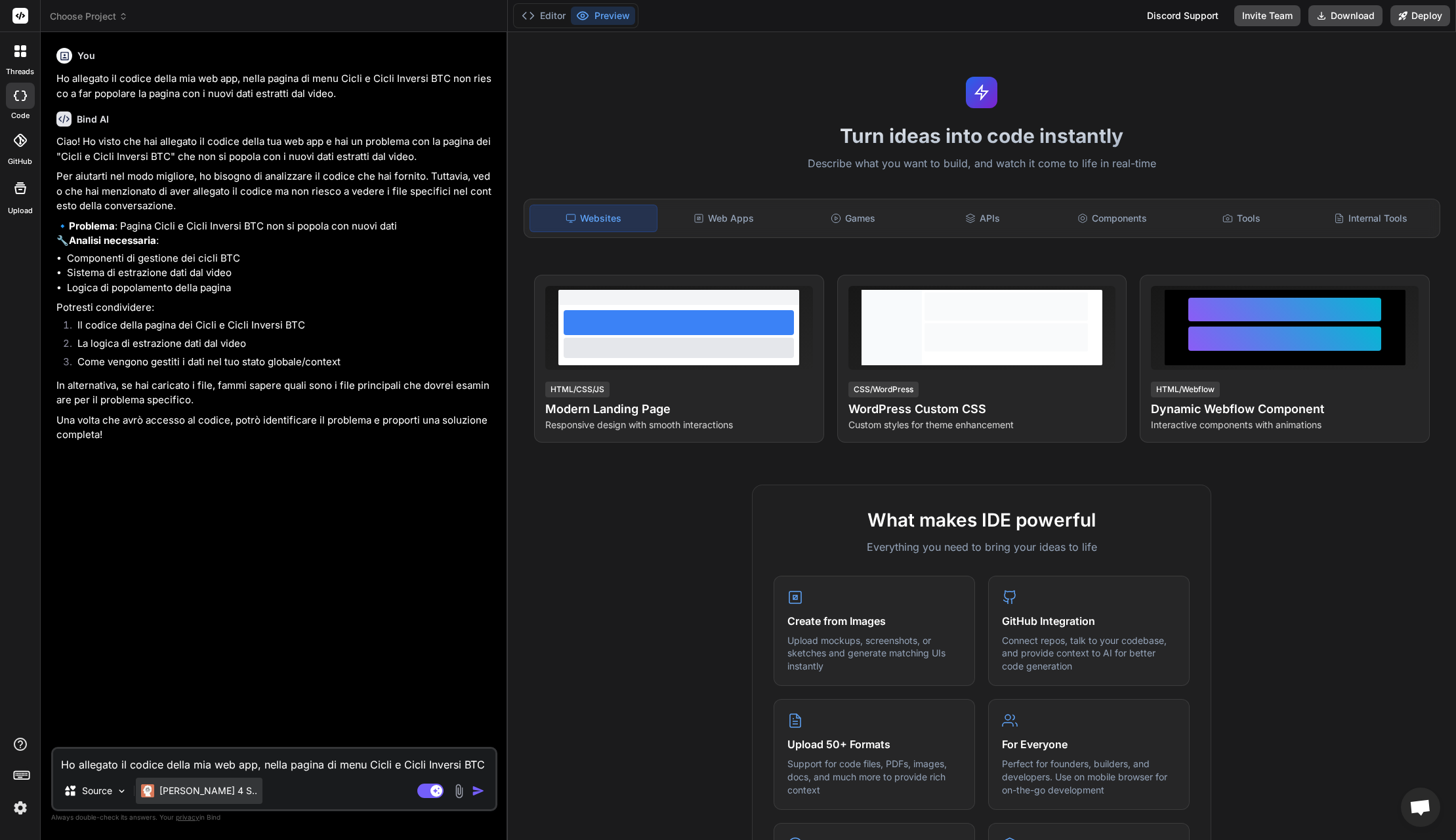
click at [195, 790] on p "Claude 4 S.." at bounding box center [208, 791] width 98 height 13
click at [211, 790] on p "Claude 4 S.." at bounding box center [208, 791] width 98 height 13
click at [210, 794] on p "Claude 4 S.." at bounding box center [208, 791] width 98 height 13
click at [246, 675] on div "You Ho allegato il codice della mia web app, nella pagina di menu Cicli e Cicli…" at bounding box center [275, 395] width 444 height 705
click at [104, 766] on textarea "Ho allegato il codice della mia web app, nella pagina di menu Cicli e Cicli Inv…" at bounding box center [274, 761] width 442 height 23
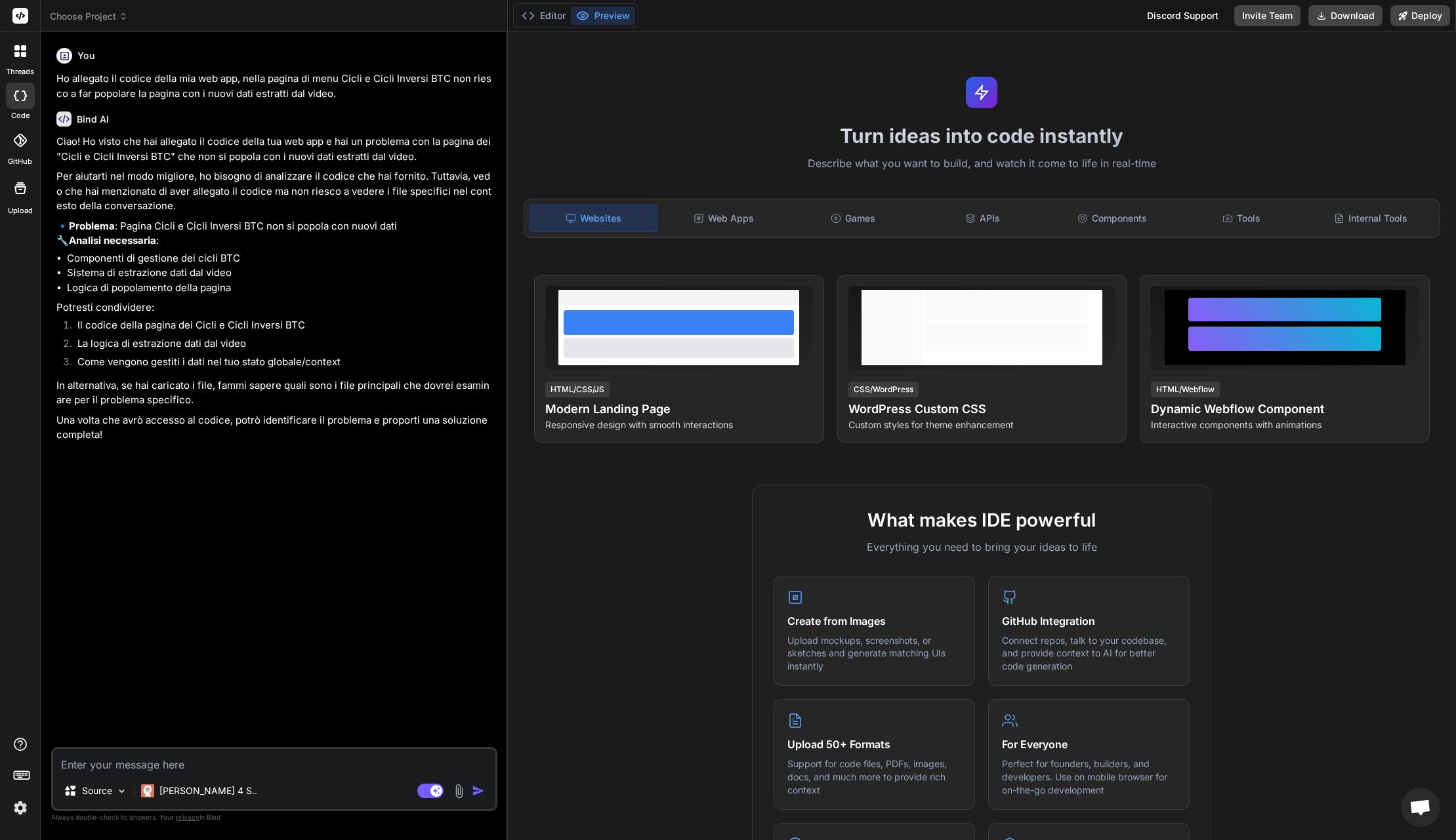
type textarea "c"
type textarea "x"
type textarea "co"
type textarea "x"
type textarea "con"
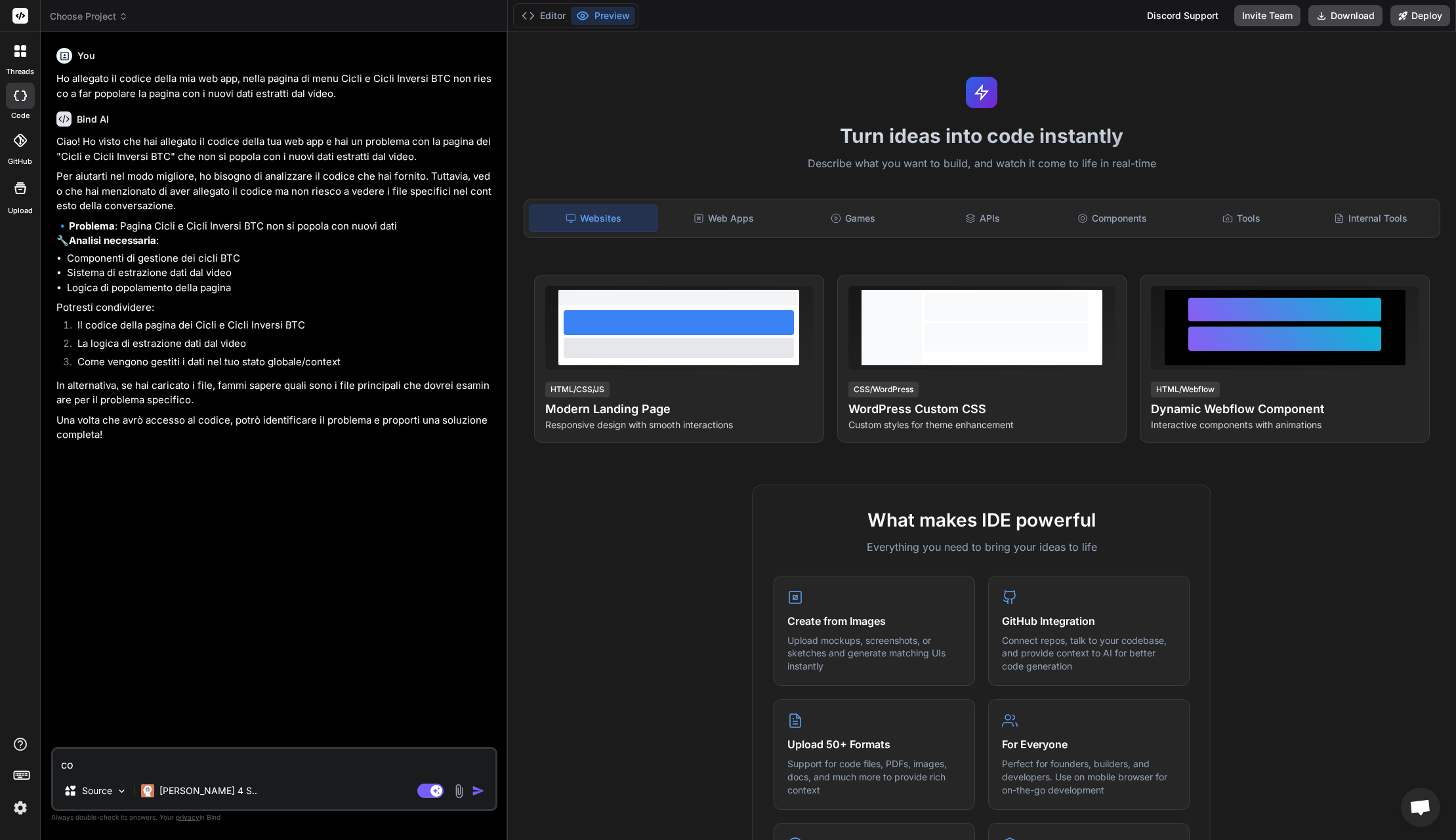
type textarea "x"
type textarea "cont"
type textarea "x"
type textarea "contr"
type textarea "x"
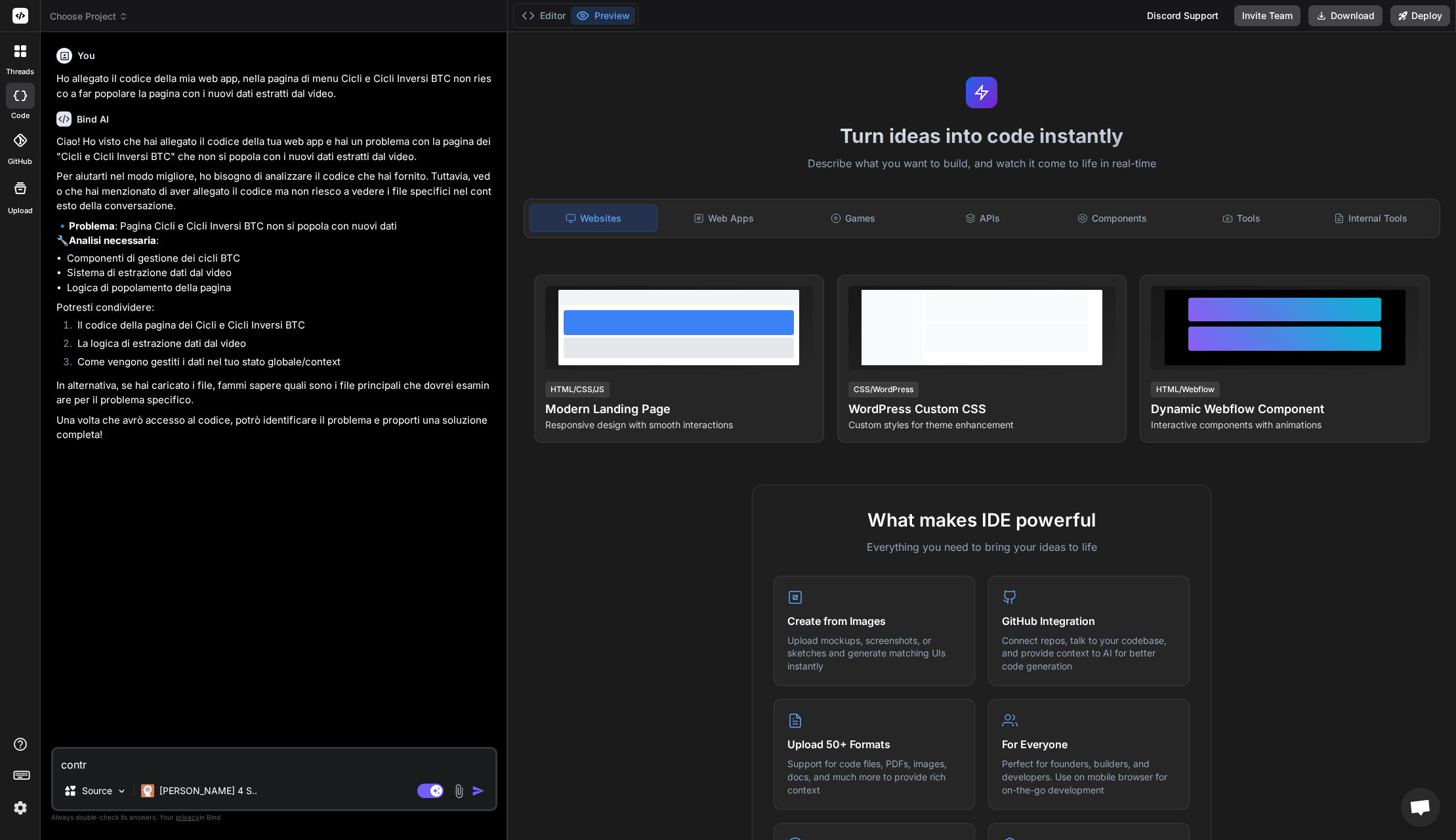
type textarea "contro"
type textarea "x"
type textarea "control"
type textarea "x"
type textarea "controll"
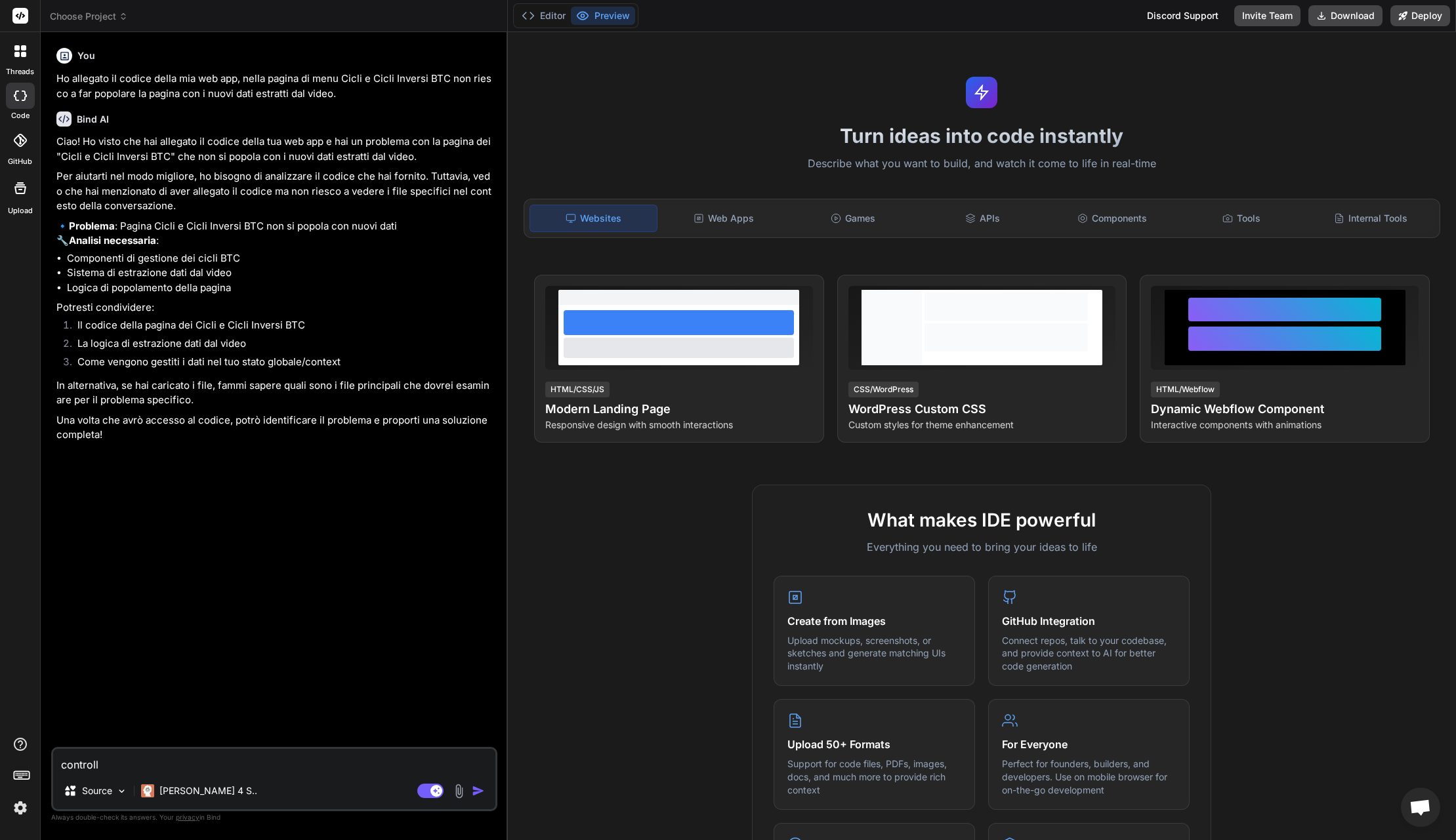
type textarea "x"
type textarea "controlla"
type textarea "x"
type textarea "controlla"
type textarea "x"
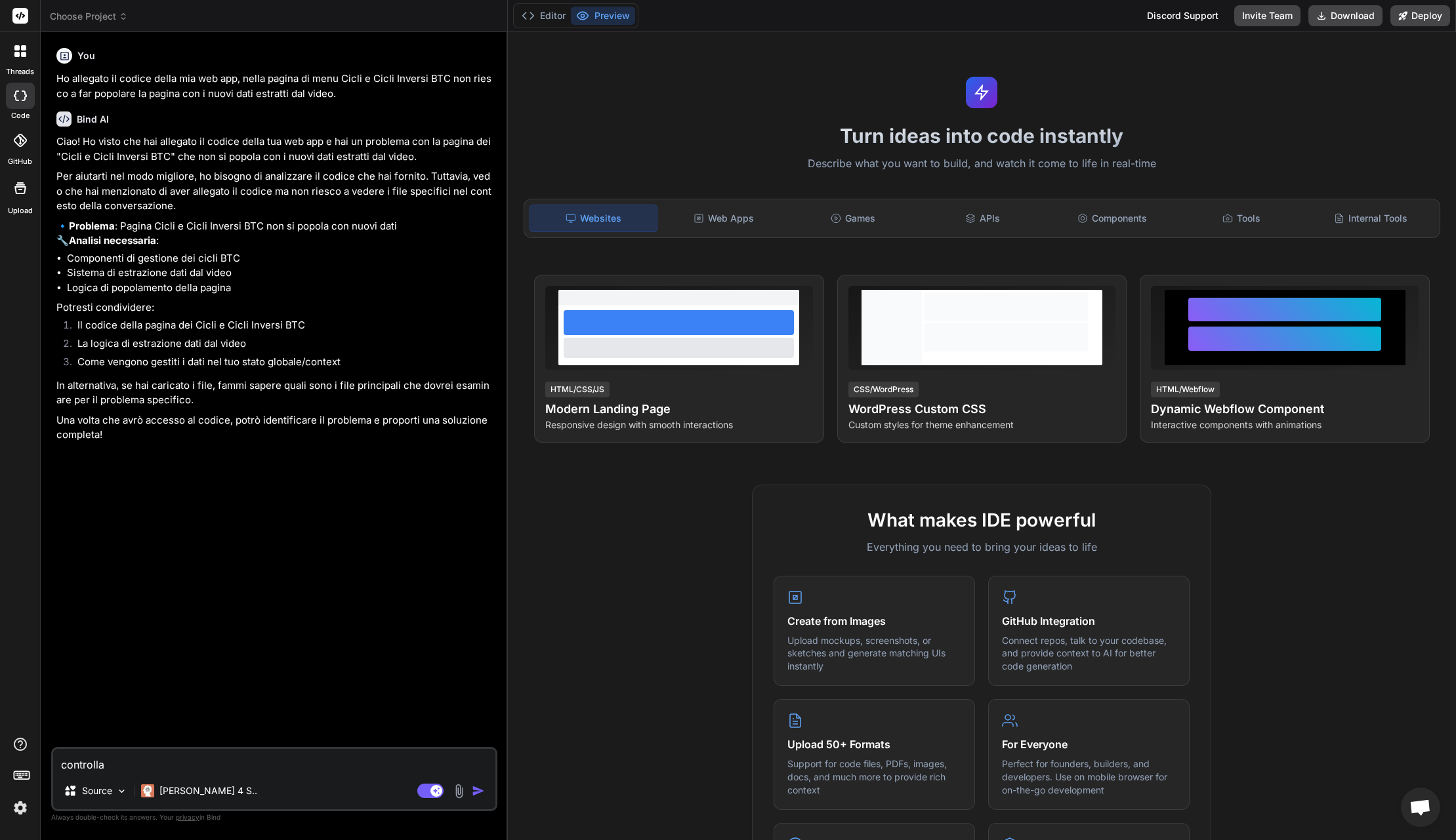
type textarea "controlla d"
type textarea "x"
type textarea "controlla di"
type textarea "x"
type textarea "controlla di"
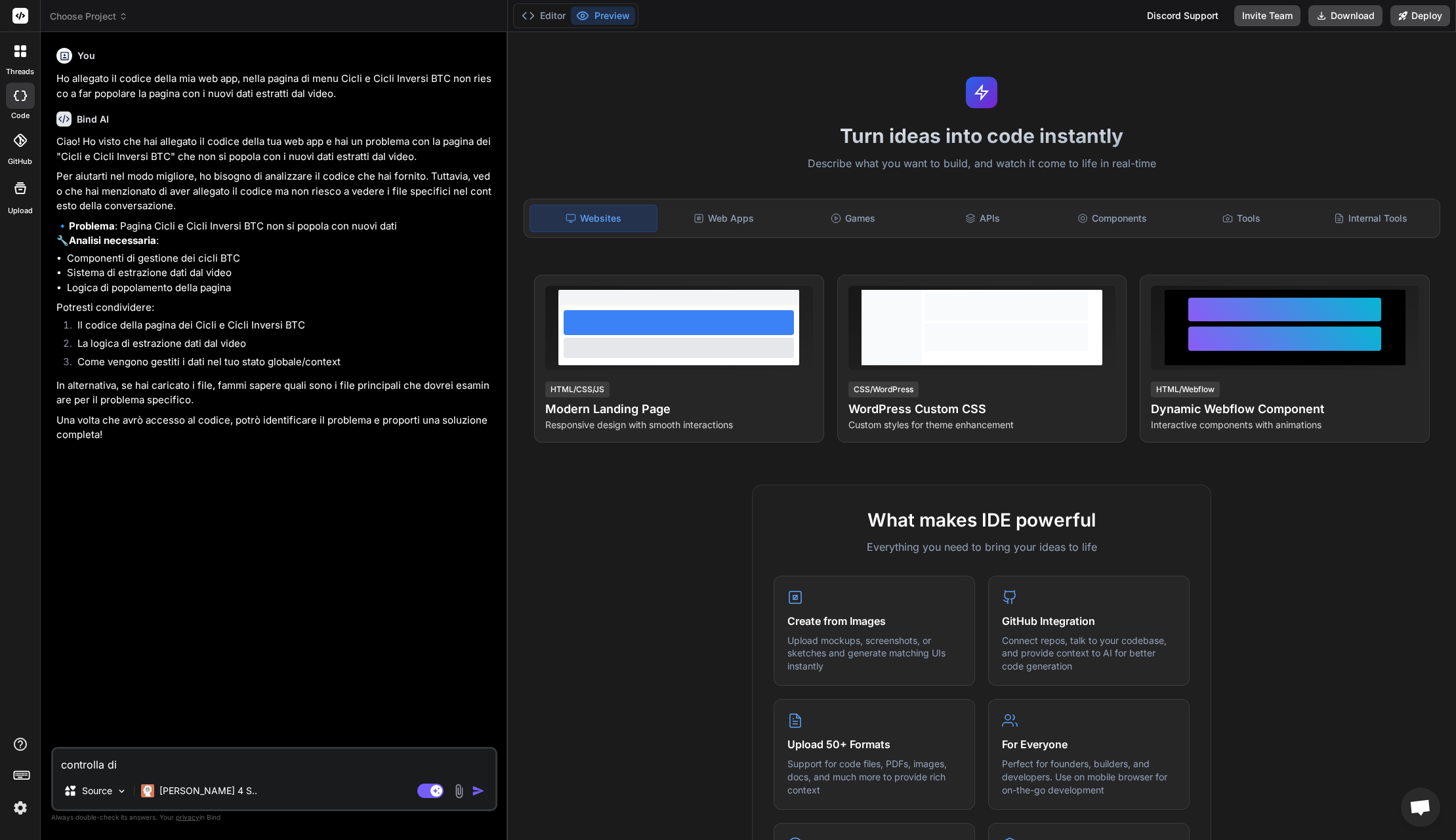
type textarea "x"
type textarea "controlla di n"
type textarea "x"
type textarea "controlla di nu"
type textarea "x"
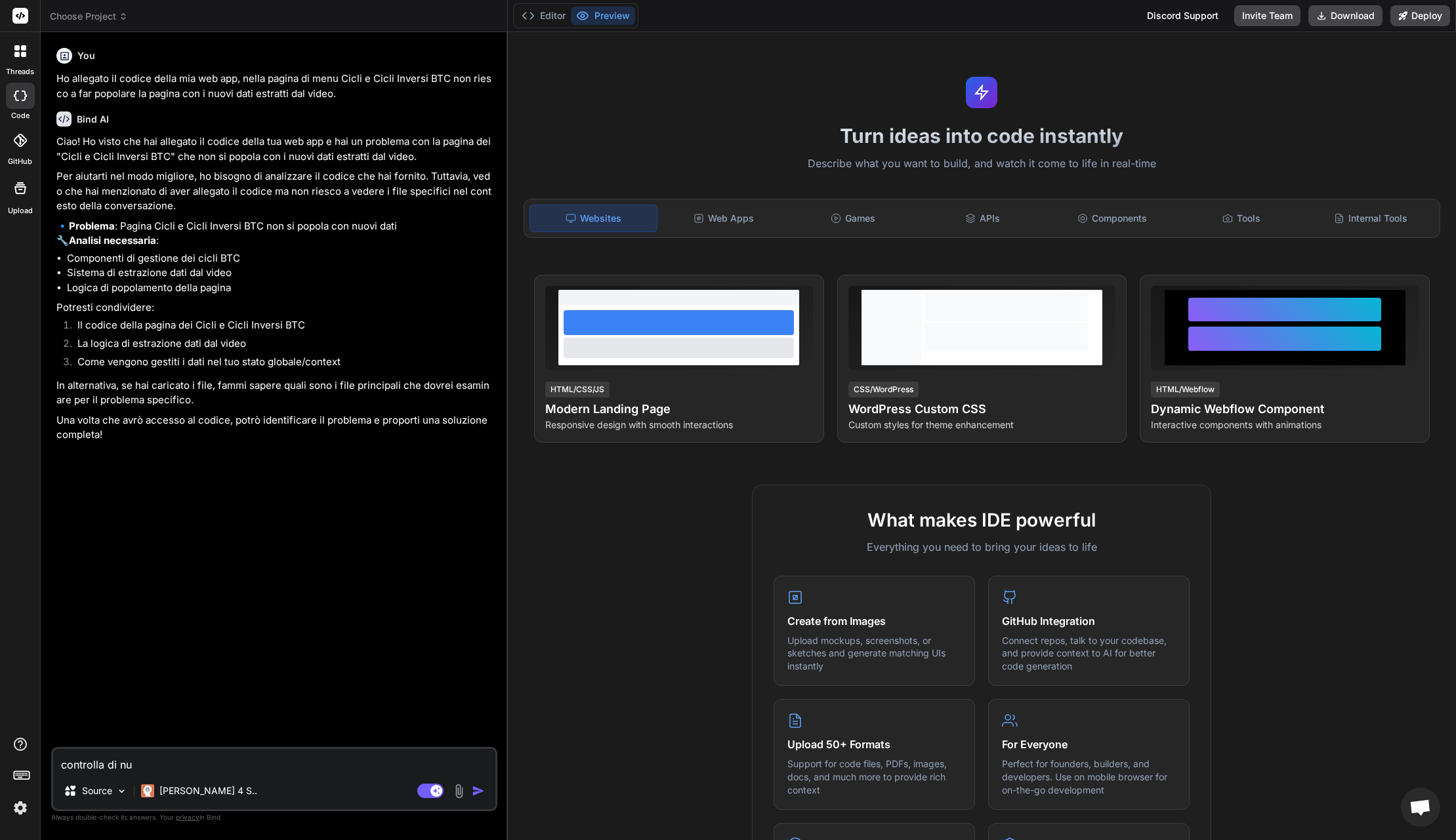
type textarea "controlla di nuo"
type textarea "x"
type textarea "controlla di nuov"
type textarea "x"
type textarea "controlla di nuovo"
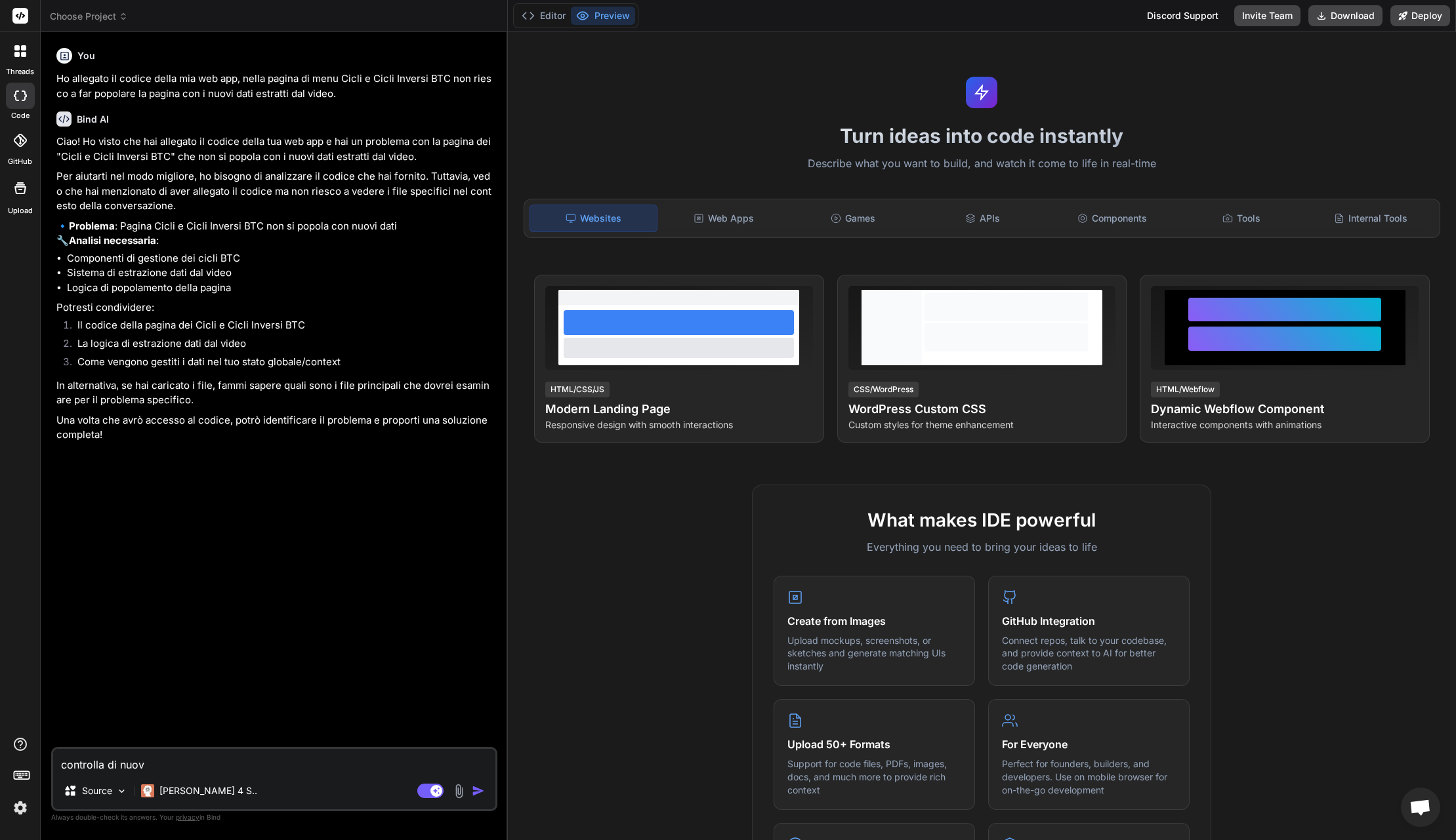
type textarea "x"
type textarea "controlla di nuovo"
type textarea "x"
type textarea "controlla di nuovo s"
type textarea "x"
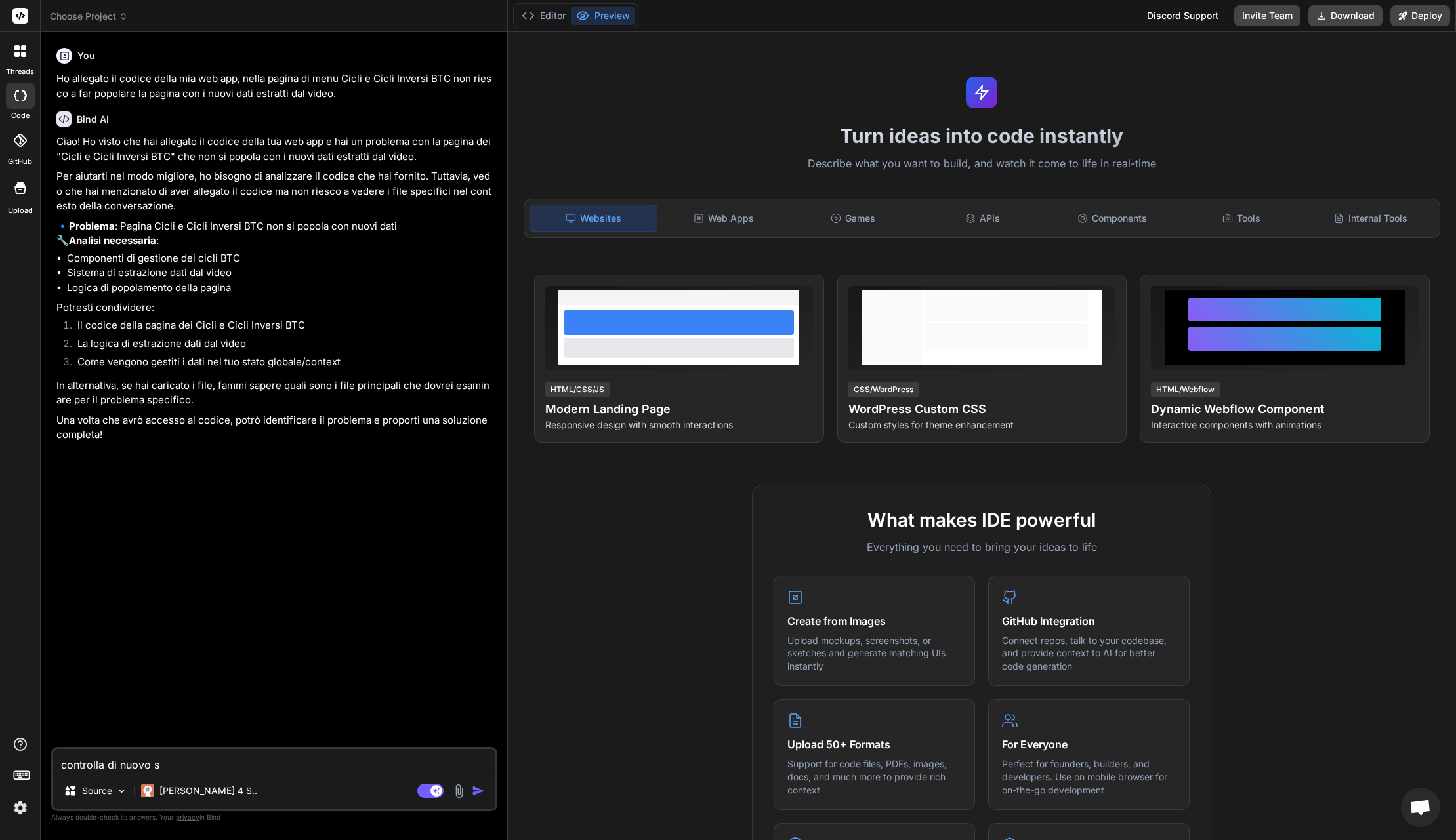
type textarea "controlla di nuovo se"
type textarea "x"
type textarea "controlla di nuovo se"
type textarea "x"
type textarea "controlla di nuovo se t"
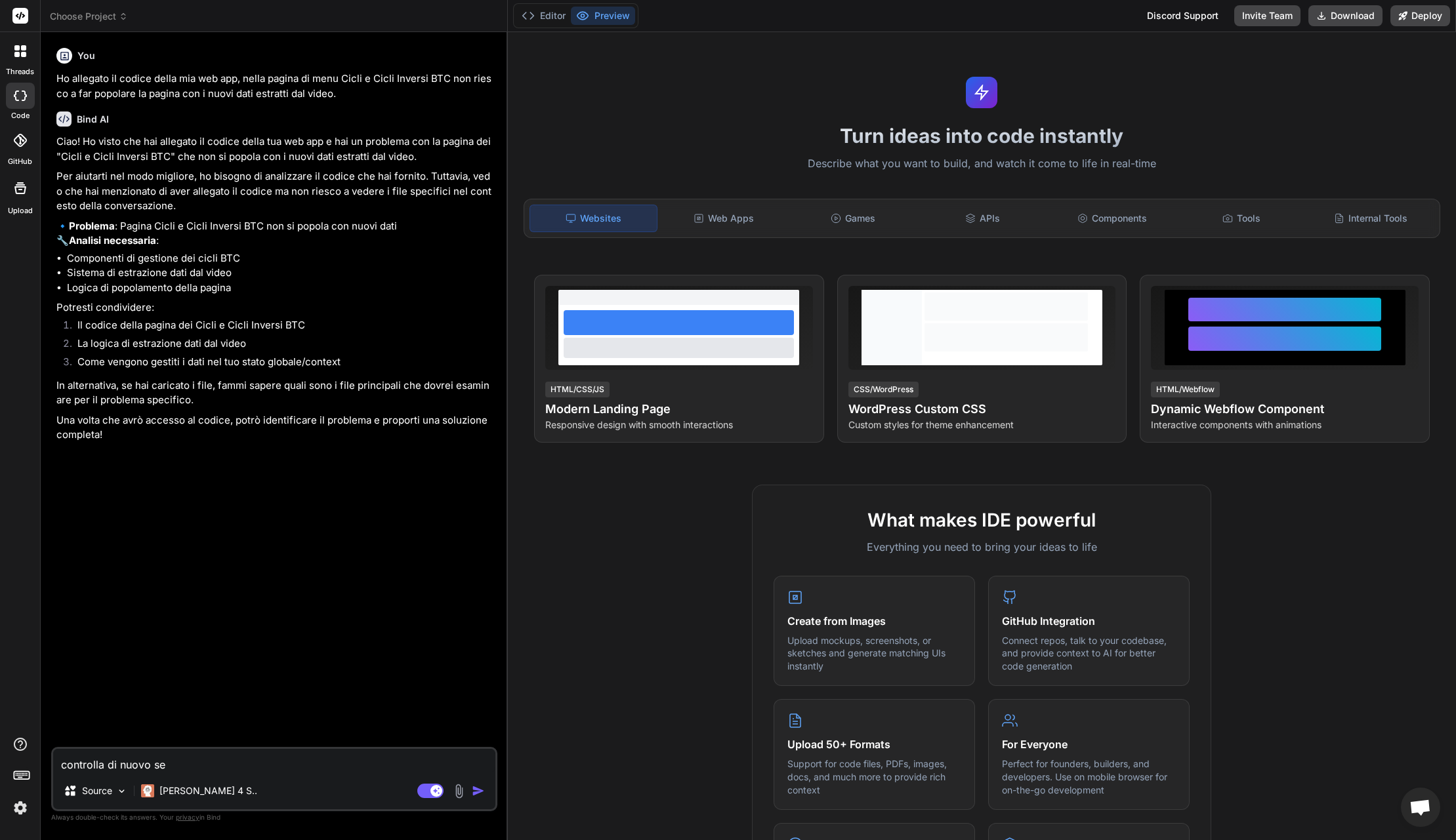
type textarea "x"
type textarea "controlla di nuovo se tr"
type textarea "x"
type textarea "controlla di nuovo se tro"
type textarea "x"
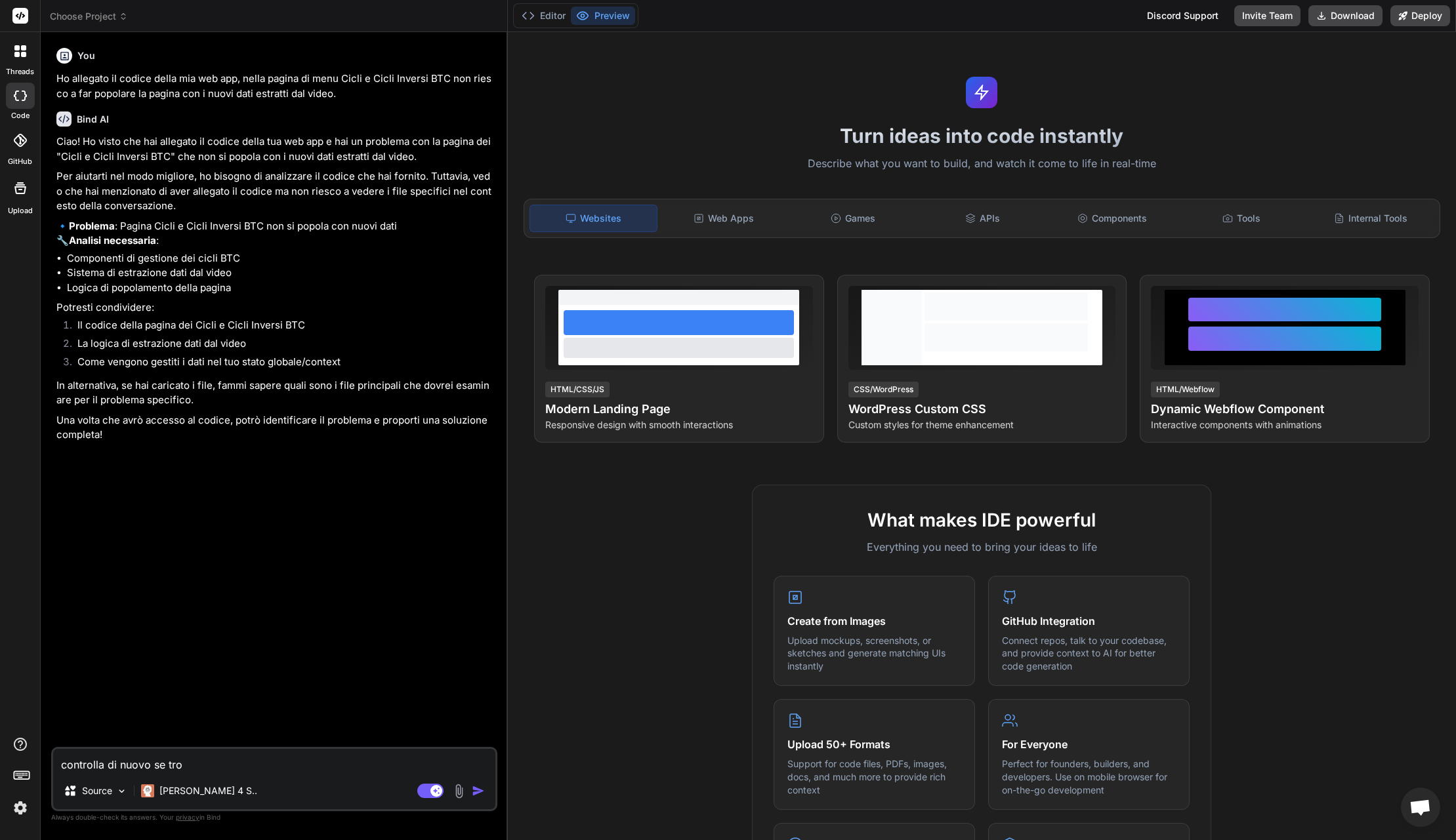
type textarea "controlla di nuovo se trov"
type textarea "x"
type textarea "controlla di nuovo se trovi"
type textarea "x"
type textarea "controlla di nuovo se trovi"
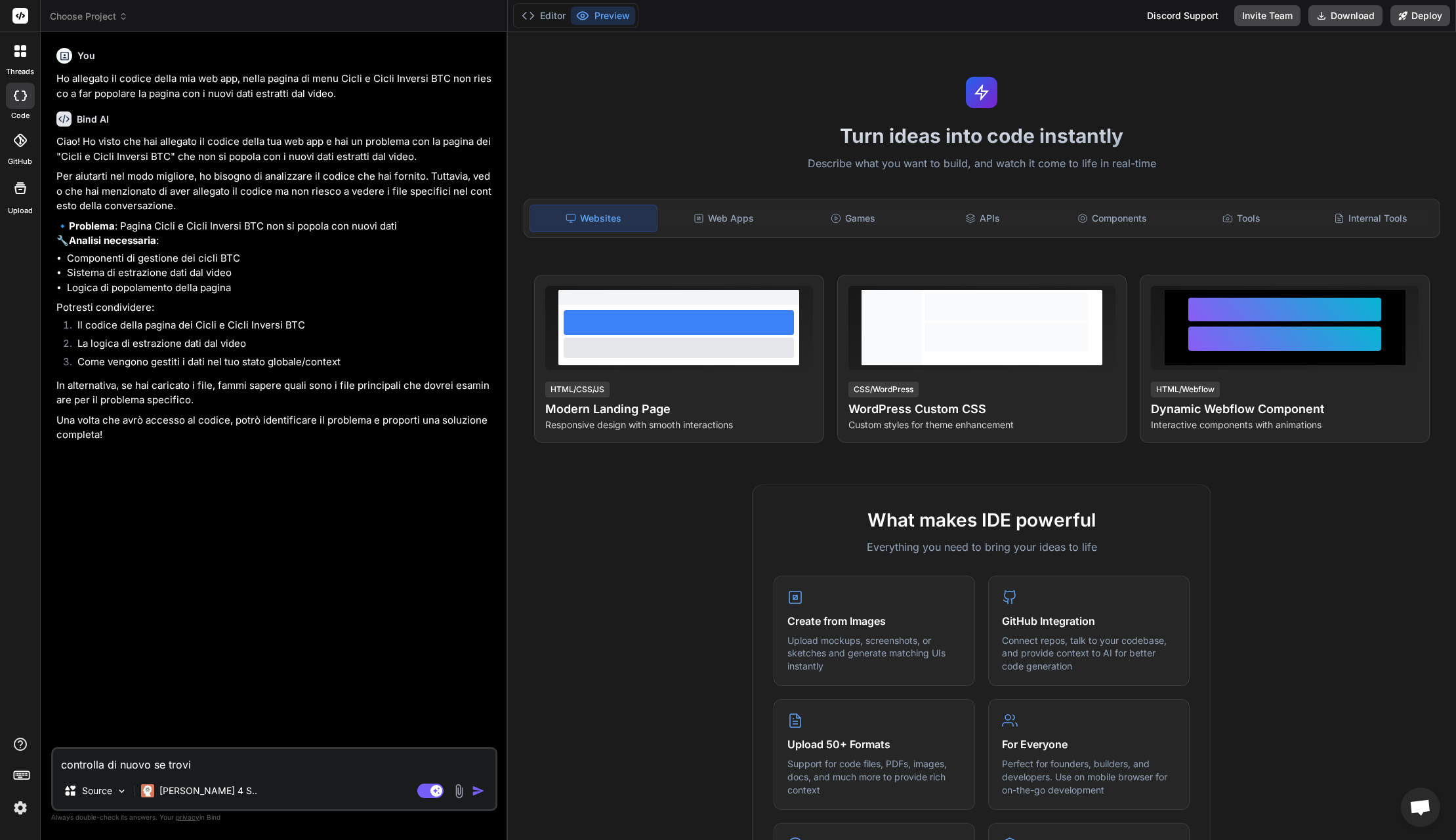
type textarea "x"
type textarea "controlla di nuovo se trovi i"
type textarea "x"
type textarea "controlla di nuovo se trovi i"
type textarea "x"
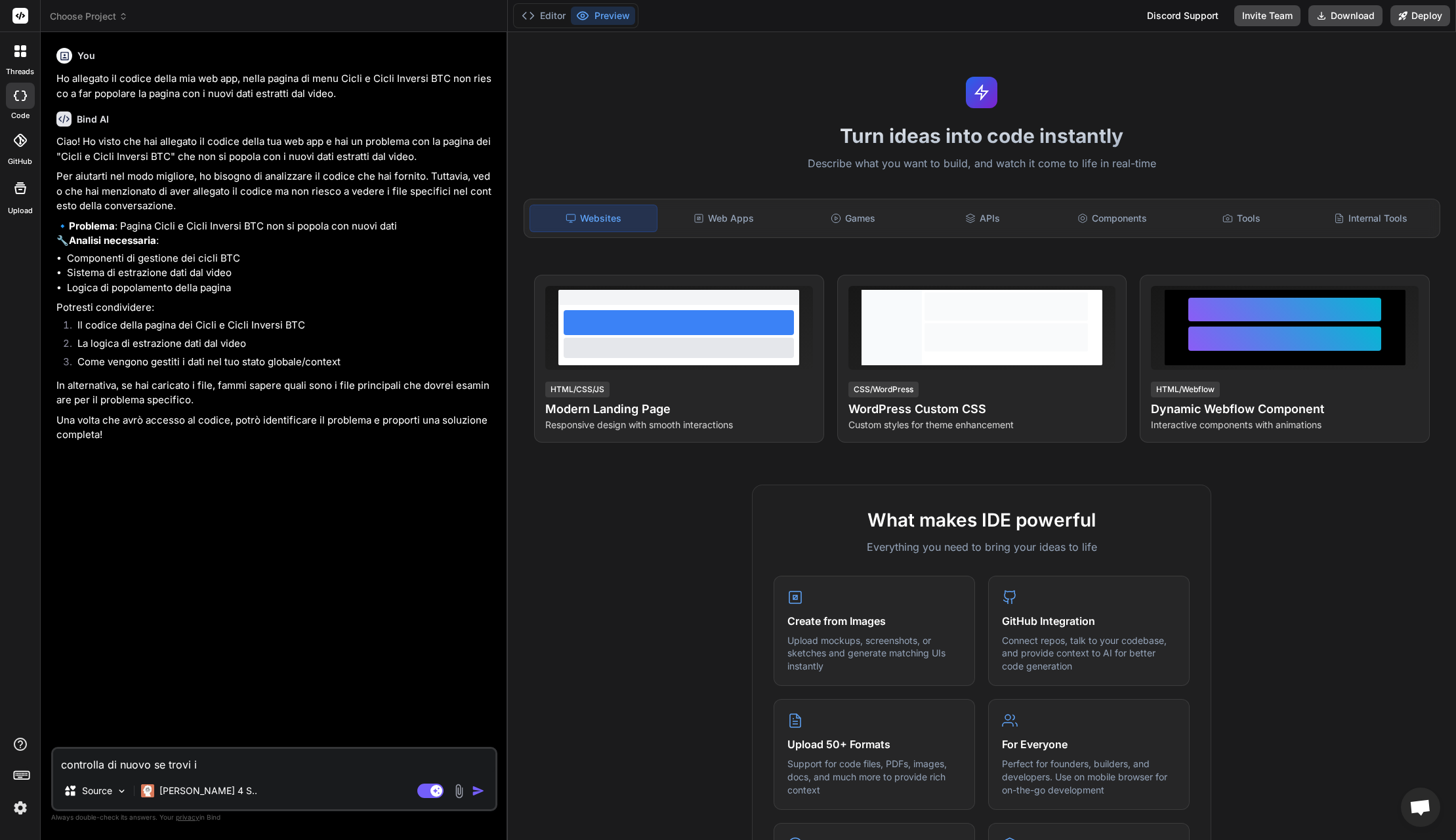
type textarea "controlla di nuovo se trovi i f"
type textarea "x"
type textarea "controlla di nuovo se trovi i fi"
type textarea "x"
type textarea "controlla di nuovo se trovi i fil"
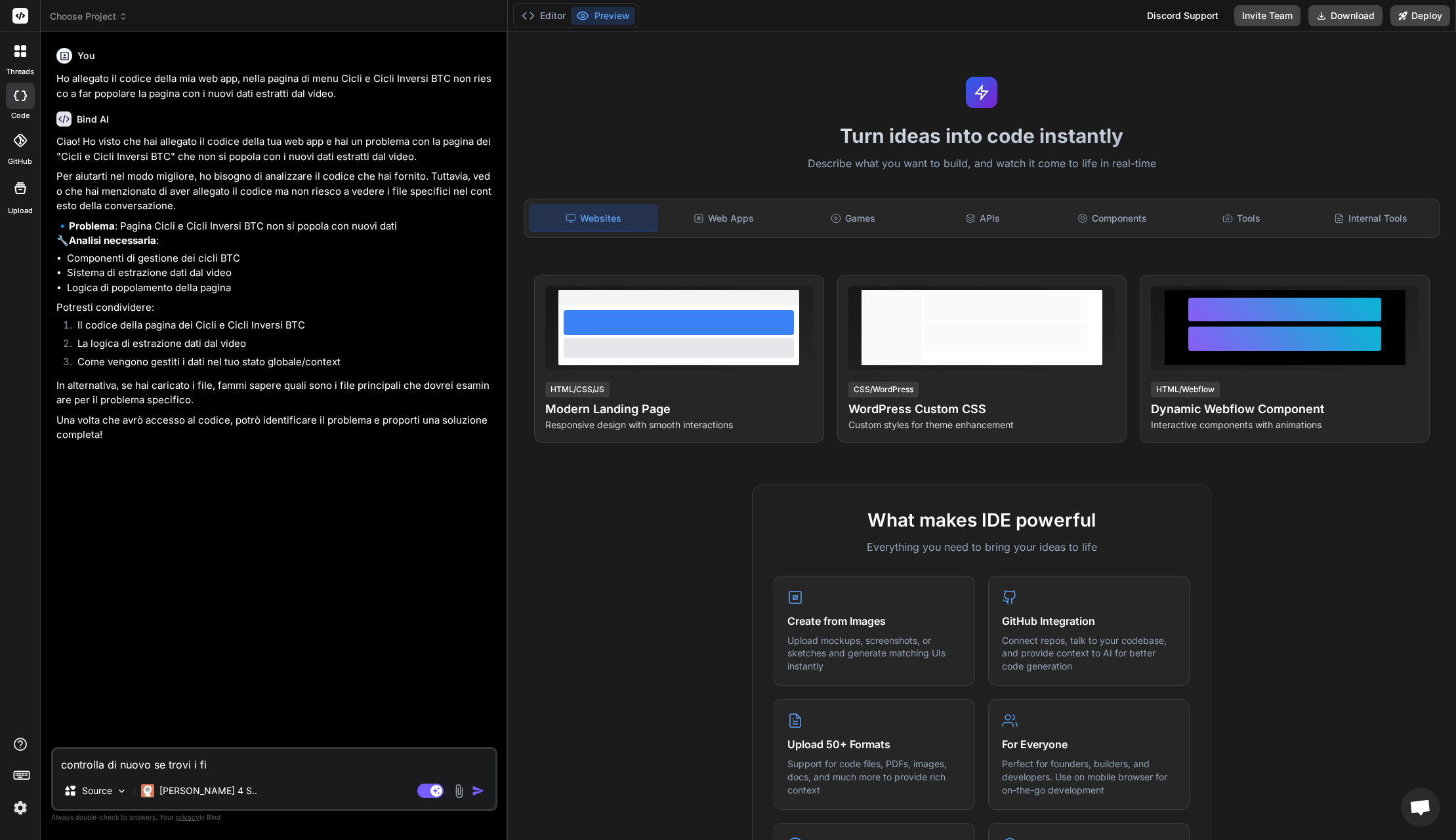
type textarea "x"
type textarea "controlla di nuovo se trovi i file"
type textarea "x"
type textarea "controlla di nuovo se trovi i file"
type textarea "x"
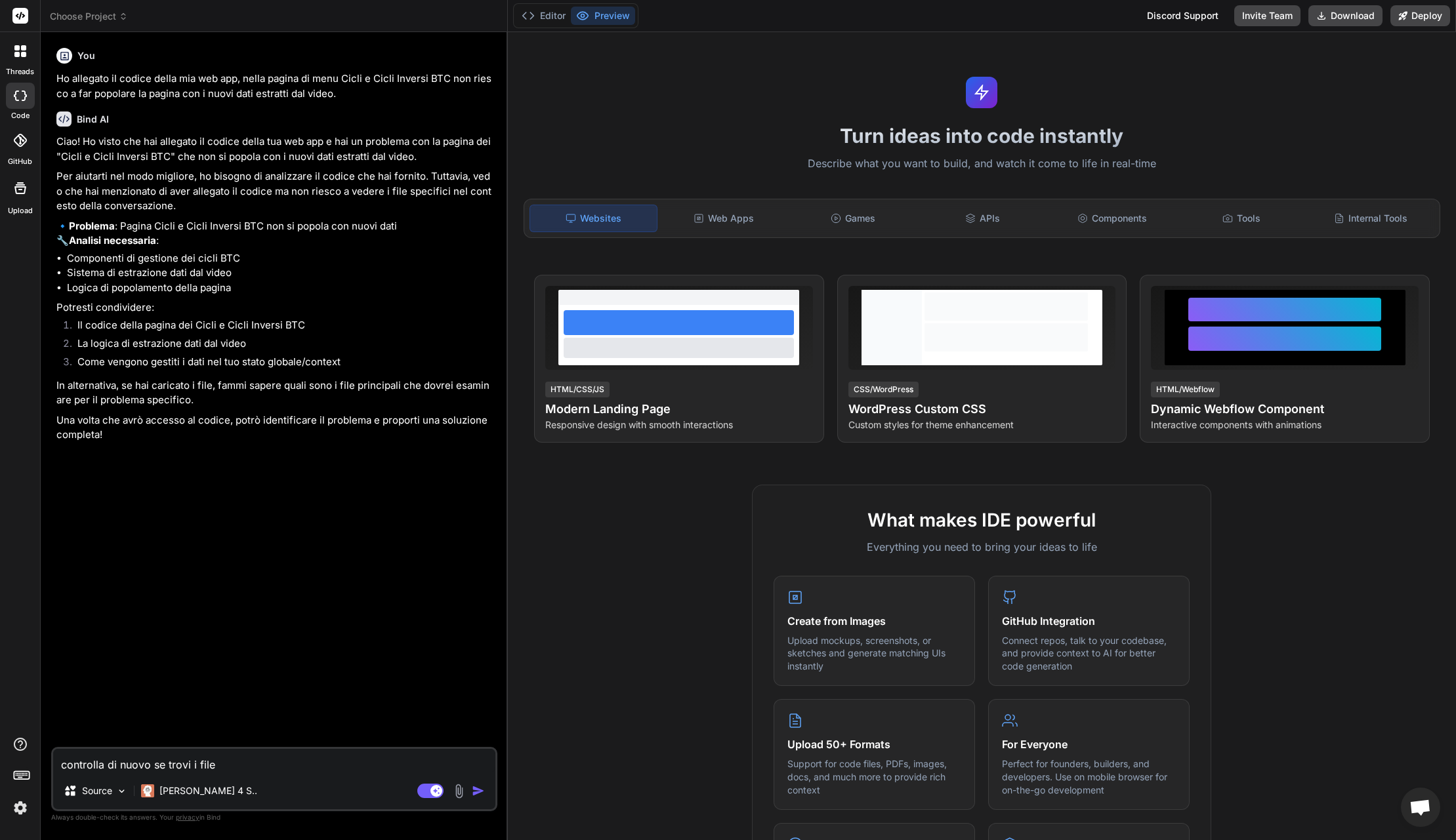
type textarea "controlla di nuovo se trovi i file s"
type textarea "x"
type textarea "controlla di nuovo se trovi i file so"
type textarea "x"
type textarea "controlla di nuovo se trovi i file sor"
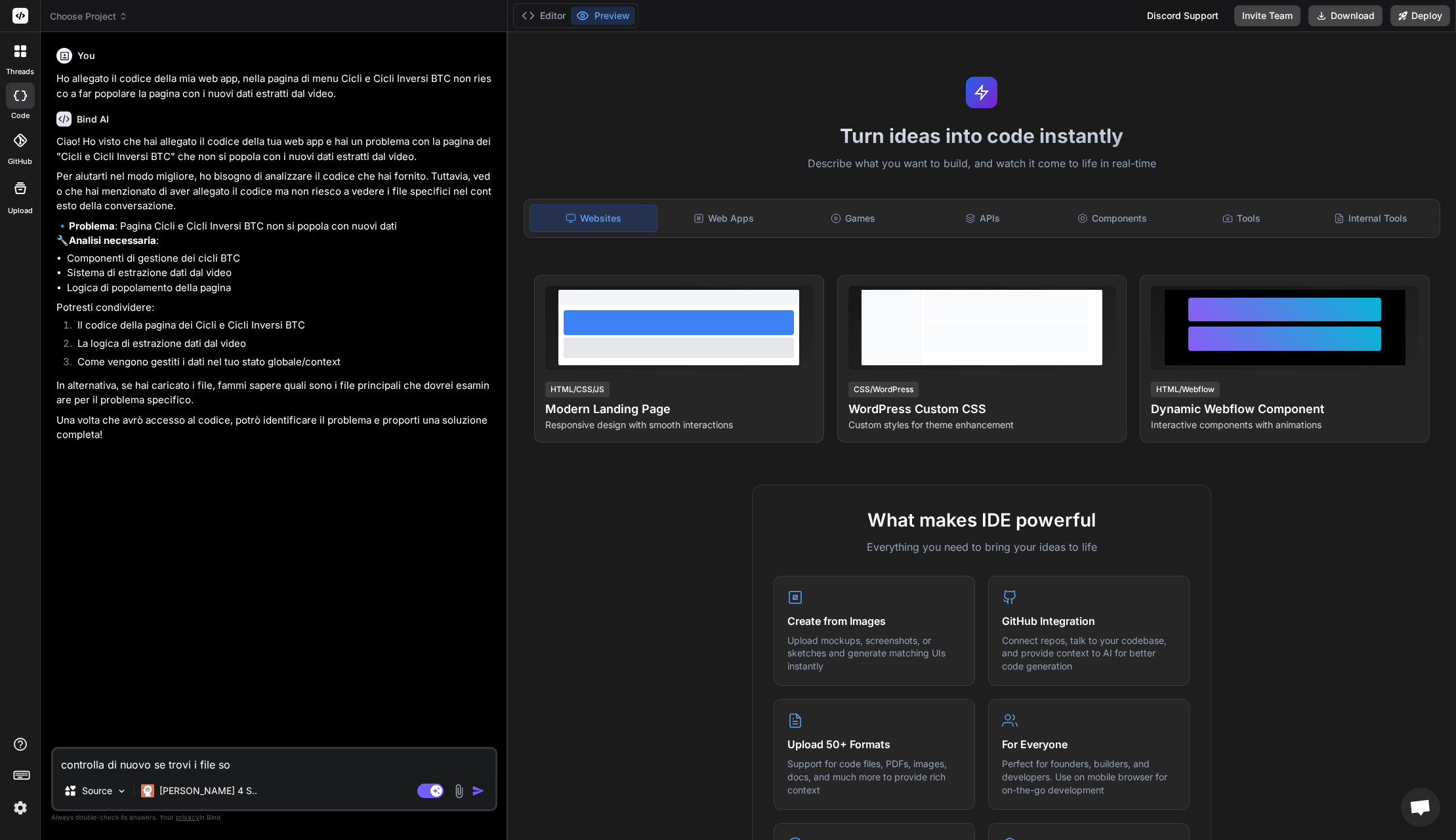
type textarea "x"
type textarea "controlla di nuovo se trovi i file sorg"
type textarea "x"
type textarea "controlla di nuovo se trovi i file sorge"
type textarea "x"
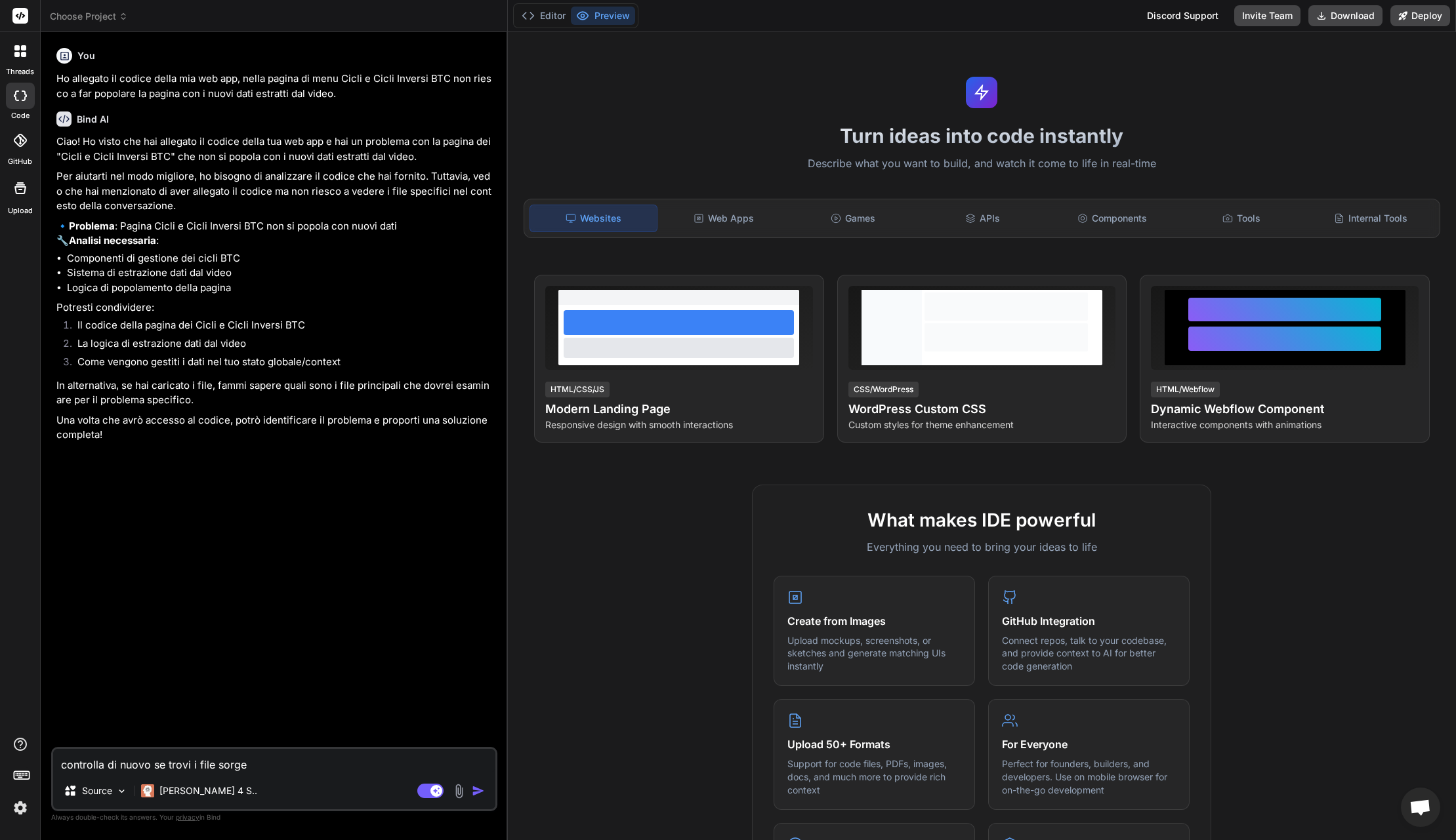
type textarea "controlla di nuovo se trovi i file sorgen"
type textarea "x"
type textarea "controlla di nuovo se trovi i file sorgent"
type textarea "x"
type textarea "controlla di nuovo se trovi i file sorgenti"
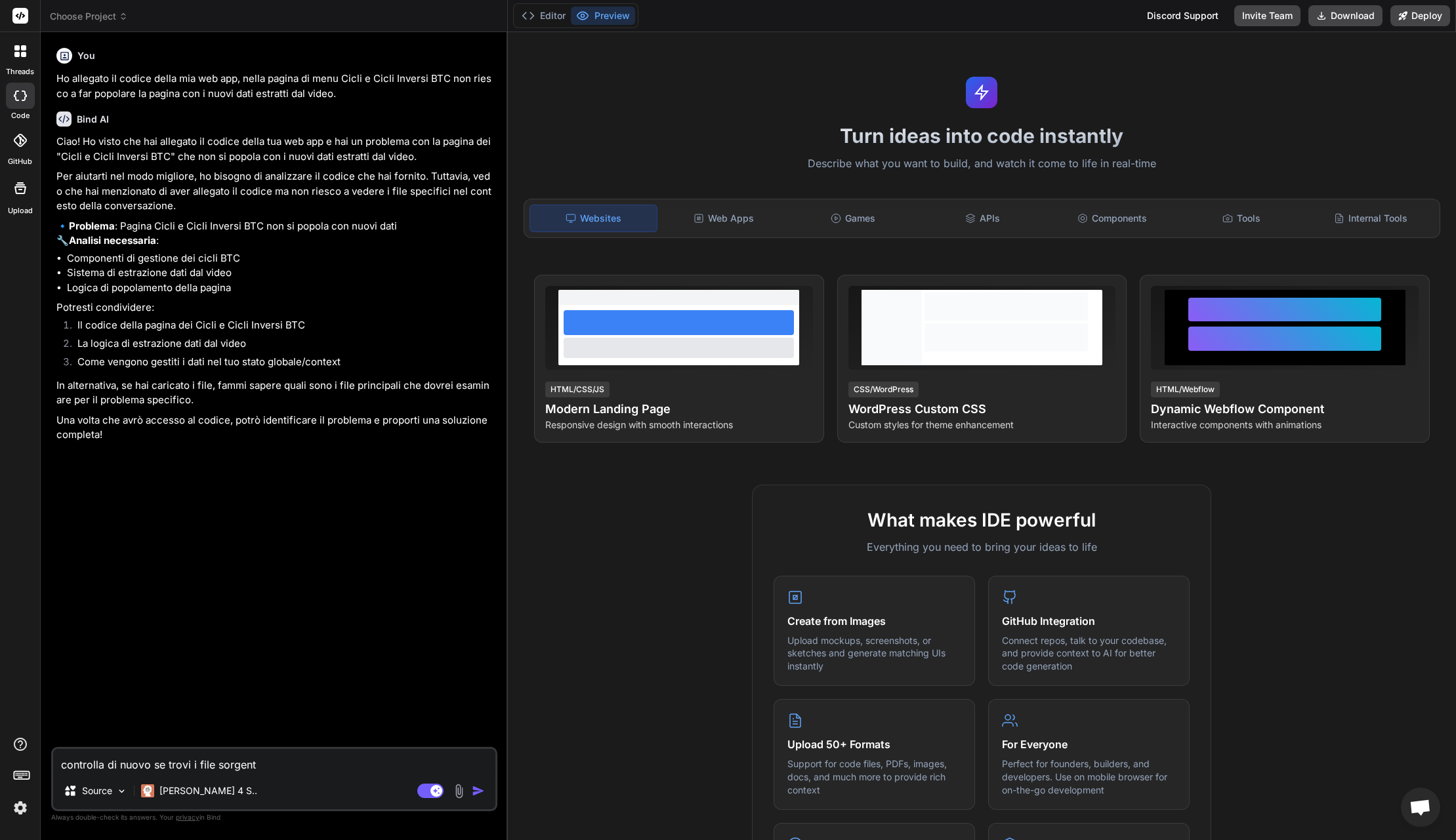
type textarea "x"
click at [196, 764] on textarea "controlla di nuovo se trovi i file sorgenti" at bounding box center [274, 761] width 442 height 23
type textarea "controlla di nuovo se trovi i mfile sorgenti"
type textarea "x"
type textarea "controlla di nuovo se trovi i mifile sorgenti"
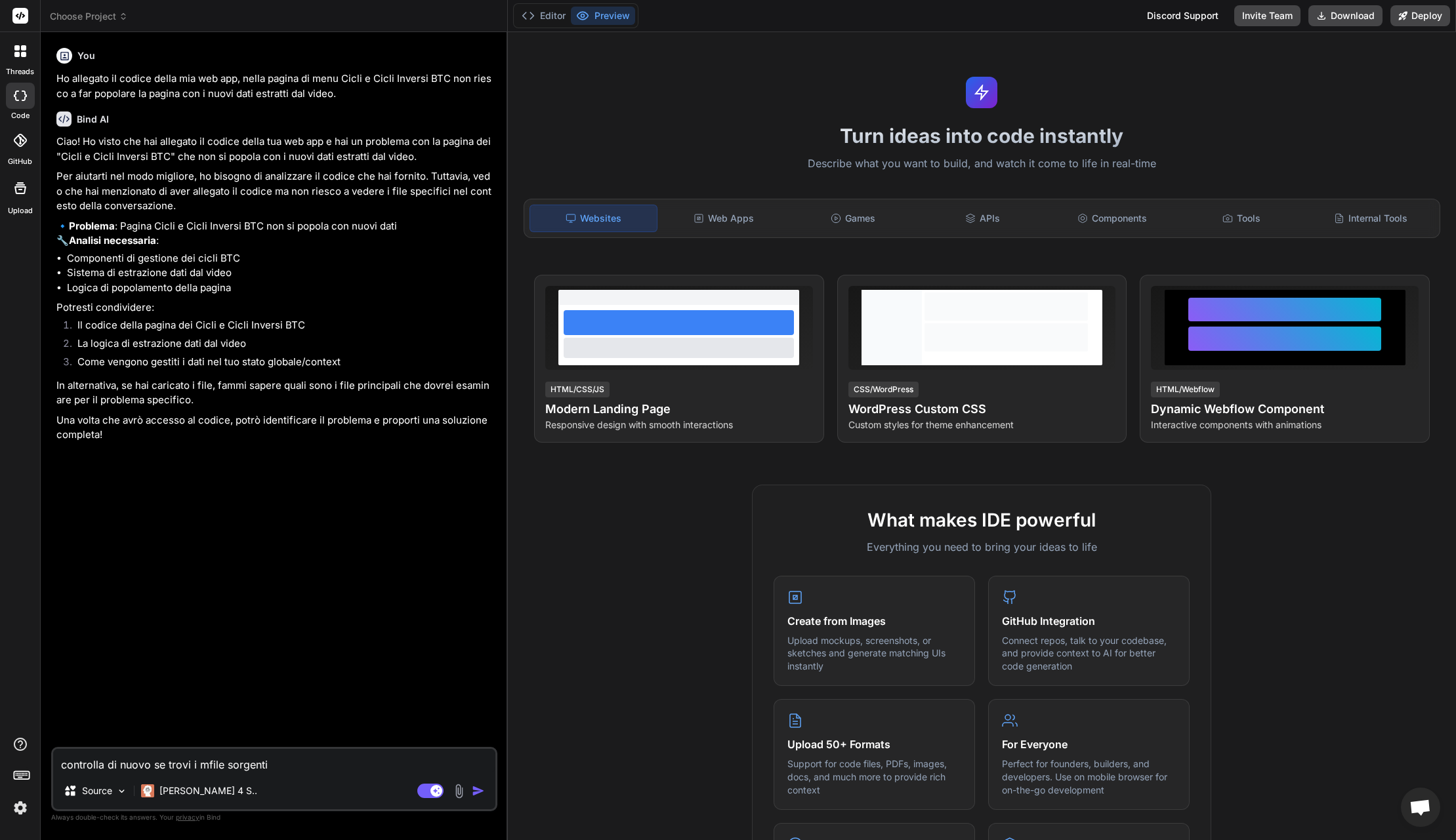
type textarea "x"
type textarea "controlla di nuovo se trovi i miefile sorgenti"
type textarea "x"
type textarea "controlla di nuovo se trovi i mieifile sorgenti"
type textarea "x"
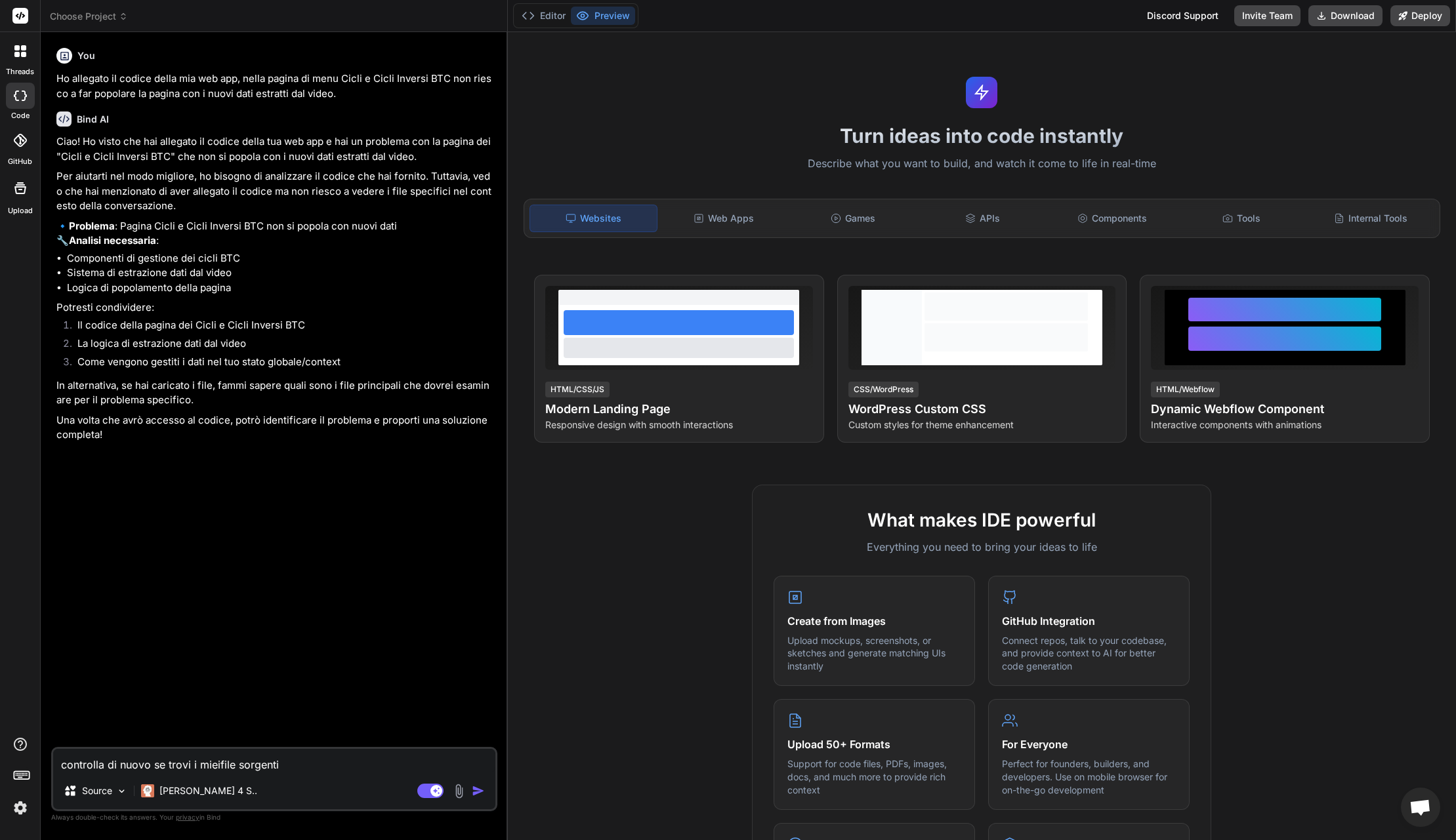
type textarea "controlla di nuovo se trovi i miei file sorgenti"
type textarea "x"
type textarea "controlla di nuovo se trovi i miei file sorgenti"
click at [478, 791] on img "button" at bounding box center [478, 791] width 13 height 13
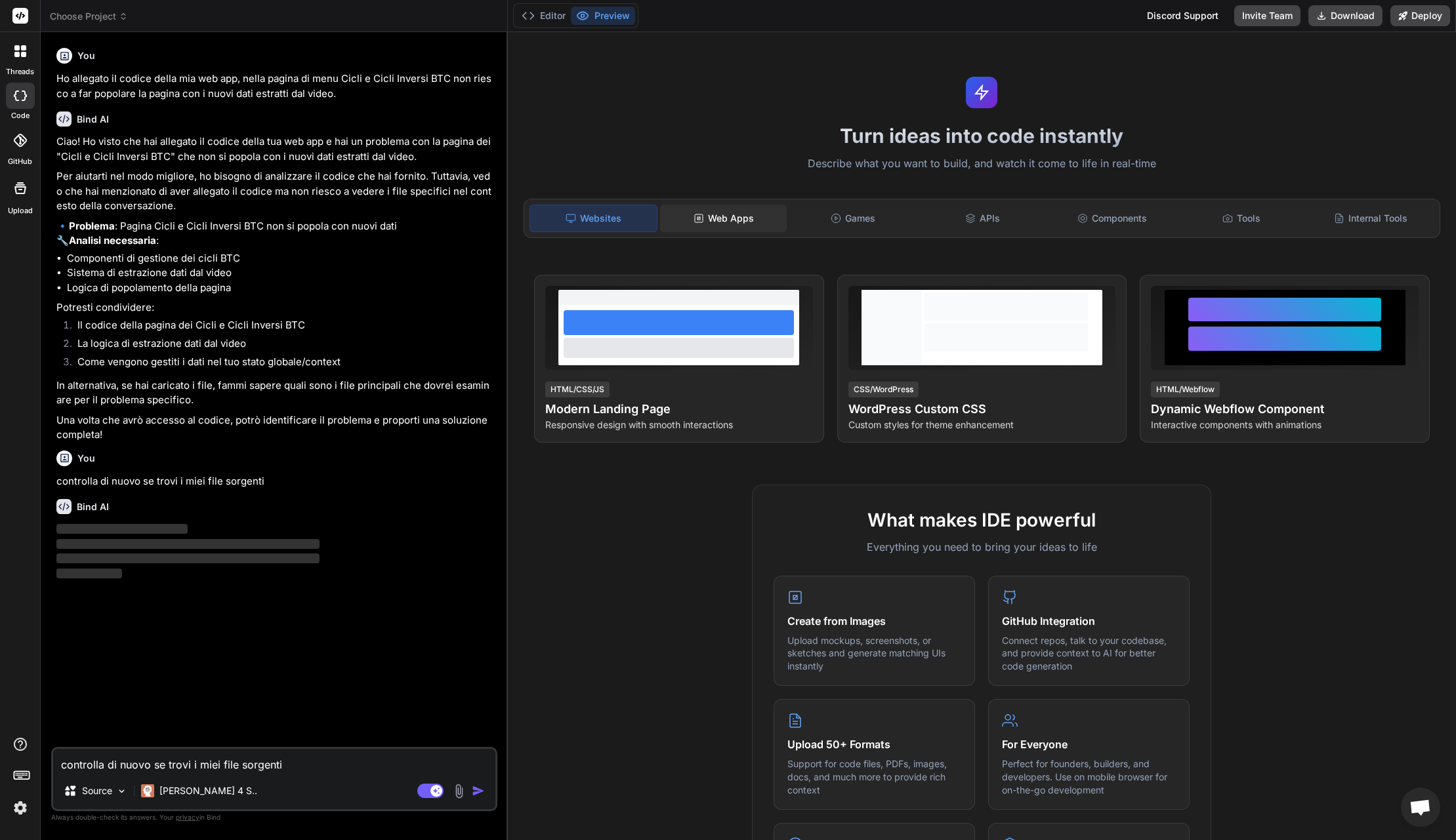
click at [717, 226] on div "Web Apps" at bounding box center [723, 218] width 127 height 28
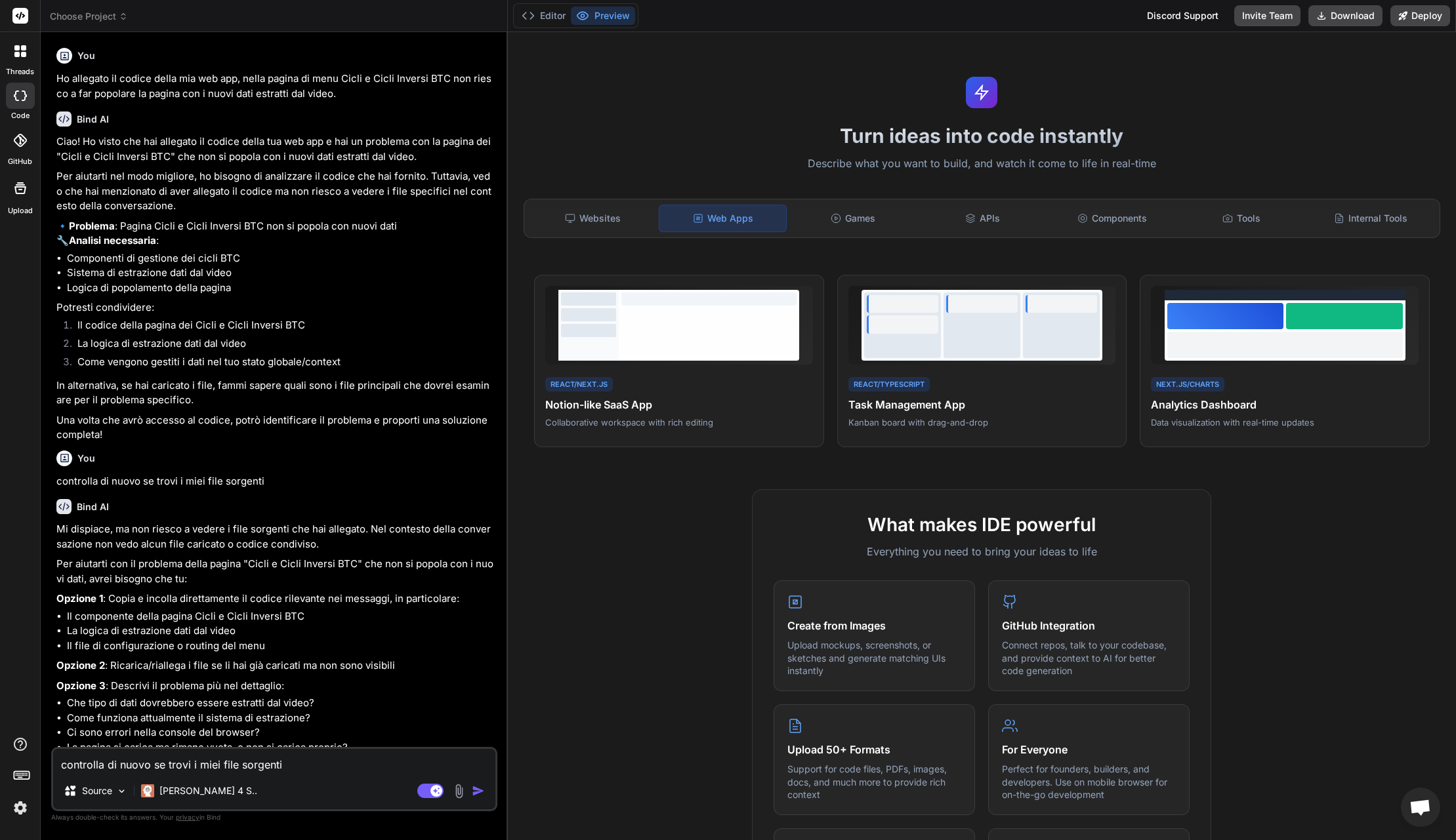
type textarea "x"
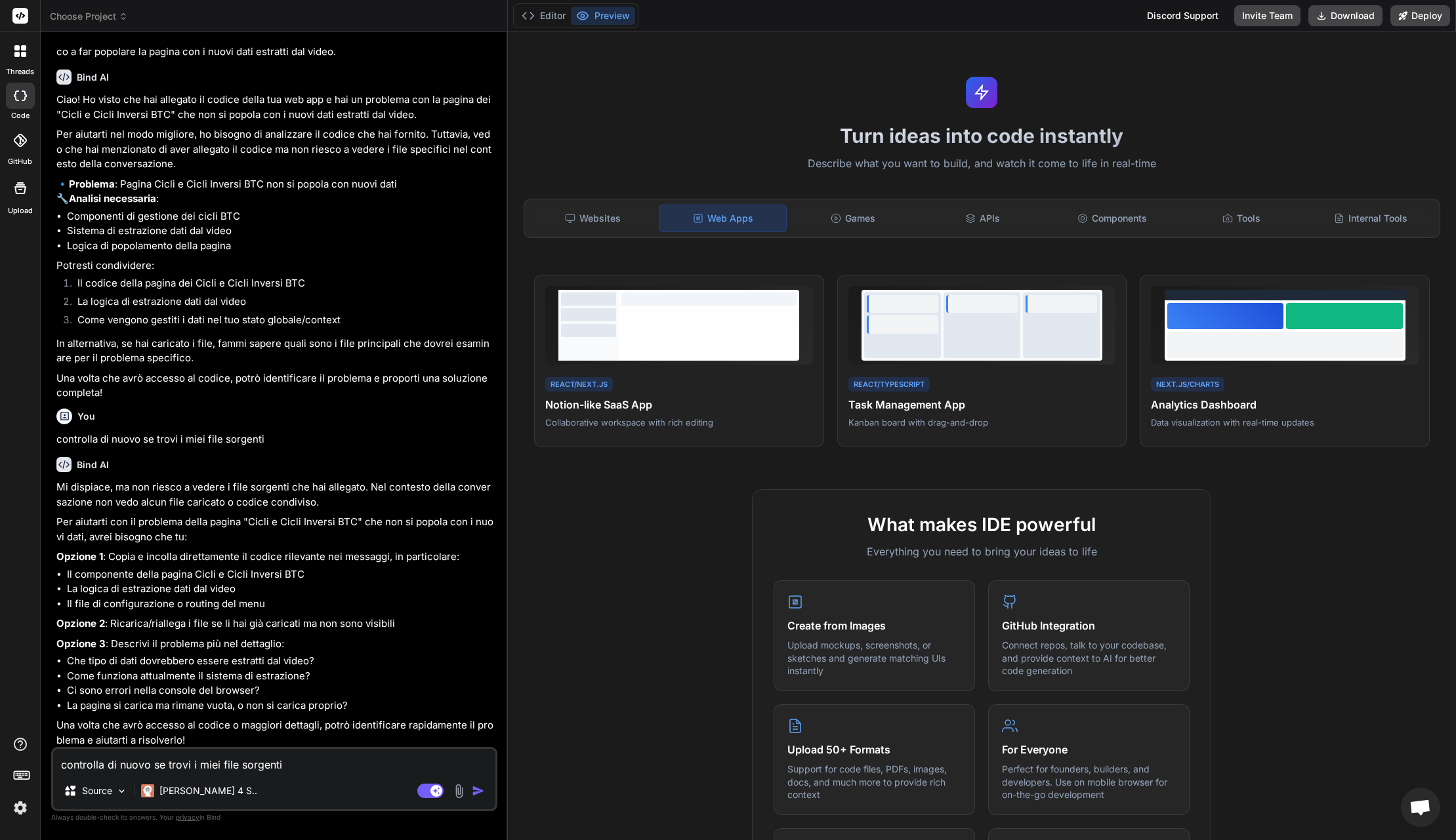
scroll to position [60, 0]
click at [1073, 293] on span "View Prompt" at bounding box center [1086, 293] width 49 height 12
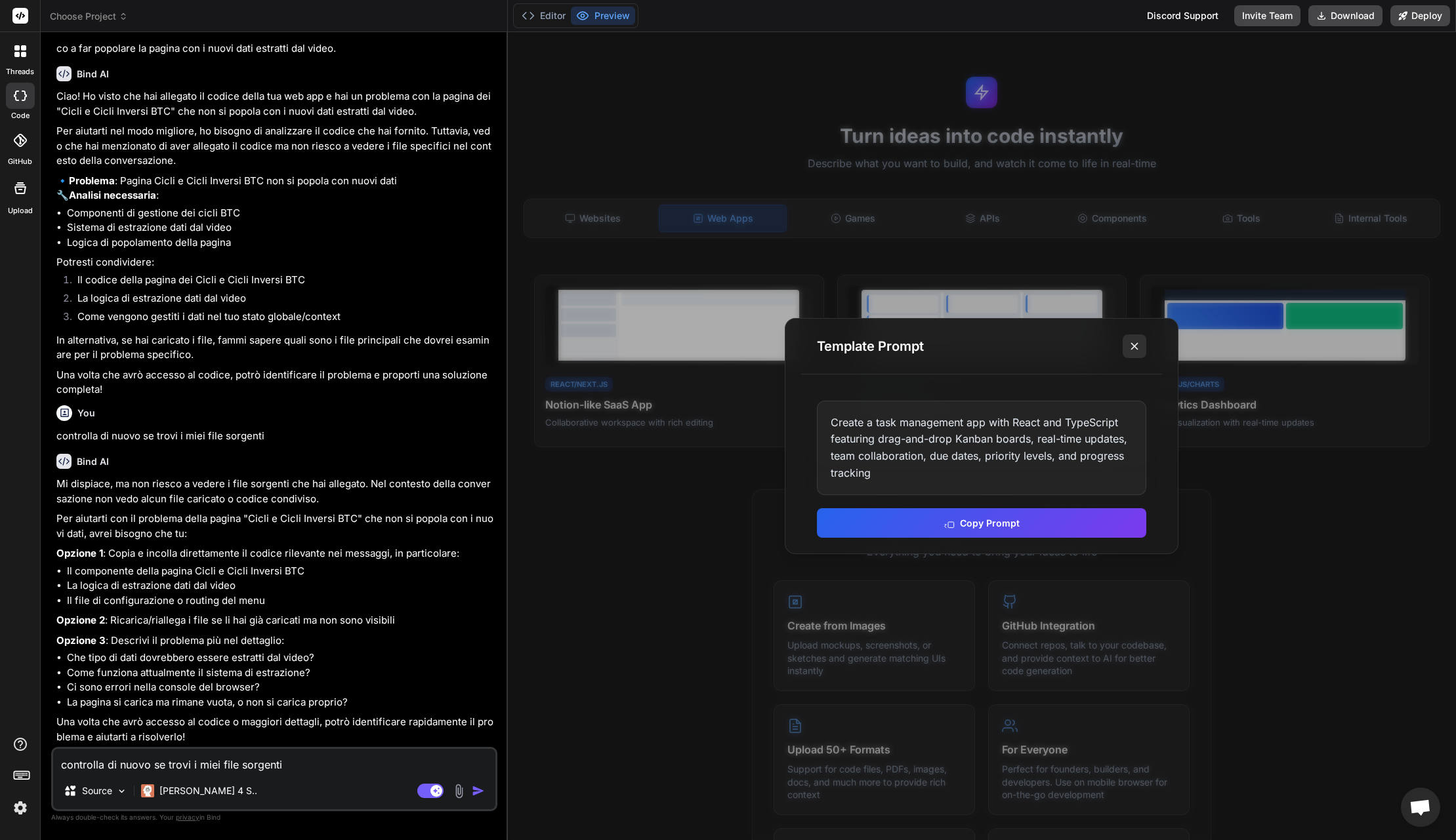
click at [1135, 347] on line at bounding box center [1134, 346] width 6 height 6
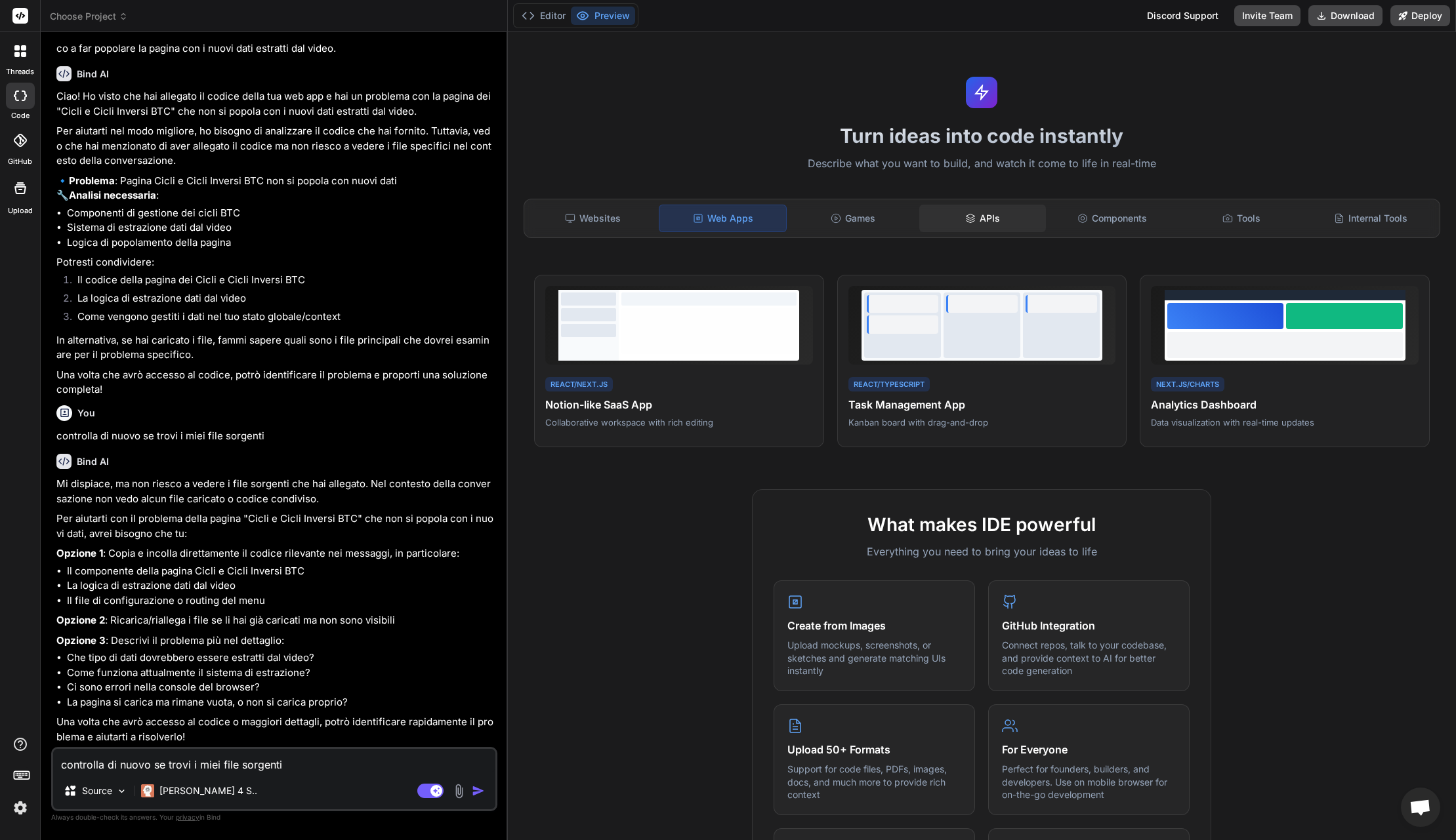
click at [975, 228] on div "APIs" at bounding box center [982, 218] width 127 height 28
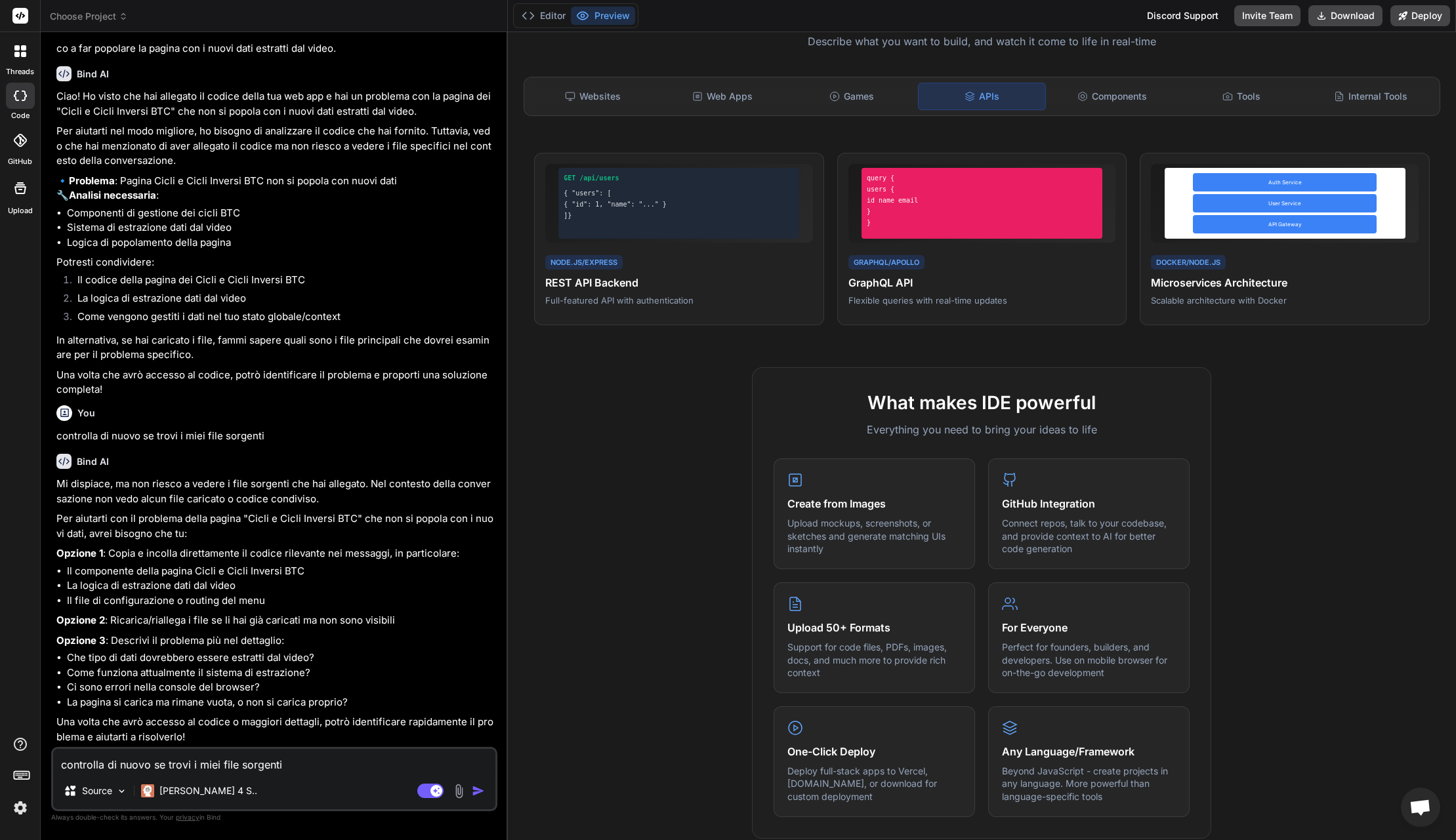
scroll to position [141, 0]
